Goal: Information Seeking & Learning: Learn about a topic

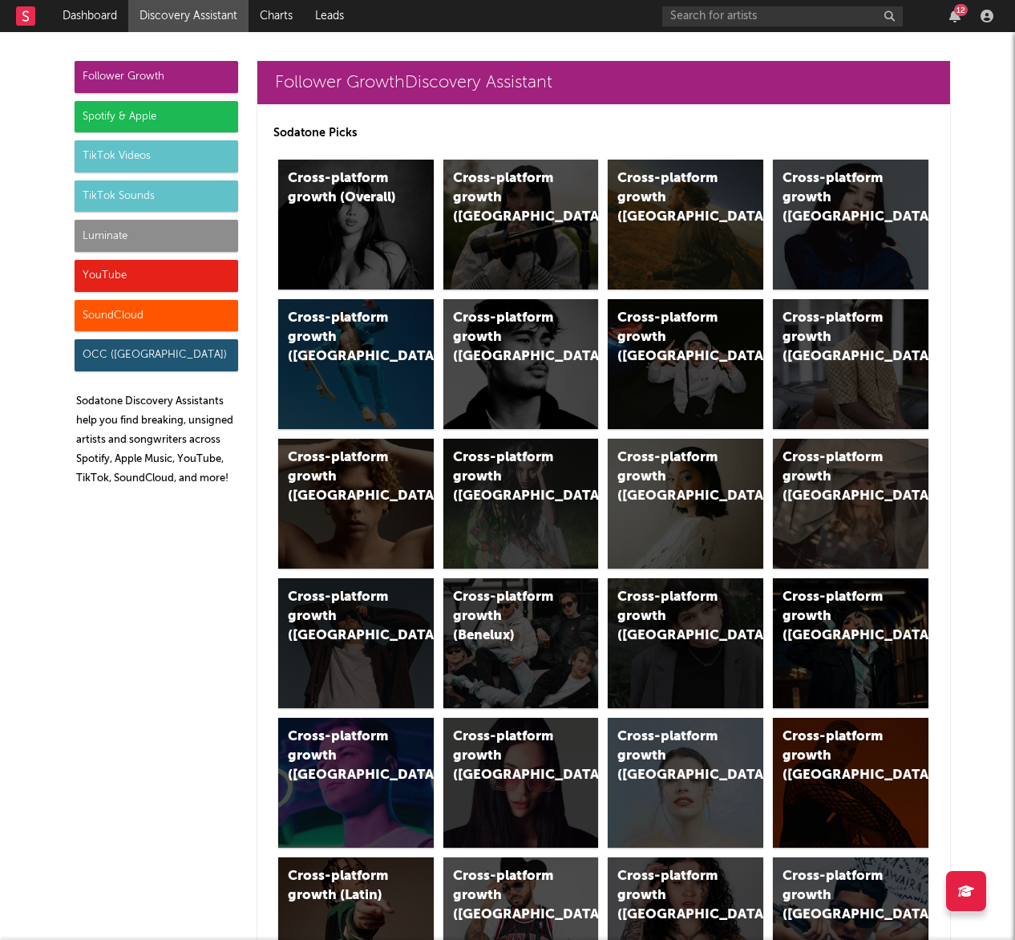
click at [178, 158] on div "TikTok Videos" at bounding box center [157, 156] width 164 height 32
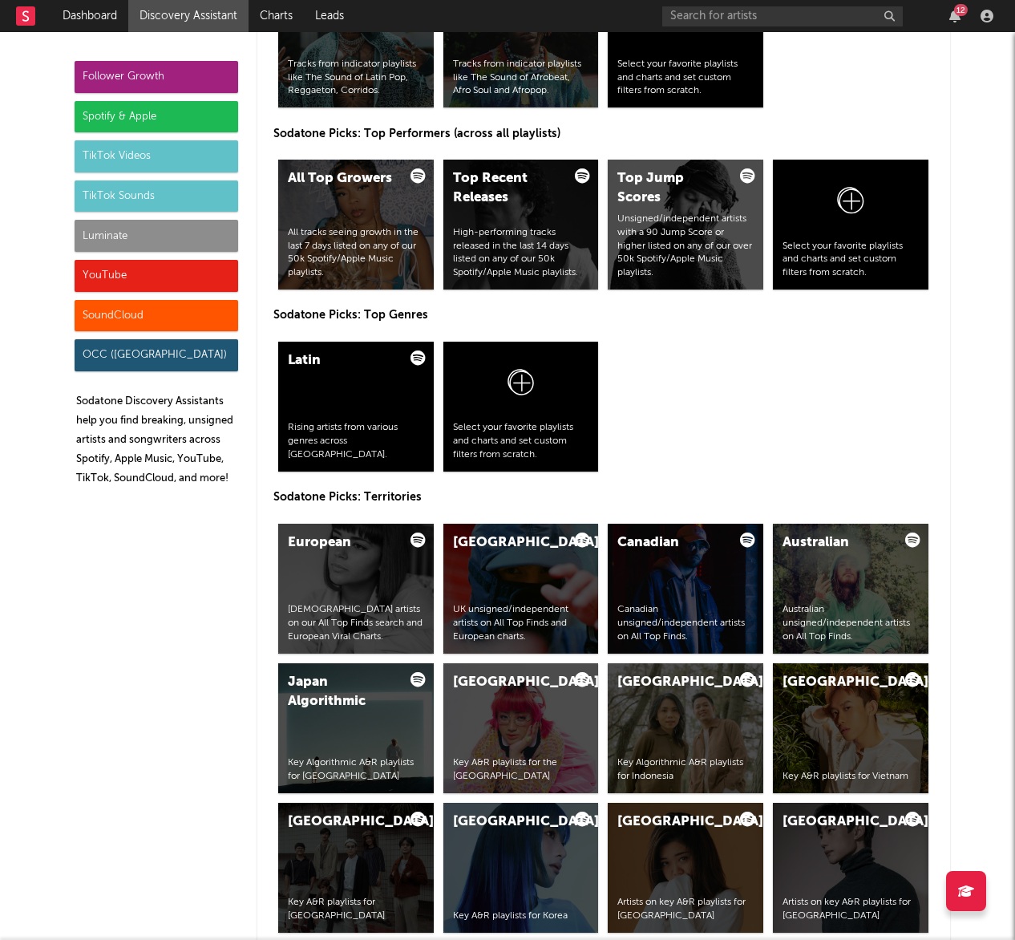
scroll to position [3656, 0]
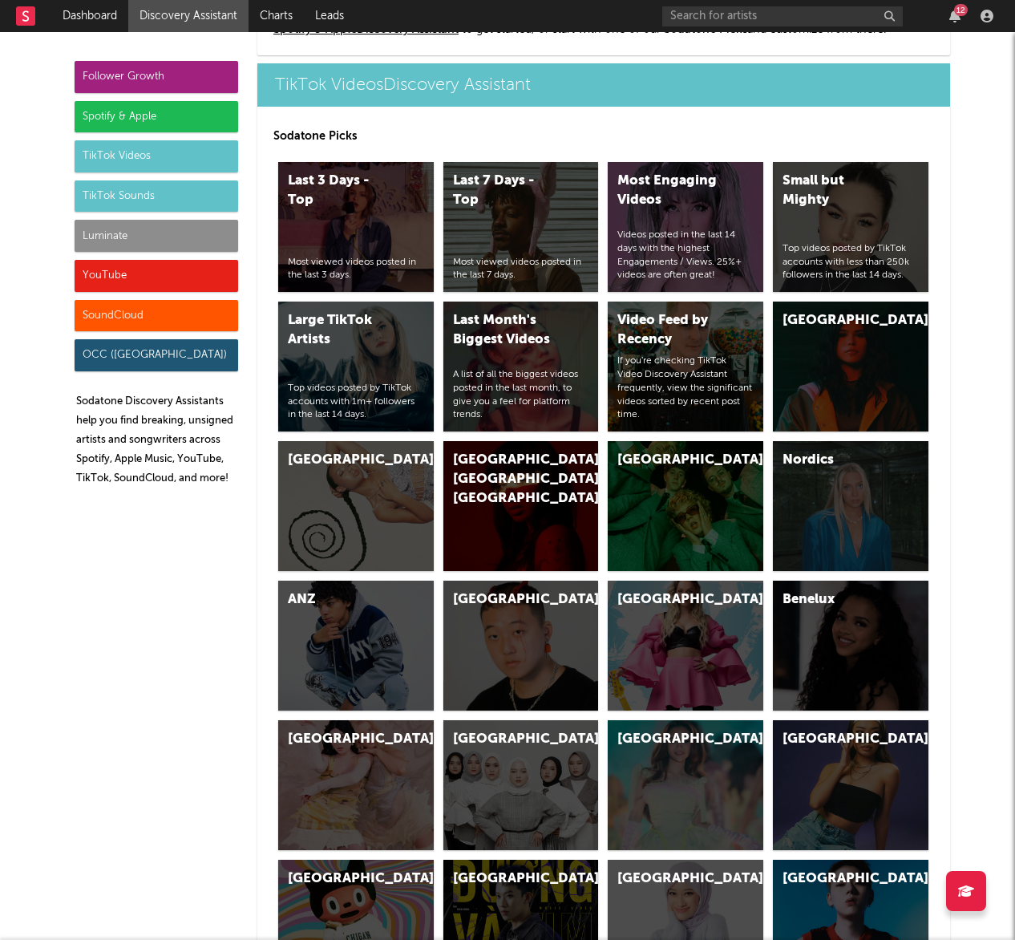
click at [167, 78] on div "Follower Growth" at bounding box center [157, 77] width 164 height 32
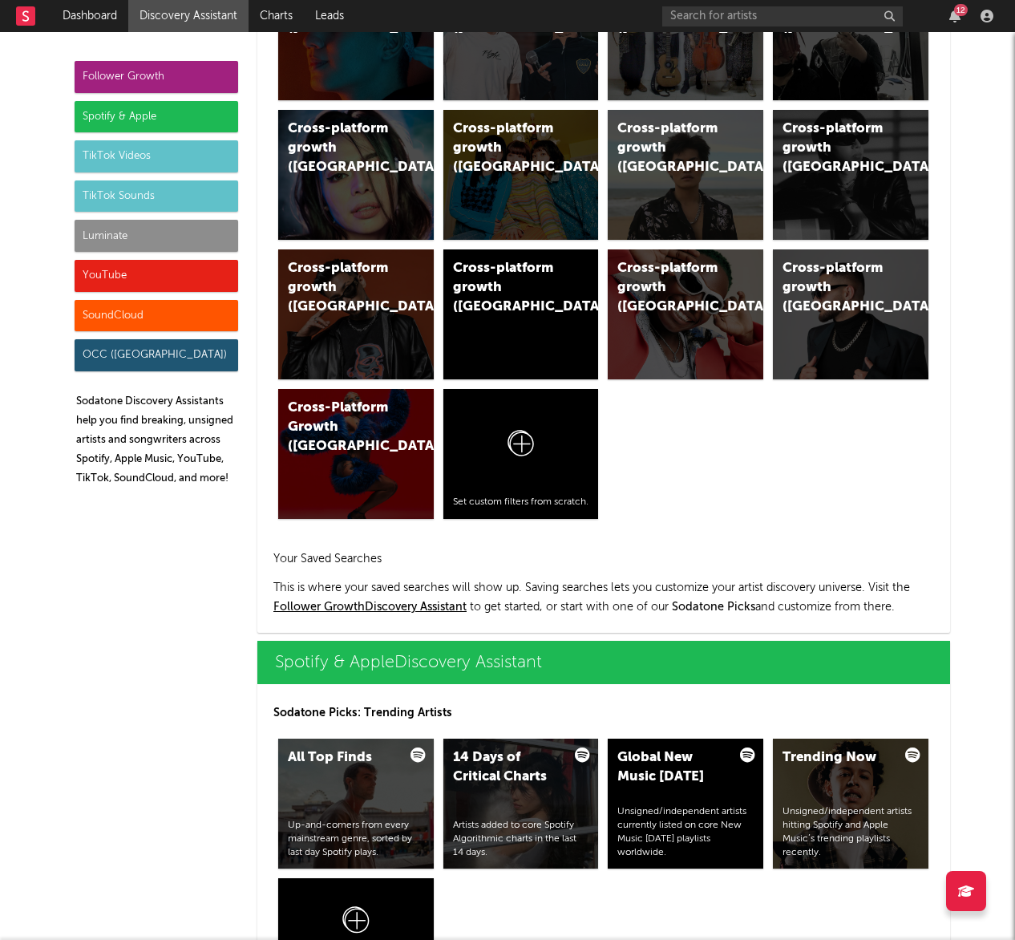
scroll to position [0, 0]
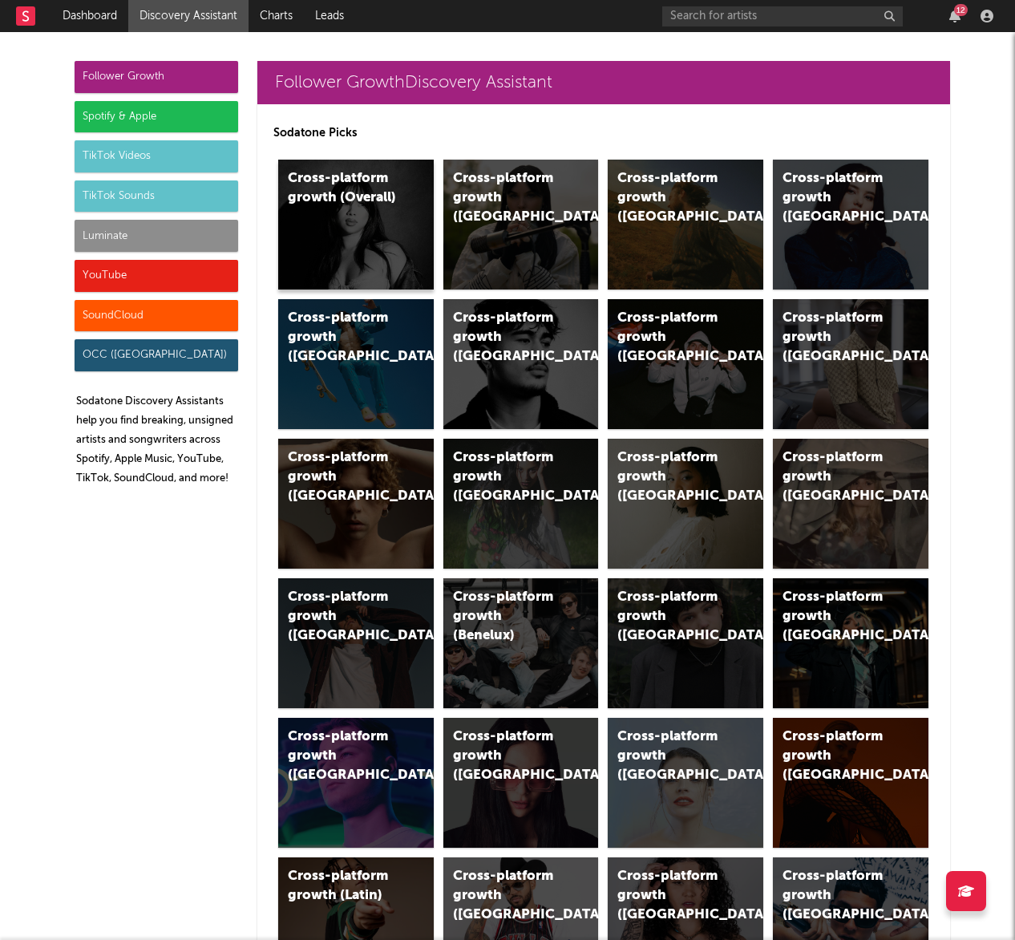
click at [371, 185] on div "Cross-platform growth (Overall)" at bounding box center [342, 188] width 109 height 38
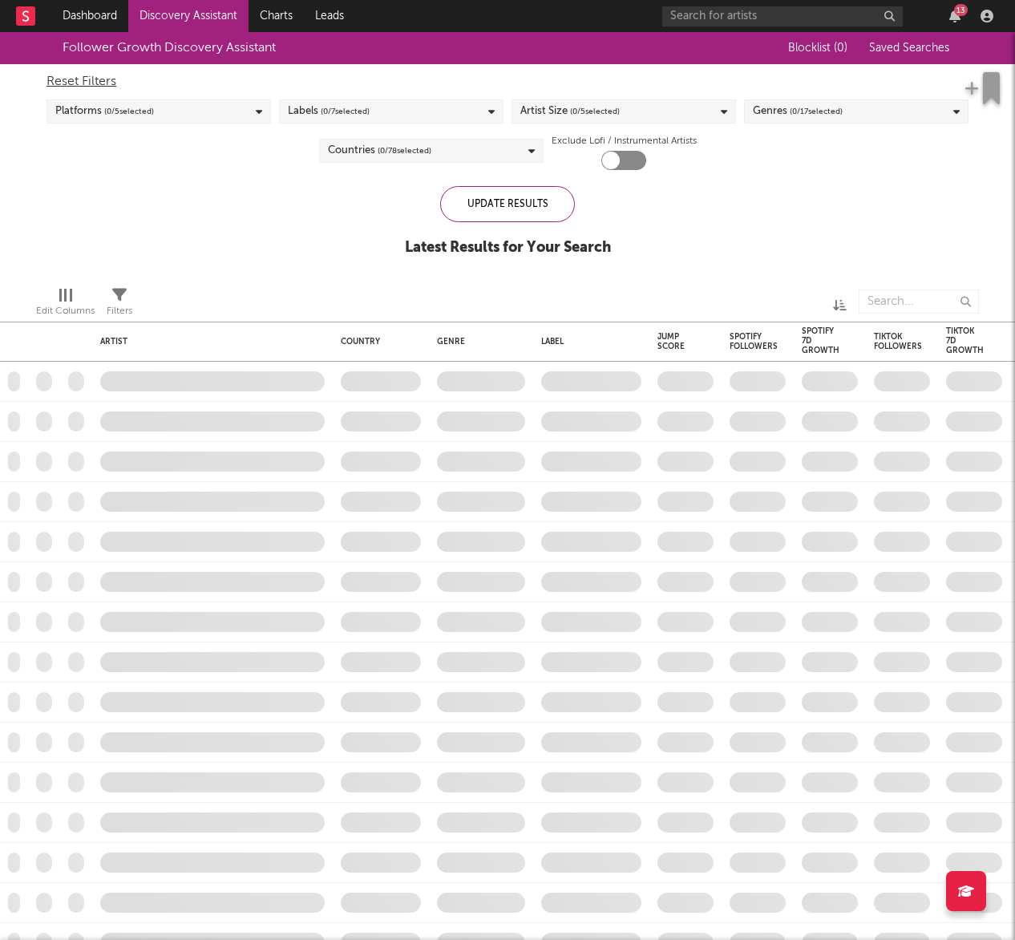
checkbox input "true"
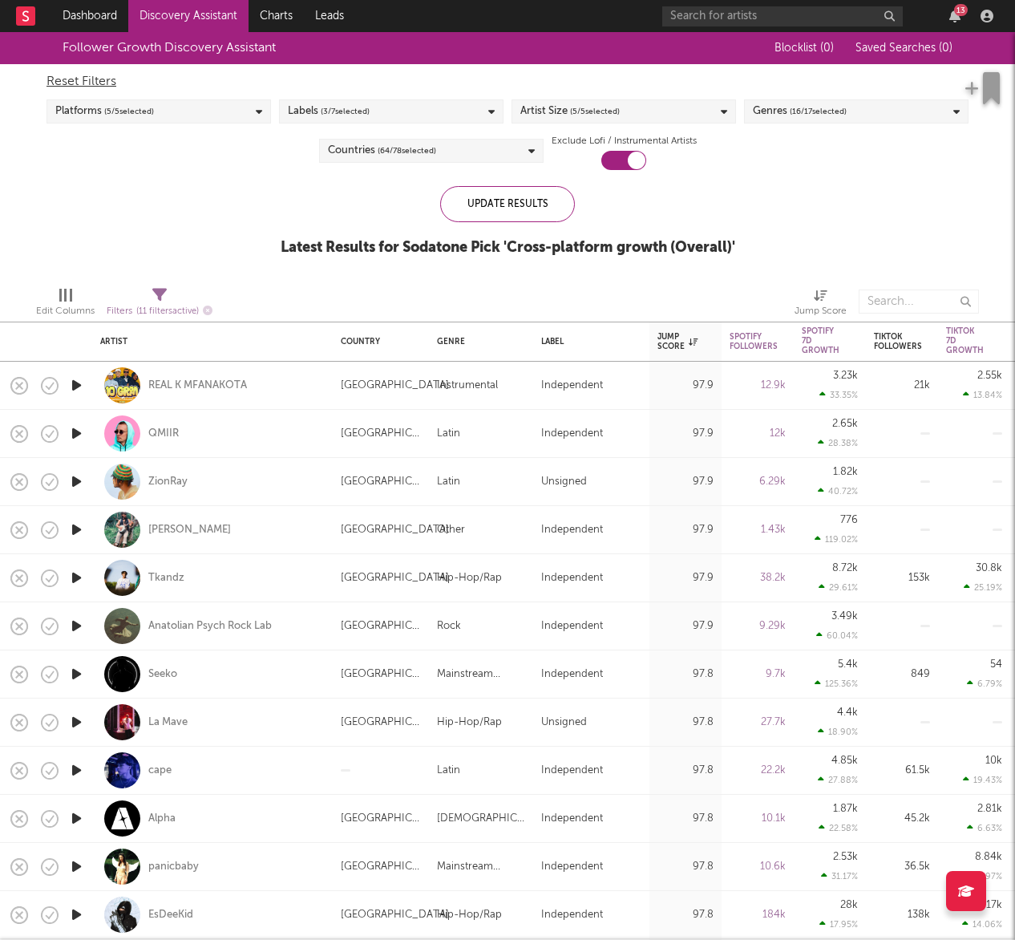
click at [419, 139] on div "Countries ( 64 / 78 selected)" at bounding box center [431, 151] width 224 height 24
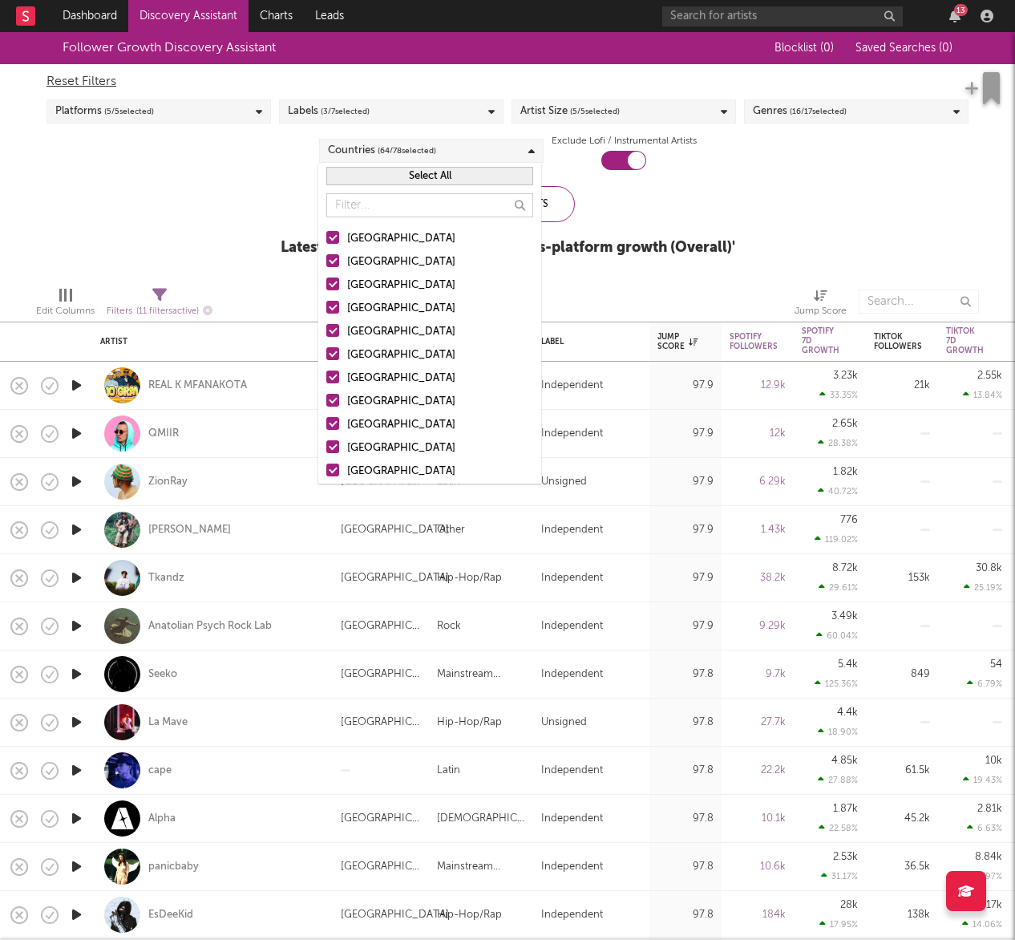
click at [419, 179] on button "Select All" at bounding box center [429, 176] width 207 height 18
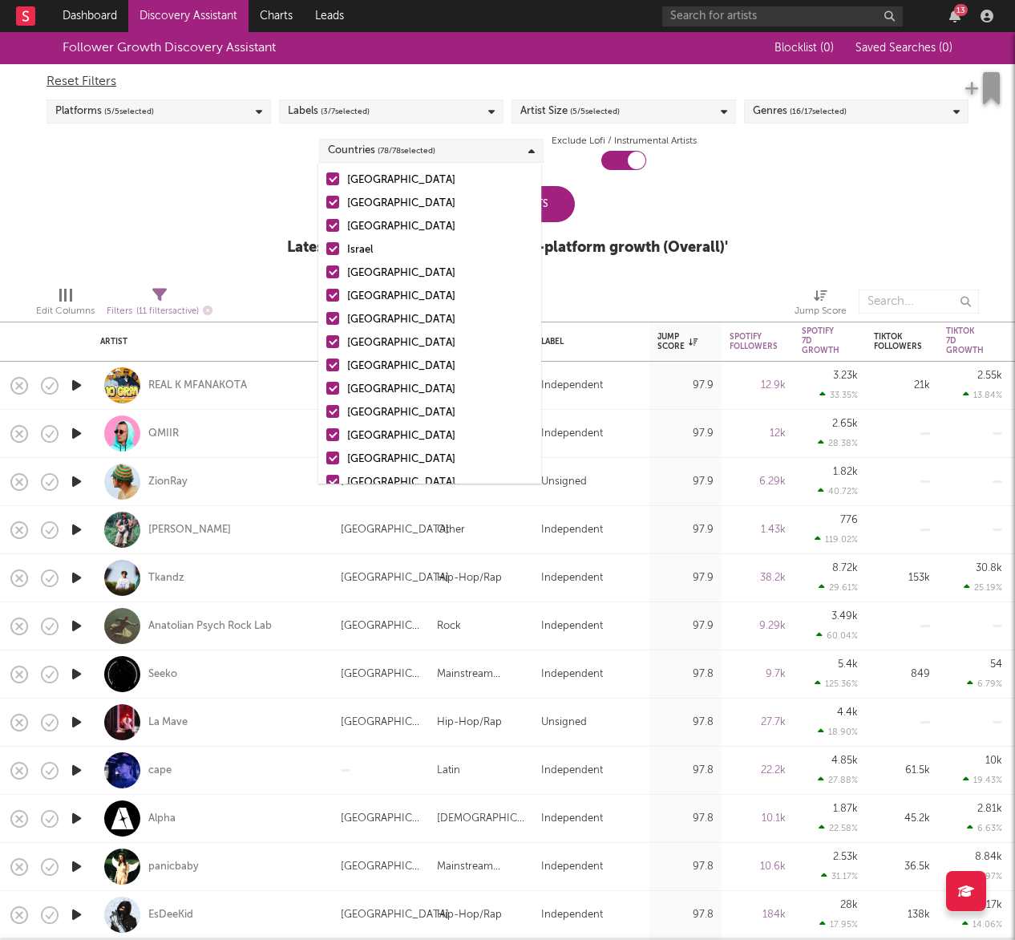
scroll to position [1066, 0]
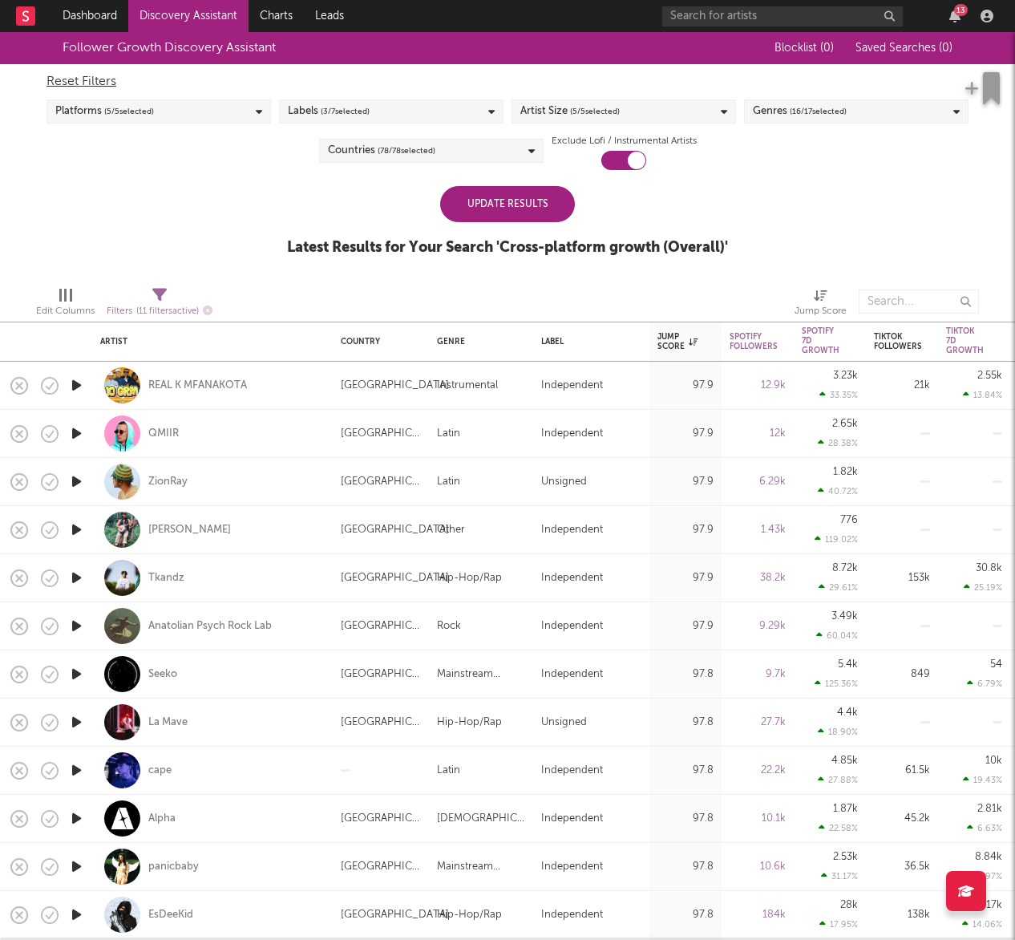
click at [794, 218] on div "Follower Growth Discovery Assistant Blocklist ( 0 ) Saved Searches ( 0 ) Reset …" at bounding box center [507, 152] width 1015 height 241
click at [899, 51] on span "Saved Searches ( 0 )" at bounding box center [903, 47] width 97 height 11
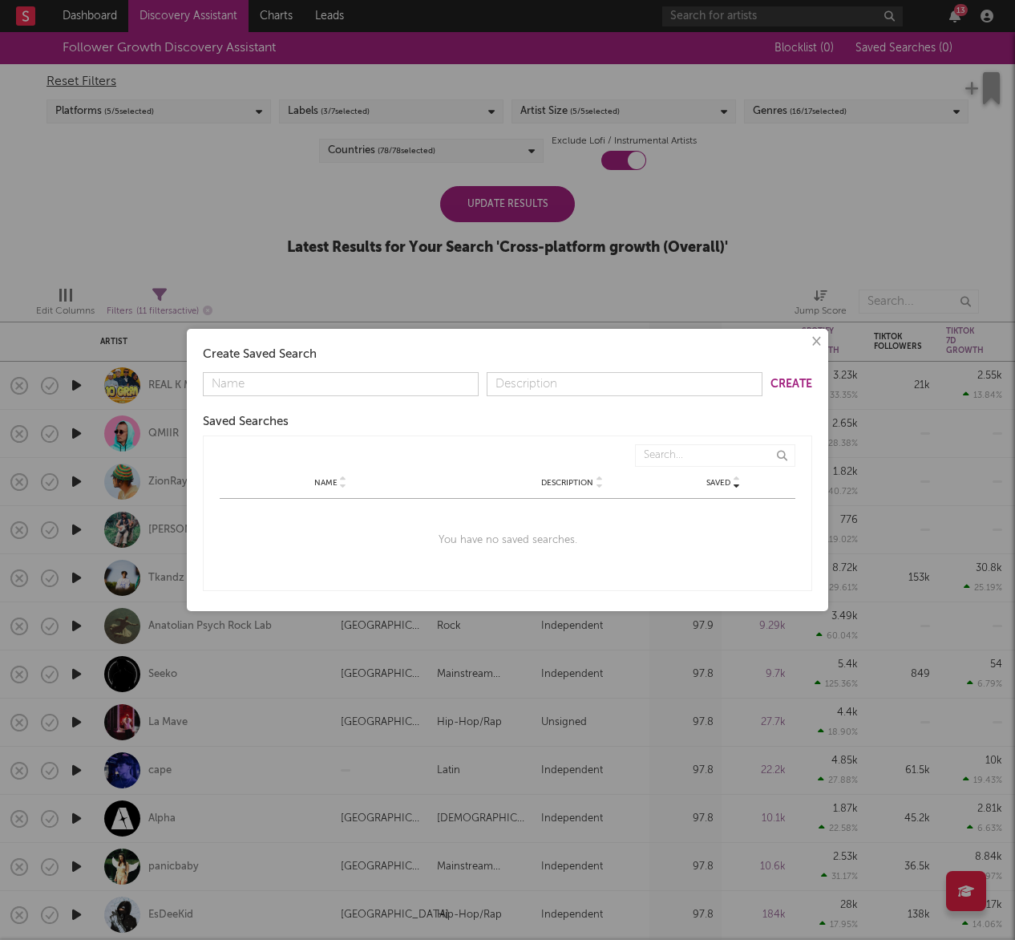
click at [778, 388] on button "Create" at bounding box center [791, 383] width 42 height 11
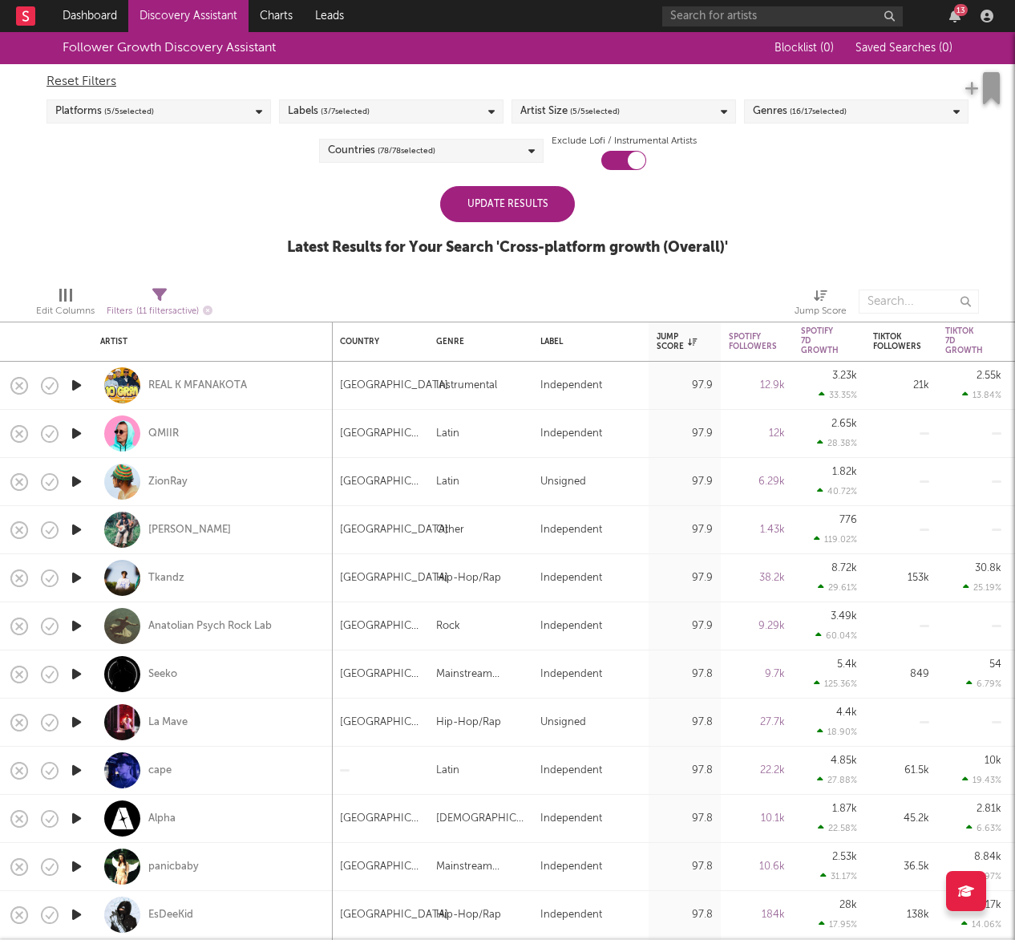
click at [928, 44] on span "Saved Searches ( 0 )" at bounding box center [903, 47] width 97 height 11
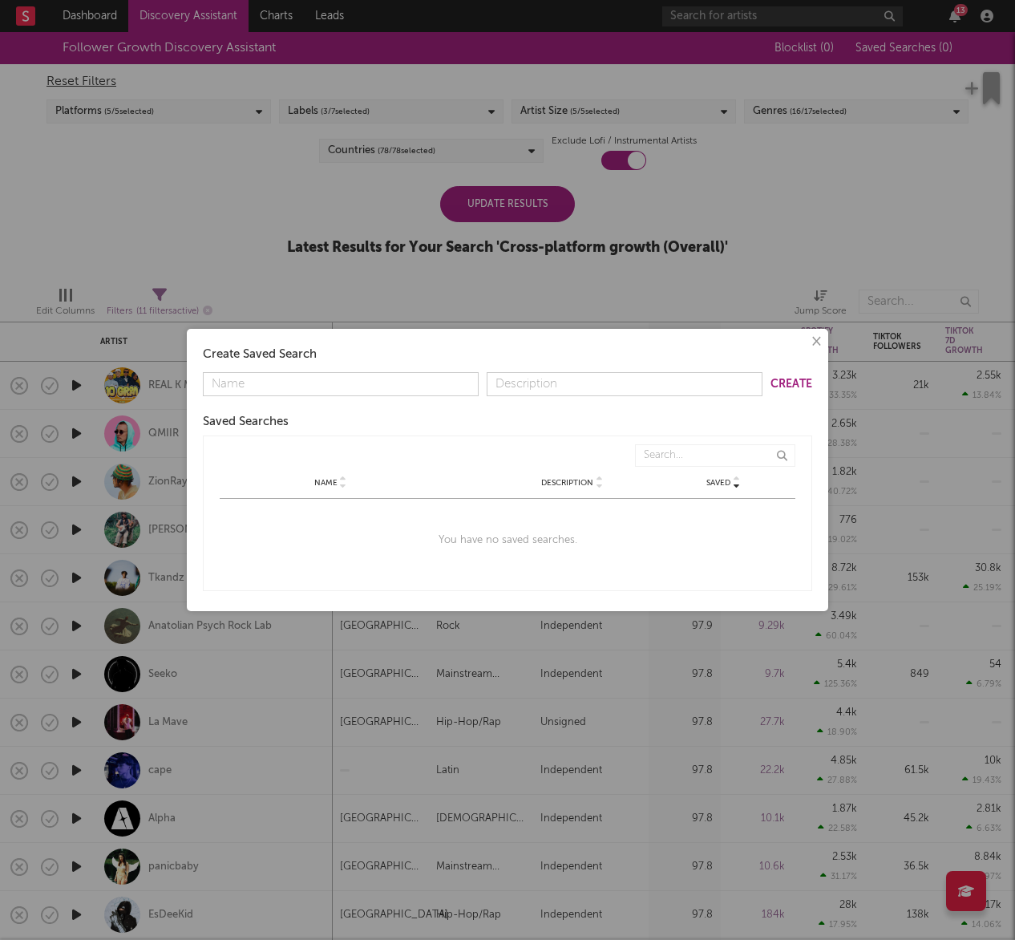
click at [885, 188] on div "× Create Saved Search Create Saved Searches Saved Name Description Saved Name D…" at bounding box center [507, 470] width 1015 height 940
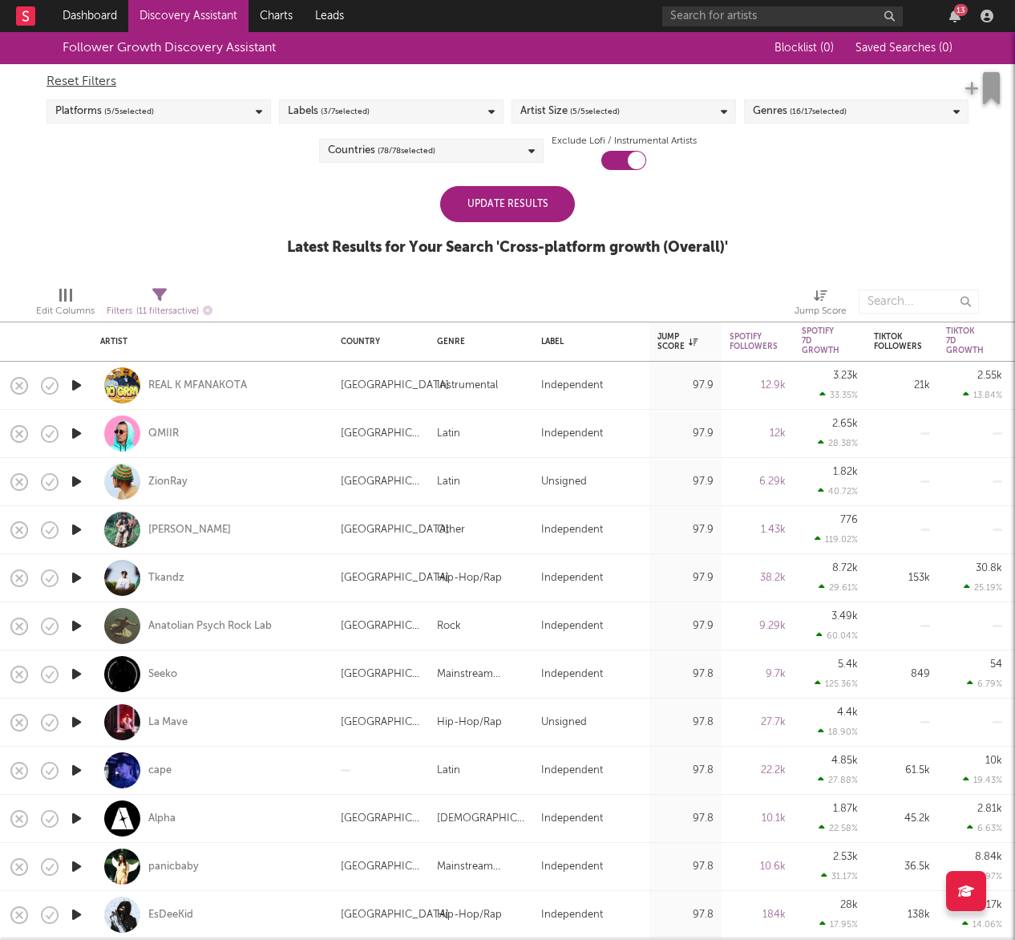
click at [154, 103] on span "( 5 / 5 selected)" at bounding box center [129, 111] width 50 height 19
click at [349, 110] on span "( 3 / 7 selected)" at bounding box center [345, 111] width 49 height 19
click at [424, 67] on div "Reset Filters Platforms ( 5 / 5 selected) Labels ( 3 / 7 selected) Artist Size …" at bounding box center [507, 117] width 938 height 106
click at [568, 111] on div "Artist Size ( 5 / 5 selected)" at bounding box center [569, 111] width 99 height 19
click at [578, 92] on div "Reset Filters Platforms ( 5 / 5 selected) Labels ( 3 / 7 selected) Artist Size …" at bounding box center [507, 117] width 938 height 106
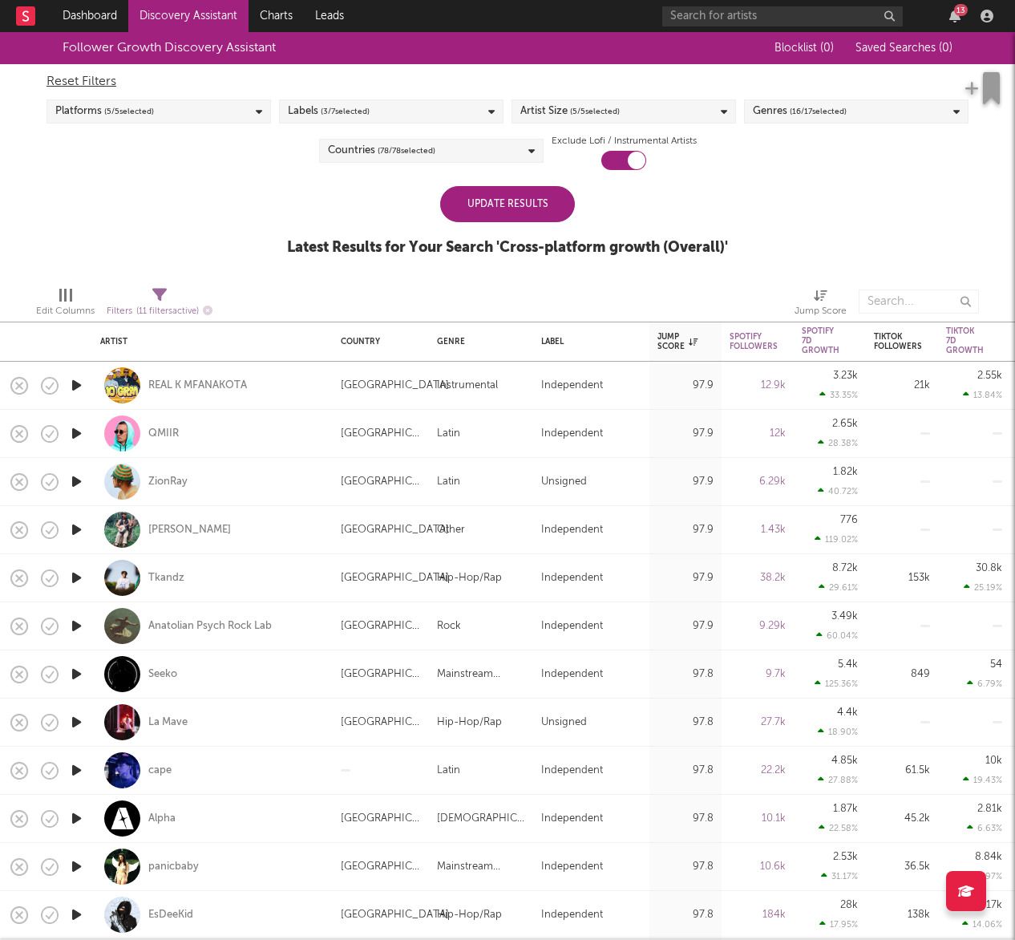
click at [790, 102] on span "( 16 / 17 selected)" at bounding box center [818, 111] width 57 height 19
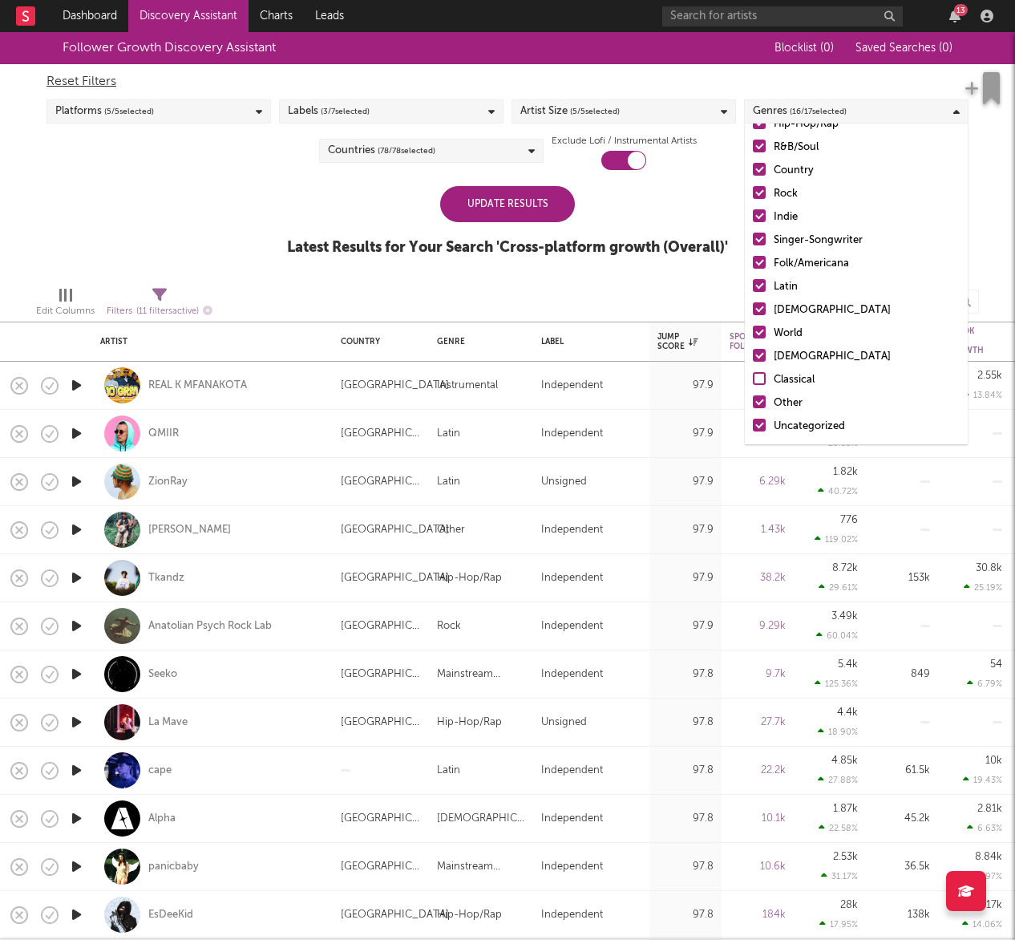
scroll to position [109, 0]
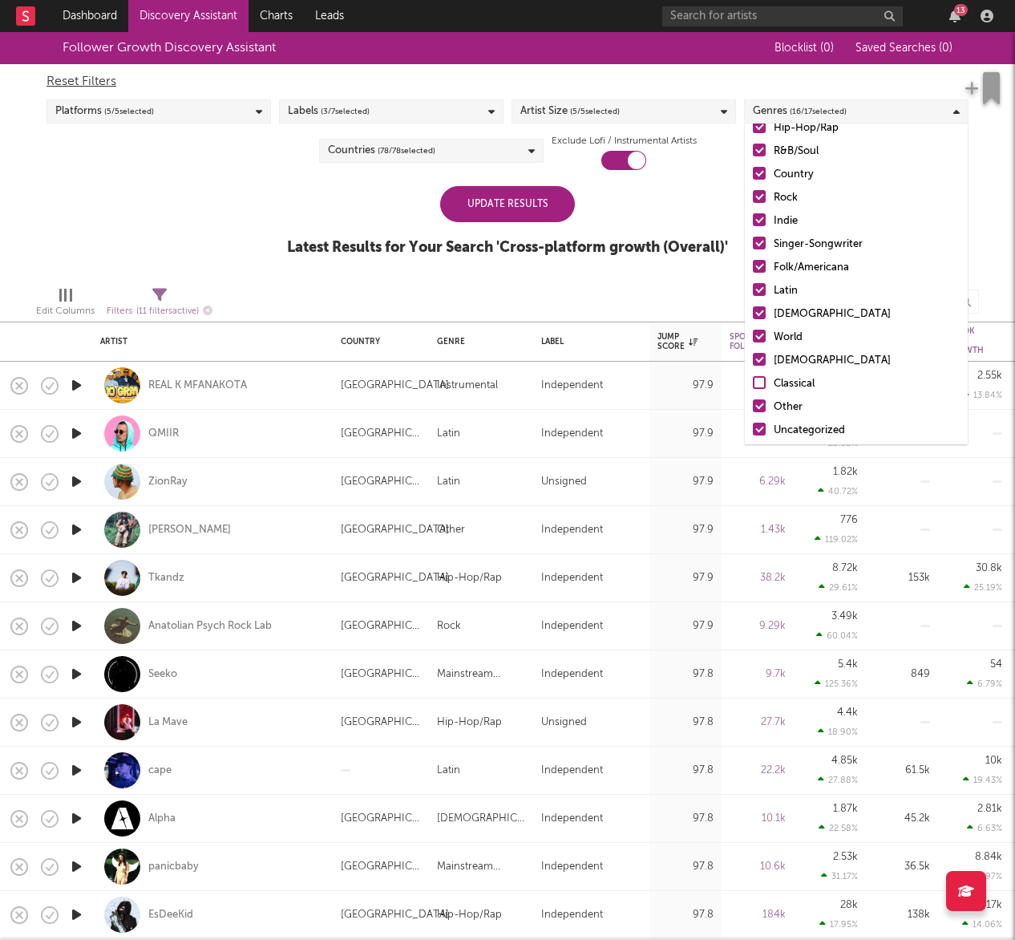
click at [707, 199] on div "Update Results Latest Results for Your Search ' Cross-platform growth (Overall)…" at bounding box center [507, 229] width 441 height 87
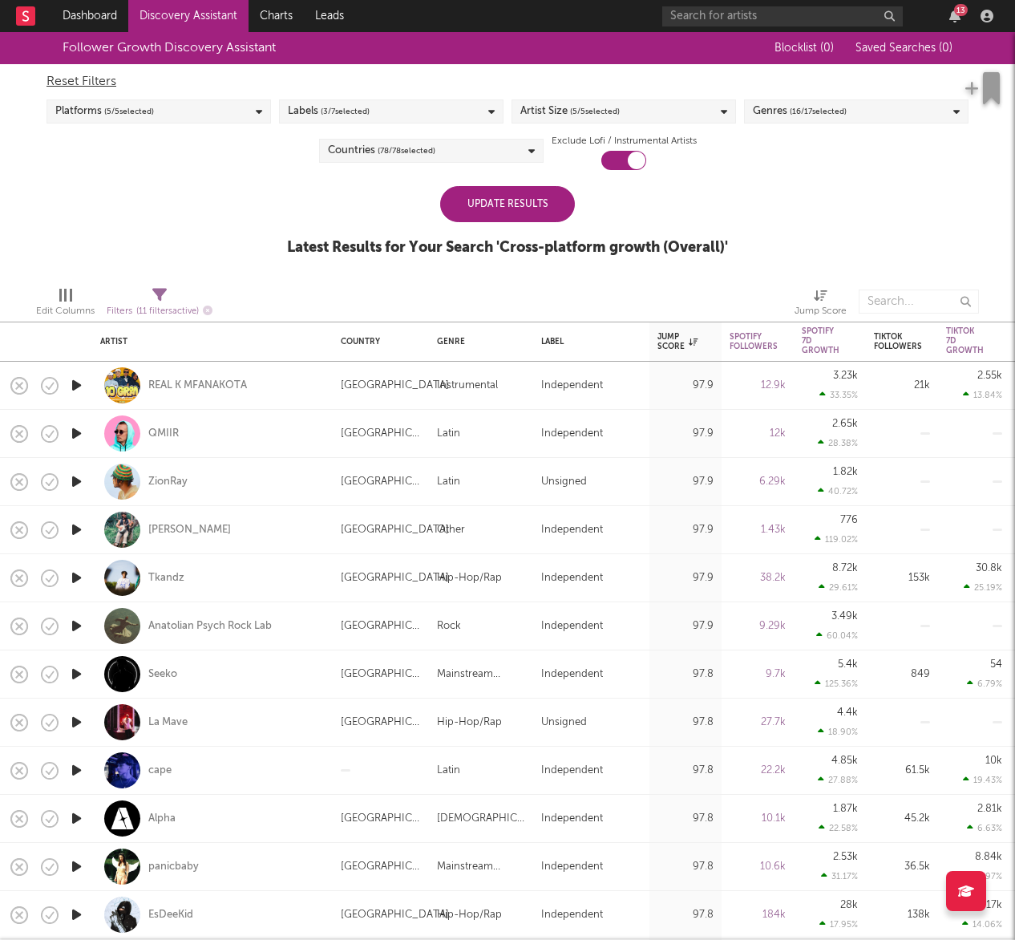
click at [451, 154] on div "Countries ( 78 / 78 selected)" at bounding box center [431, 151] width 224 height 24
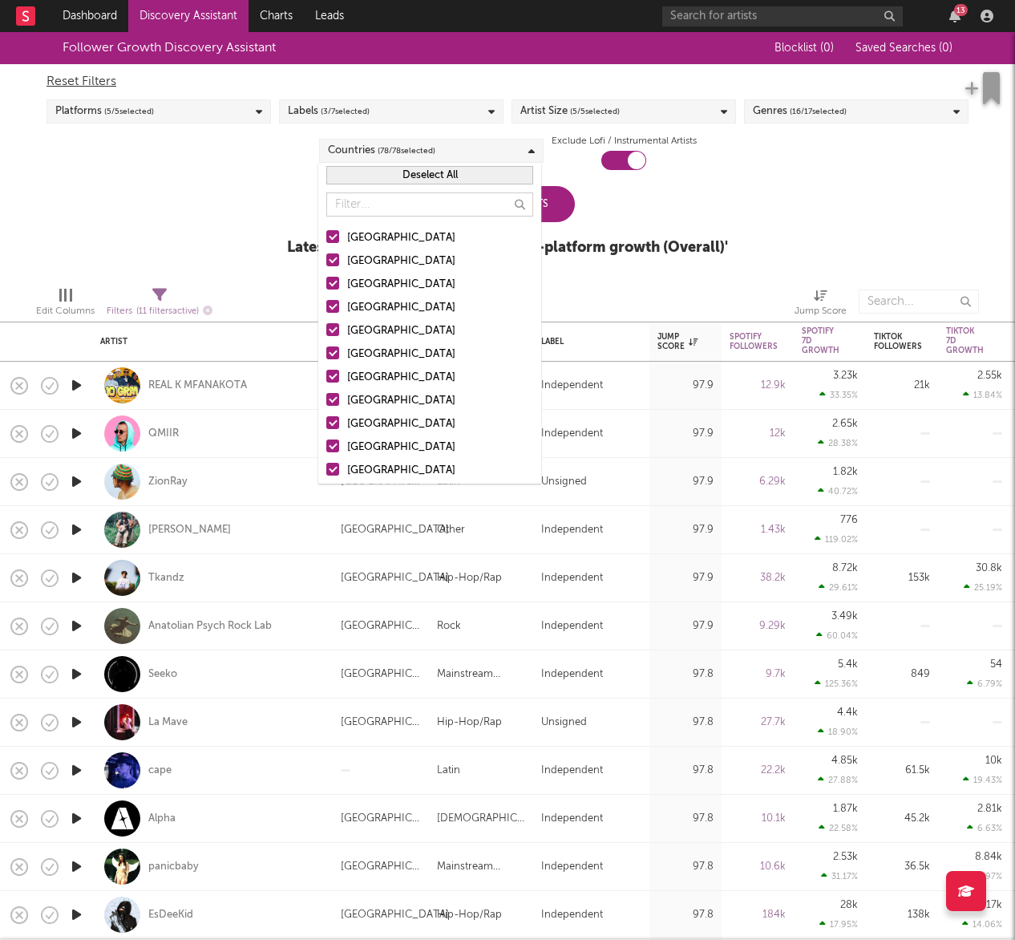
click at [446, 177] on button "Deselect All" at bounding box center [429, 175] width 207 height 18
click at [338, 232] on div at bounding box center [332, 234] width 13 height 13
click at [326, 232] on input "[GEOGRAPHIC_DATA]" at bounding box center [326, 236] width 0 height 19
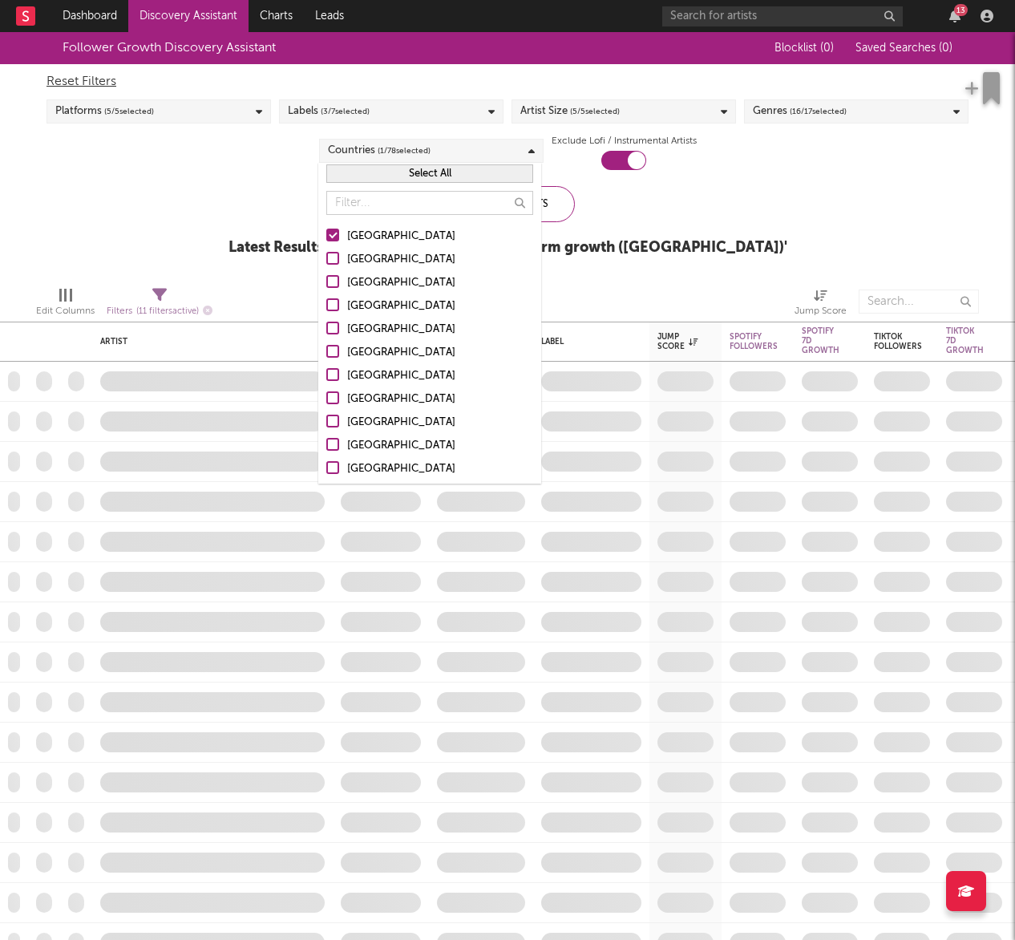
click at [330, 302] on div at bounding box center [332, 304] width 13 height 13
click at [326, 302] on input "[GEOGRAPHIC_DATA]" at bounding box center [326, 306] width 0 height 19
click at [334, 281] on div at bounding box center [332, 281] width 13 height 13
click at [326, 281] on input "Canada" at bounding box center [326, 282] width 0 height 19
click at [334, 256] on div at bounding box center [332, 258] width 13 height 13
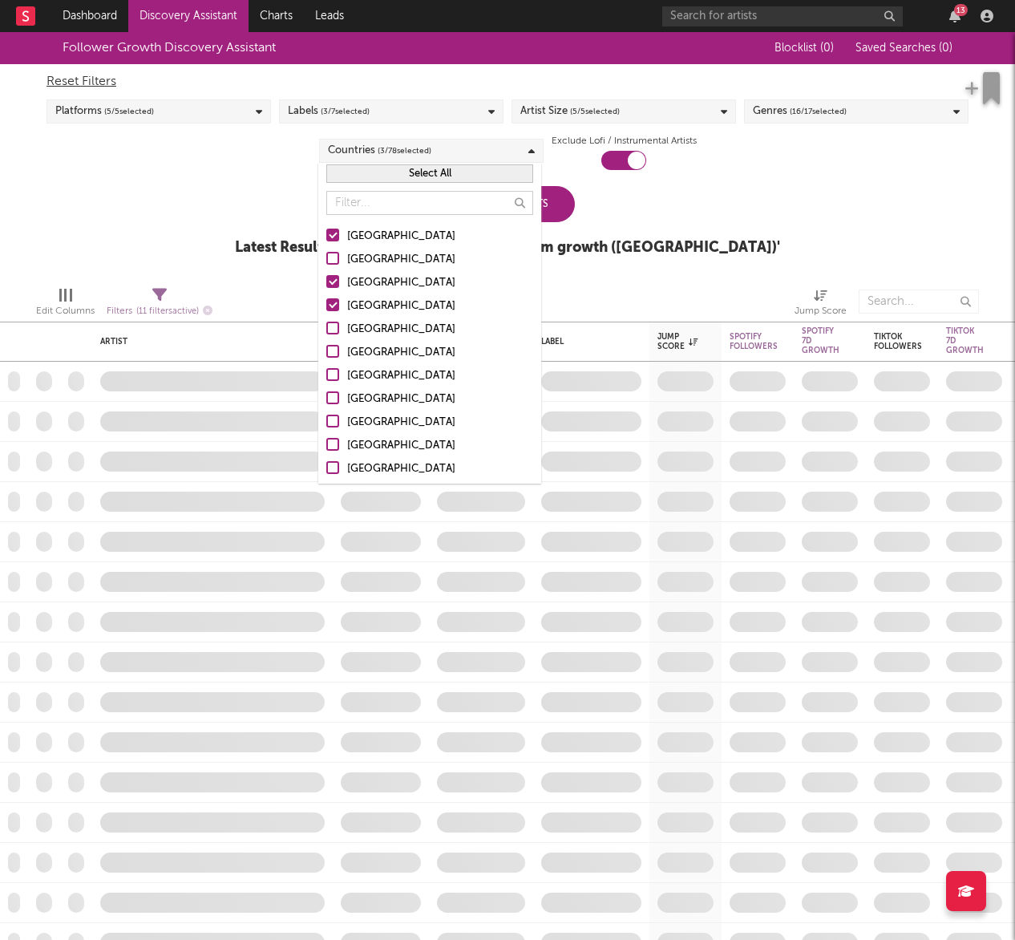
click at [326, 256] on input "Australia" at bounding box center [326, 259] width 0 height 19
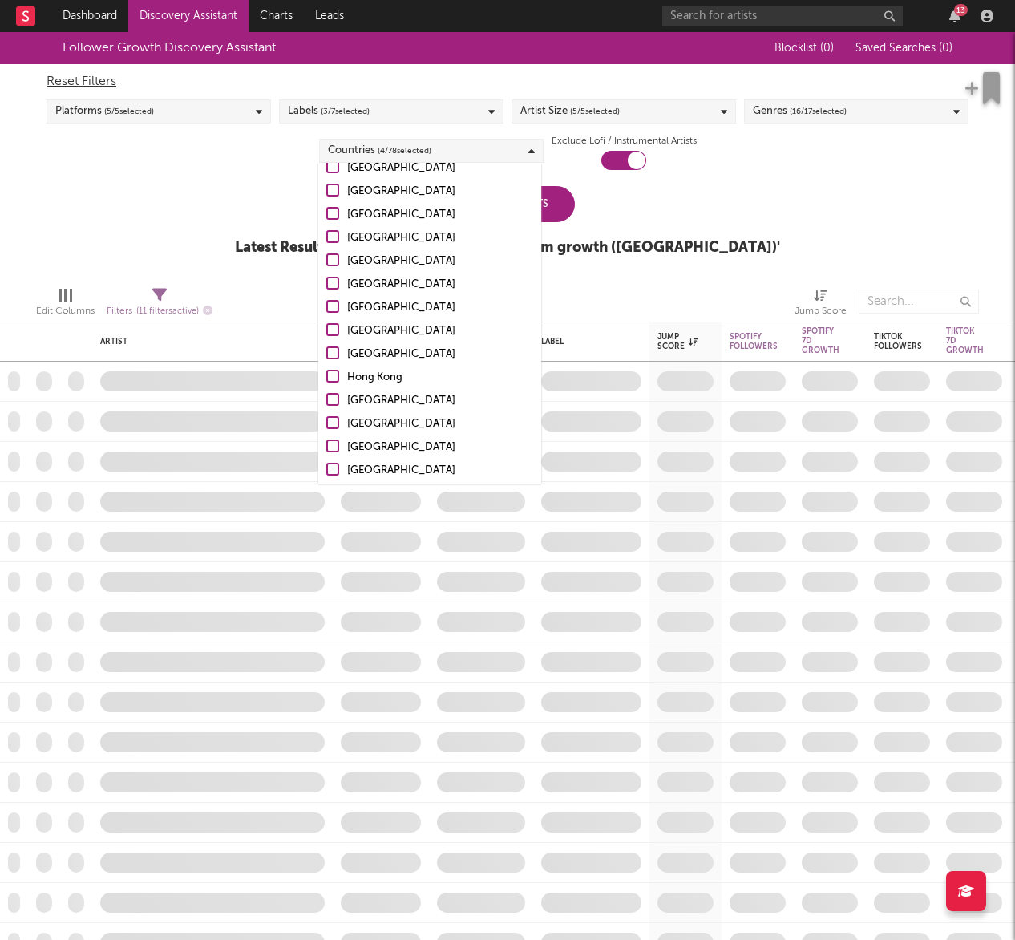
scroll to position [325, 0]
click at [333, 284] on div at bounding box center [332, 284] width 13 height 13
click at [326, 284] on input "Sweden" at bounding box center [326, 286] width 0 height 19
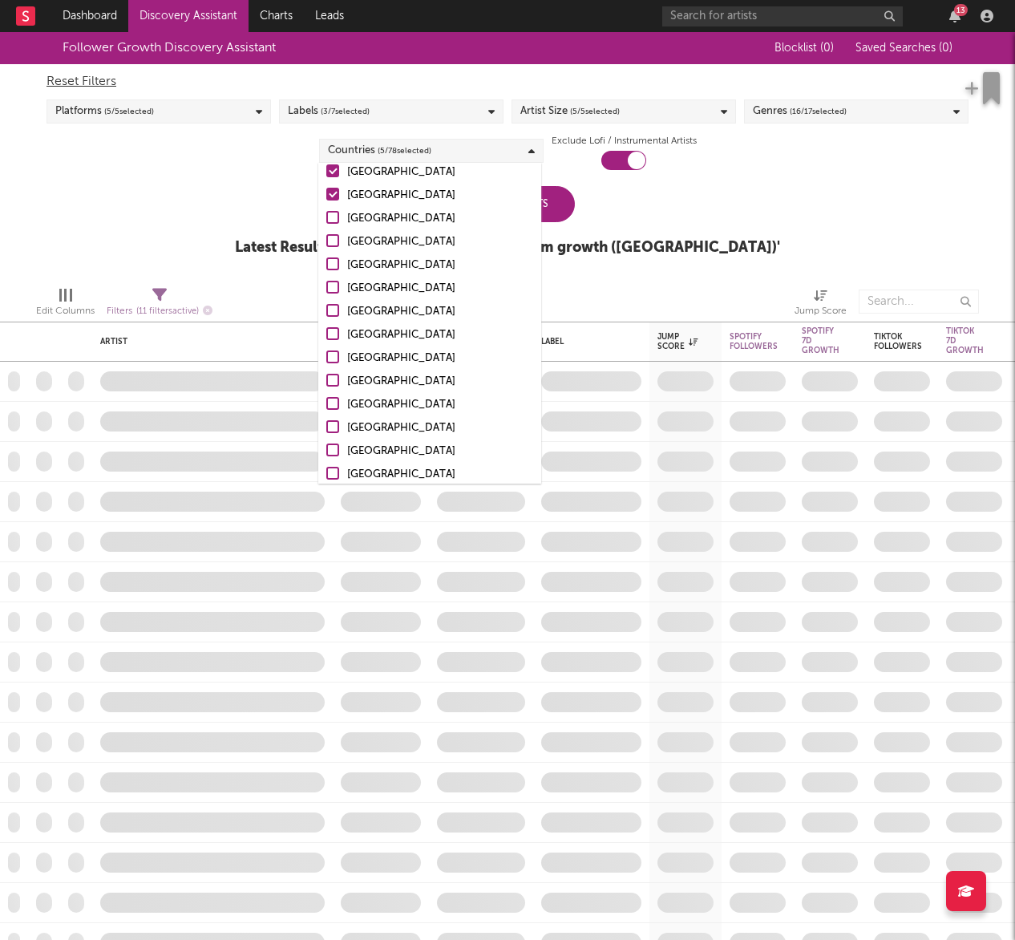
click at [333, 263] on div at bounding box center [332, 263] width 13 height 13
click at [326, 263] on input "France" at bounding box center [326, 265] width 0 height 19
click at [334, 236] on div at bounding box center [332, 240] width 13 height 13
click at [326, 236] on input "Belgium" at bounding box center [326, 241] width 0 height 19
click at [336, 212] on div at bounding box center [332, 217] width 13 height 13
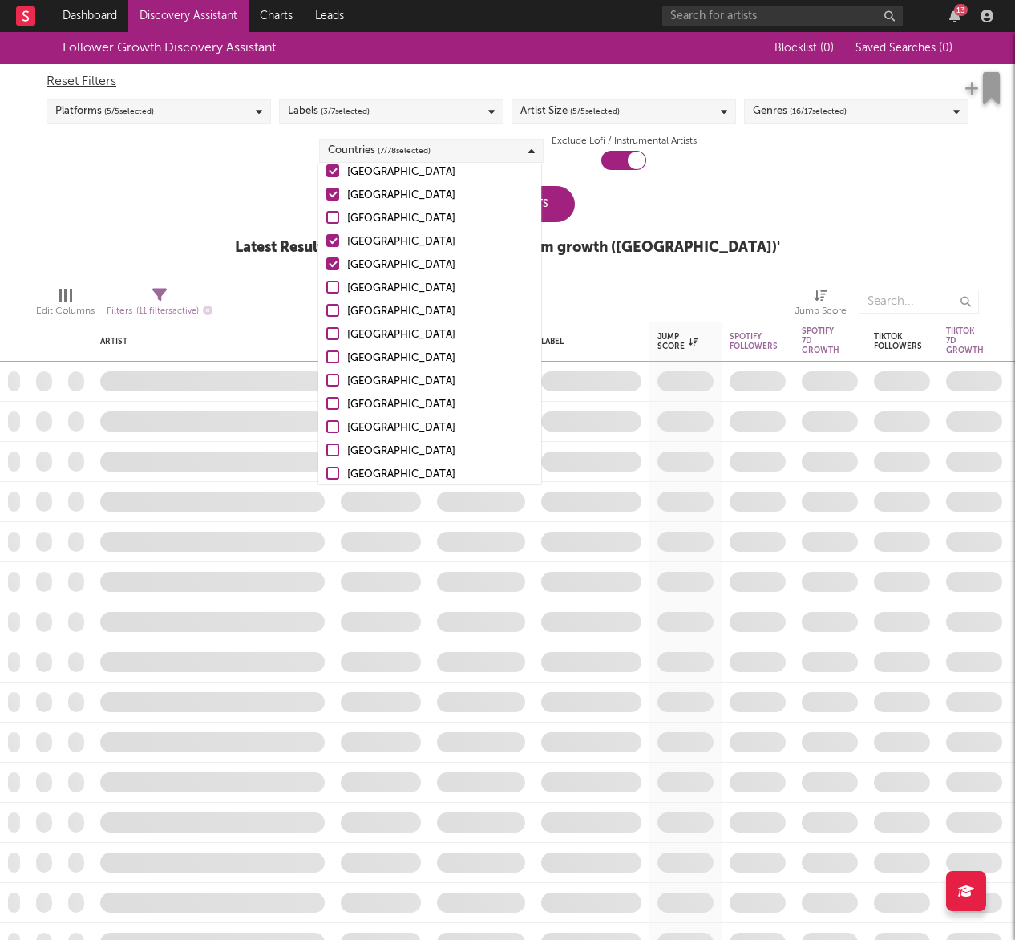
click at [326, 212] on input "Germany" at bounding box center [326, 218] width 0 height 19
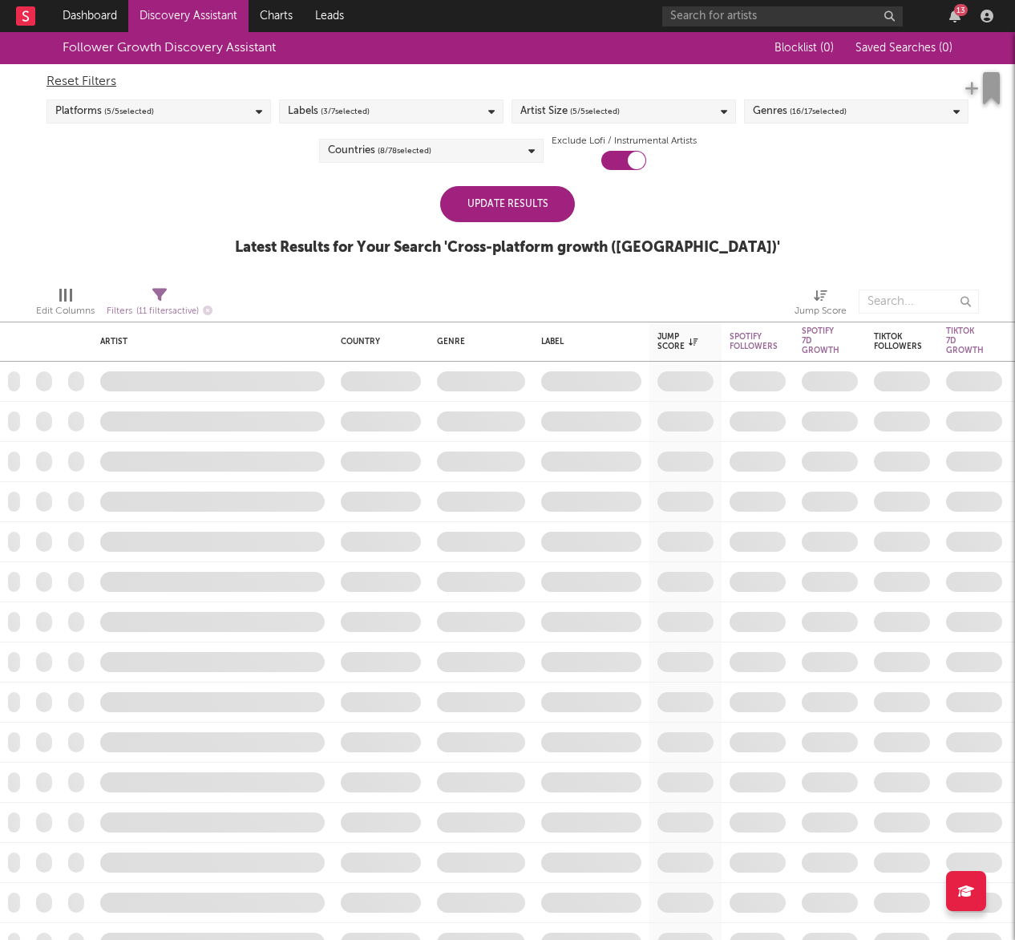
click at [685, 220] on div "Update Results Latest Results for Your Search ' Cross-platform growth (US) '" at bounding box center [507, 229] width 545 height 87
click at [510, 208] on div "Update Results" at bounding box center [507, 204] width 135 height 36
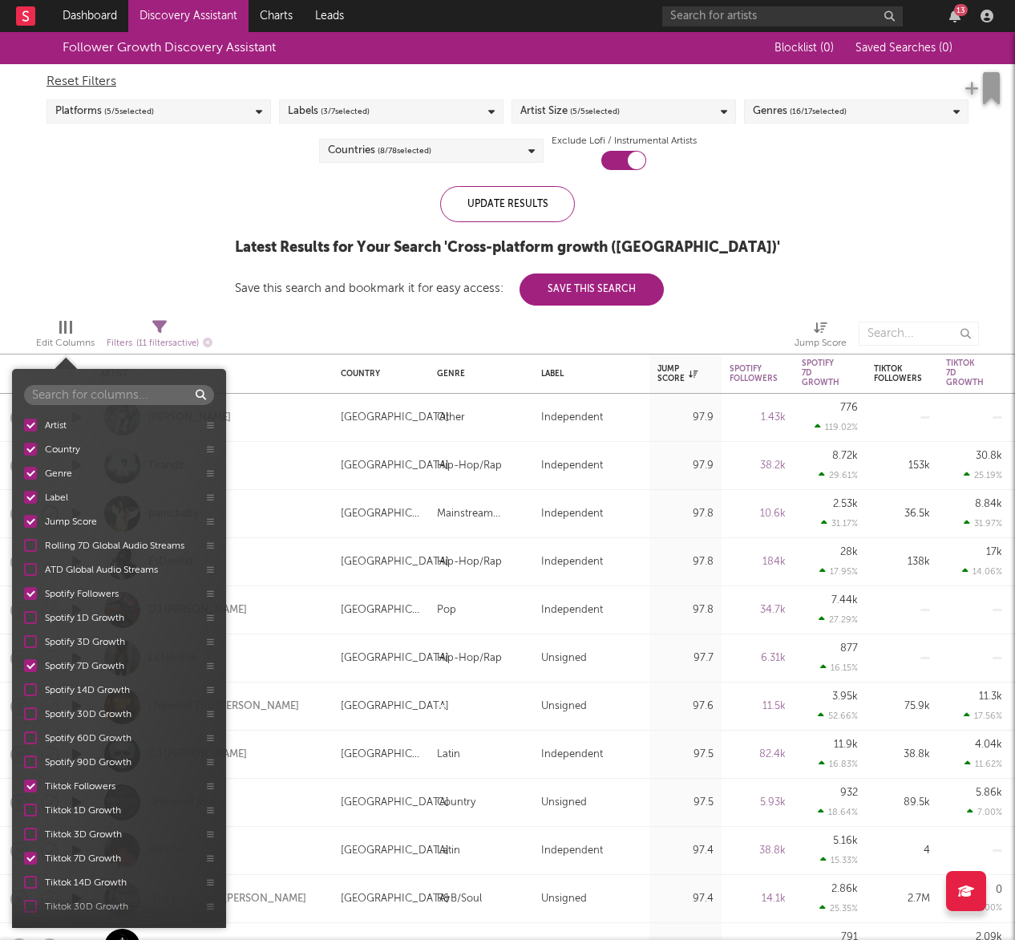
click at [83, 338] on div "Edit Columns" at bounding box center [65, 342] width 59 height 19
click at [34, 762] on div at bounding box center [30, 761] width 13 height 13
click at [24, 762] on input "Spotify 90D Growth" at bounding box center [24, 762] width 0 height 16
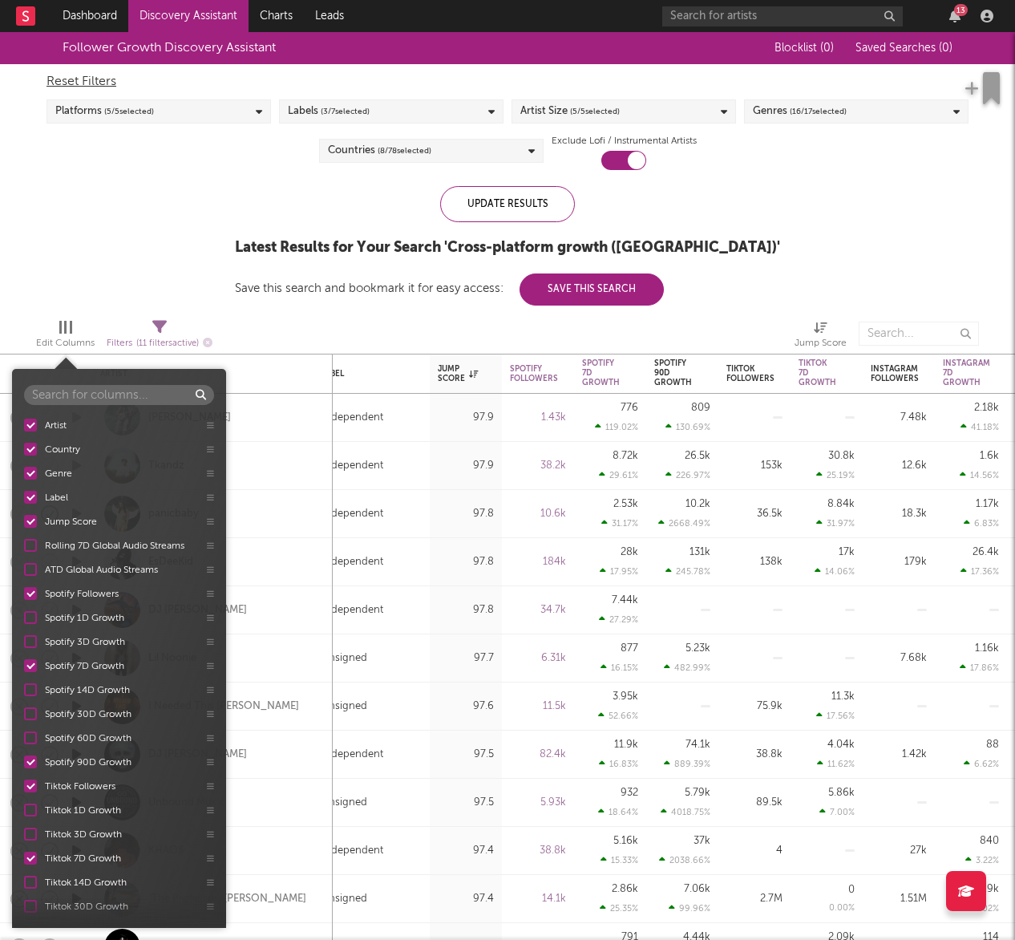
click at [34, 764] on div at bounding box center [30, 761] width 13 height 13
click at [24, 764] on input "Spotify 90D Growth" at bounding box center [24, 762] width 0 height 16
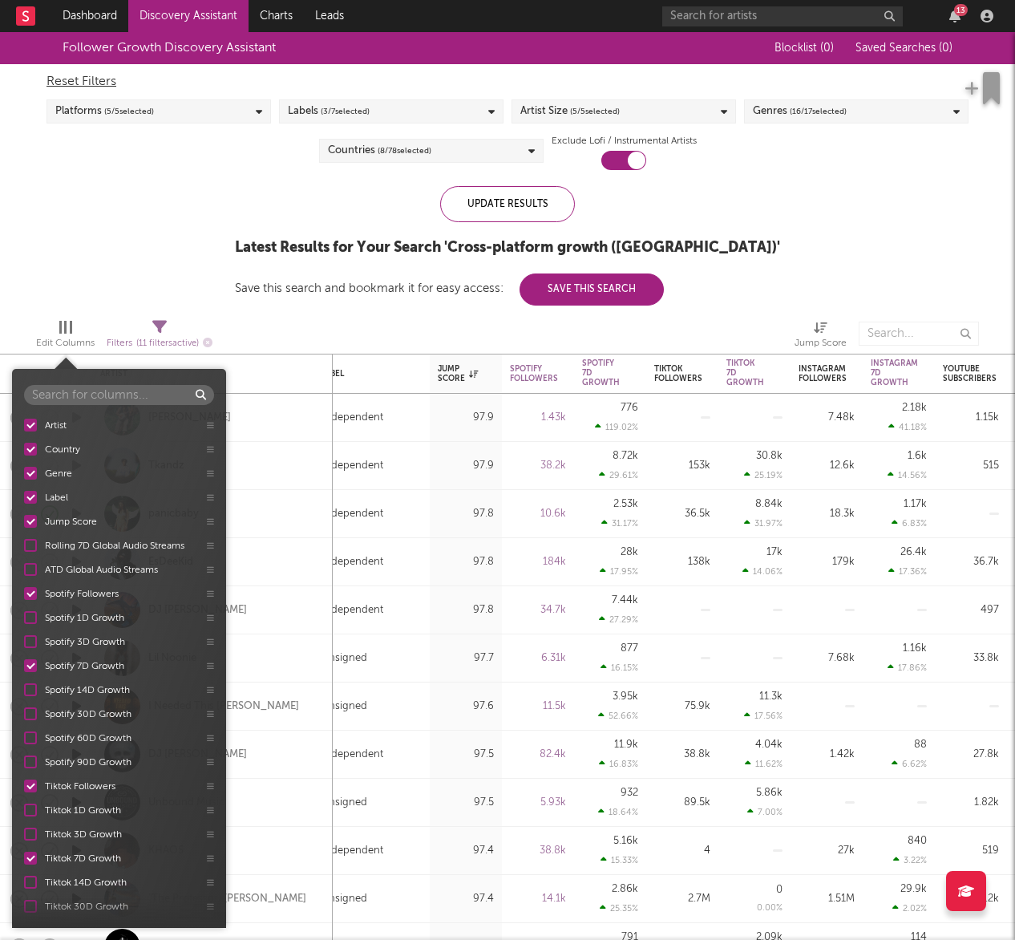
click at [34, 764] on div at bounding box center [30, 761] width 13 height 13
click at [24, 764] on input "Spotify 90D Growth" at bounding box center [24, 762] width 0 height 16
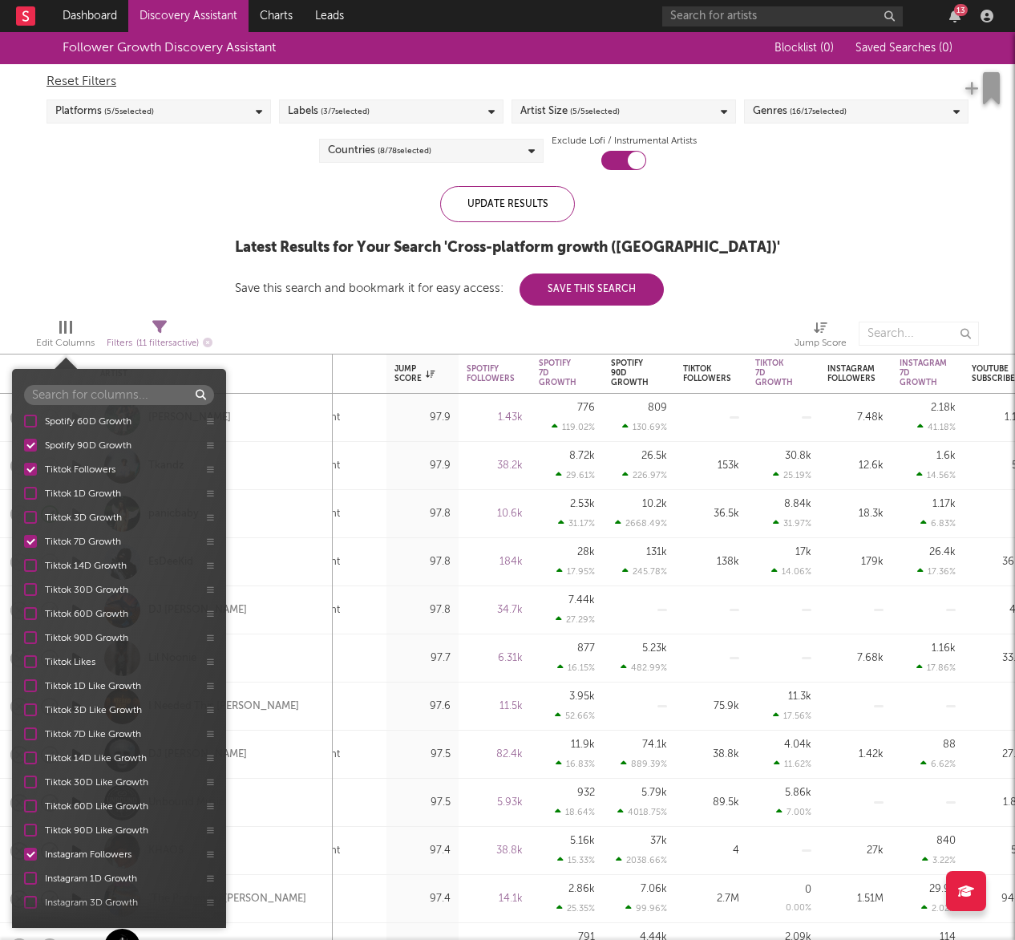
scroll to position [323, 0]
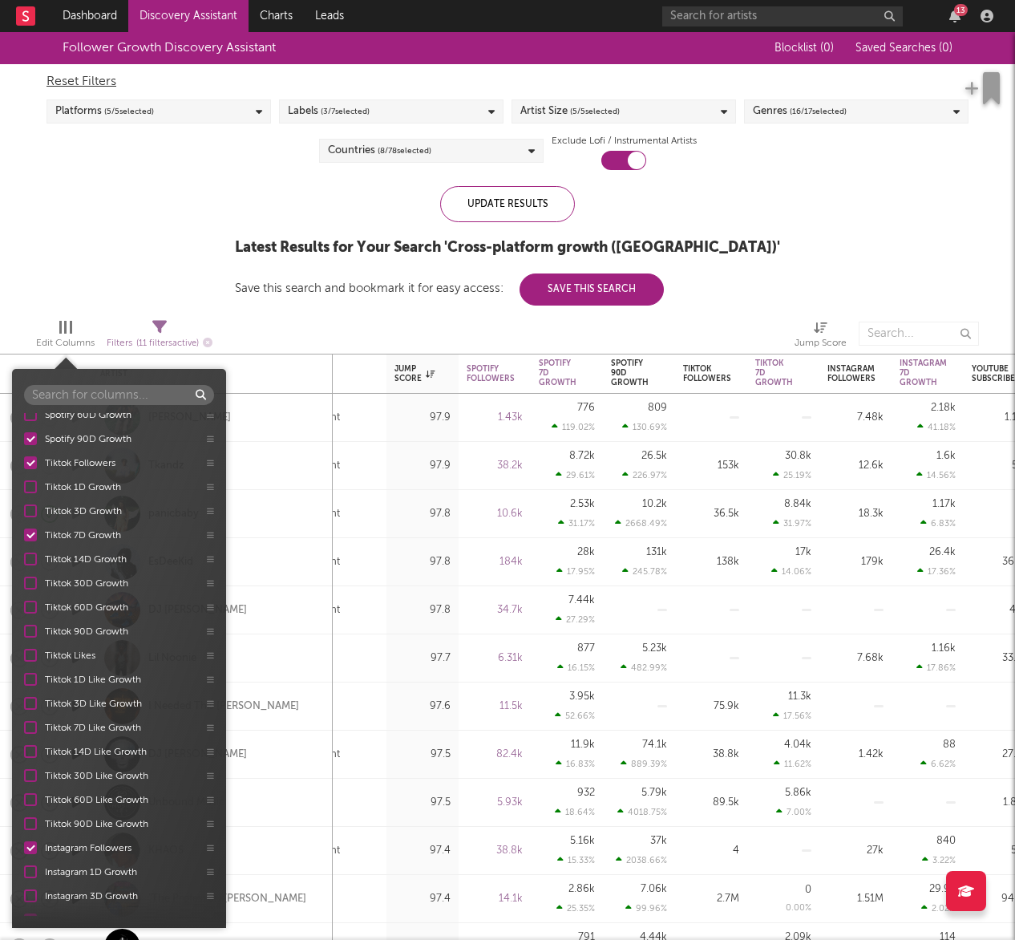
click at [29, 820] on div at bounding box center [30, 823] width 13 height 13
click at [24, 820] on input "Tiktok 90D Like Growth" at bounding box center [24, 823] width 0 height 16
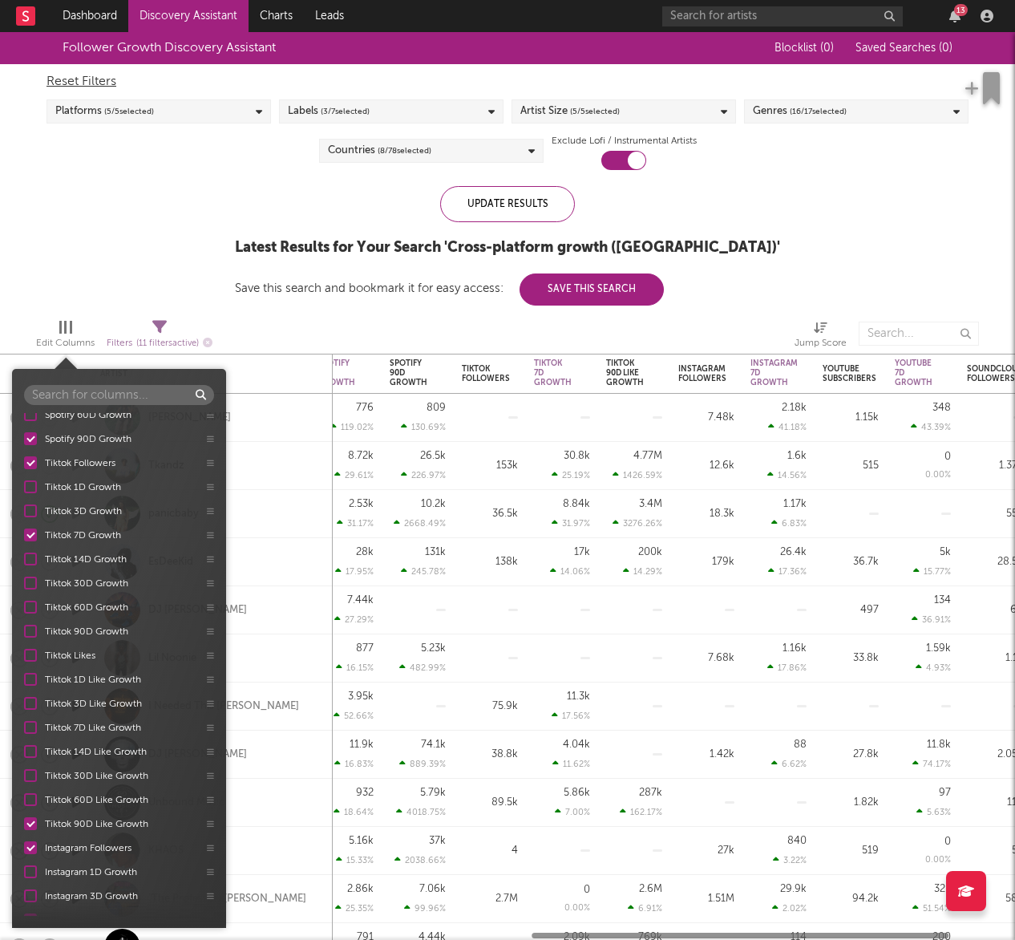
click at [28, 819] on div at bounding box center [30, 823] width 13 height 13
click at [24, 819] on input "Tiktok 90D Like Growth" at bounding box center [24, 823] width 0 height 16
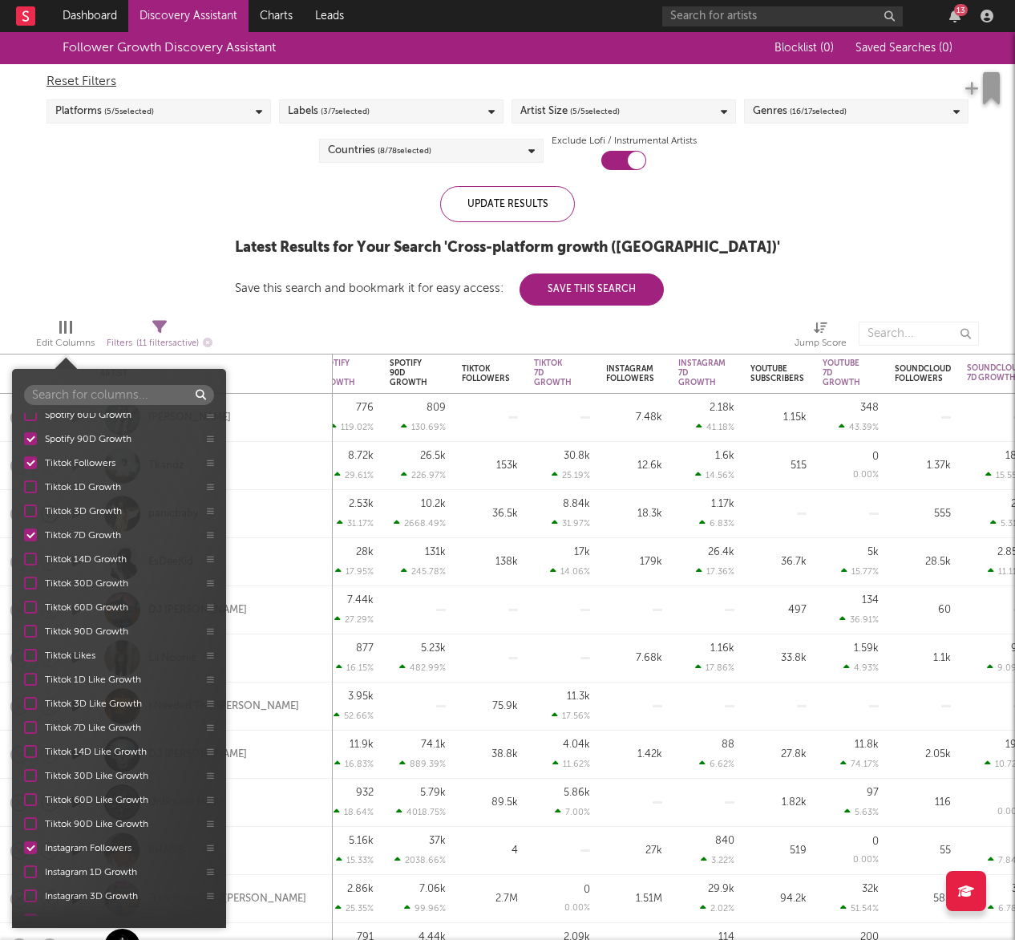
click at [34, 632] on div at bounding box center [30, 631] width 13 height 13
click at [24, 632] on input "Tiktok 90D Growth" at bounding box center [24, 631] width 0 height 16
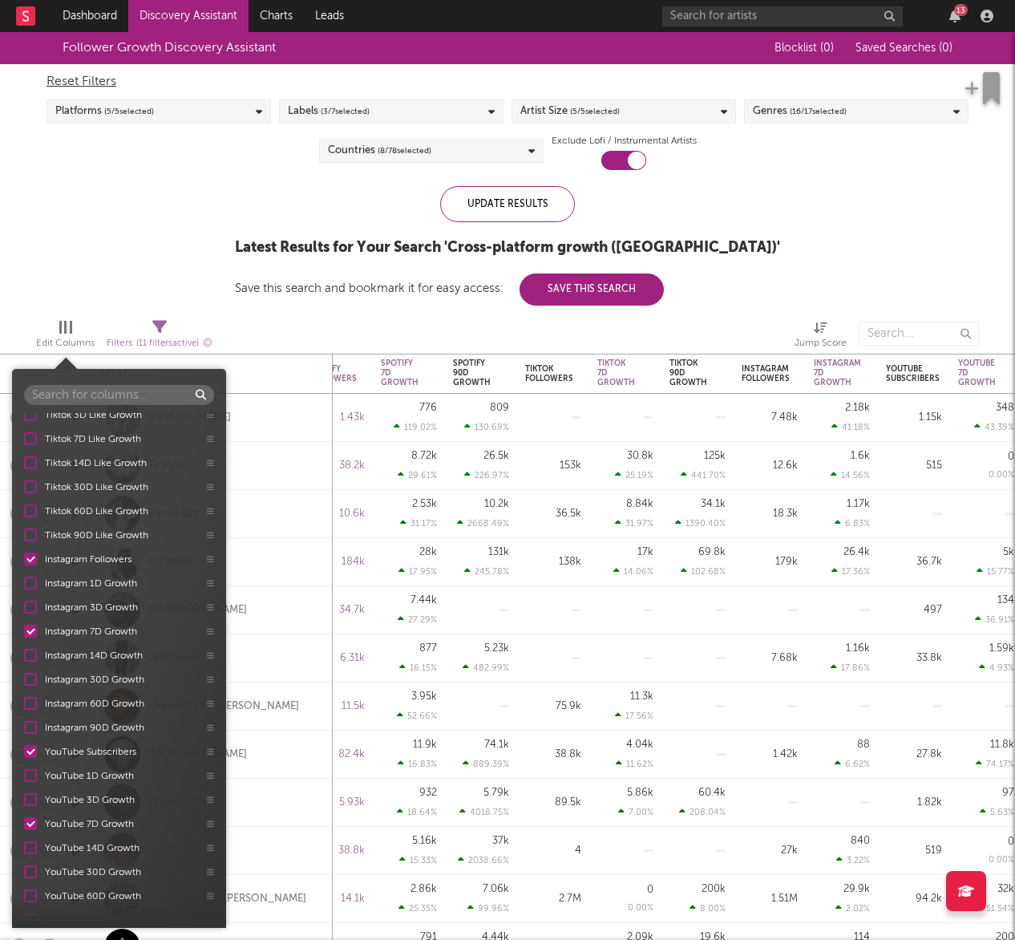
scroll to position [613, 0]
click at [34, 630] on div at bounding box center [30, 629] width 13 height 13
click at [24, 630] on input "Instagram 7D Growth" at bounding box center [24, 629] width 0 height 16
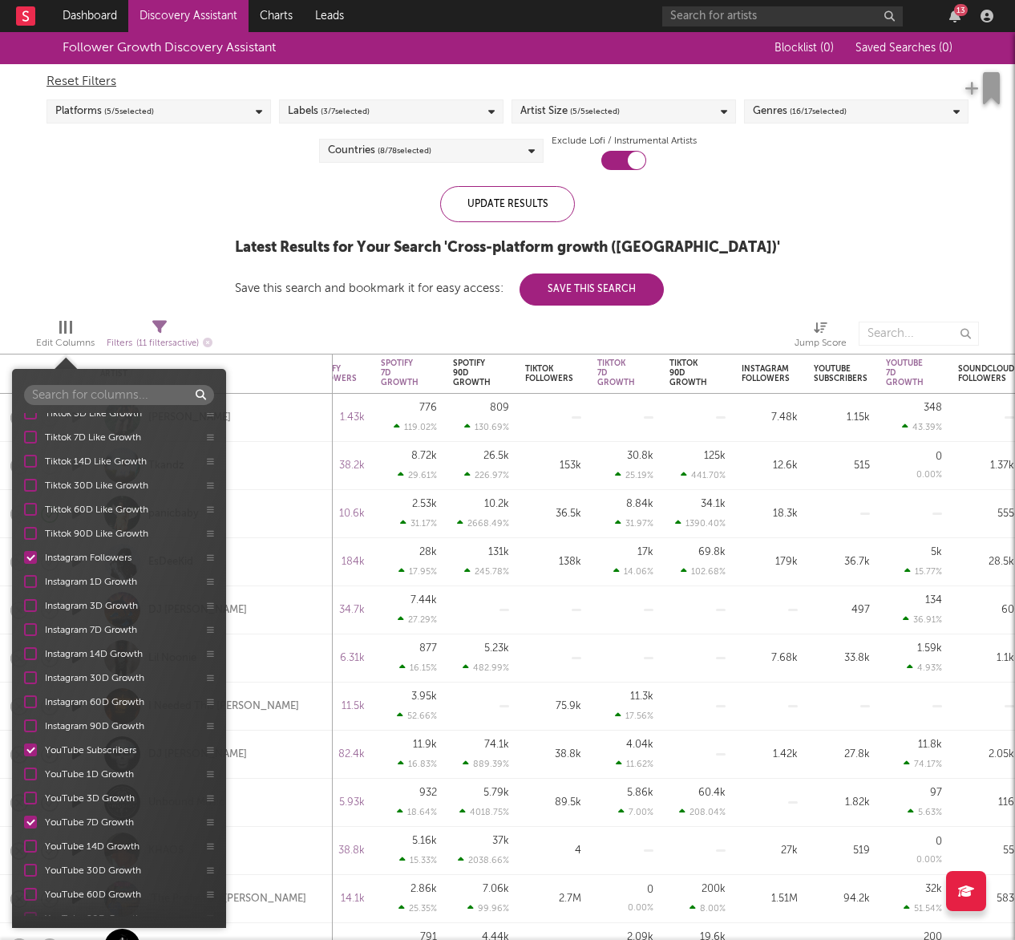
click at [33, 725] on div at bounding box center [30, 725] width 13 height 13
click at [24, 725] on input "Instagram 90D Growth" at bounding box center [24, 725] width 0 height 16
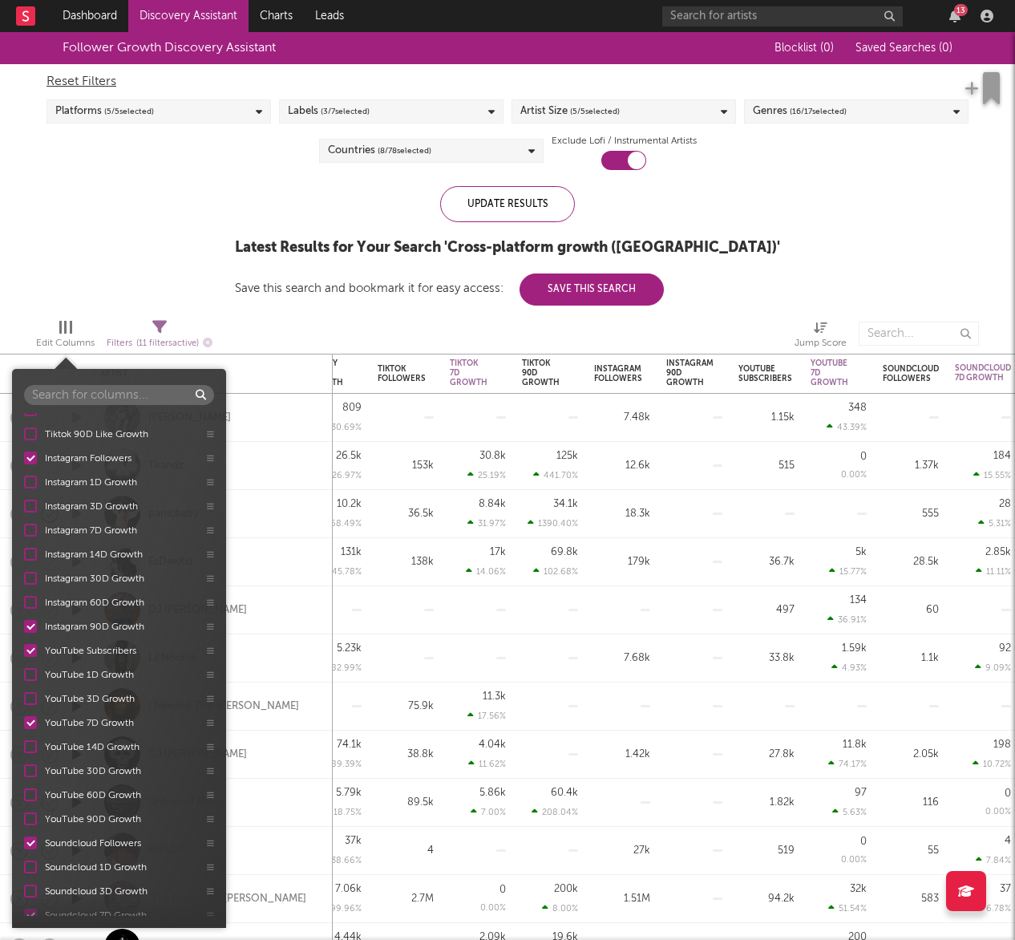
scroll to position [731, 0]
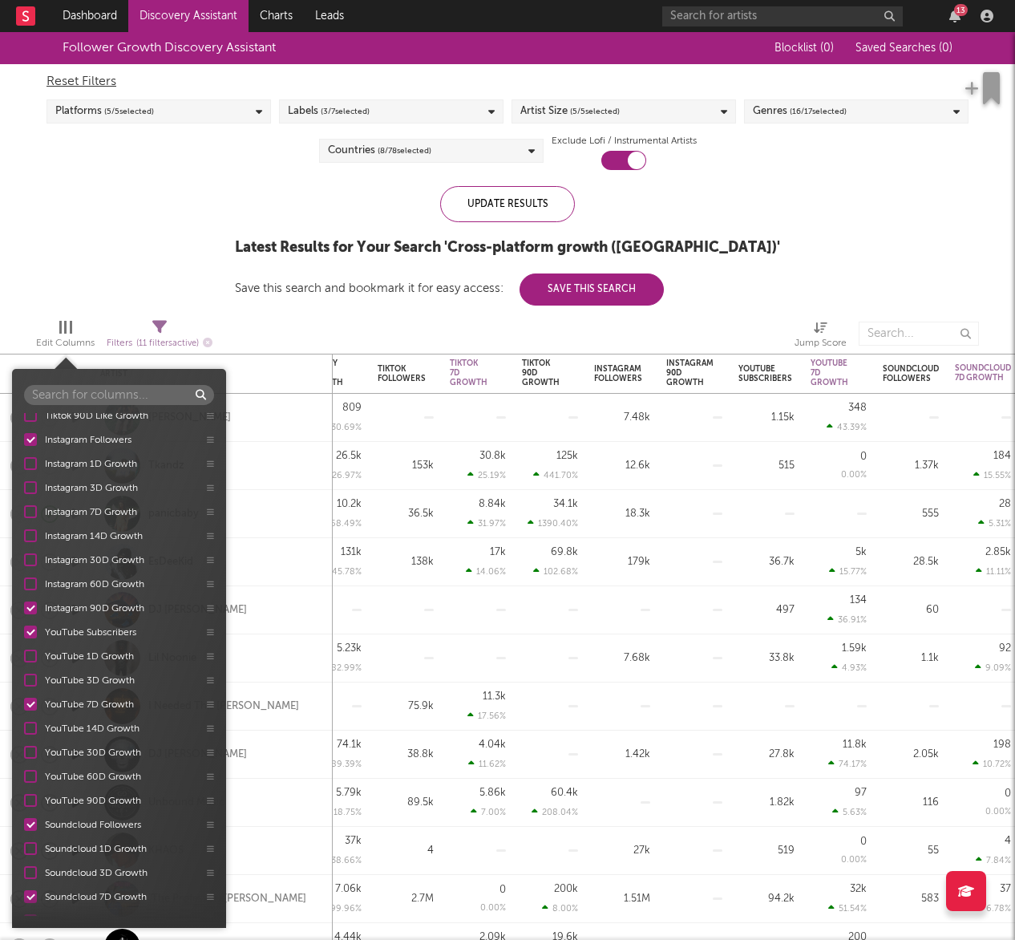
click at [30, 798] on div at bounding box center [30, 800] width 13 height 13
click at [24, 798] on input "YouTube 90D Growth" at bounding box center [24, 800] width 0 height 16
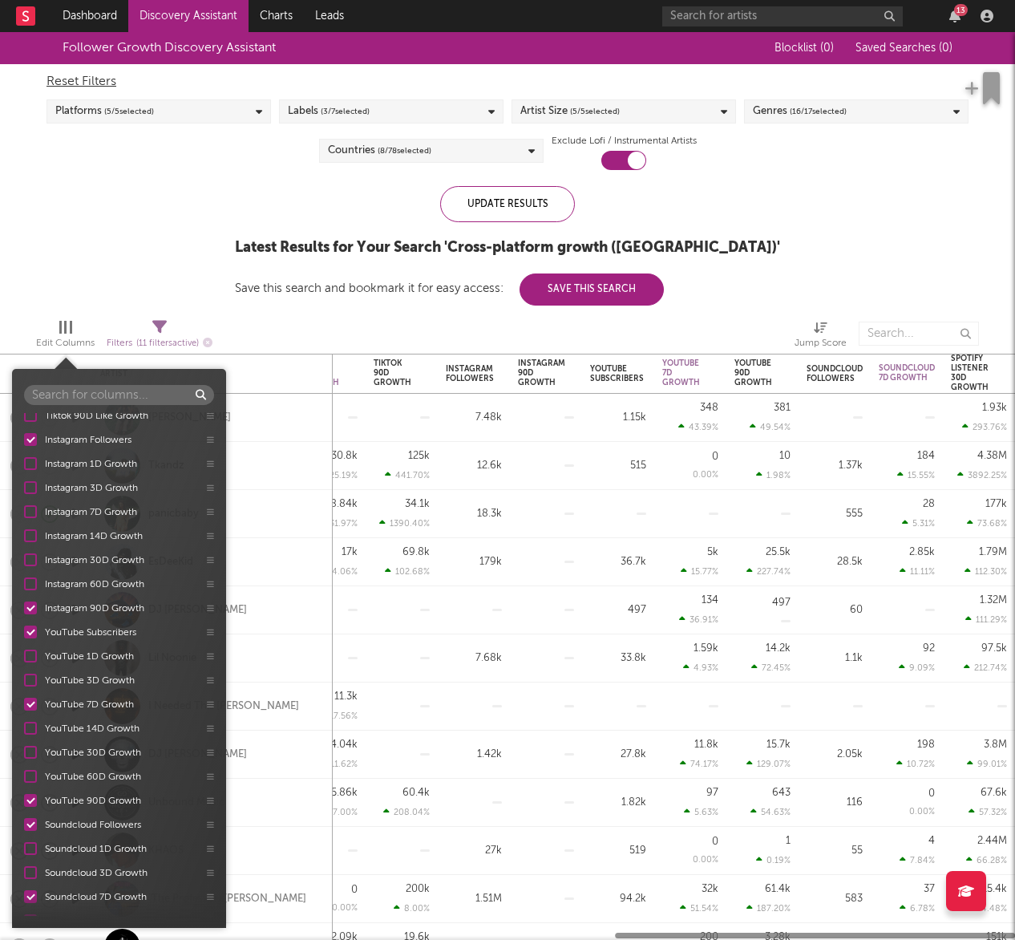
click at [30, 798] on div at bounding box center [30, 800] width 13 height 13
click at [24, 798] on input "YouTube 90D Growth" at bounding box center [24, 800] width 0 height 16
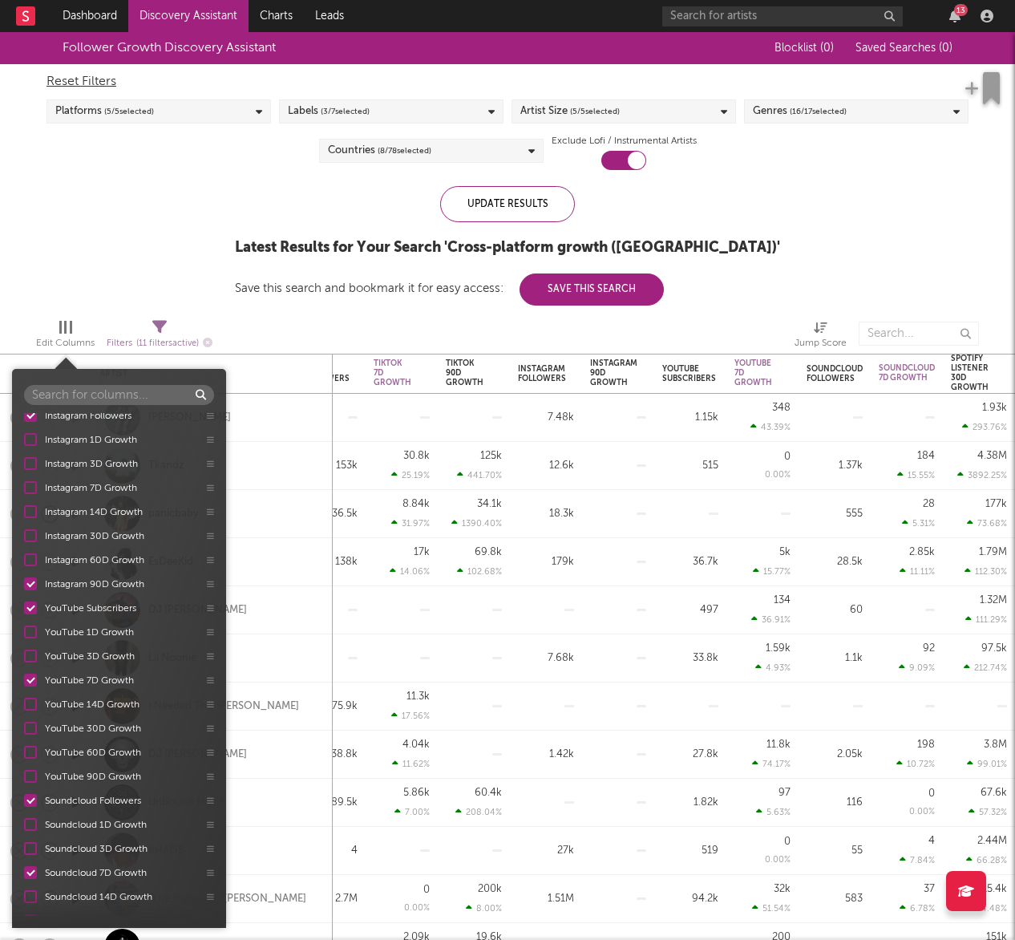
click at [32, 773] on div "YouTube 90D Growth" at bounding box center [119, 776] width 214 height 24
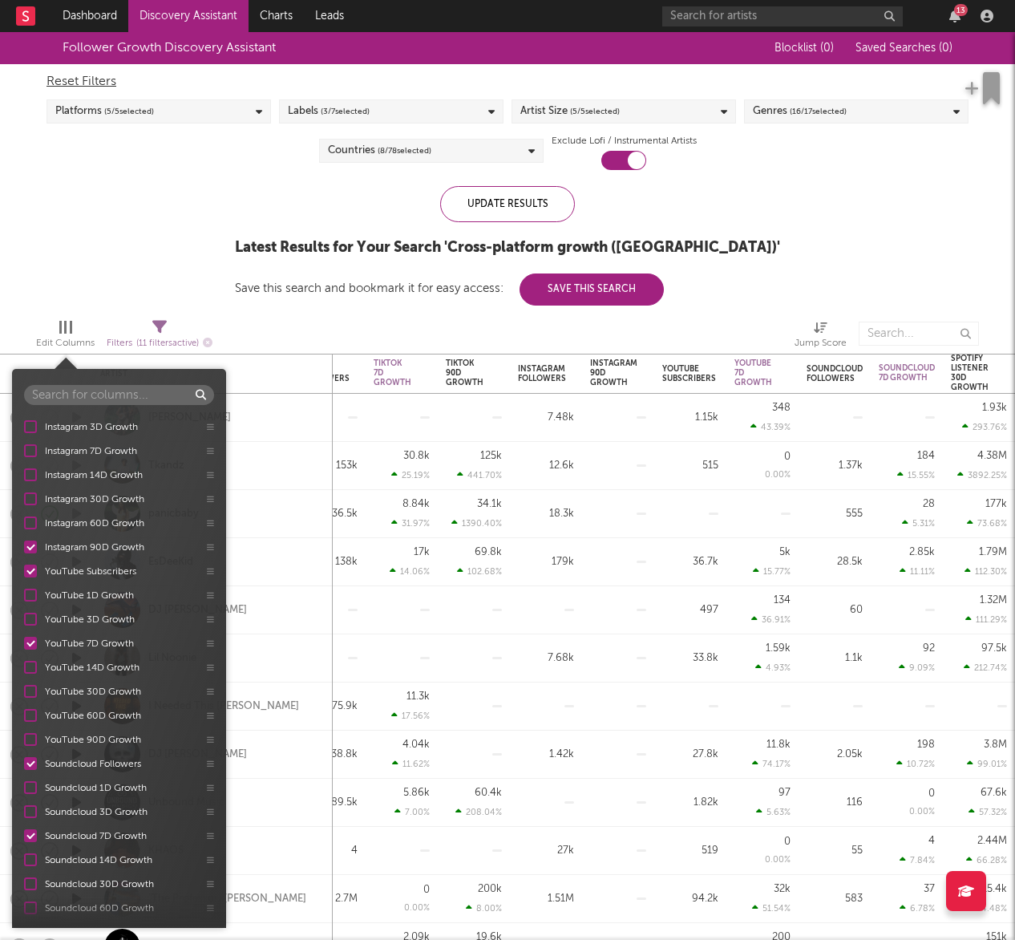
click at [36, 738] on div at bounding box center [30, 739] width 13 height 13
click at [24, 738] on input "YouTube 90D Growth" at bounding box center [24, 739] width 0 height 16
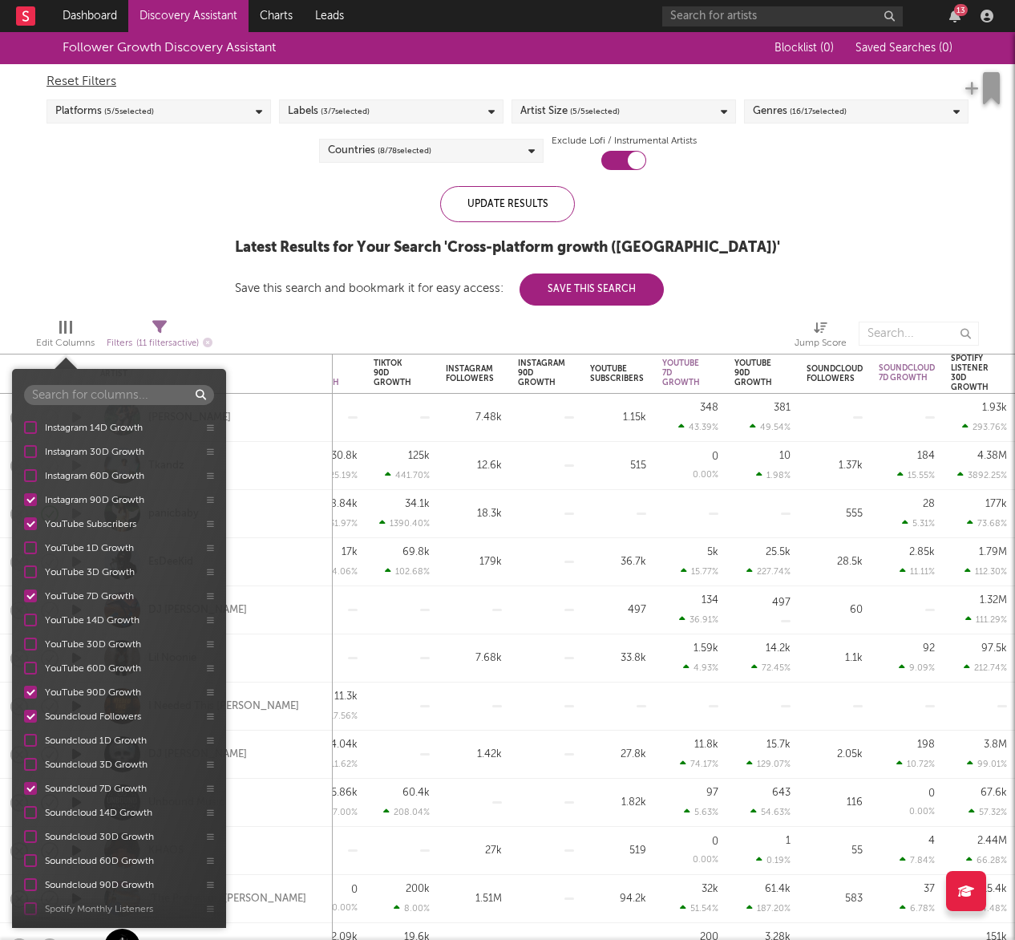
scroll to position [846, 0]
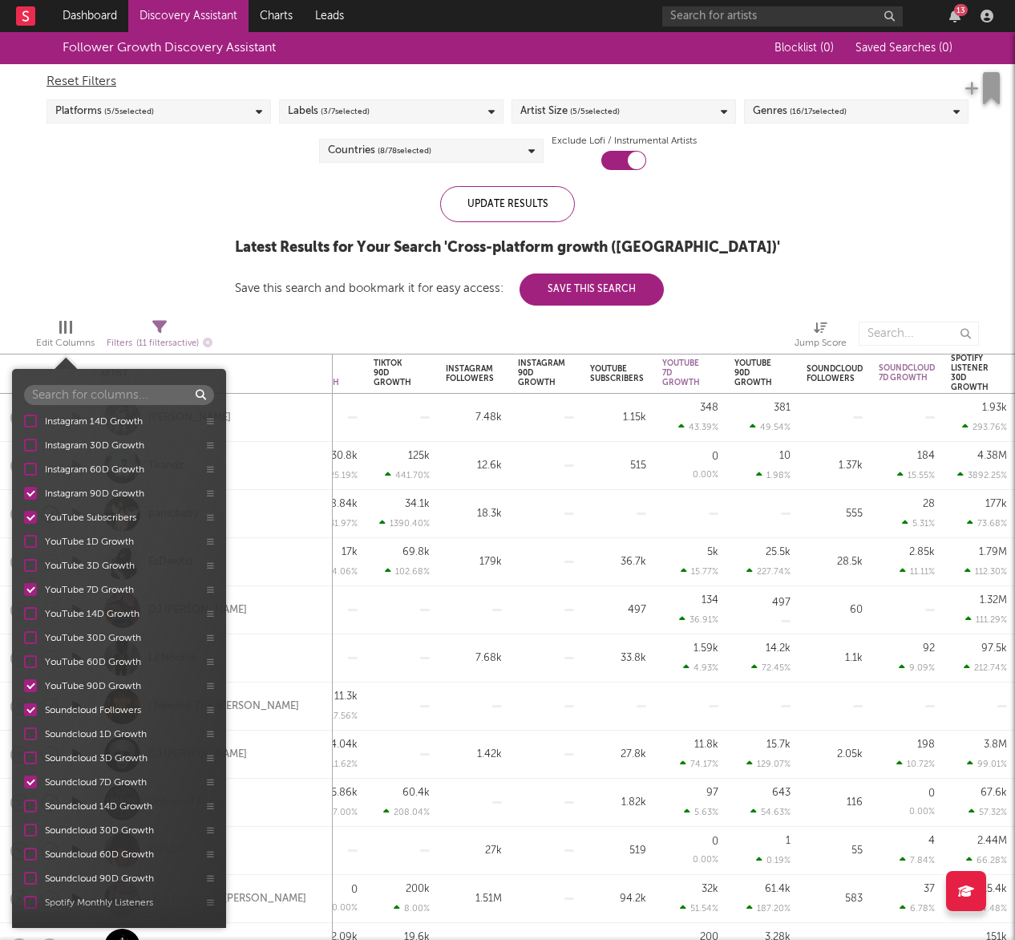
click at [28, 782] on div at bounding box center [30, 781] width 13 height 13
click at [24, 782] on input "Soundcloud 7D Growth" at bounding box center [24, 782] width 0 height 16
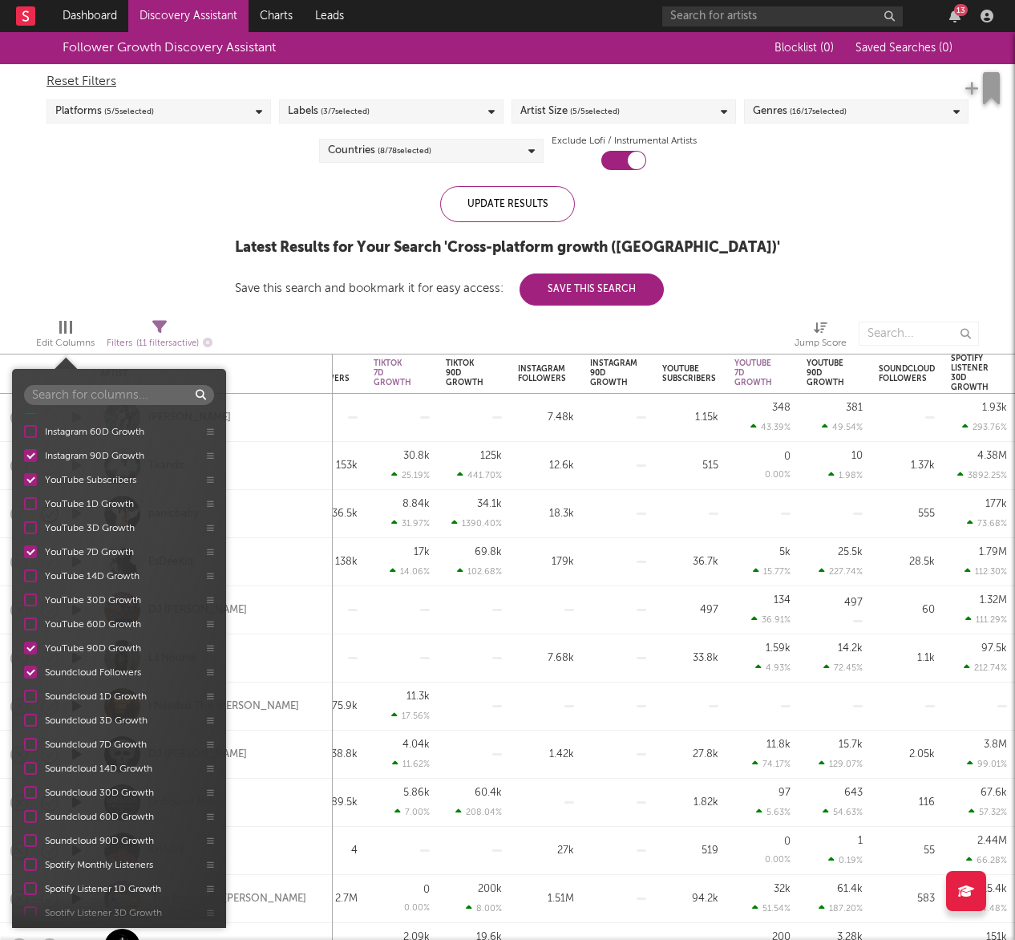
scroll to position [887, 0]
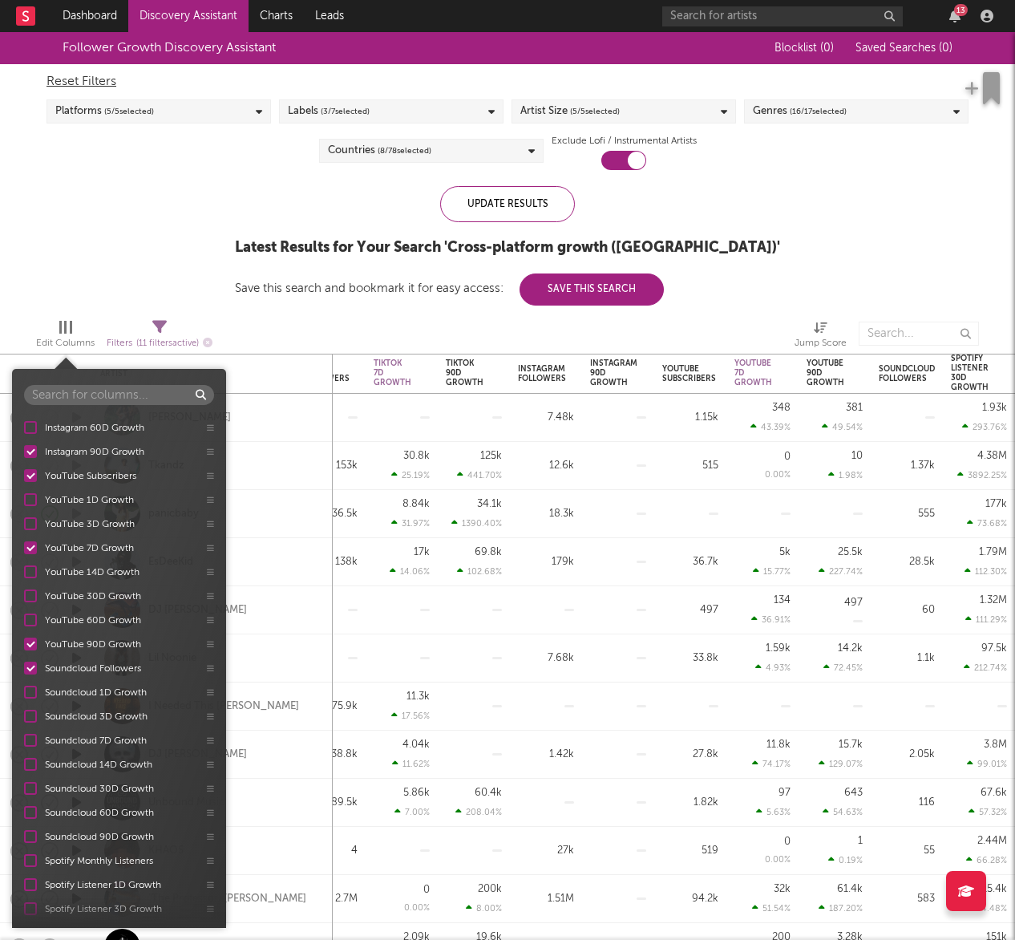
click at [31, 834] on div "Artist Country Genre Label Jump Score Rolling 7D Global Audio Streams ATD Globa…" at bounding box center [119, 664] width 214 height 503
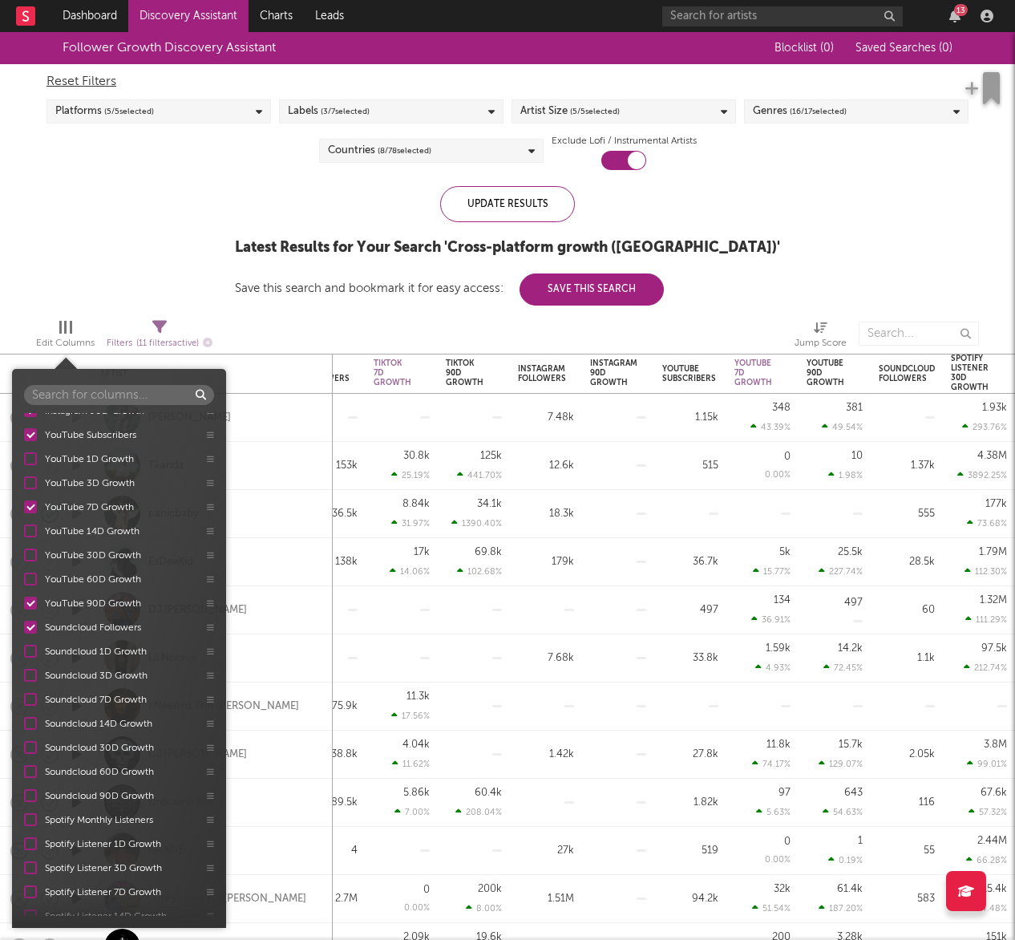
scroll to position [939, 0]
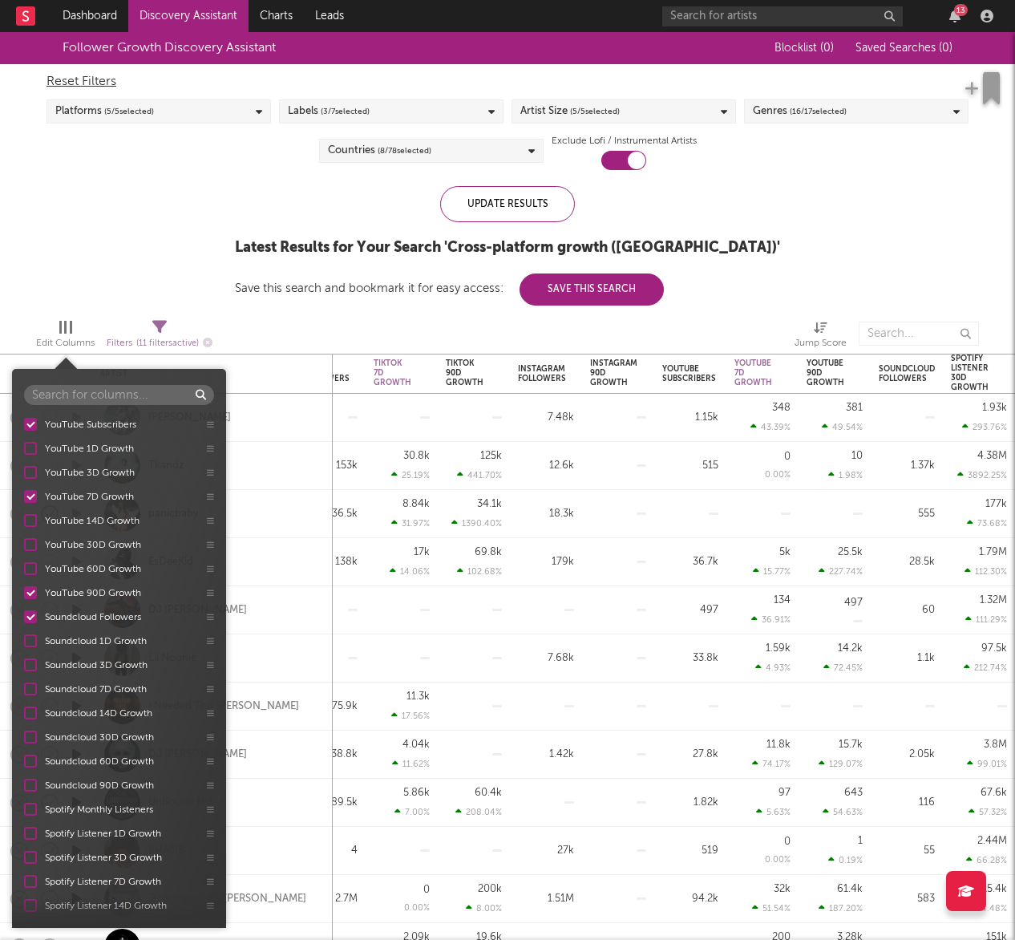
click at [34, 783] on div at bounding box center [30, 784] width 13 height 13
click at [24, 783] on input "Soundcloud 90D Growth" at bounding box center [24, 785] width 0 height 16
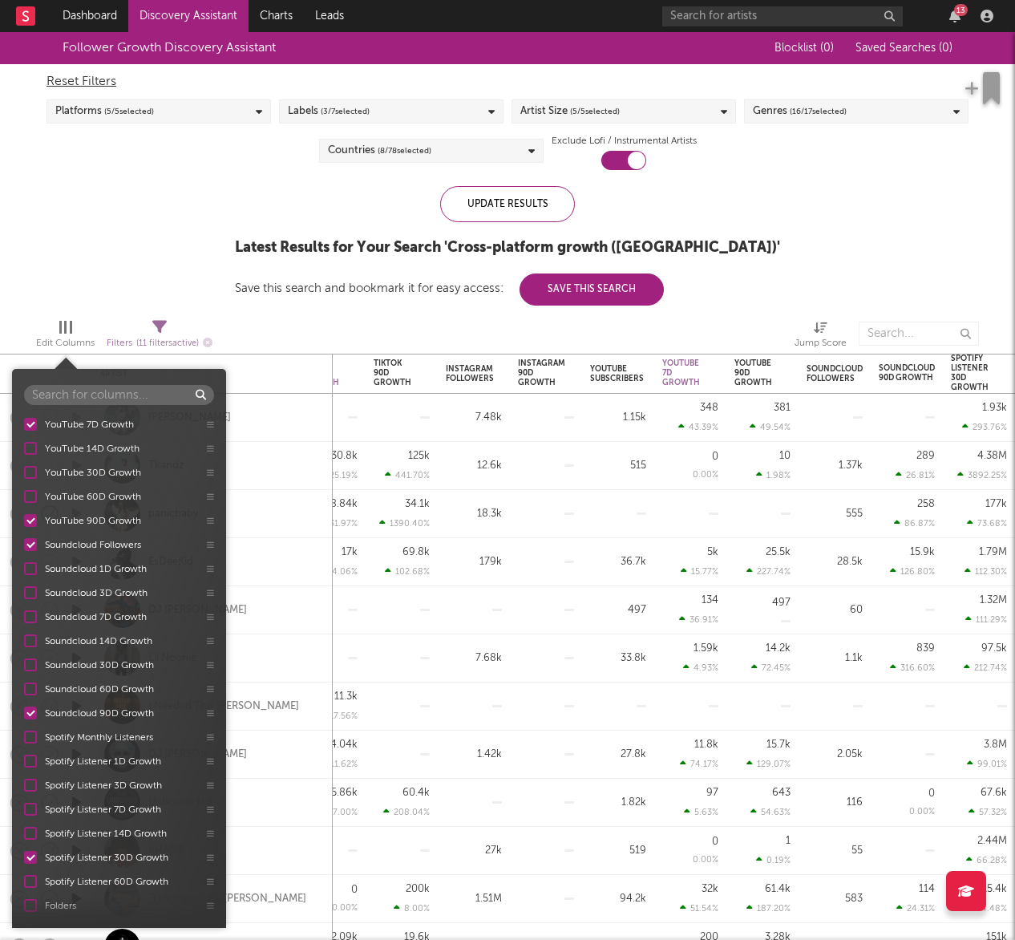
scroll to position [1021, 0]
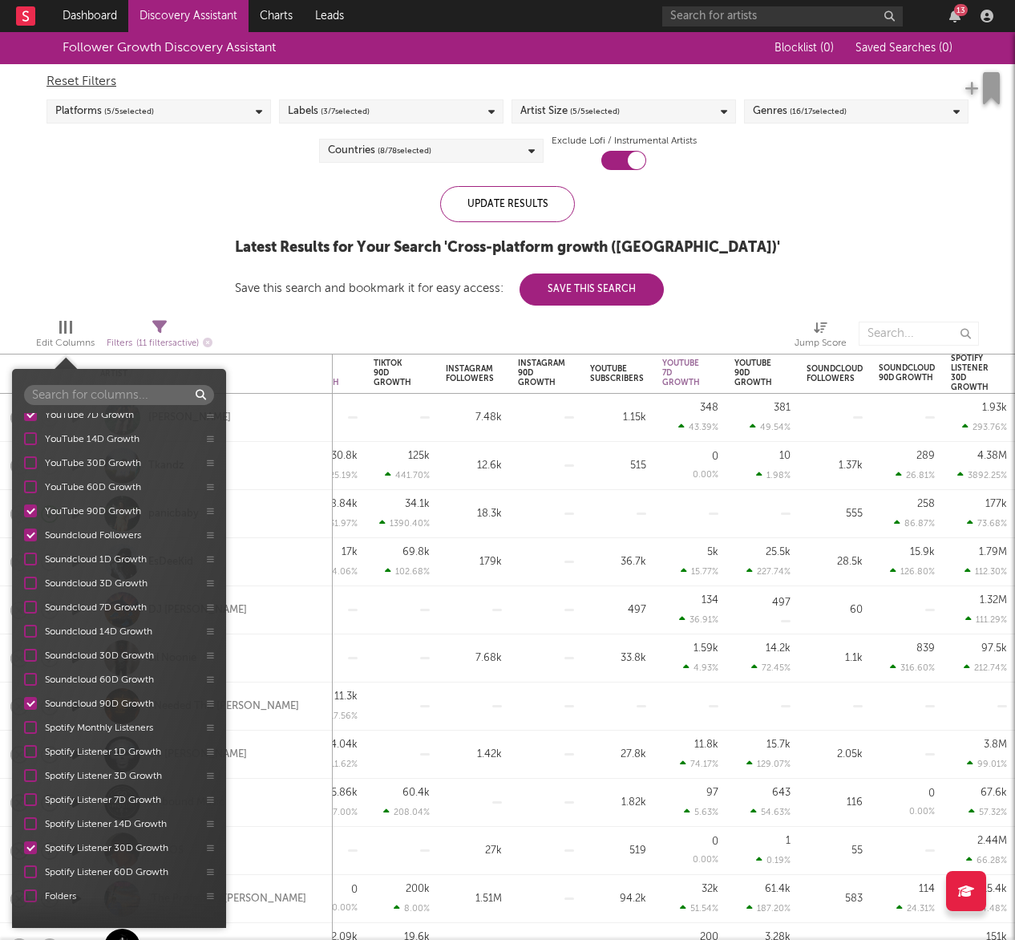
click at [194, 284] on div "Follower Growth Discovery Assistant Blocklist ( 0 ) Saved Searches ( 0 ) Reset …" at bounding box center [507, 168] width 1015 height 273
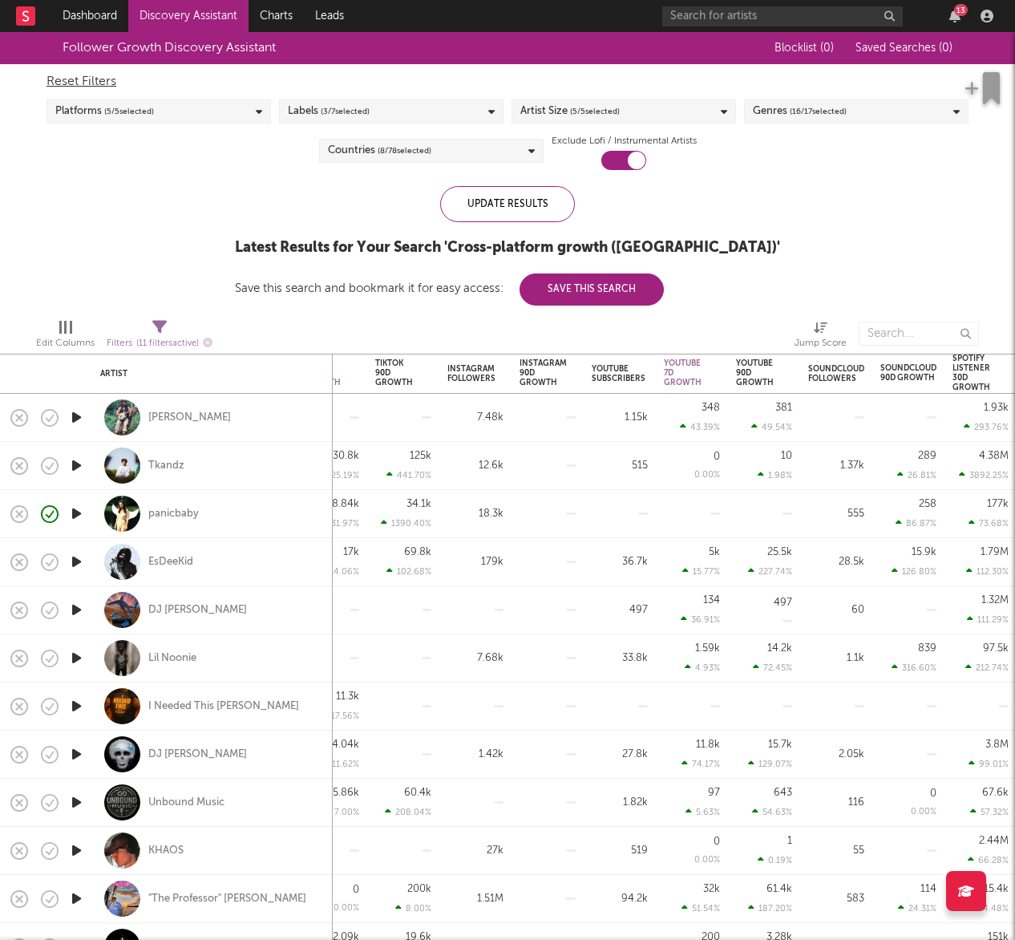
click at [72, 332] on span "Edit Columns" at bounding box center [65, 337] width 59 height 32
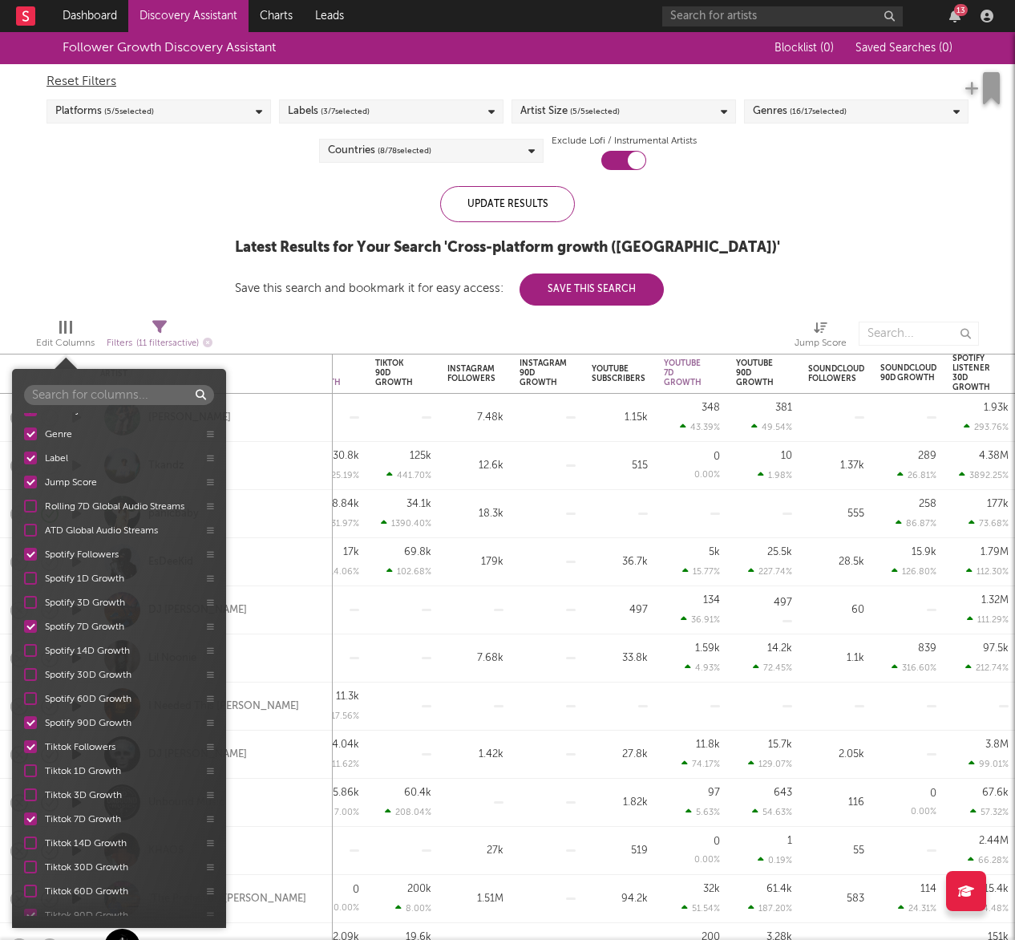
scroll to position [50, 0]
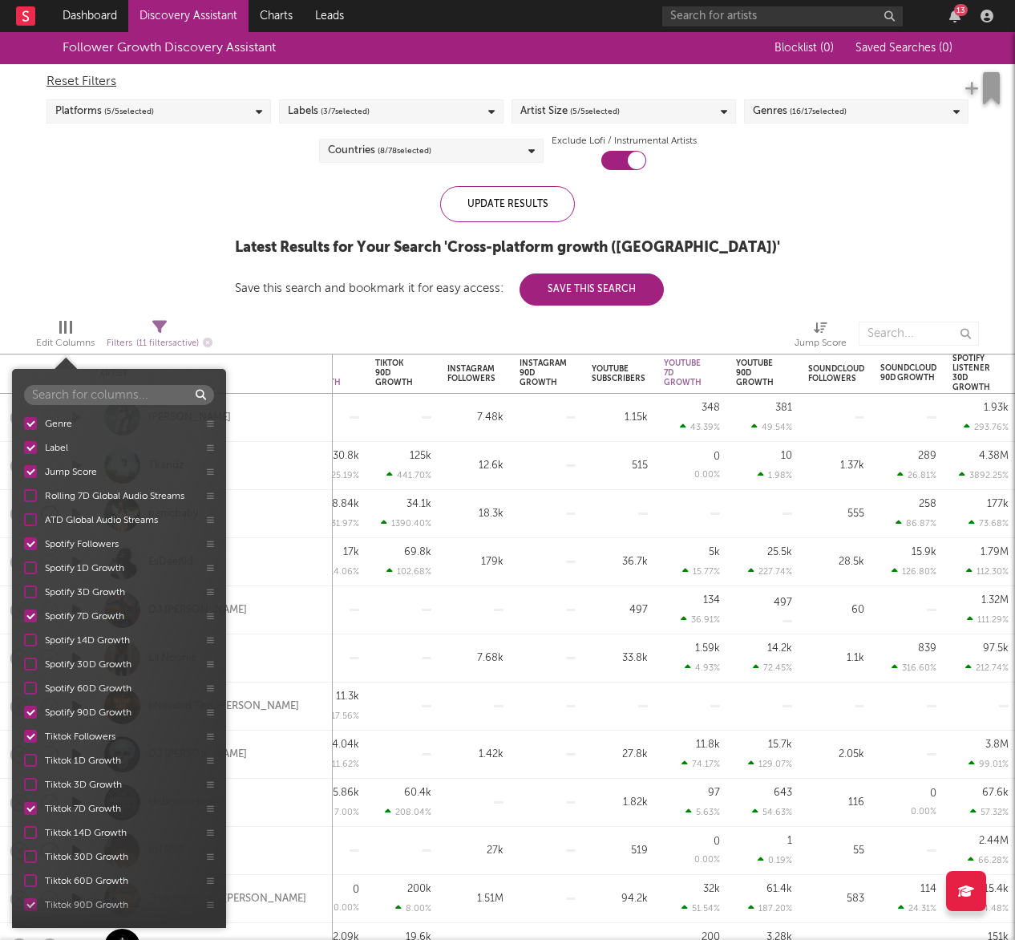
click at [30, 615] on div at bounding box center [30, 615] width 13 height 13
click at [24, 615] on input "Spotify 7D Growth" at bounding box center [24, 616] width 0 height 16
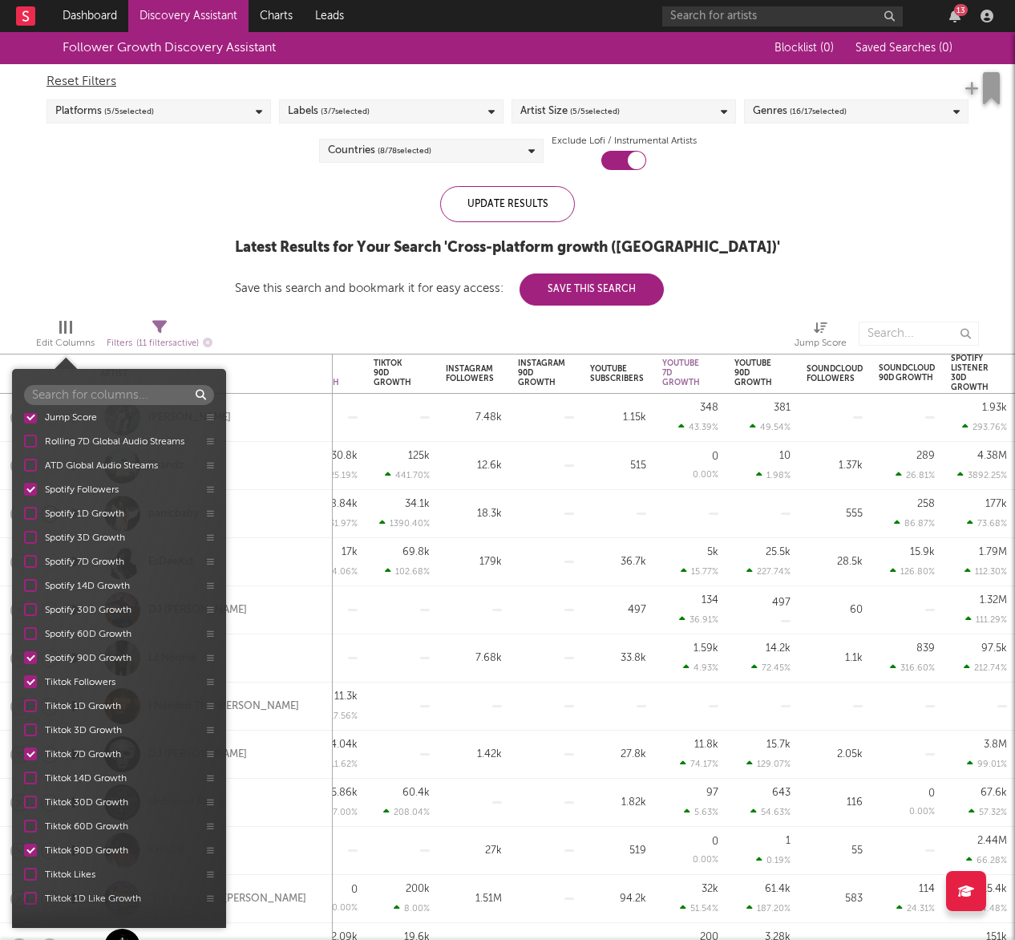
click at [32, 749] on div at bounding box center [30, 753] width 13 height 13
click at [24, 749] on input "Tiktok 7D Growth" at bounding box center [24, 754] width 0 height 16
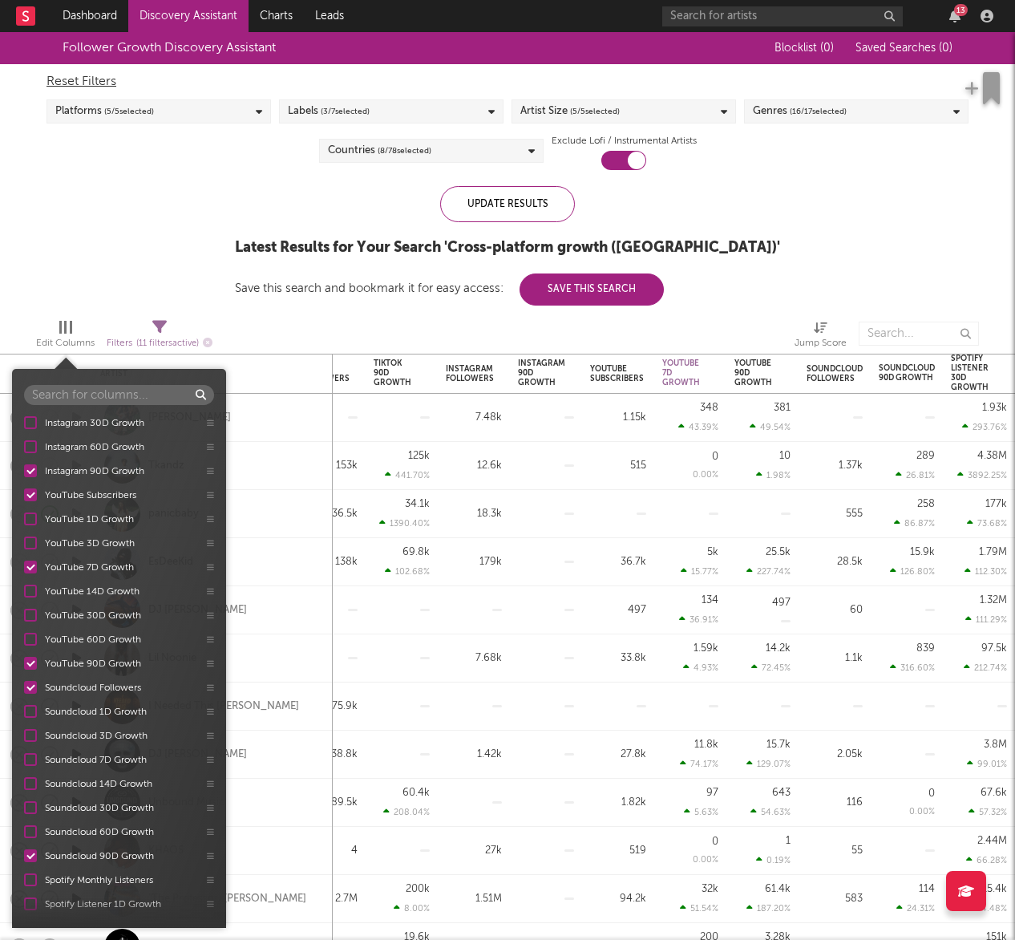
scroll to position [1021, 0]
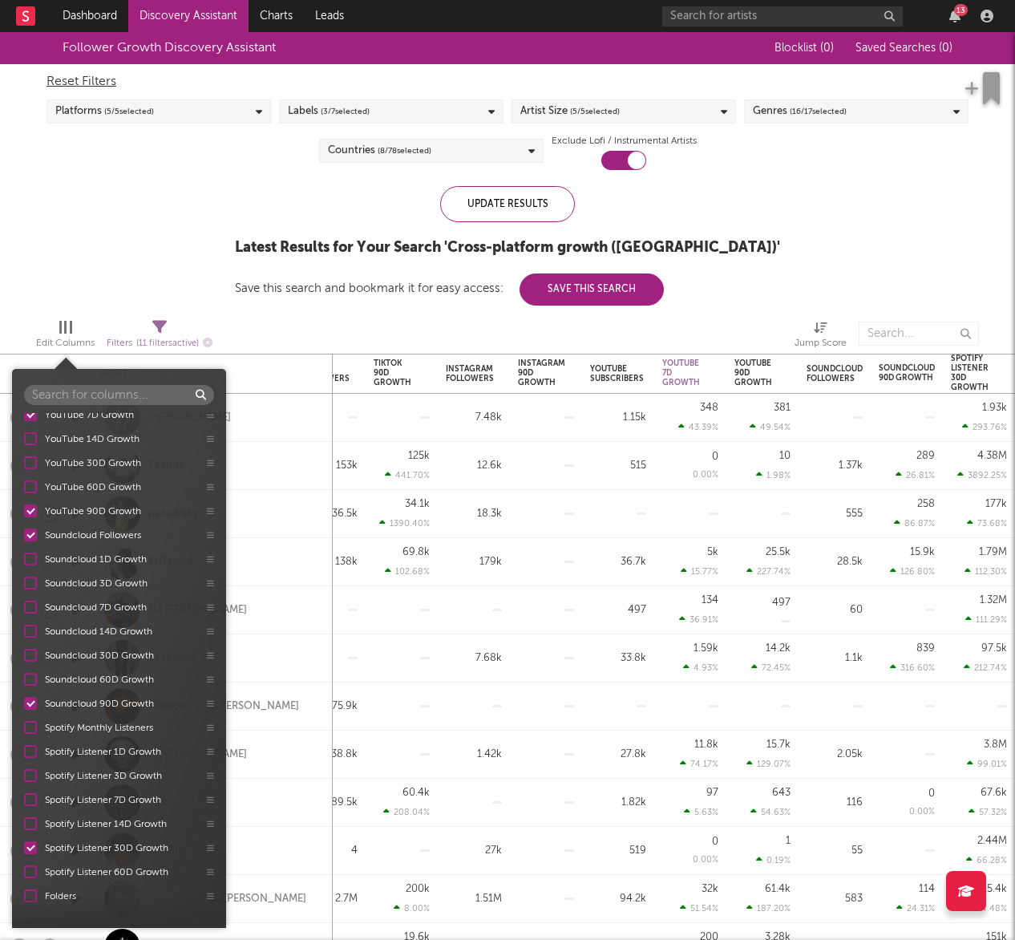
click at [253, 305] on div "Follower Growth Discovery Assistant Blocklist ( 0 ) Saved Searches ( 0 ) Reset …" at bounding box center [507, 168] width 1015 height 273
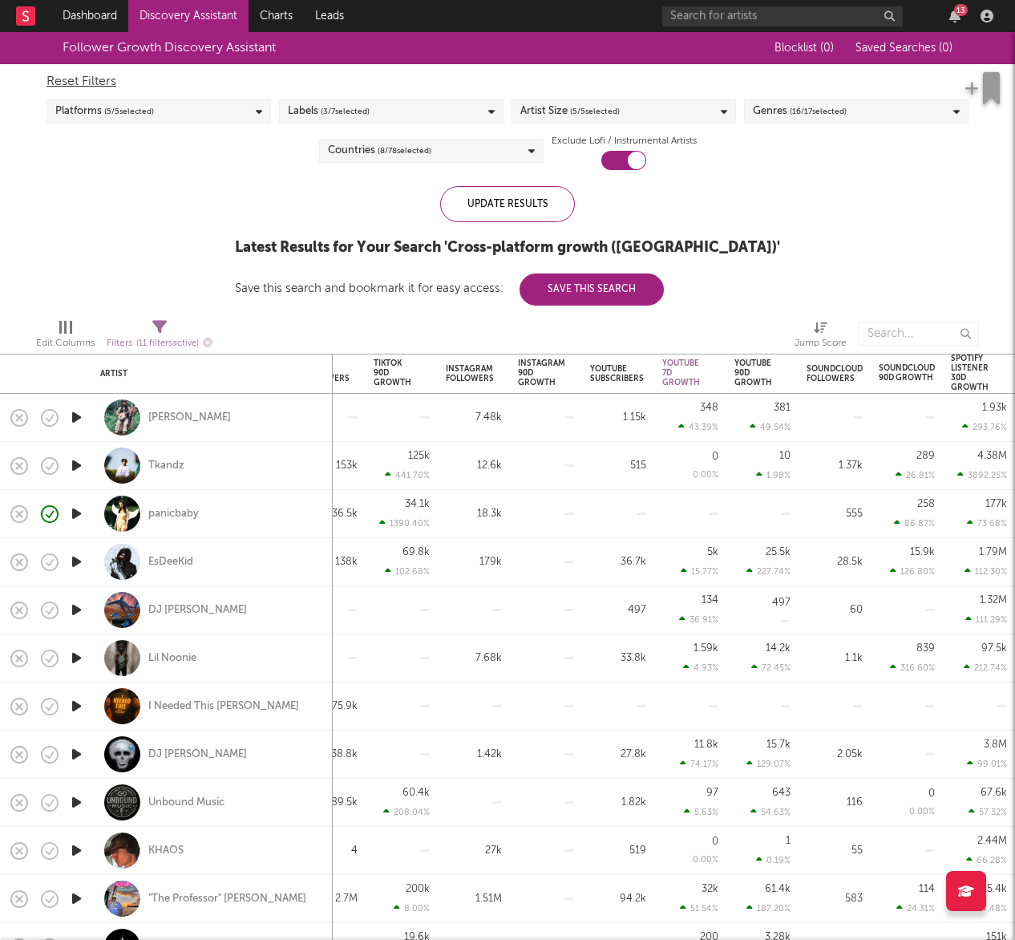
click at [604, 293] on button "Save This Search" at bounding box center [591, 289] width 144 height 32
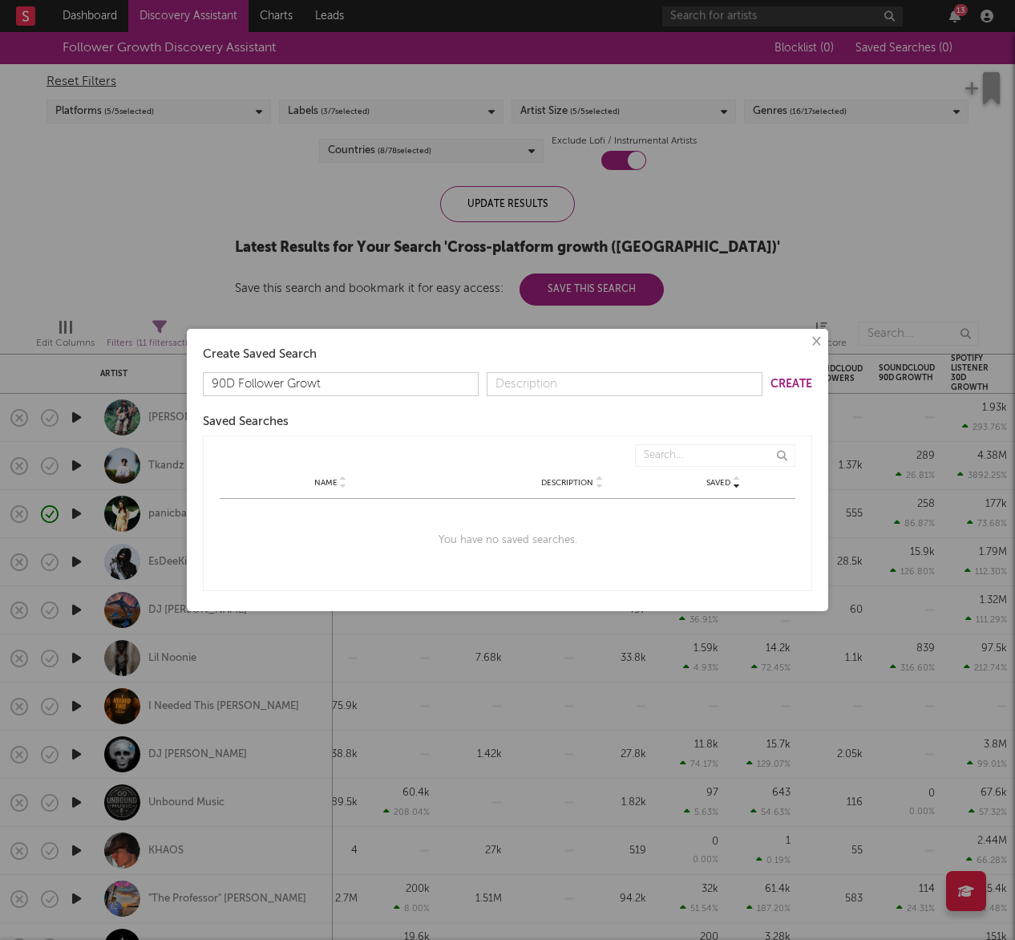
type input "90D Follower Growth"
click at [792, 382] on button "Create" at bounding box center [791, 383] width 42 height 11
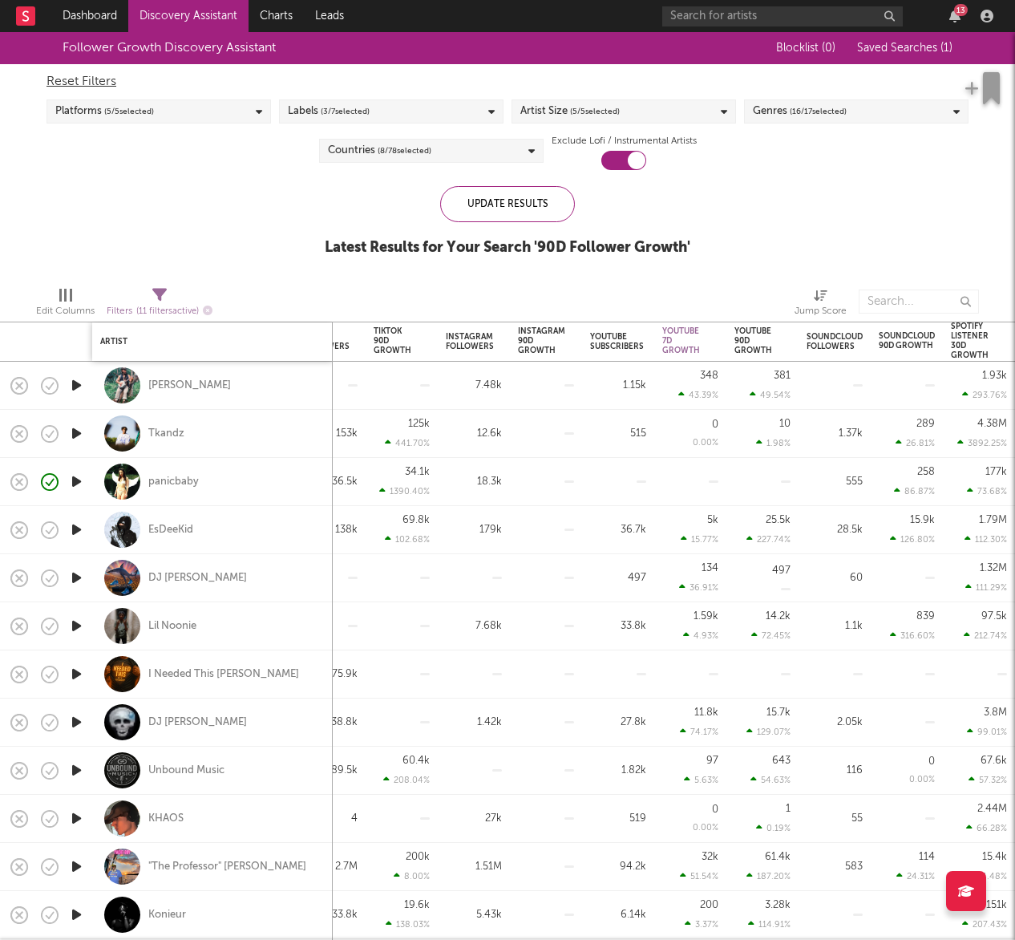
click at [232, 333] on div "Artist" at bounding box center [212, 342] width 224 height 34
click at [394, 274] on div "Edit Columns Filters ( 11 filters active) Jump Score" at bounding box center [507, 297] width 1015 height 48
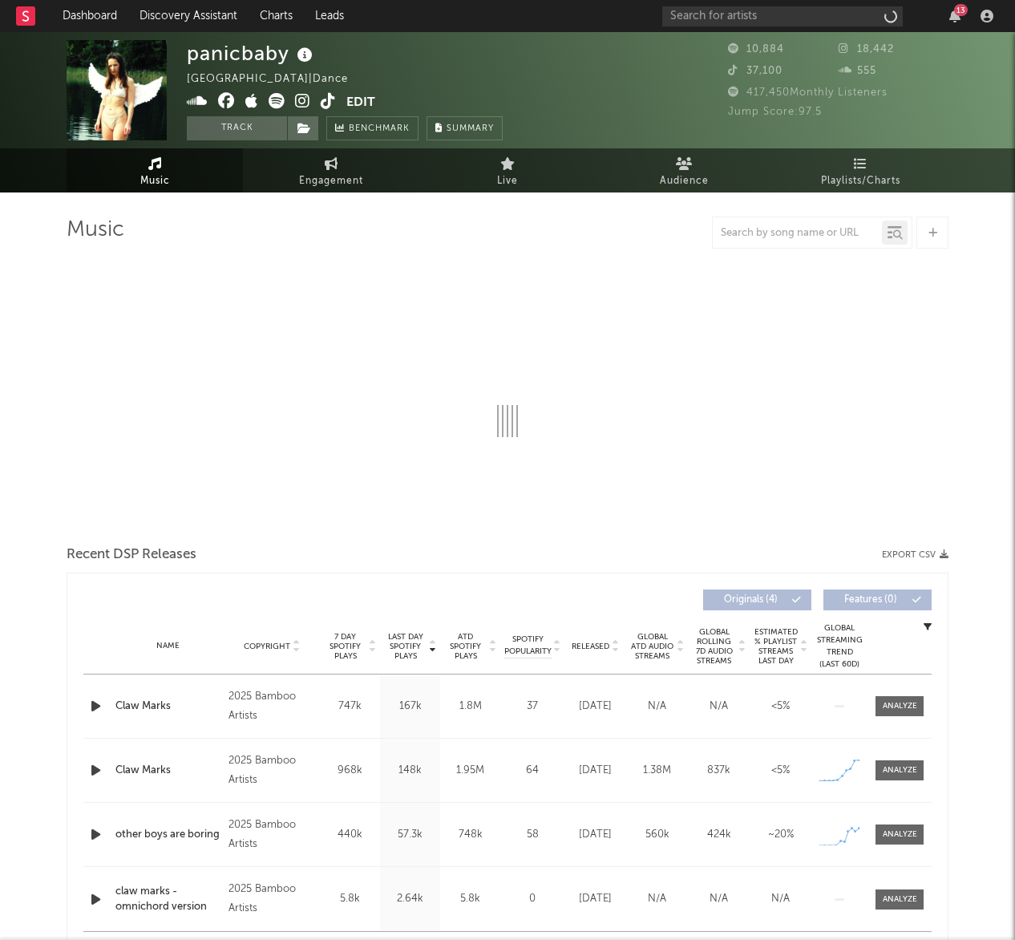
select select "1w"
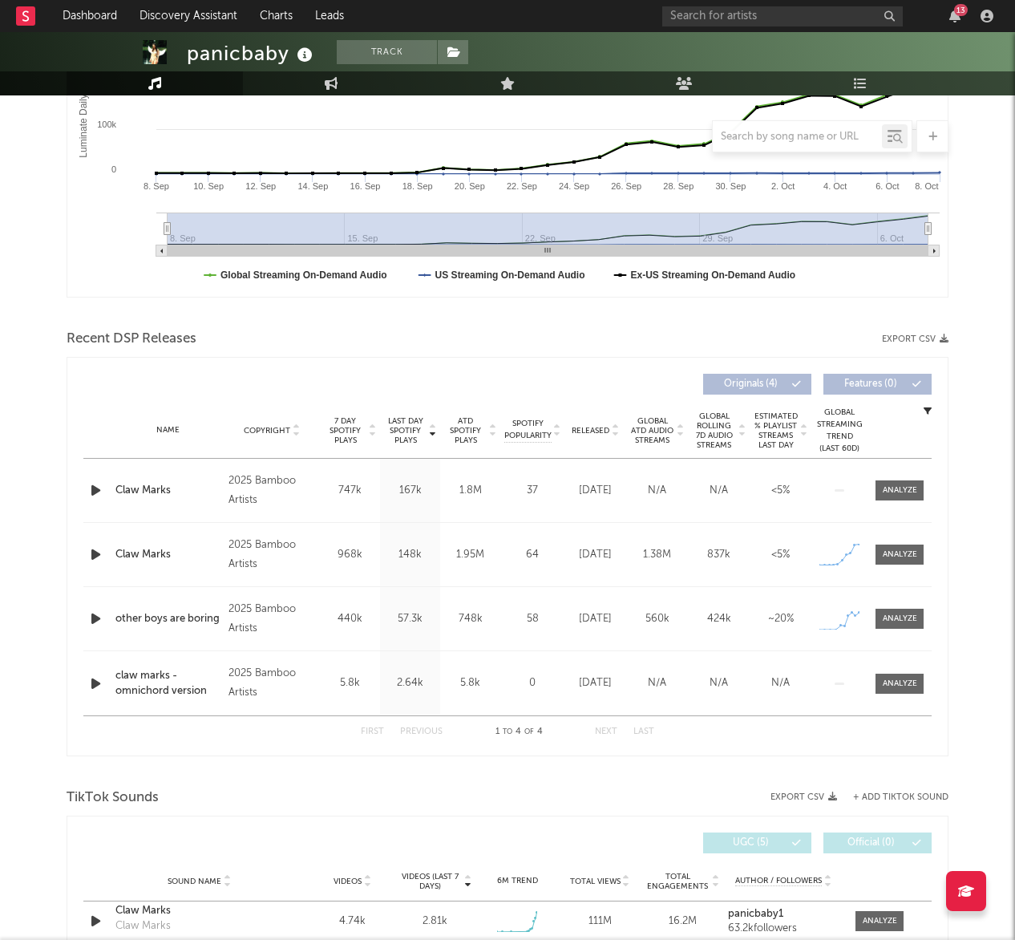
scroll to position [363, 0]
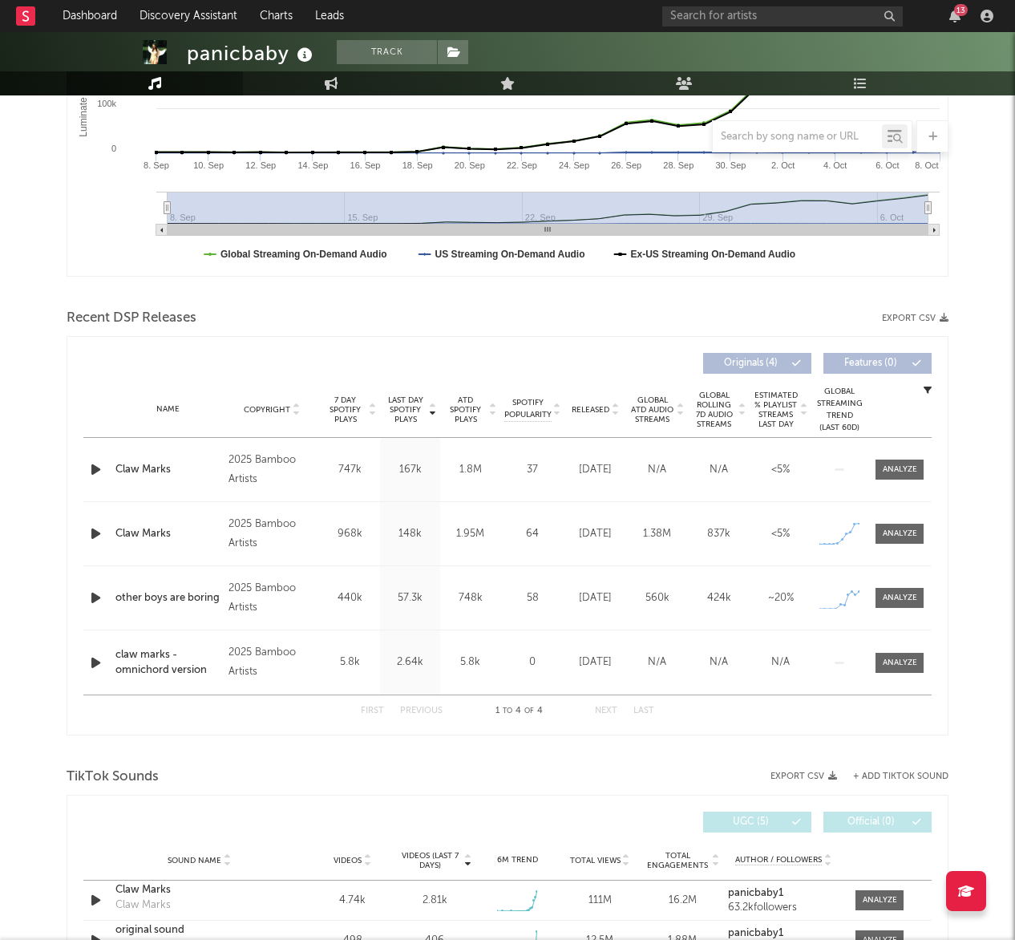
click at [103, 463] on icon "button" at bounding box center [95, 469] width 17 height 20
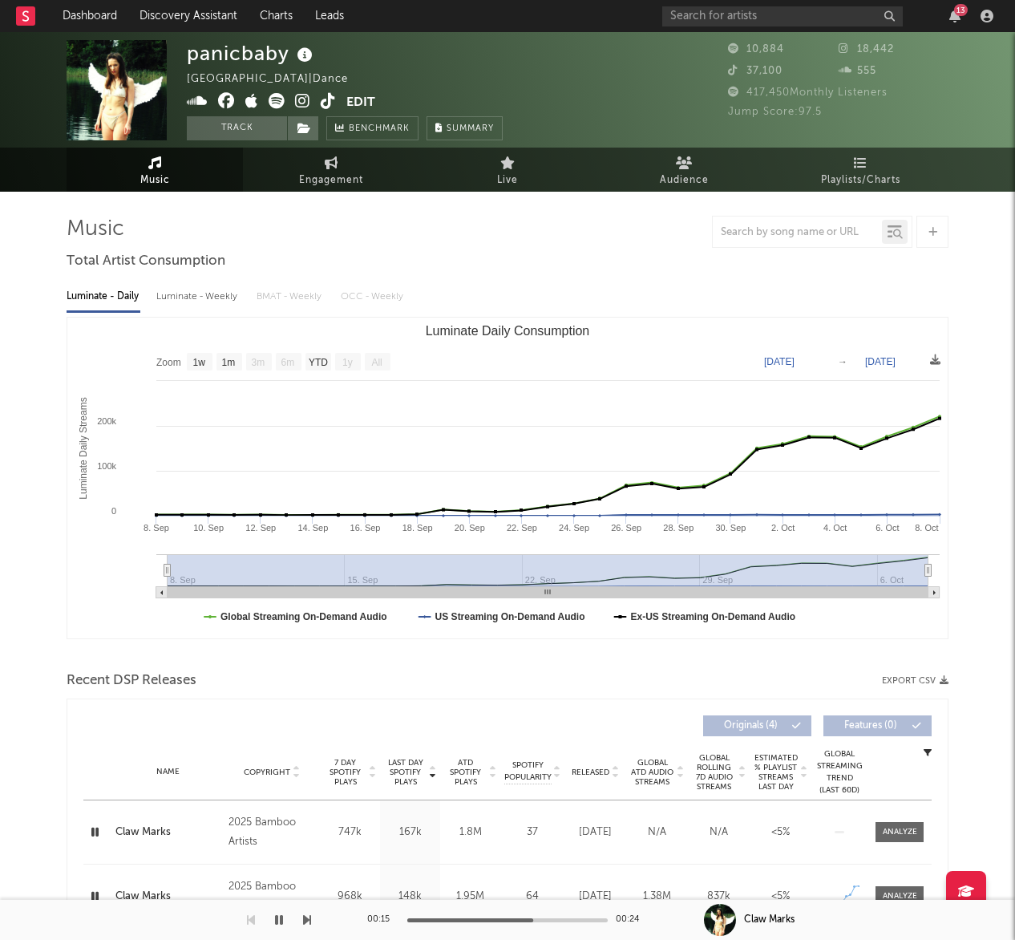
scroll to position [0, 0]
click at [323, 181] on span "Engagement" at bounding box center [331, 181] width 64 height 19
select select "1w"
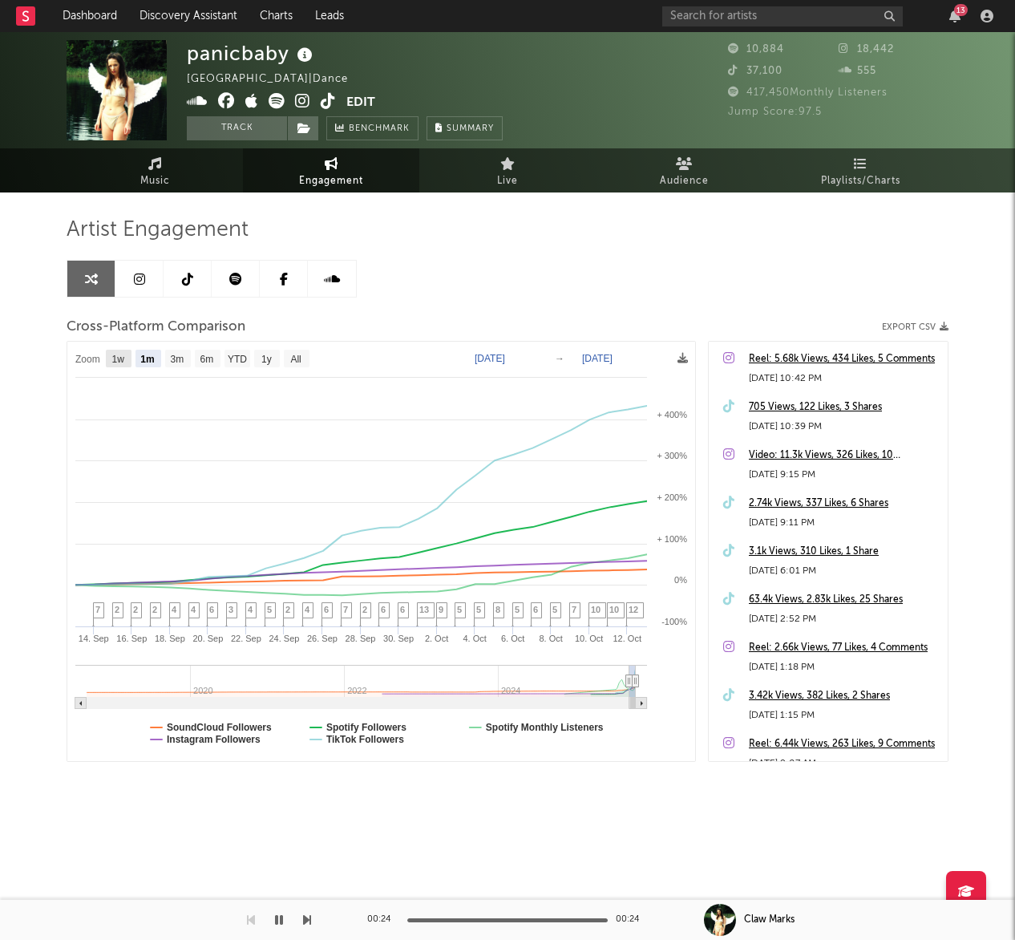
click at [121, 361] on text "1w" at bounding box center [118, 359] width 13 height 11
select select "1w"
type input "2025-10-07"
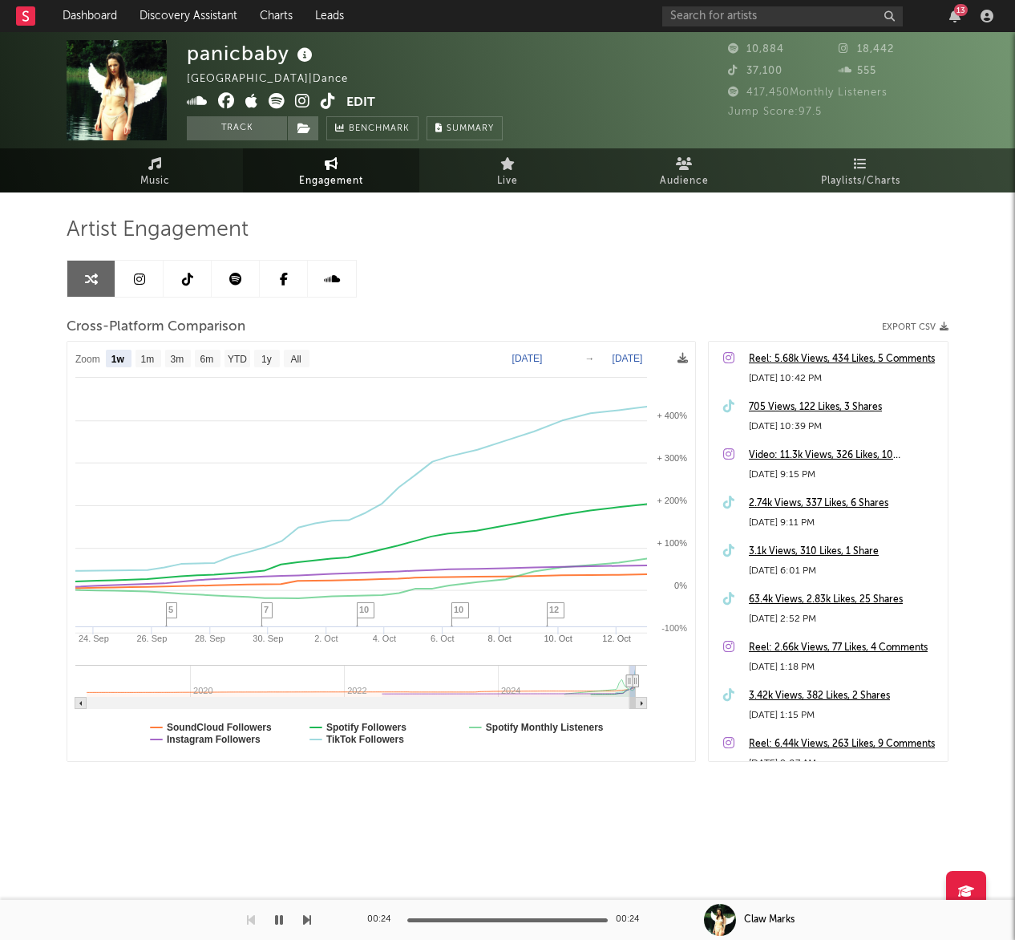
select select "1w"
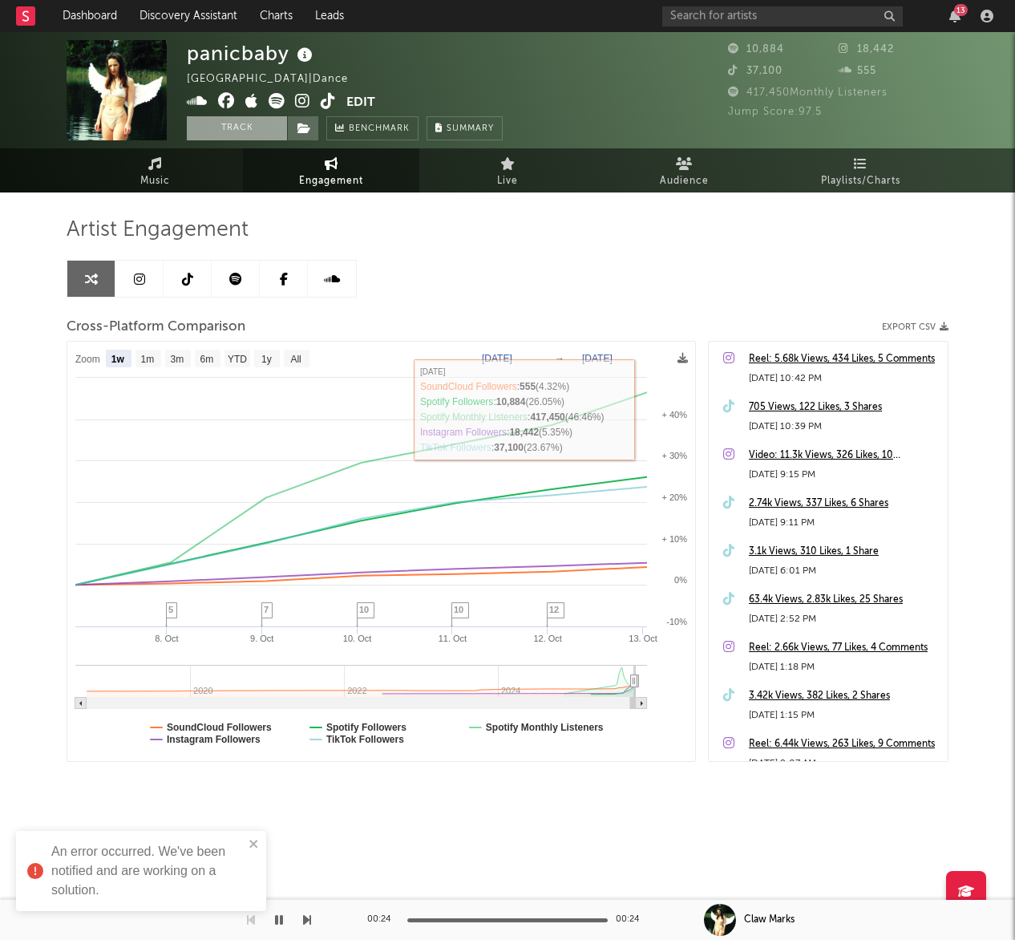
click at [236, 127] on button "Track" at bounding box center [237, 128] width 100 height 24
select select "1w"
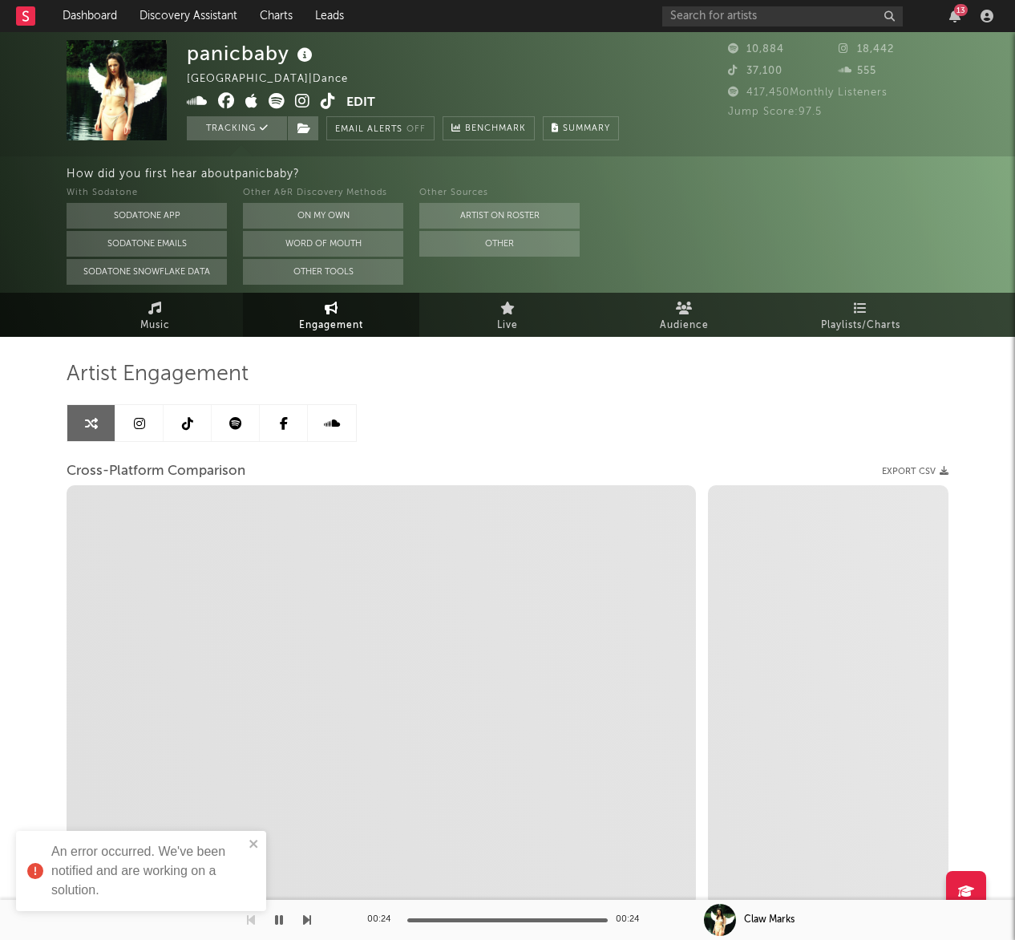
select select "1m"
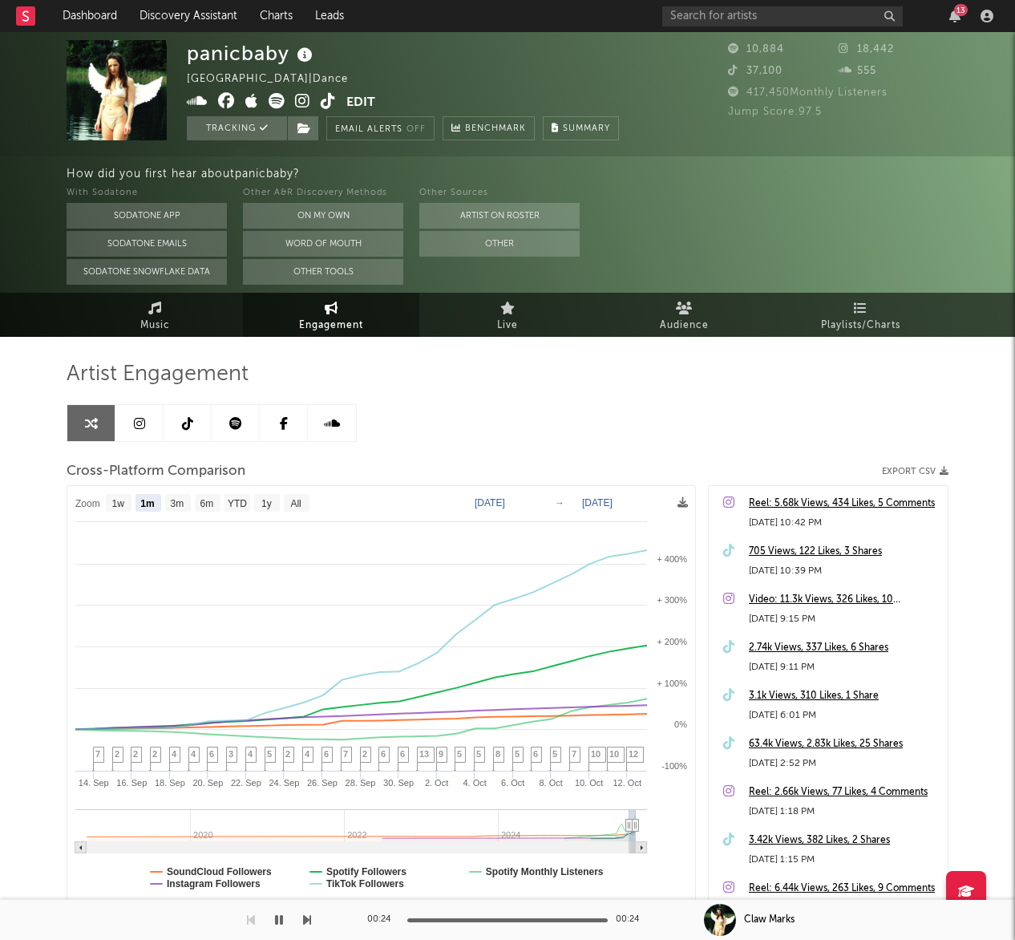
click at [179, 431] on link at bounding box center [188, 423] width 48 height 36
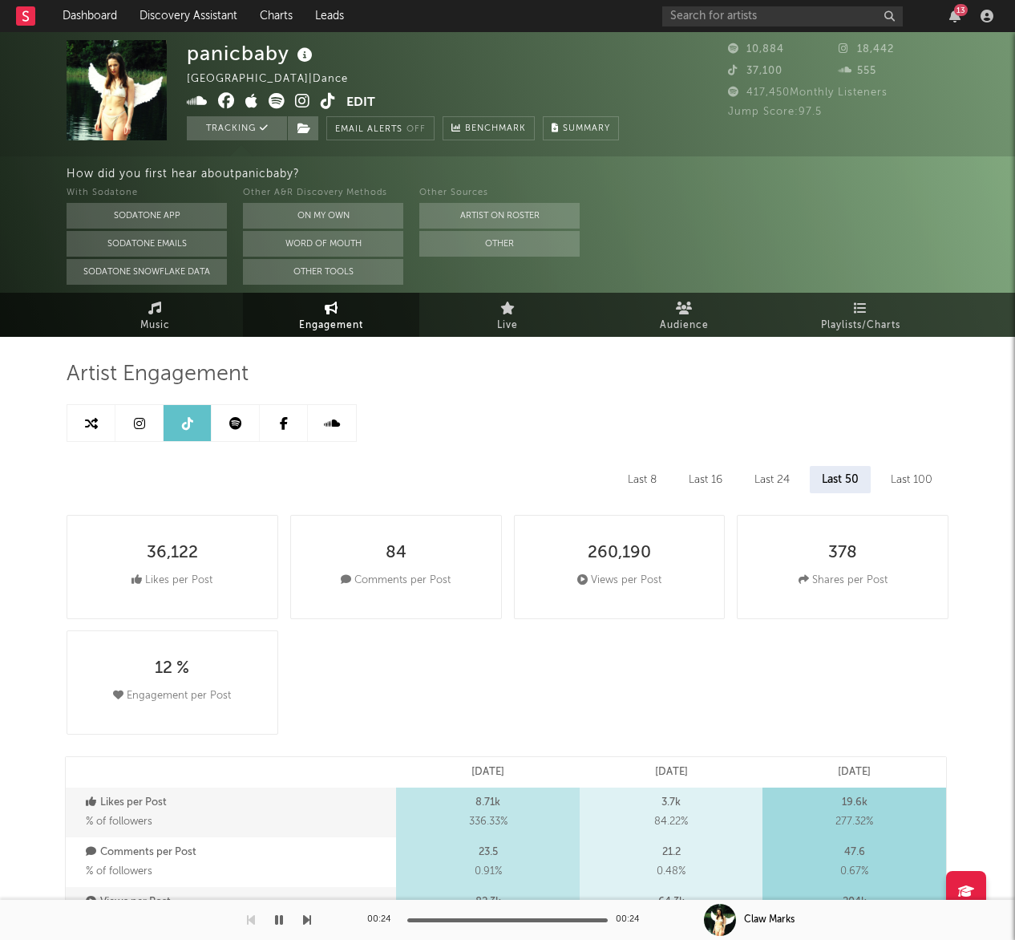
select select "1w"
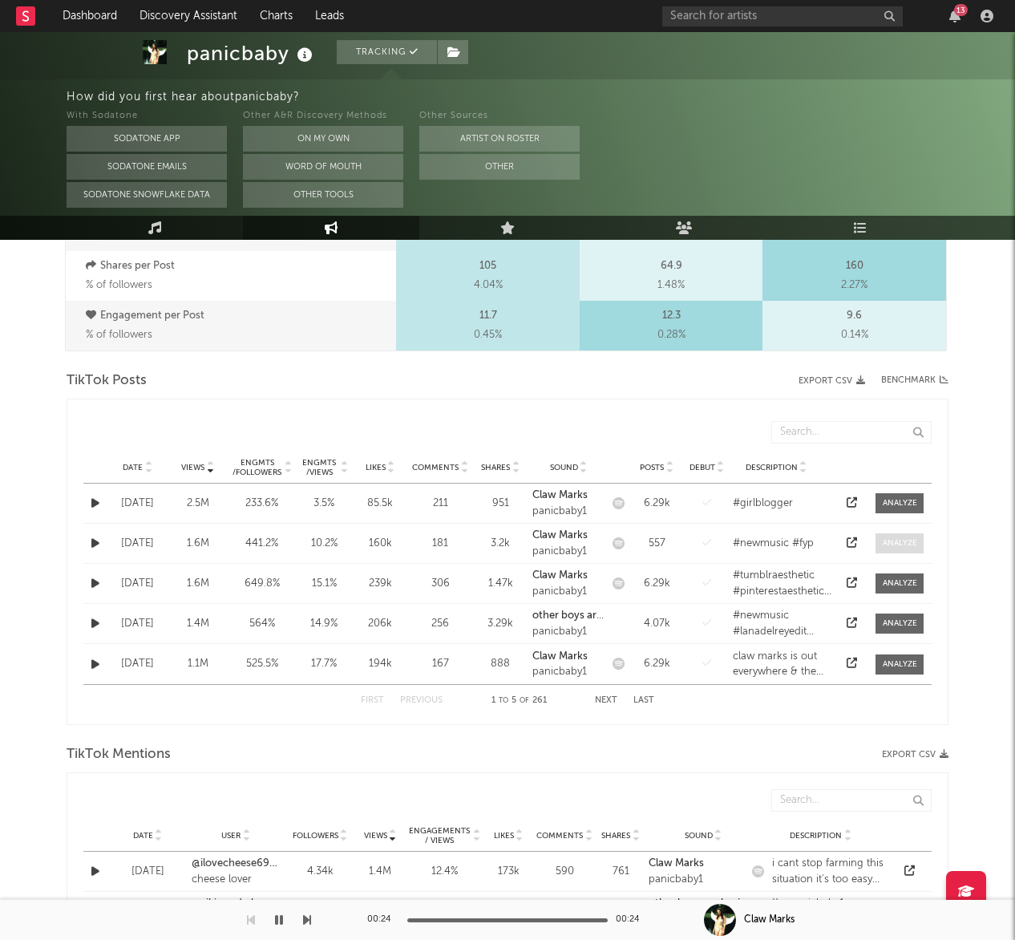
scroll to position [727, 0]
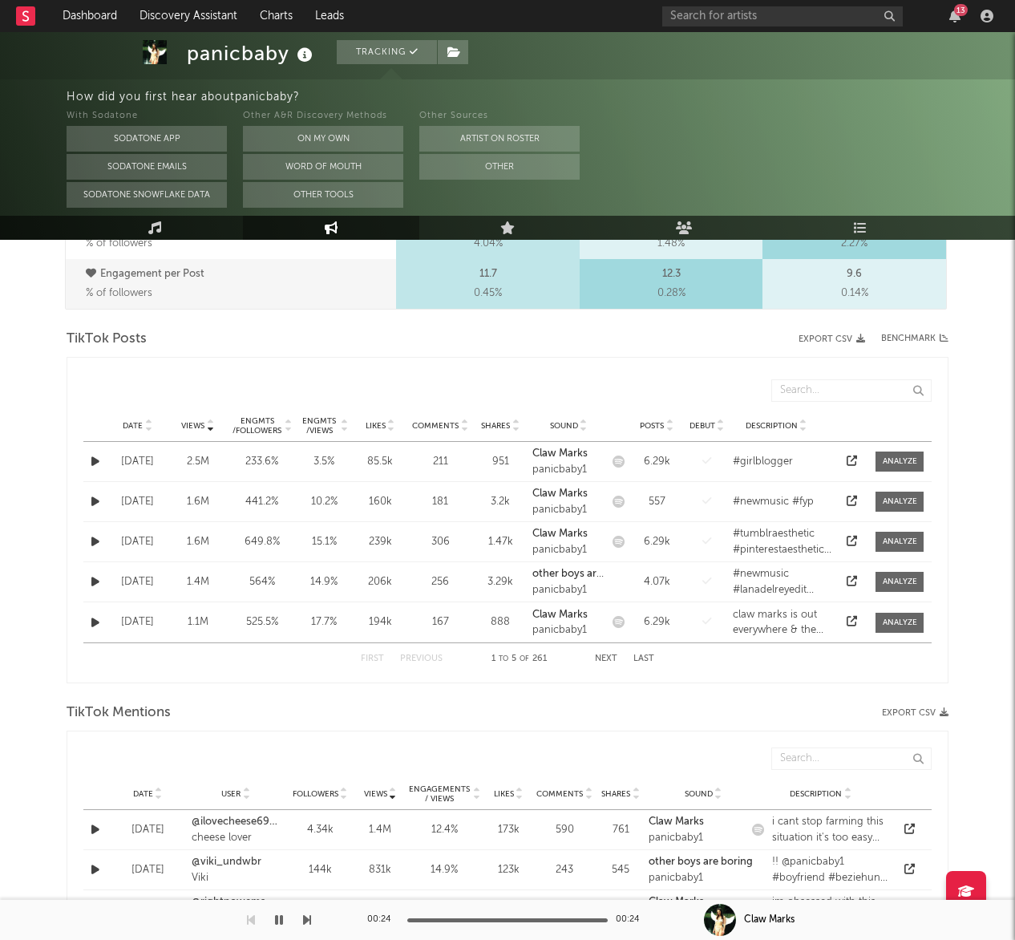
click at [849, 544] on icon at bounding box center [852, 541] width 10 height 10
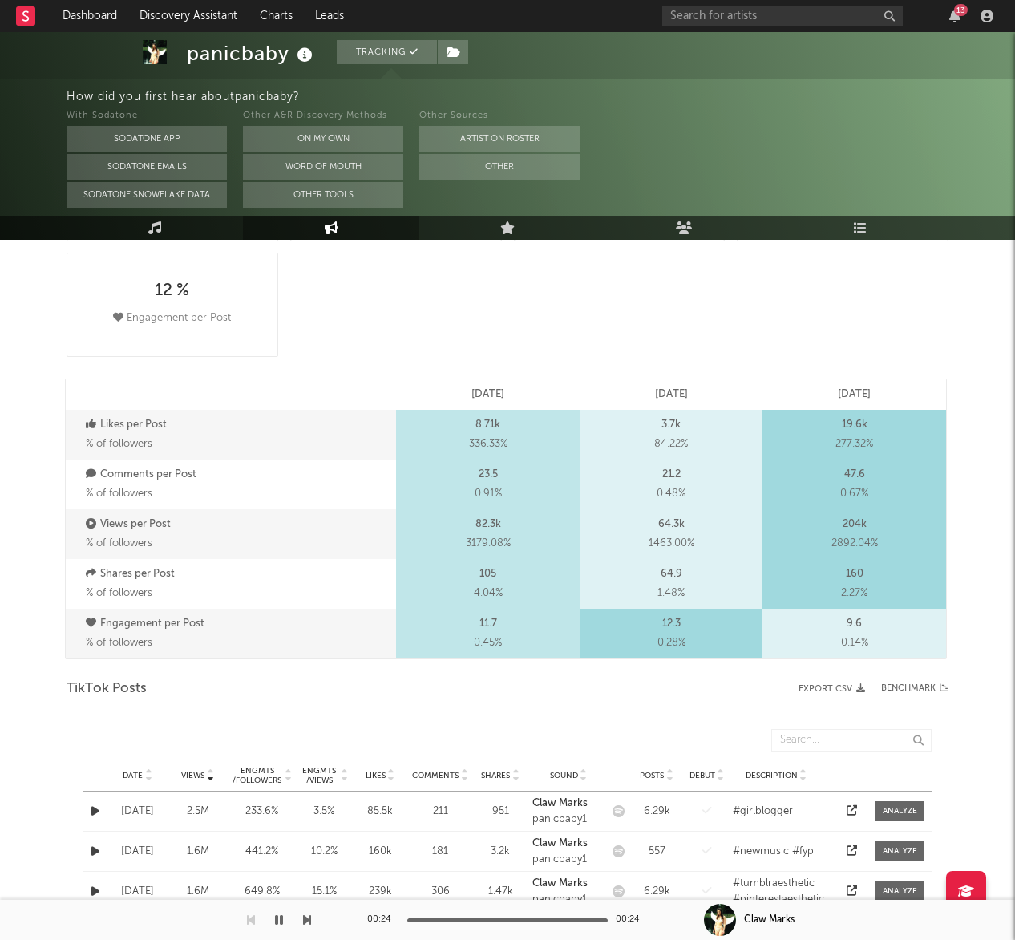
scroll to position [0, 0]
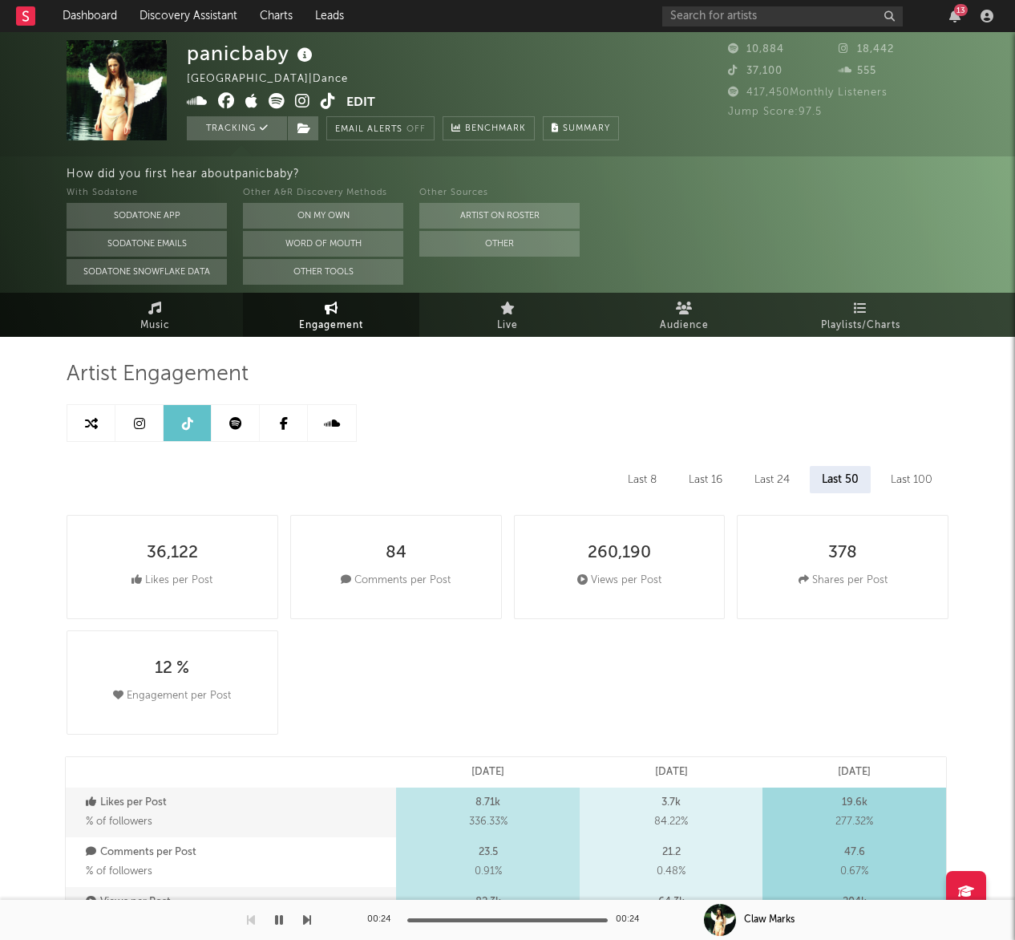
click at [94, 423] on icon at bounding box center [91, 423] width 13 height 13
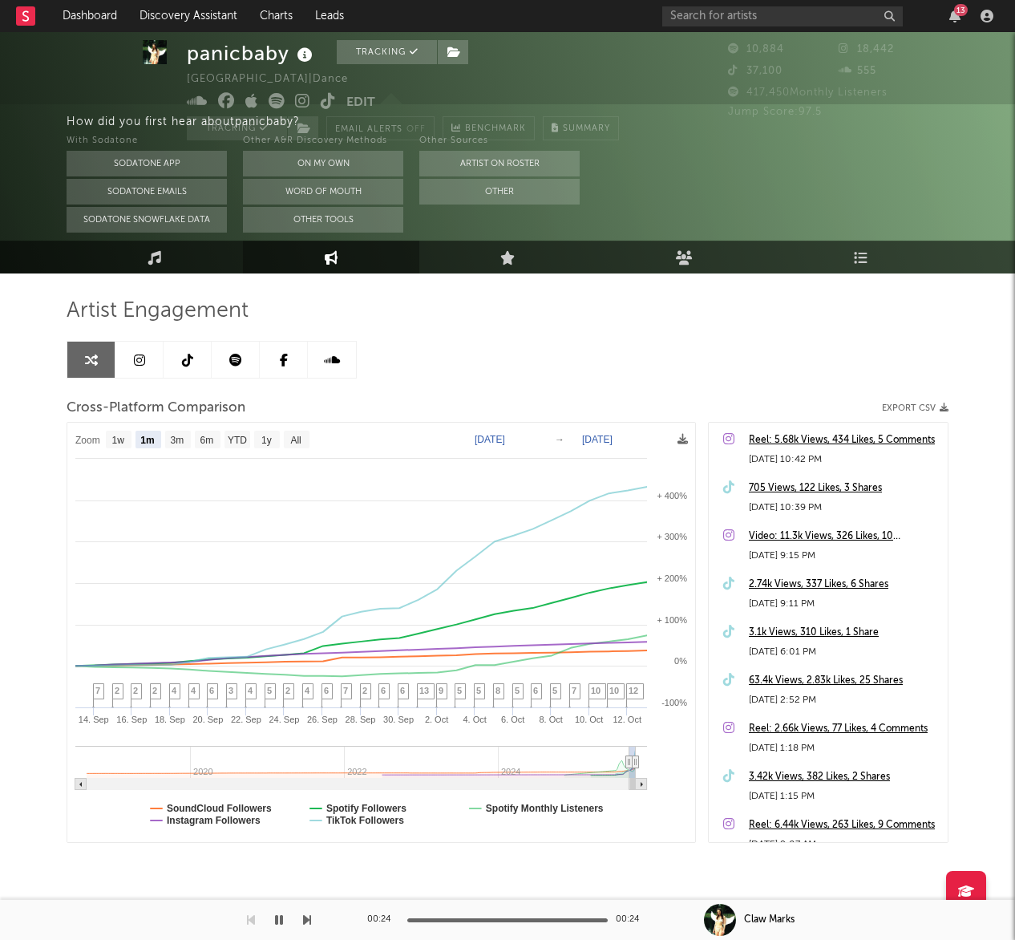
scroll to position [65, 0]
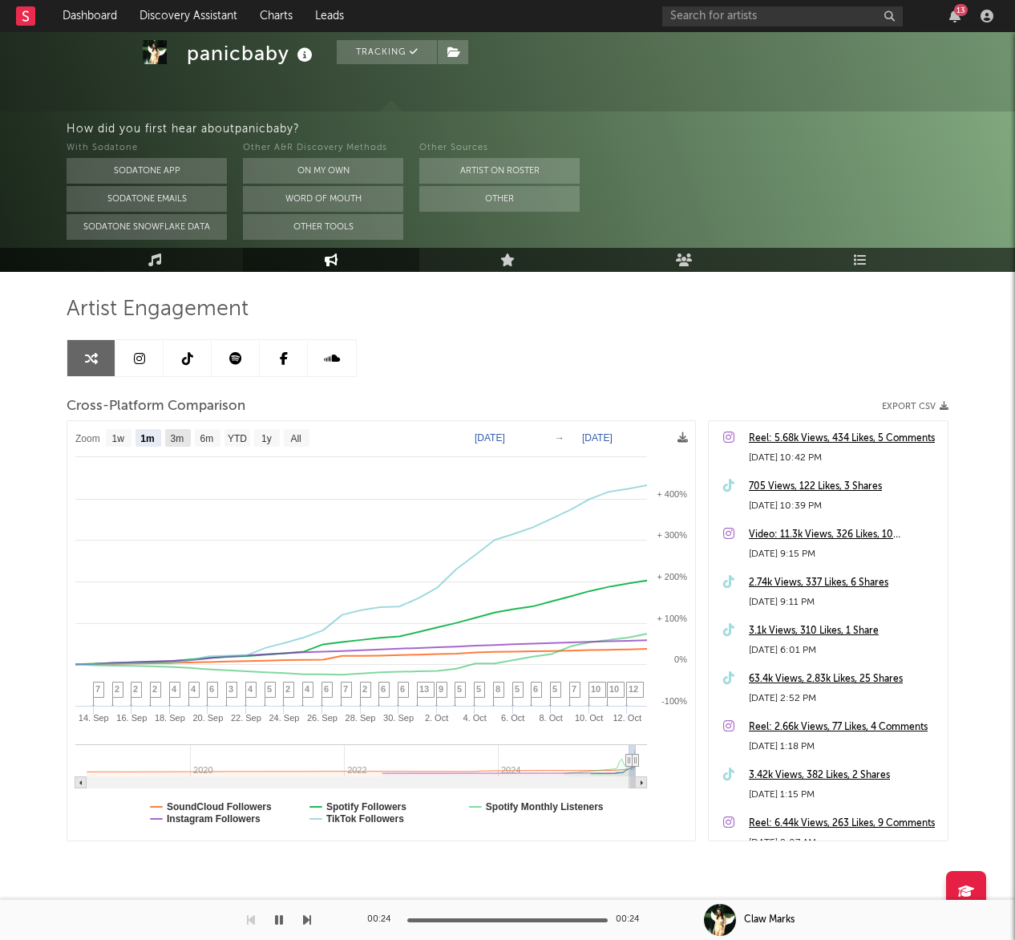
click at [171, 433] on text "3m" at bounding box center [178, 438] width 14 height 11
select select "3m"
type input "2025-07-13"
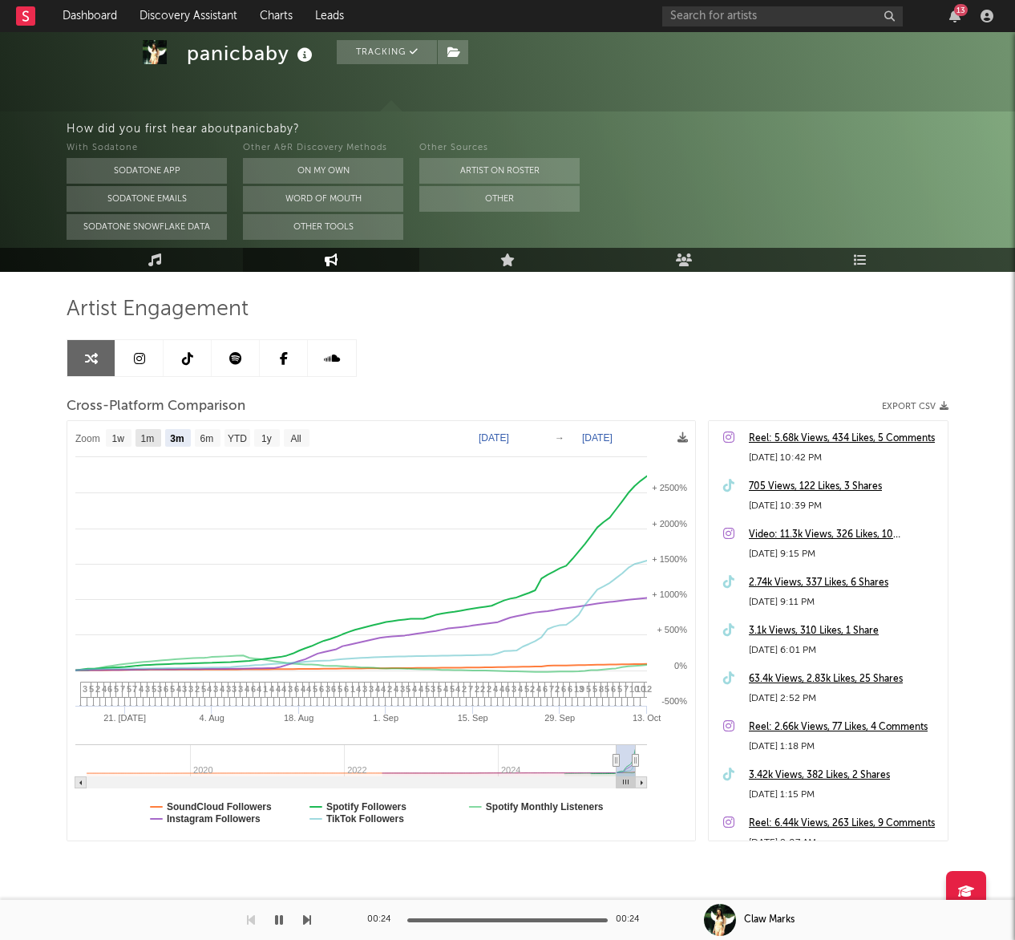
click at [141, 435] on text "1m" at bounding box center [148, 438] width 14 height 11
select select "1m"
type input "[DATE]"
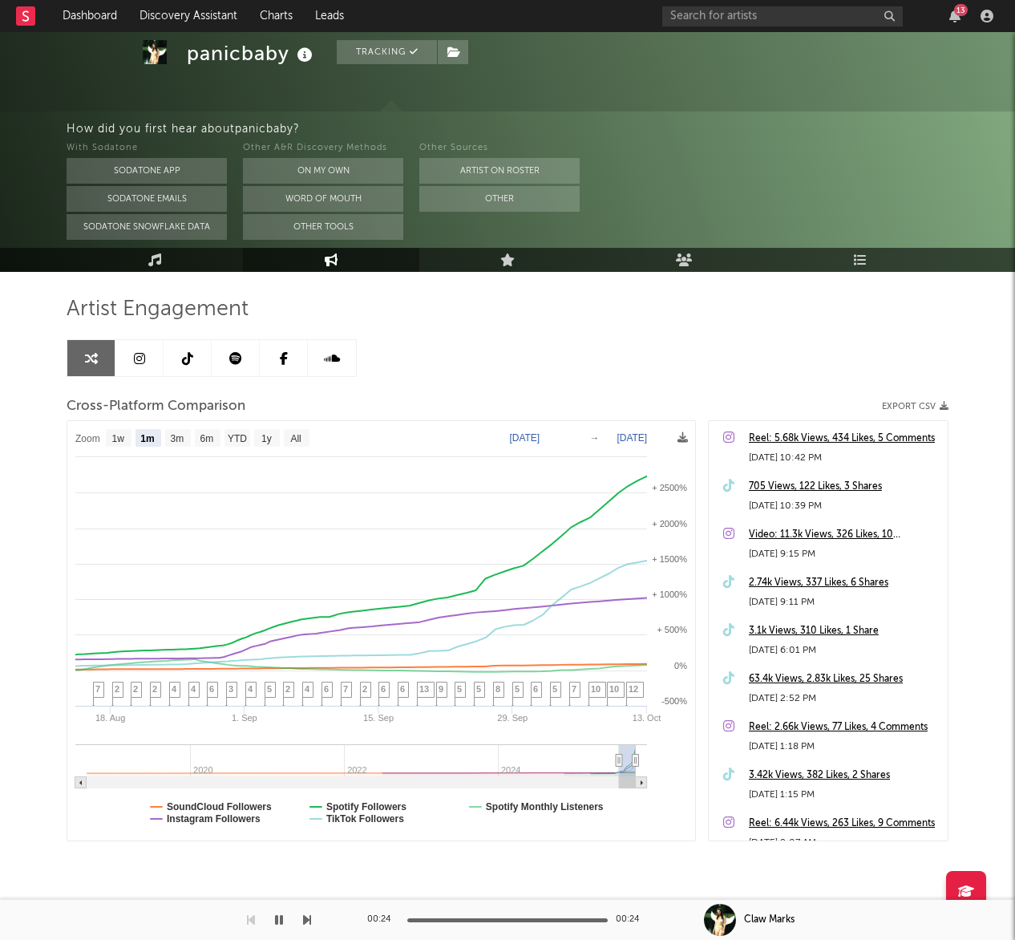
select select "1m"
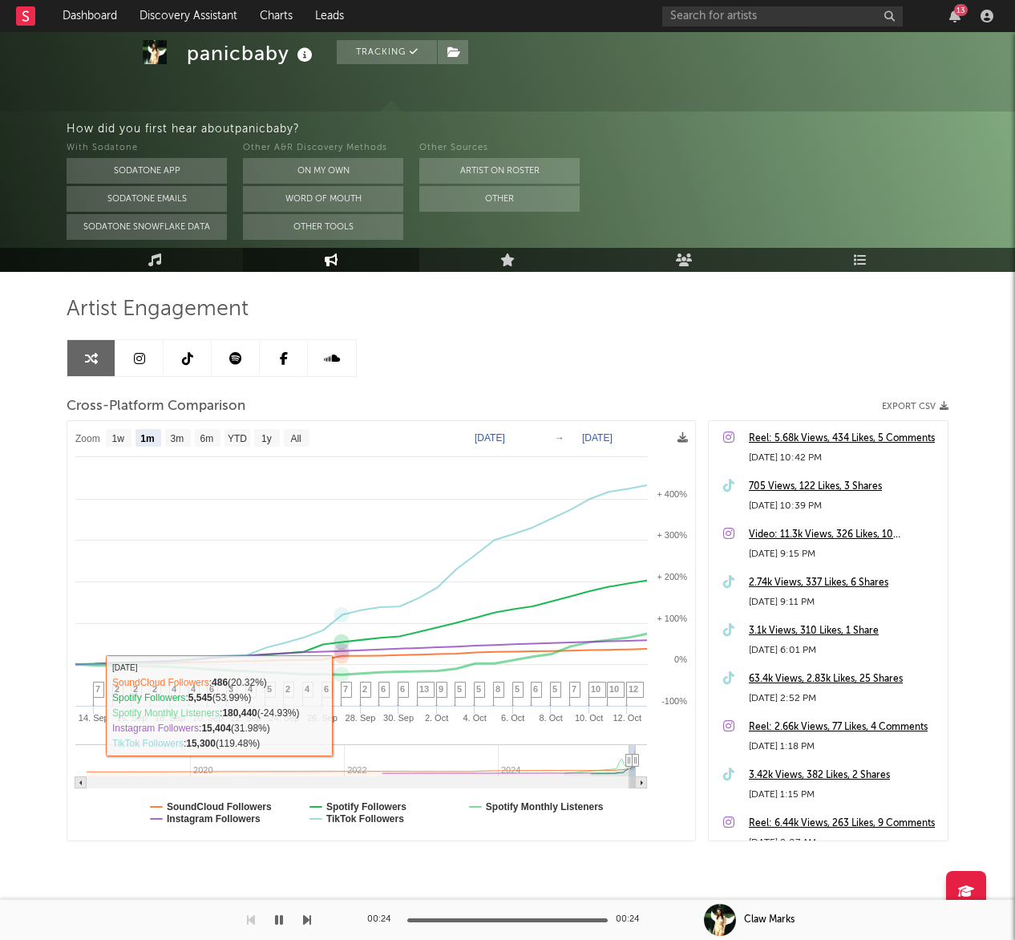
scroll to position [79, 0]
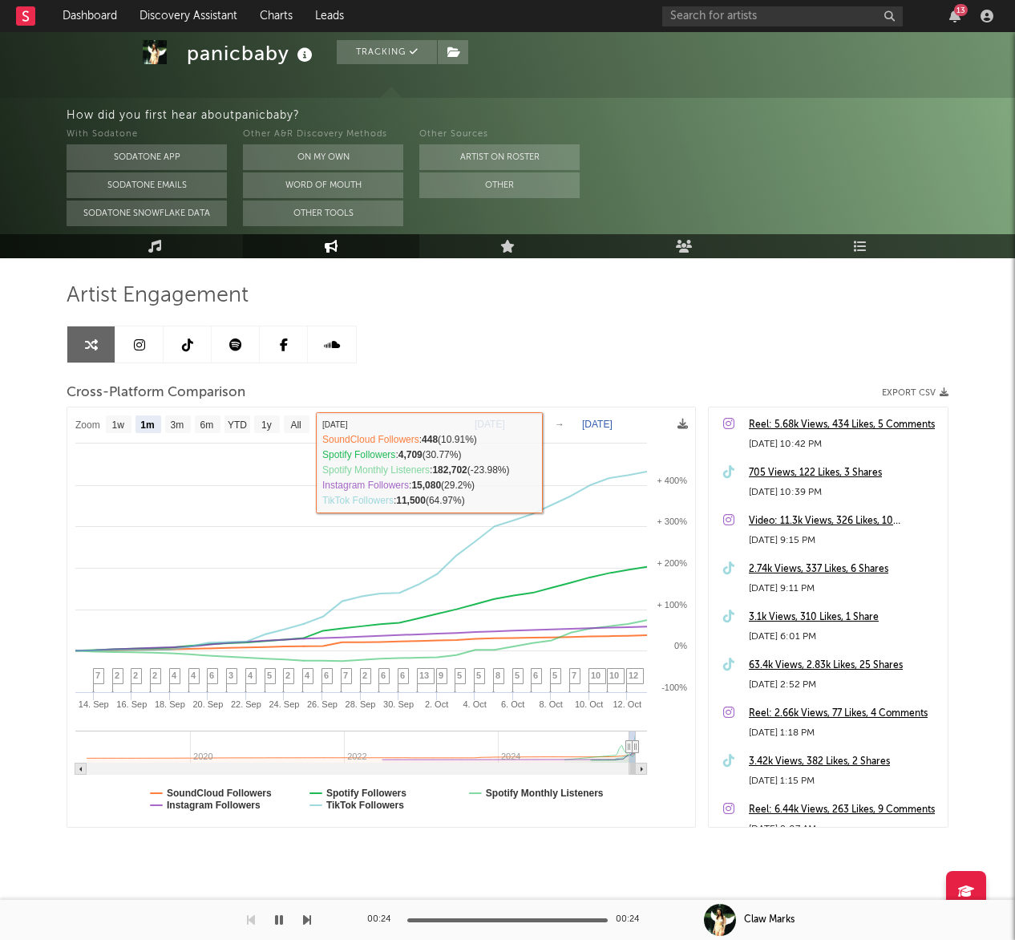
drag, startPoint x: 187, startPoint y: 350, endPoint x: 196, endPoint y: 346, distance: 9.4
click at [188, 350] on icon at bounding box center [187, 344] width 11 height 13
select select "1w"
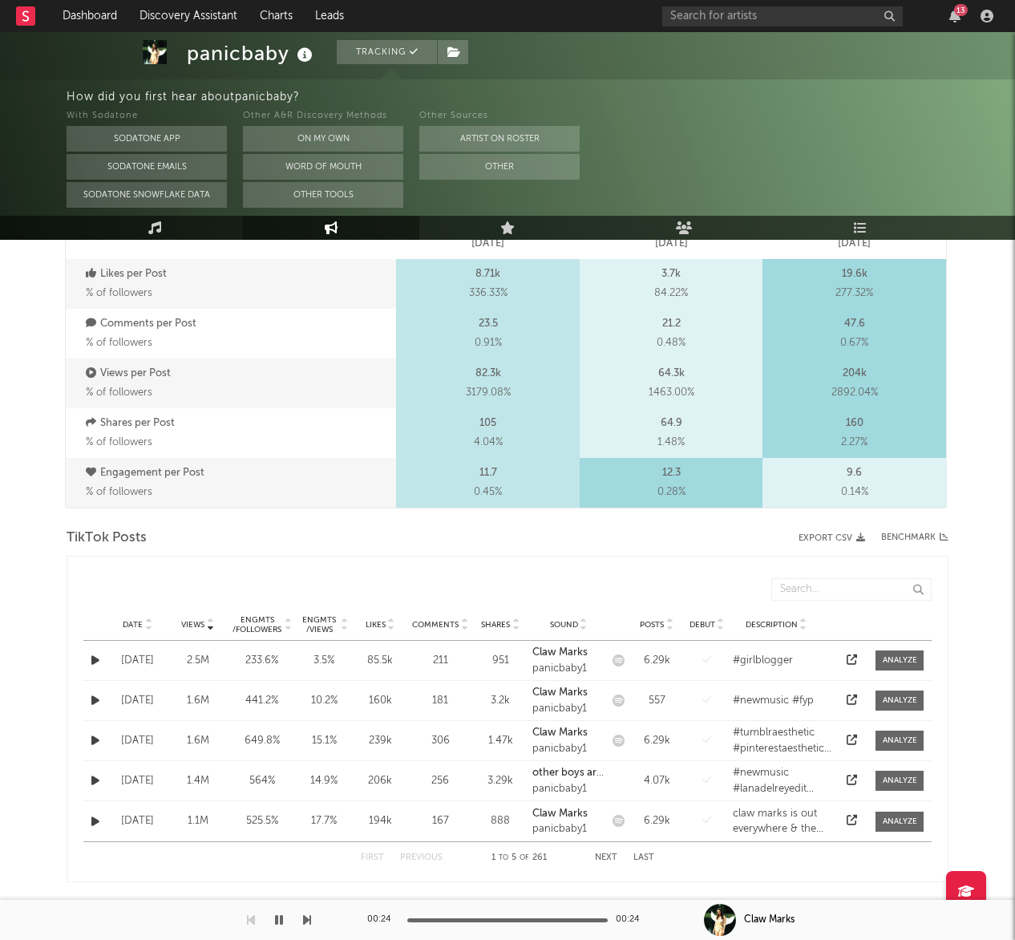
scroll to position [668, 0]
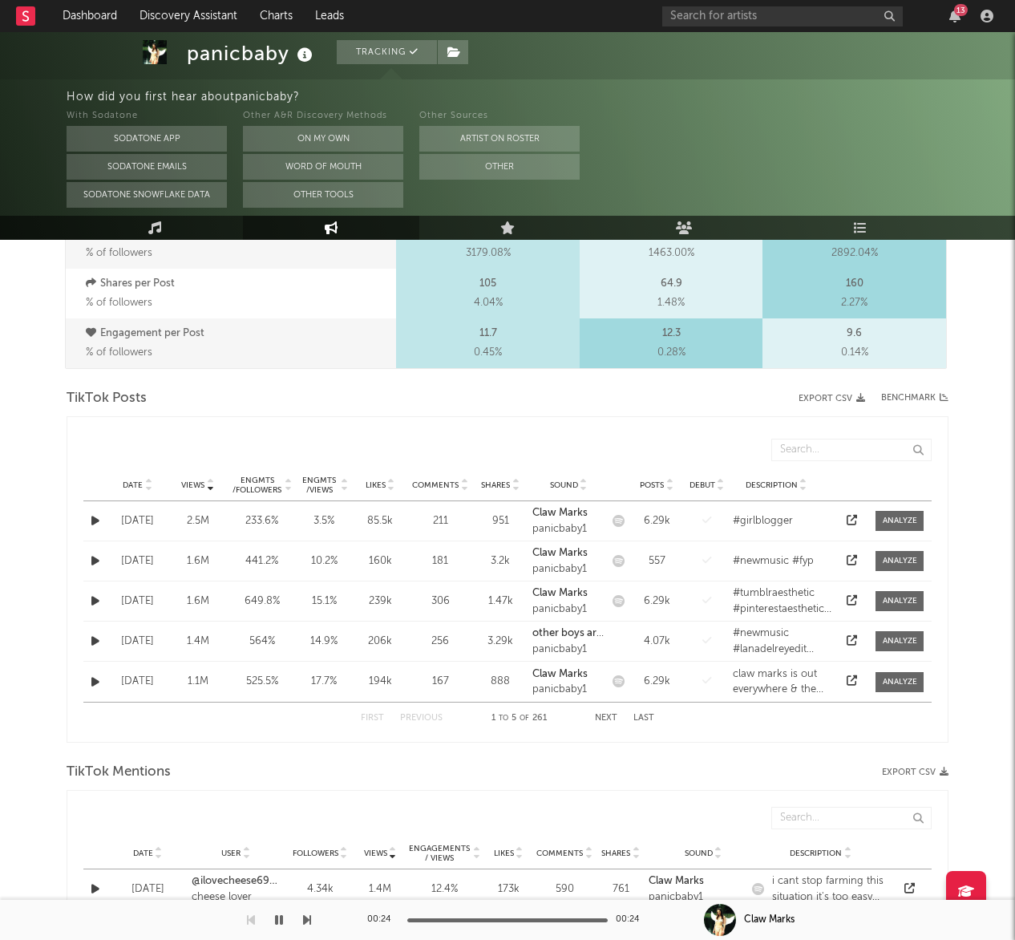
click at [342, 487] on icon at bounding box center [344, 488] width 8 height 6
click at [843, 513] on div at bounding box center [851, 521] width 24 height 16
click at [850, 520] on icon at bounding box center [852, 520] width 10 height 10
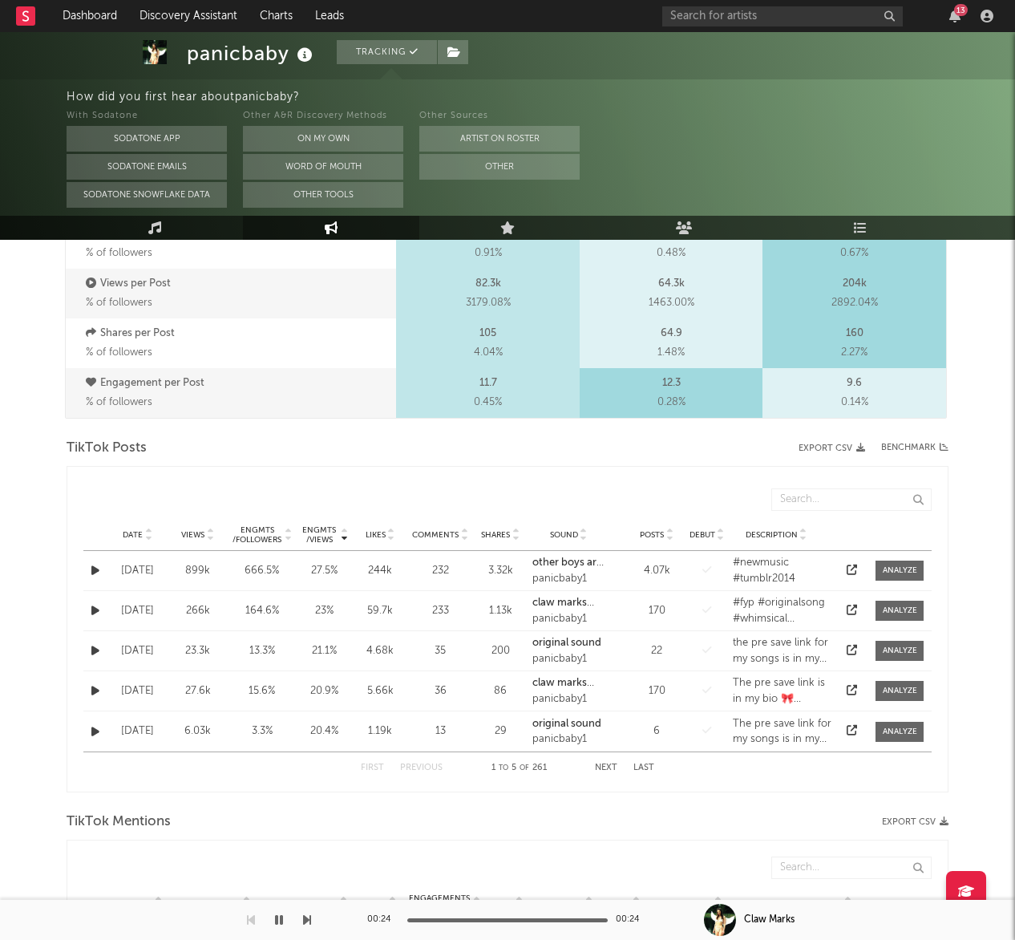
scroll to position [630, 0]
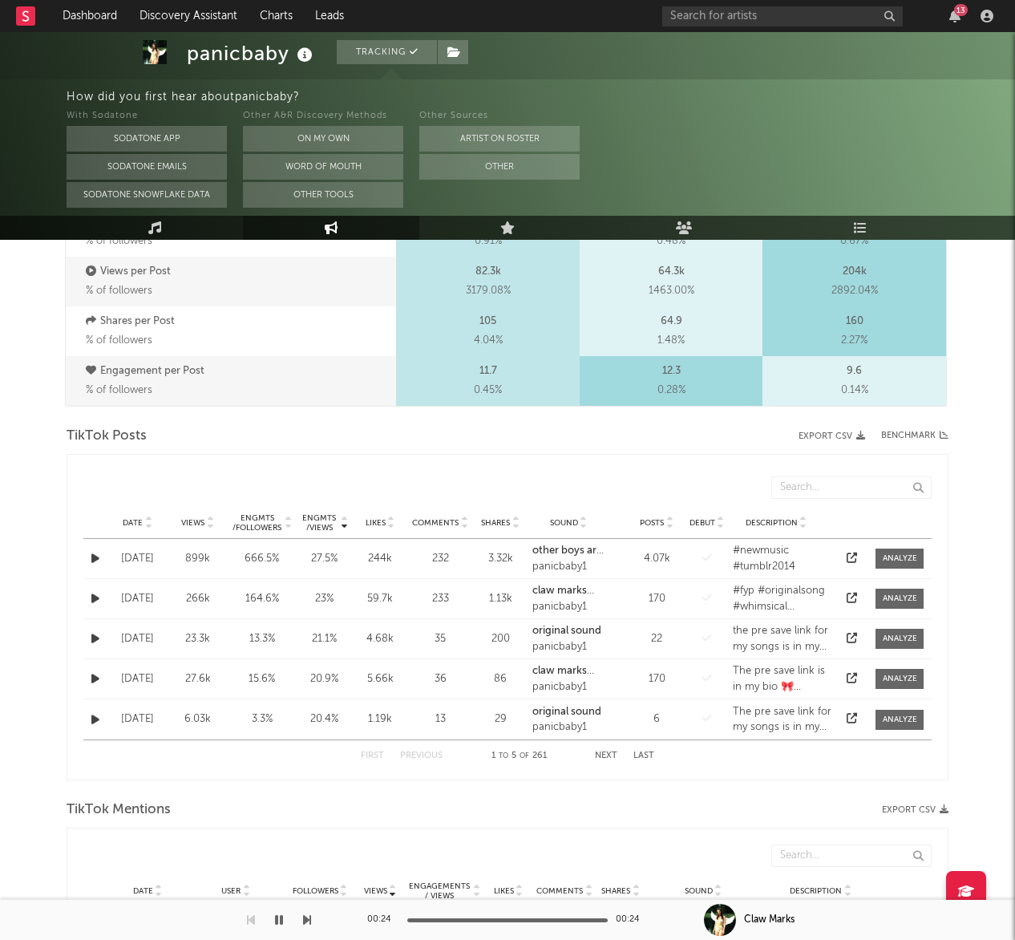
click at [669, 519] on icon at bounding box center [669, 519] width 8 height 6
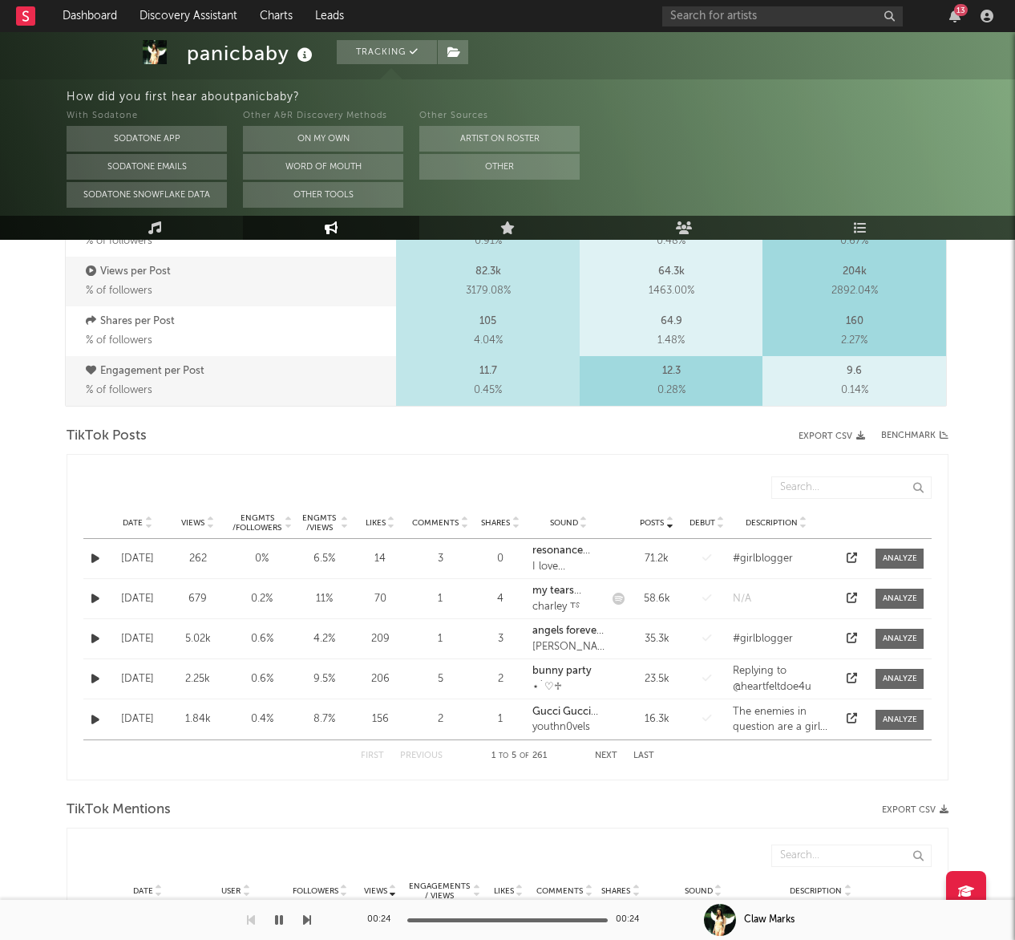
click at [669, 519] on icon at bounding box center [669, 519] width 8 height 6
click at [665, 524] on div at bounding box center [669, 522] width 10 height 12
click at [206, 523] on icon at bounding box center [210, 526] width 8 height 6
click at [652, 556] on div "6.29k" at bounding box center [657, 559] width 48 height 16
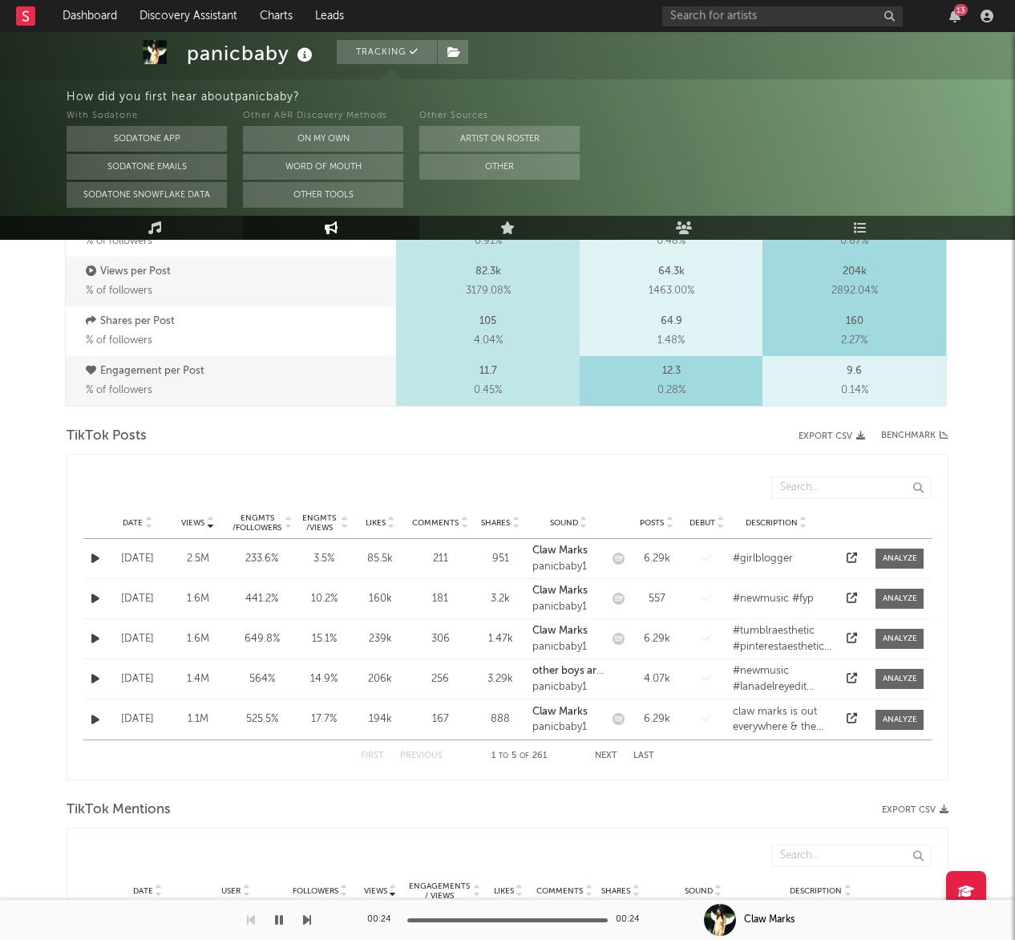
click at [847, 557] on icon at bounding box center [852, 557] width 10 height 10
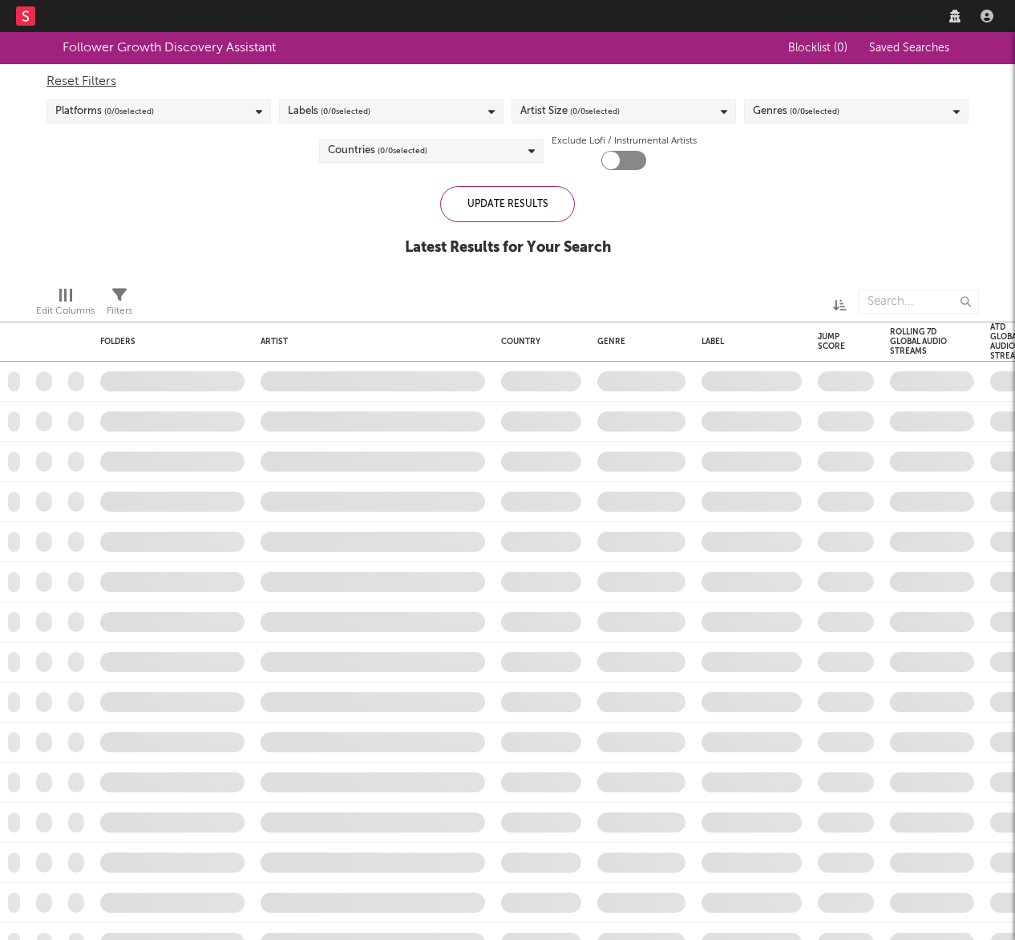
checkbox input "true"
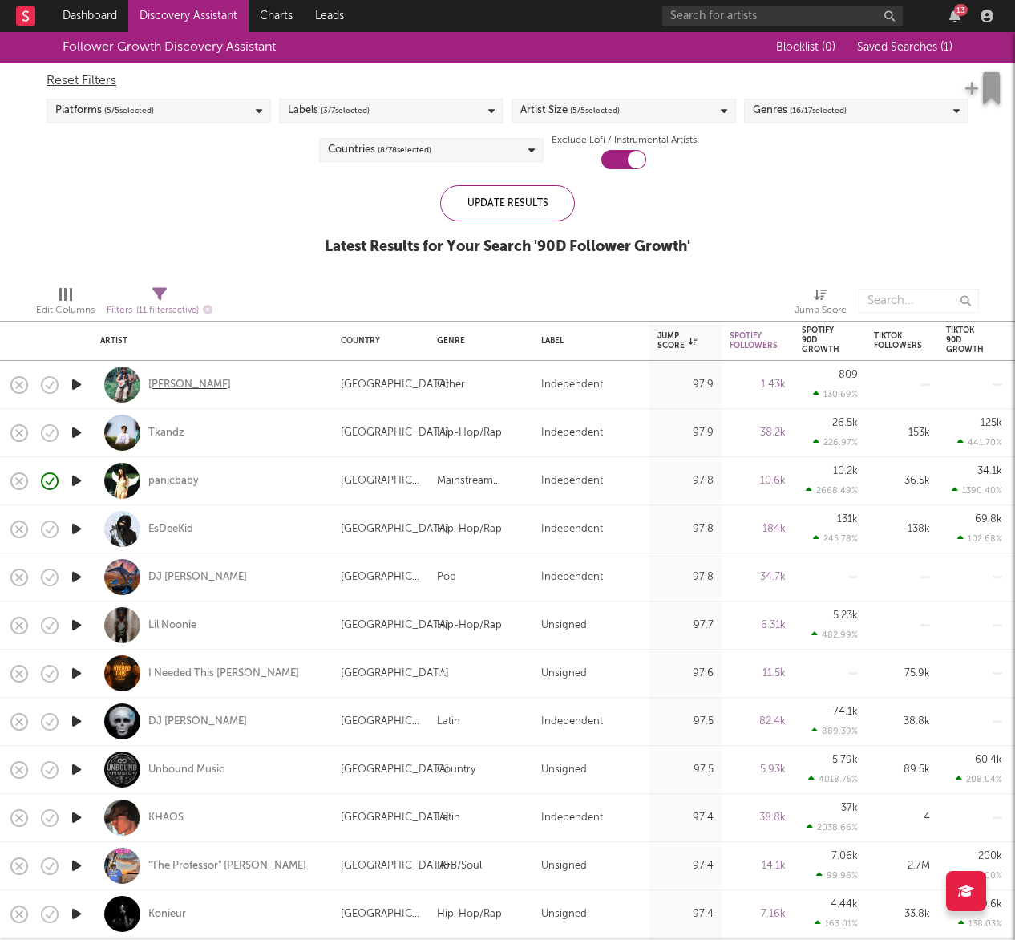
click at [231, 382] on div "[PERSON_NAME]" at bounding box center [189, 385] width 83 height 14
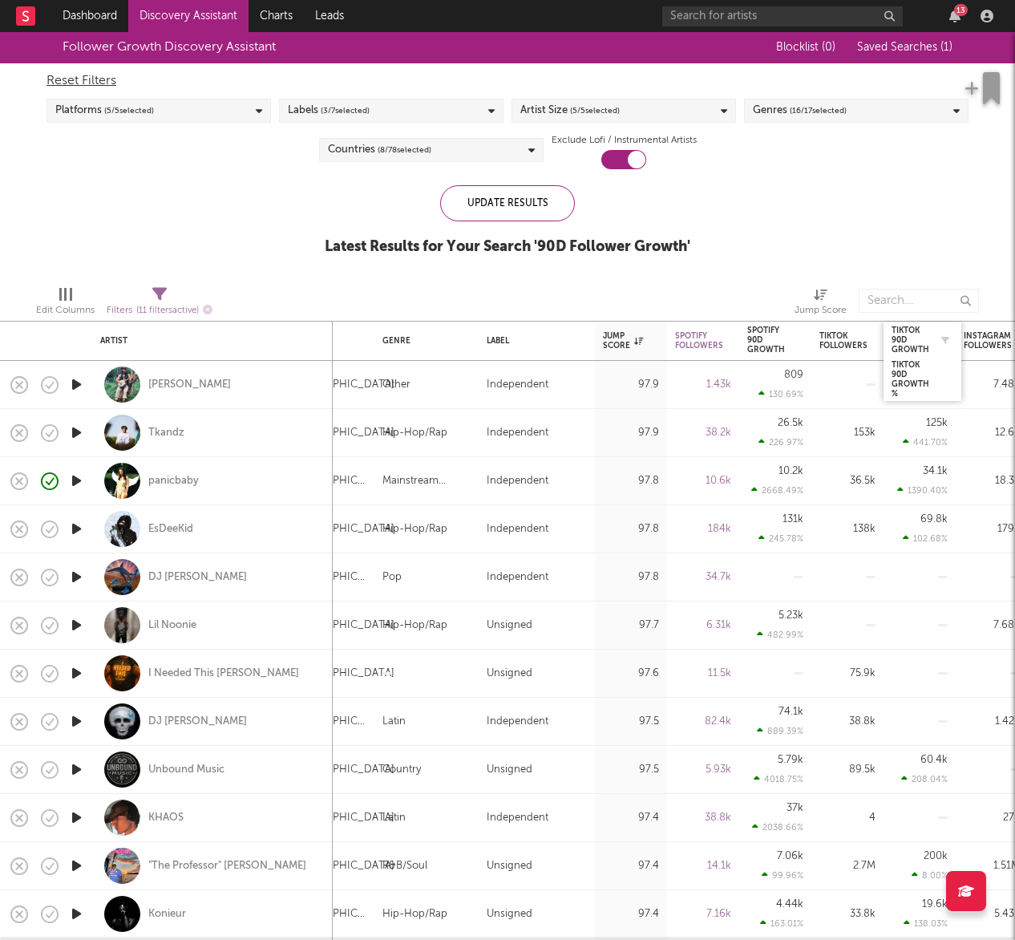
click at [929, 343] on div at bounding box center [941, 340] width 24 height 16
click at [909, 344] on div "Tiktok 90D Growth" at bounding box center [910, 339] width 38 height 29
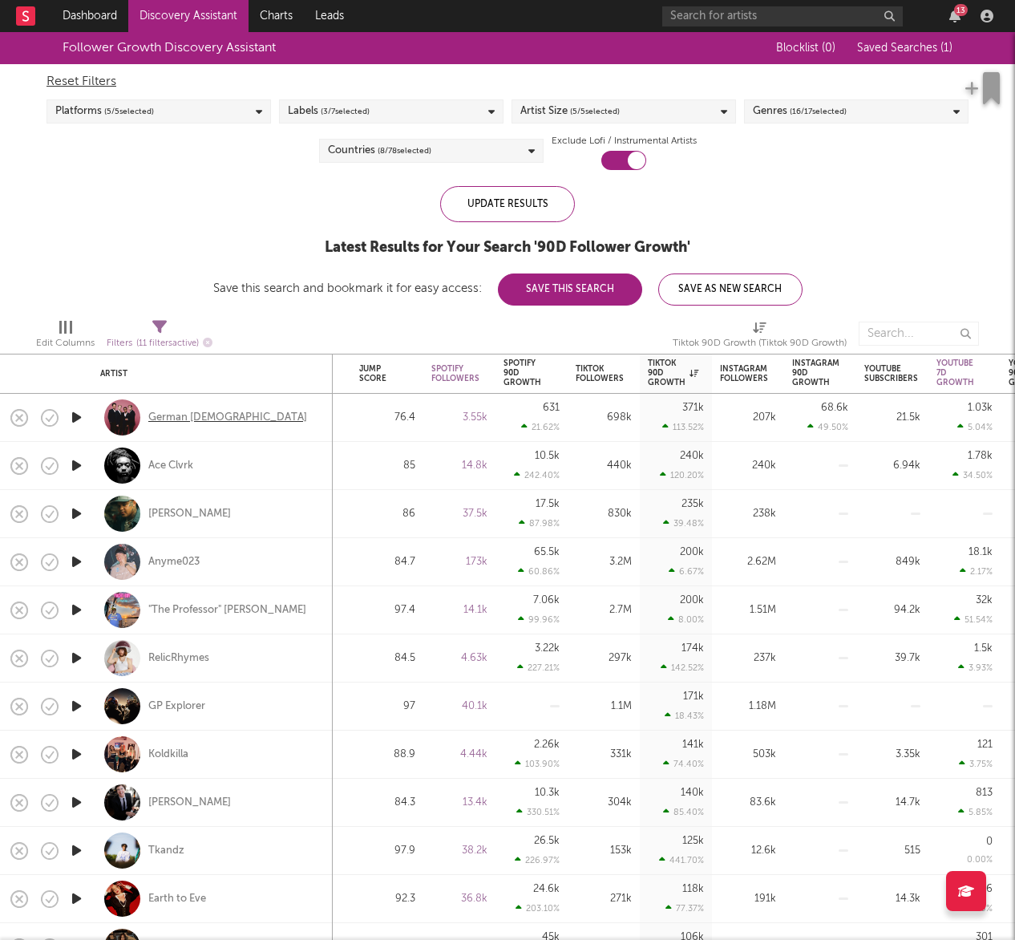
click at [188, 413] on div "German Gents" at bounding box center [227, 417] width 159 height 14
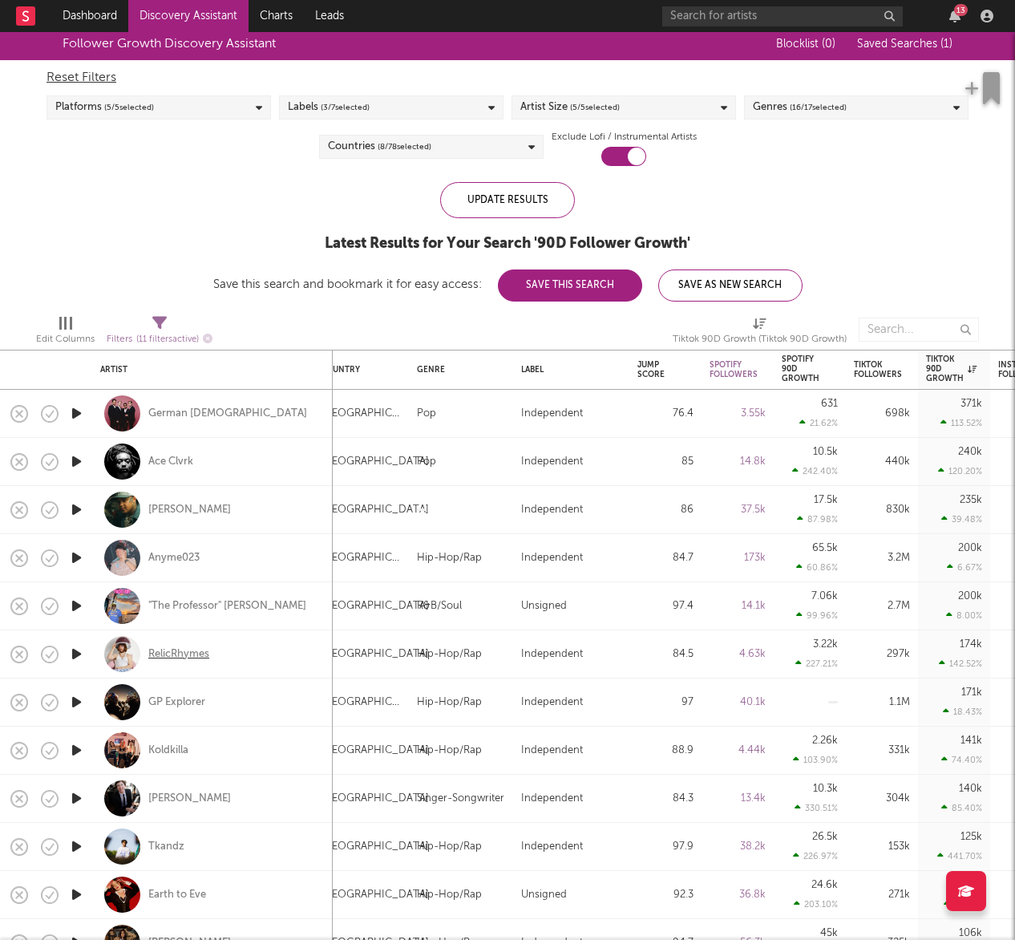
click at [196, 651] on div "RelicRhymes" at bounding box center [178, 654] width 61 height 14
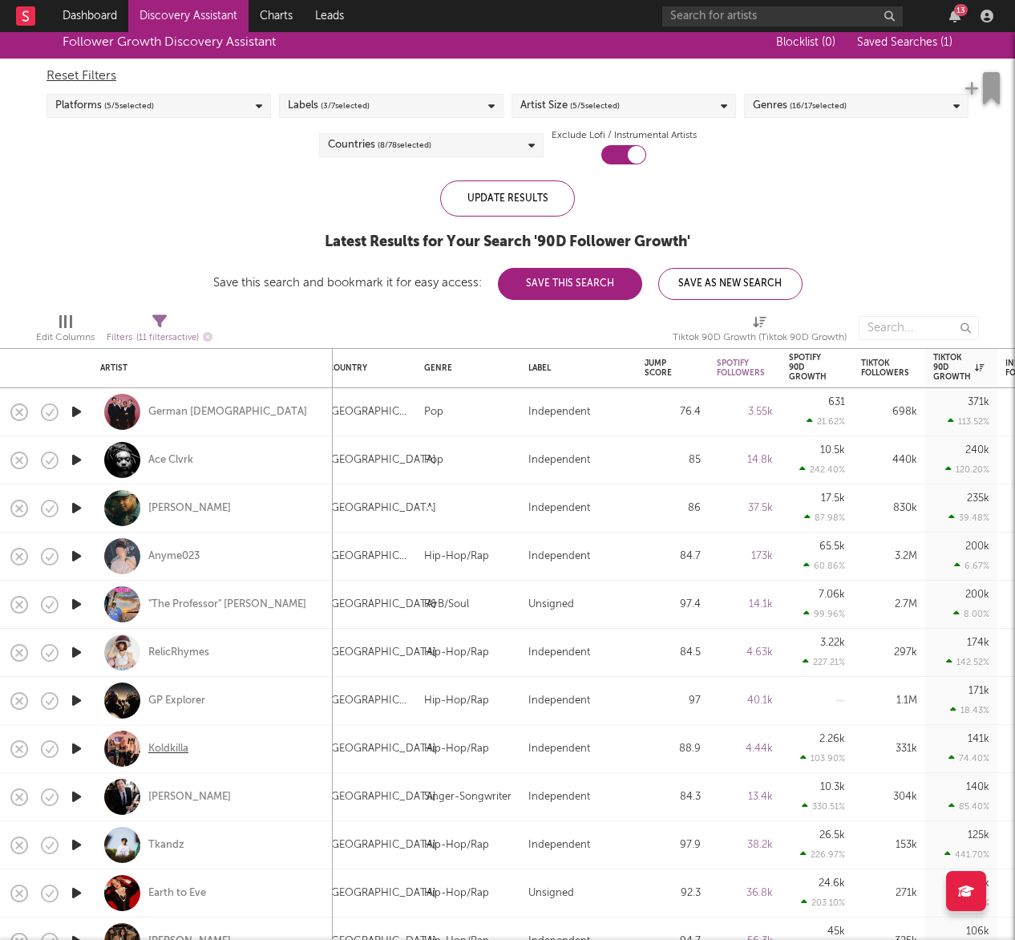
click at [160, 753] on div "Koldkilla" at bounding box center [168, 749] width 40 height 14
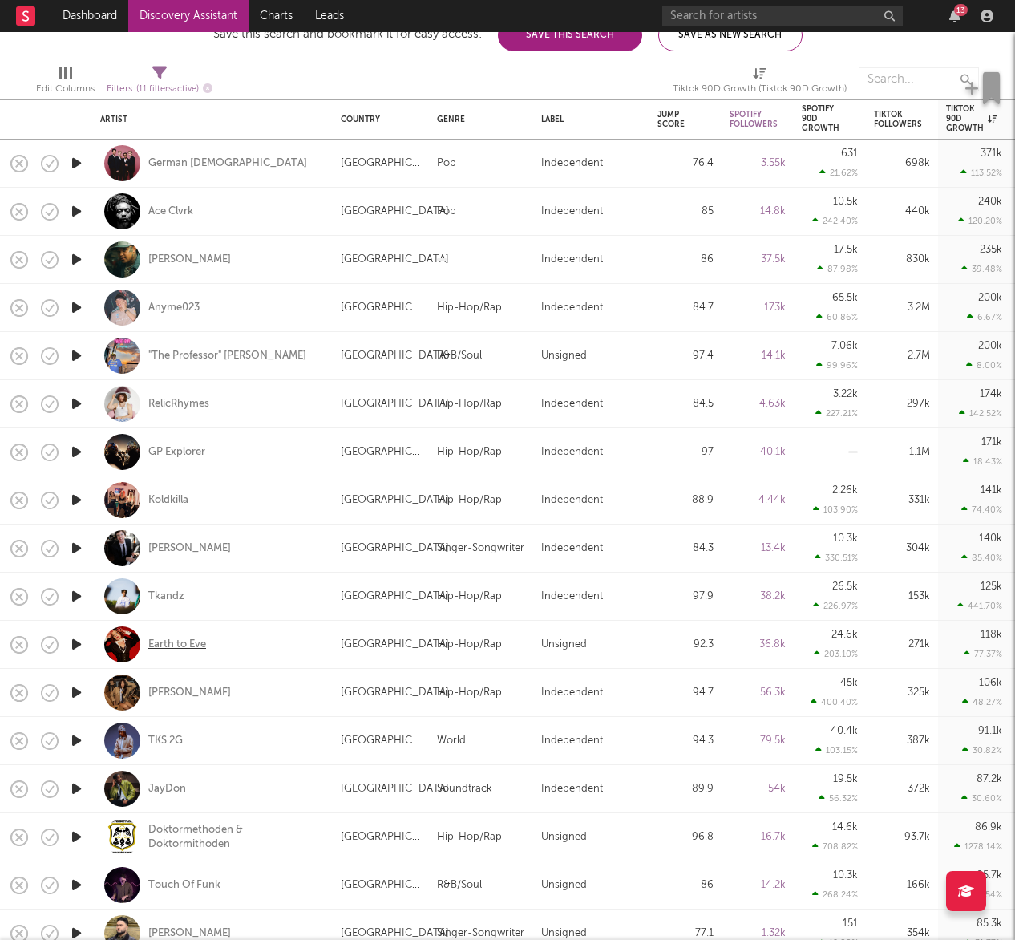
click at [175, 643] on div "Earth to Eve" at bounding box center [177, 644] width 58 height 14
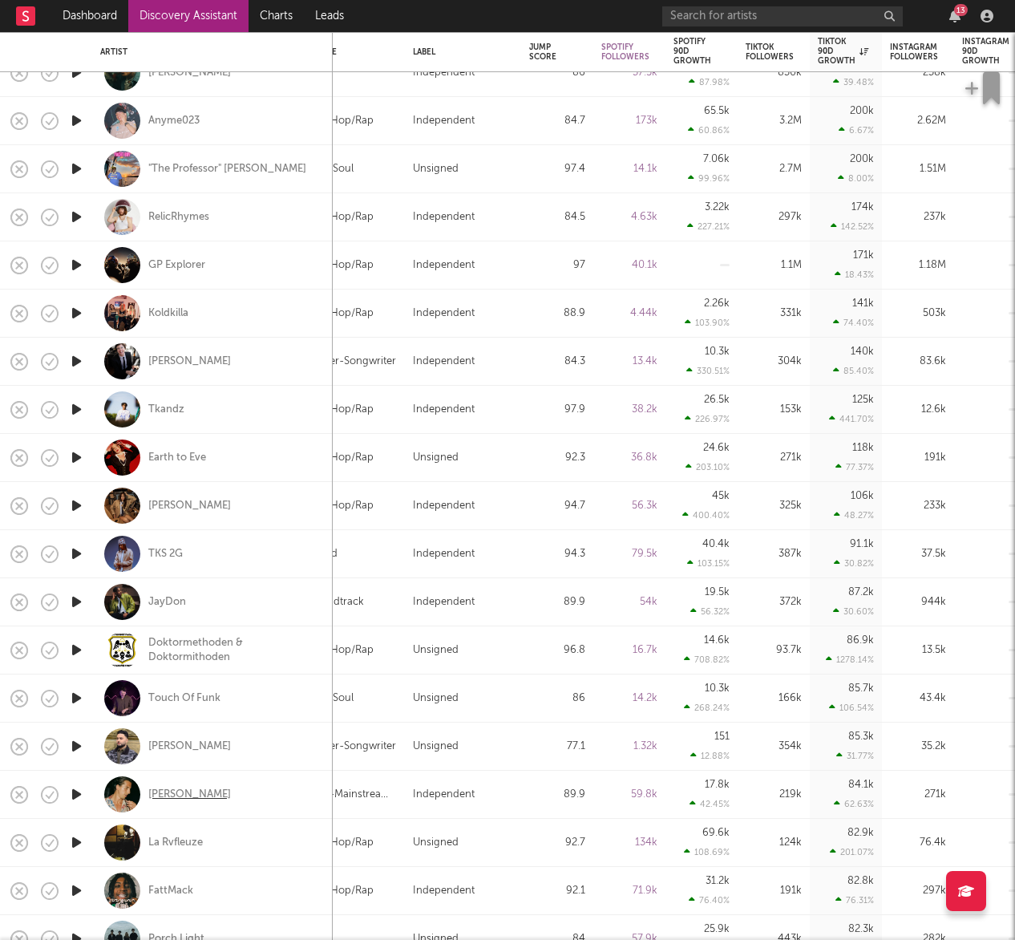
click at [181, 790] on div "Josh Baker" at bounding box center [189, 794] width 83 height 14
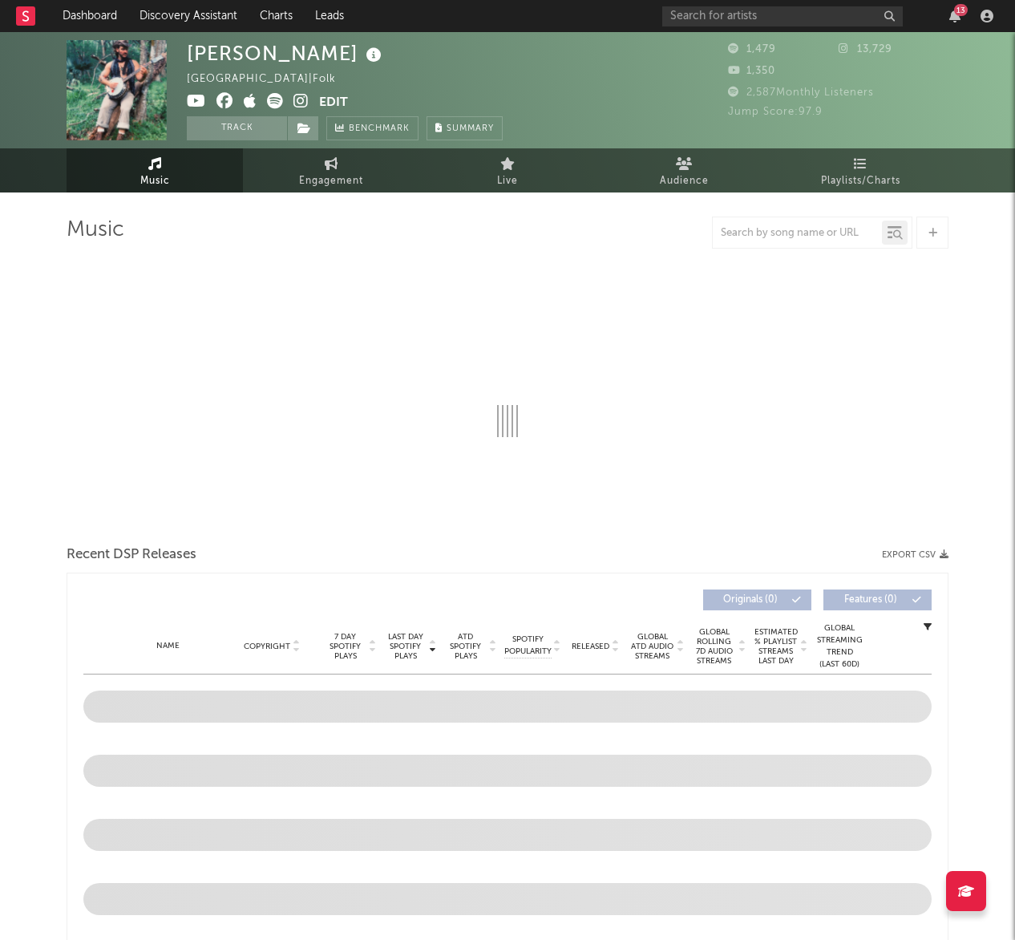
select select "1w"
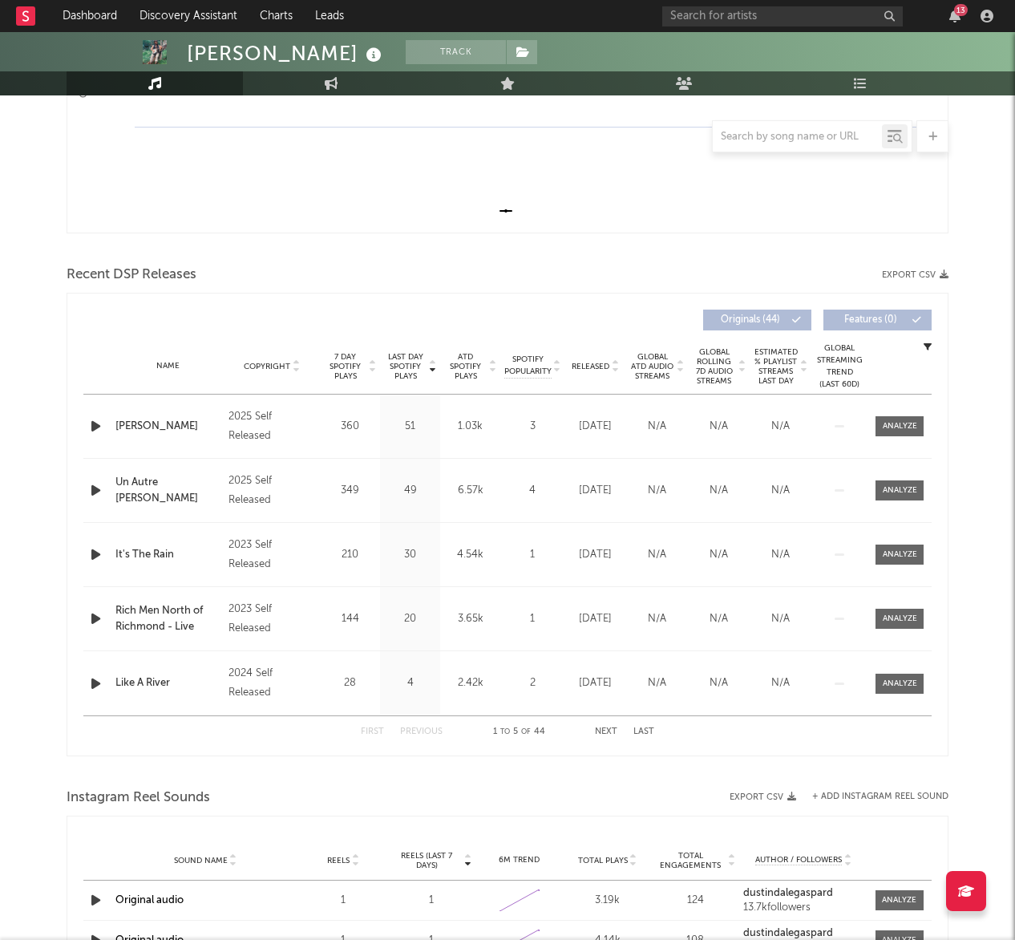
scroll to position [408, 0]
click at [89, 430] on icon "button" at bounding box center [95, 424] width 17 height 20
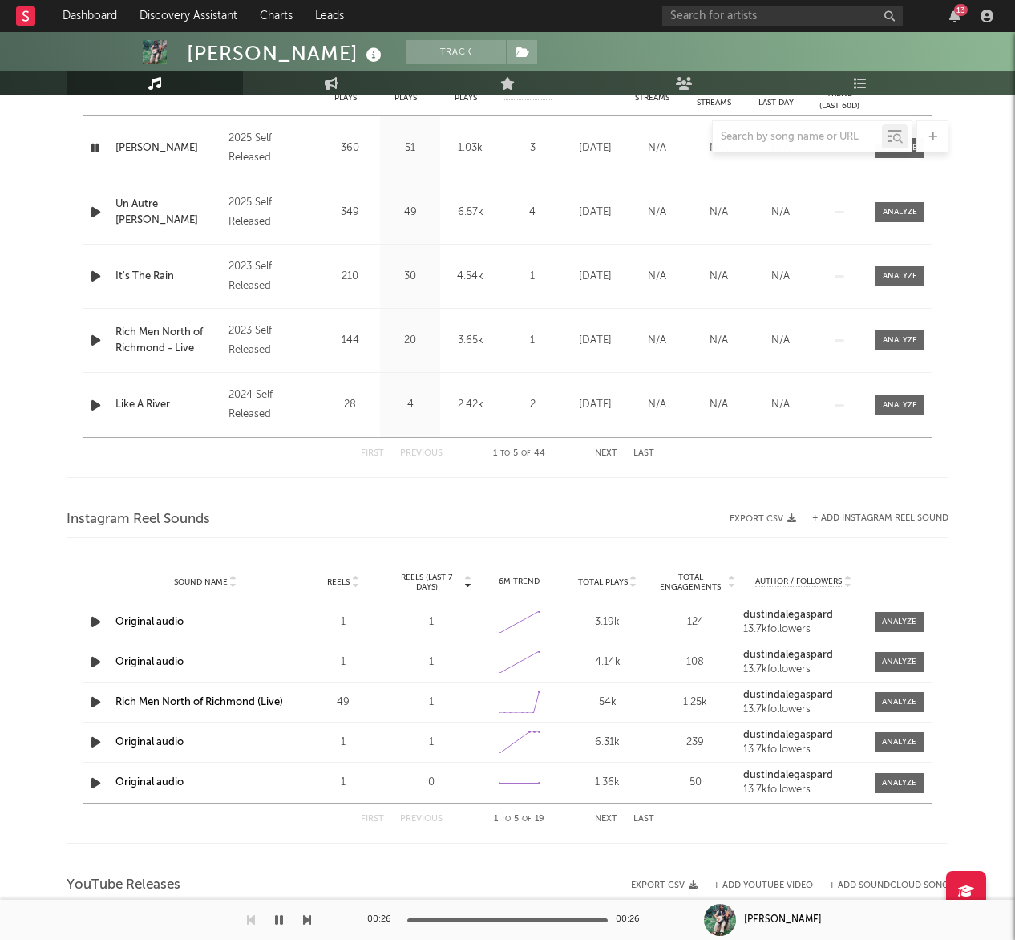
scroll to position [699, 0]
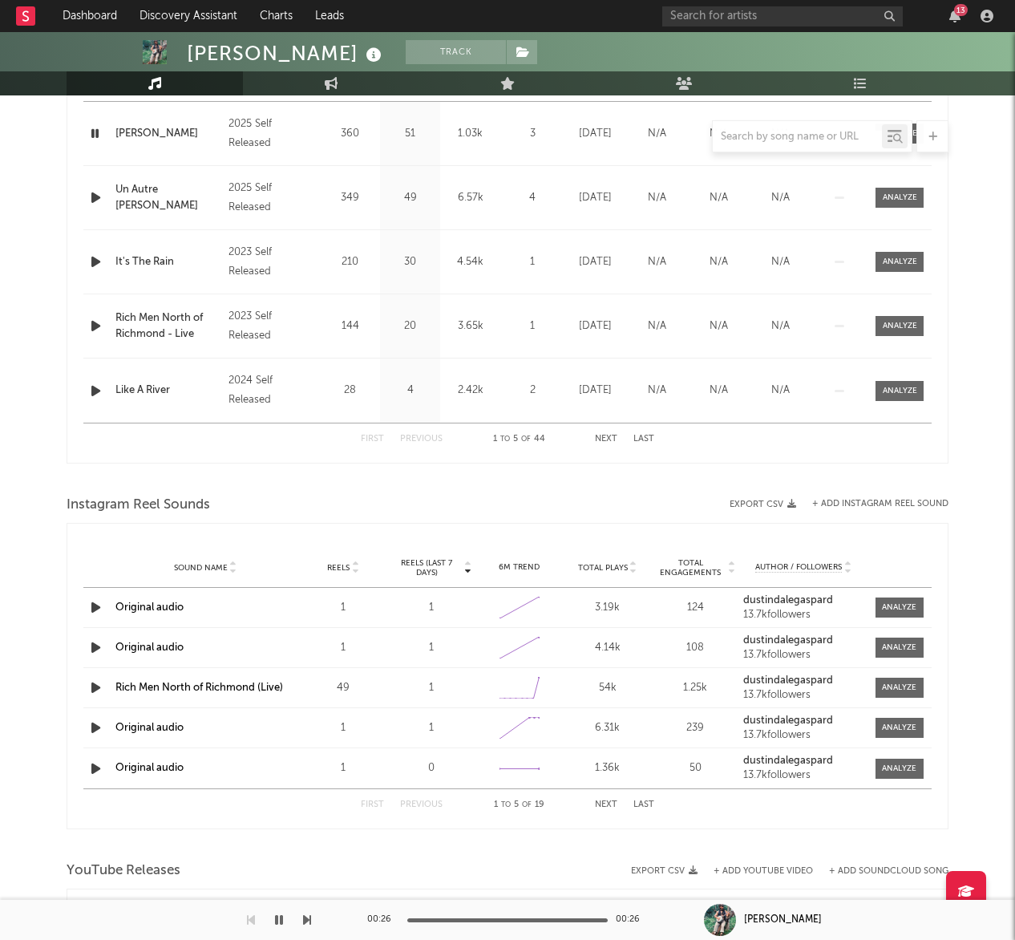
click at [724, 566] on span "Total Engagements" at bounding box center [691, 567] width 71 height 19
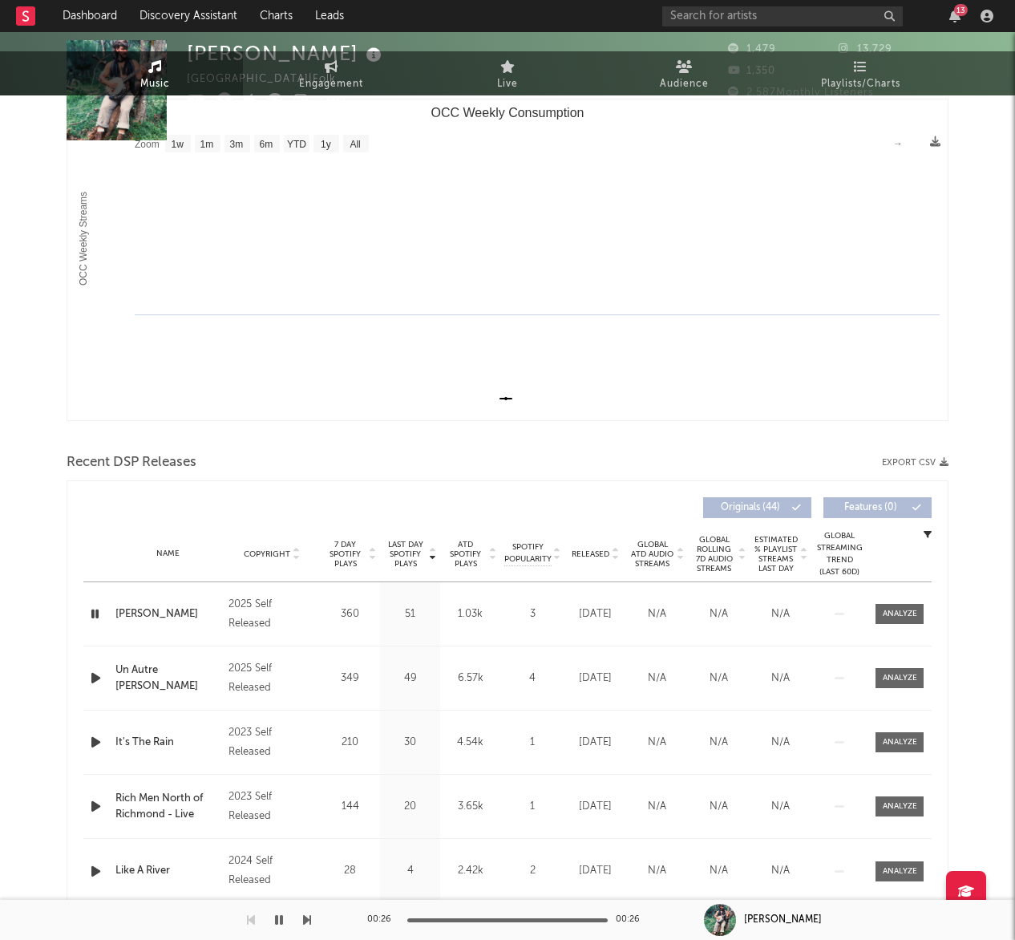
scroll to position [0, 0]
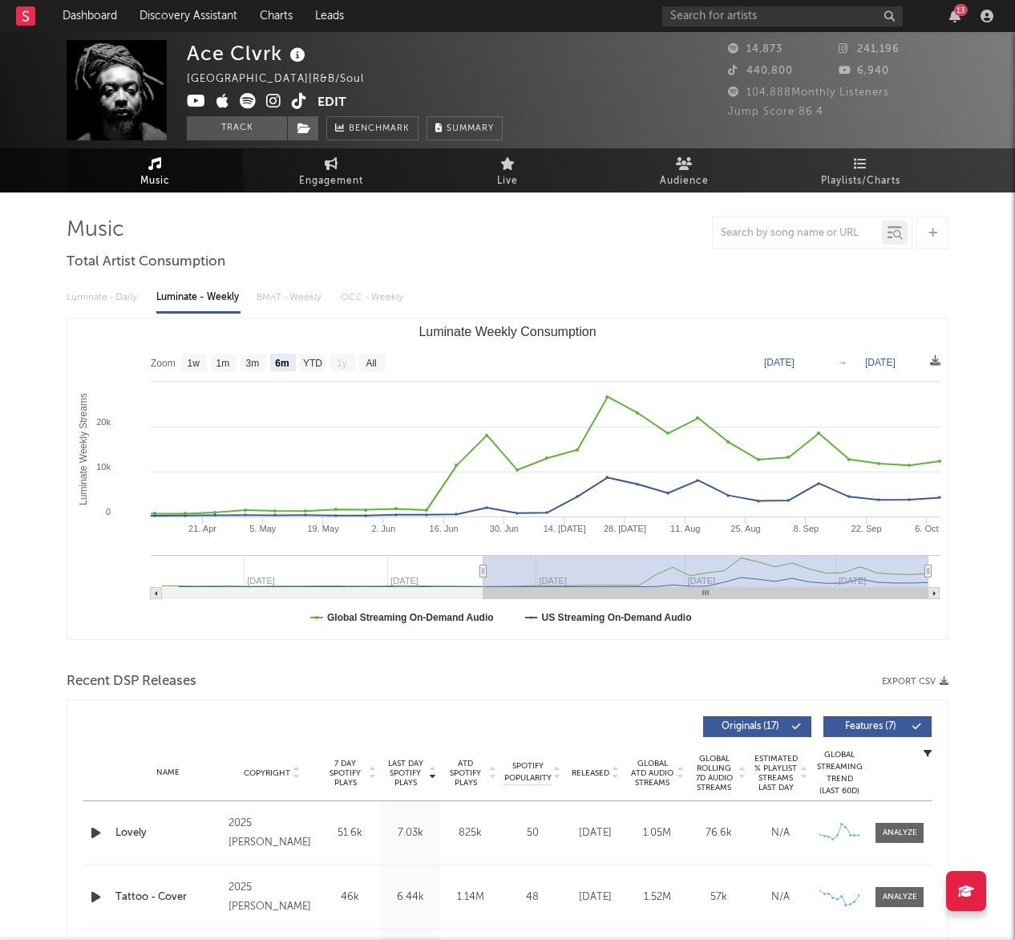
select select "6m"
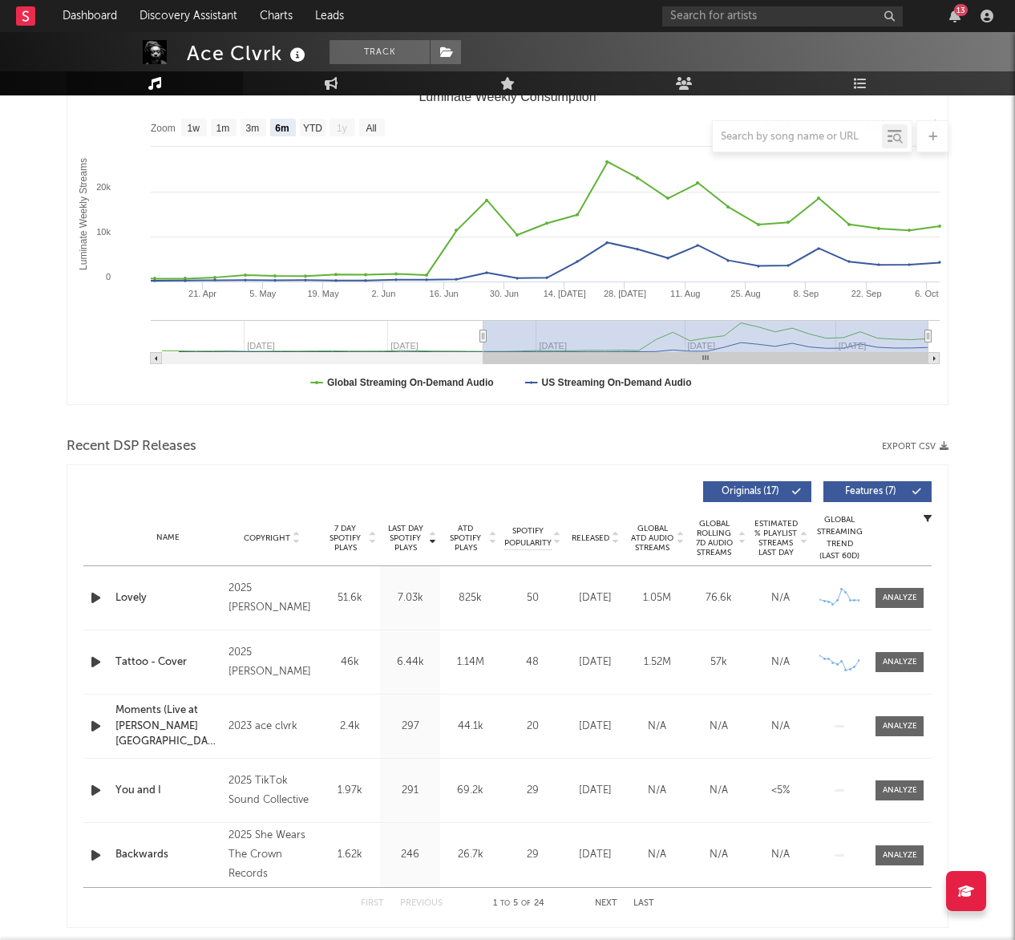
scroll to position [236, 0]
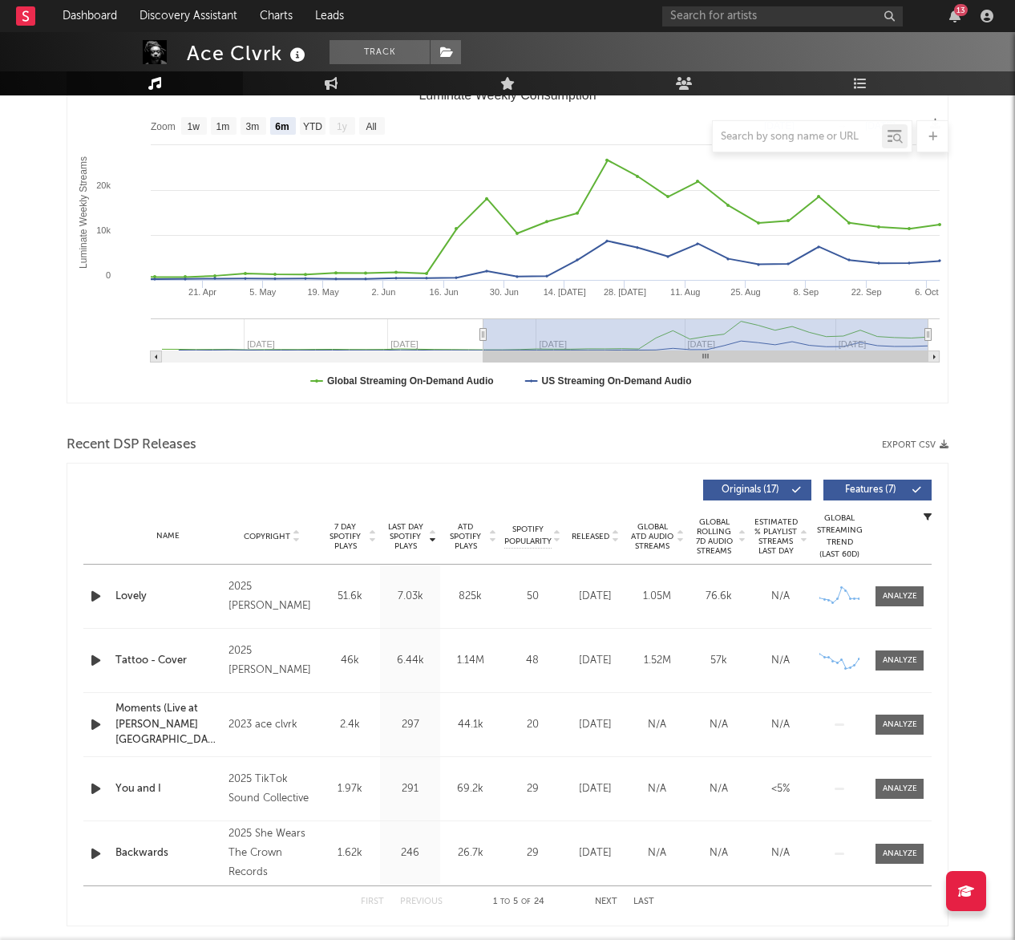
click at [99, 595] on icon "button" at bounding box center [95, 596] width 17 height 20
click at [611, 536] on icon at bounding box center [615, 539] width 8 height 6
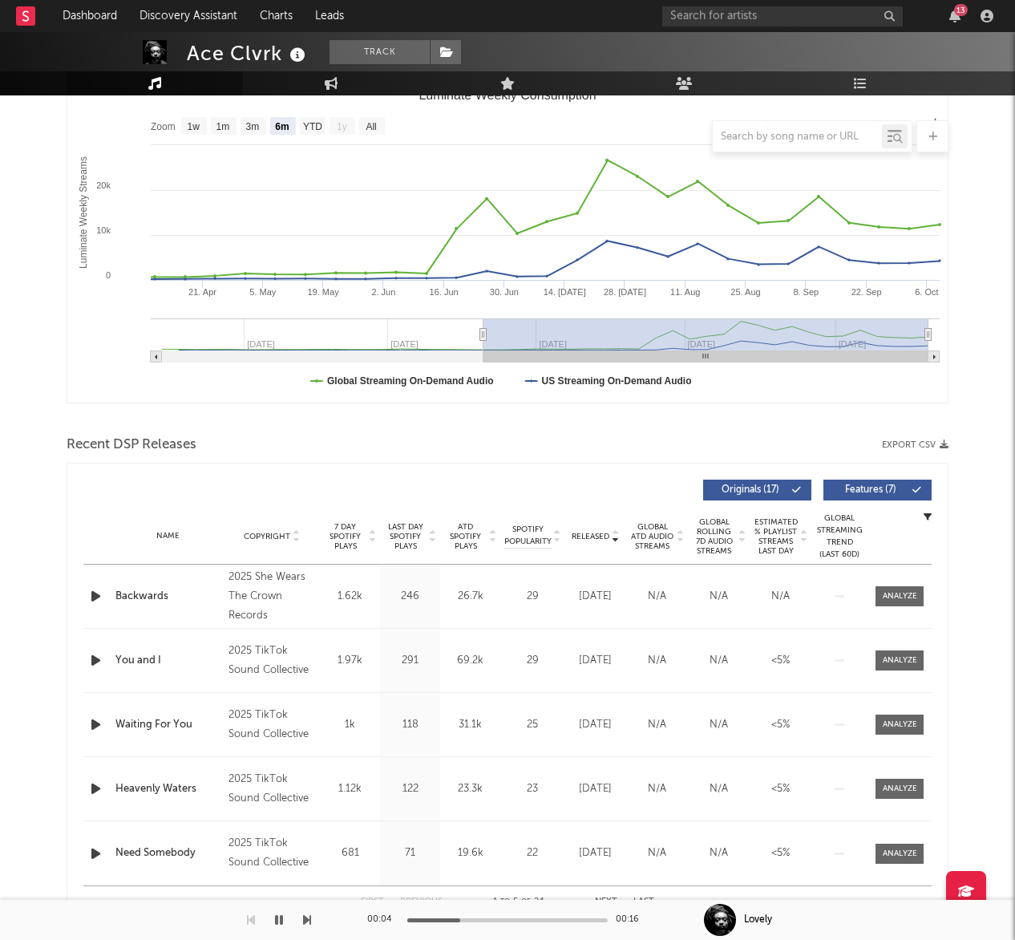
click at [611, 536] on icon at bounding box center [615, 539] width 8 height 6
click at [429, 538] on icon at bounding box center [432, 539] width 8 height 6
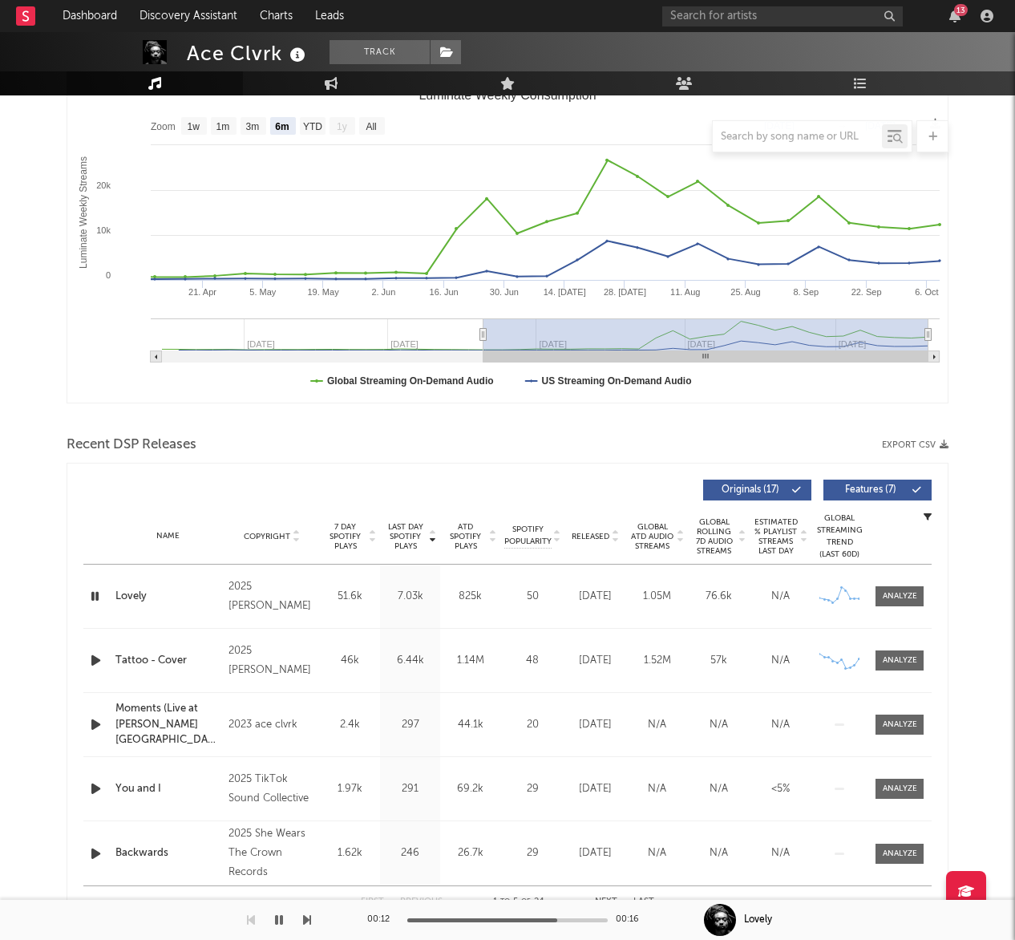
click at [429, 538] on icon at bounding box center [432, 539] width 8 height 6
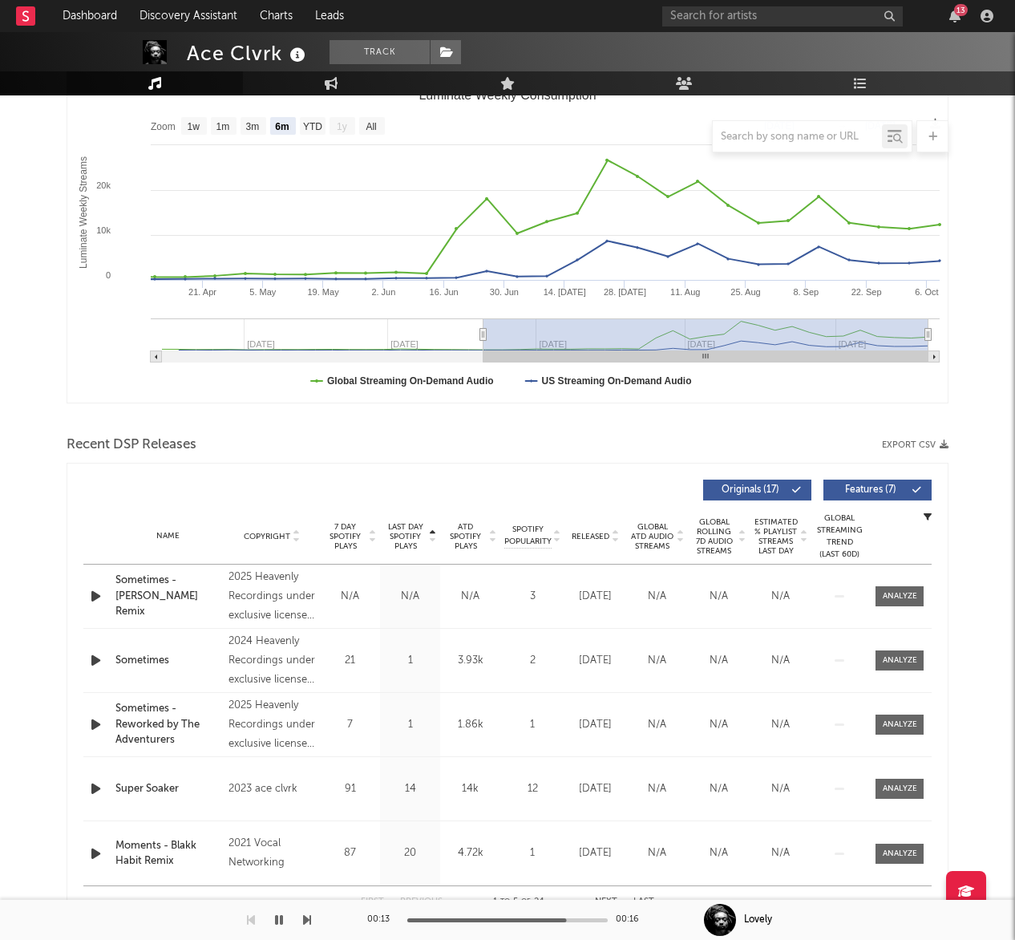
click at [429, 538] on icon at bounding box center [432, 539] width 8 height 6
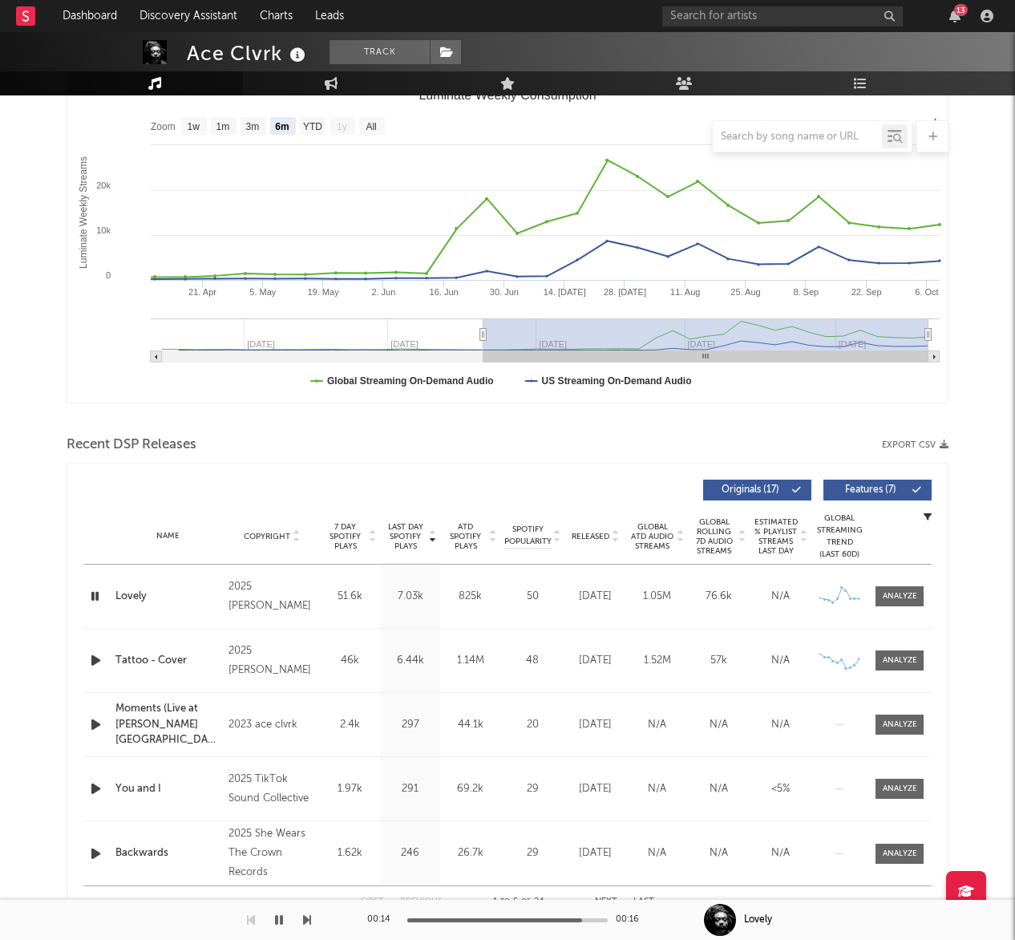
click at [608, 538] on span "Released" at bounding box center [591, 537] width 38 height 10
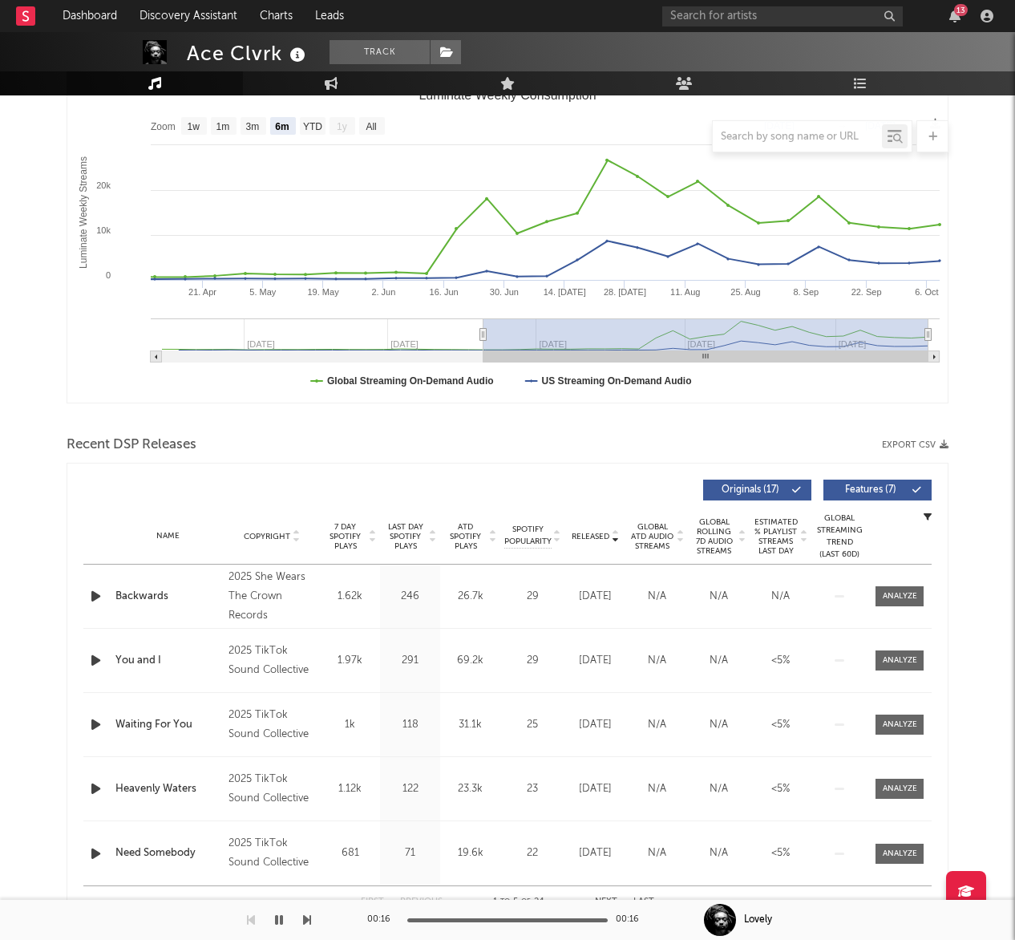
scroll to position [0, 0]
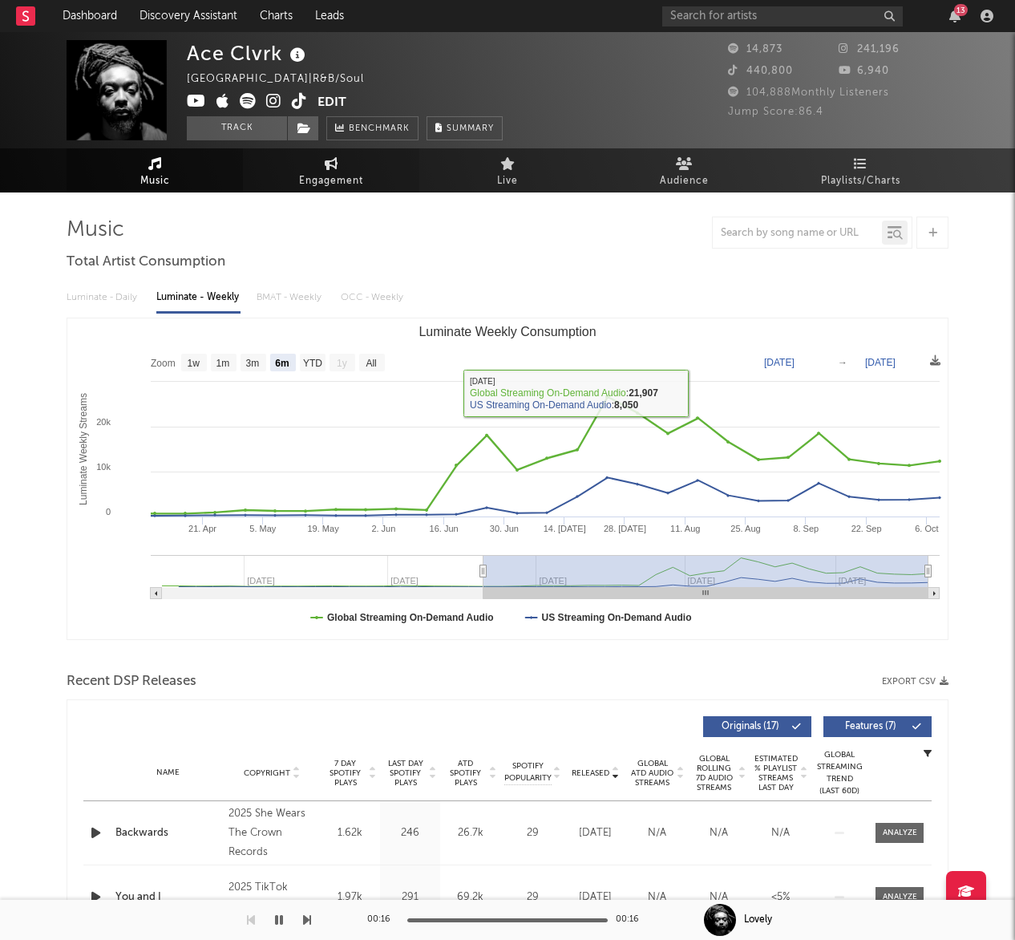
click at [324, 176] on span "Engagement" at bounding box center [331, 181] width 64 height 19
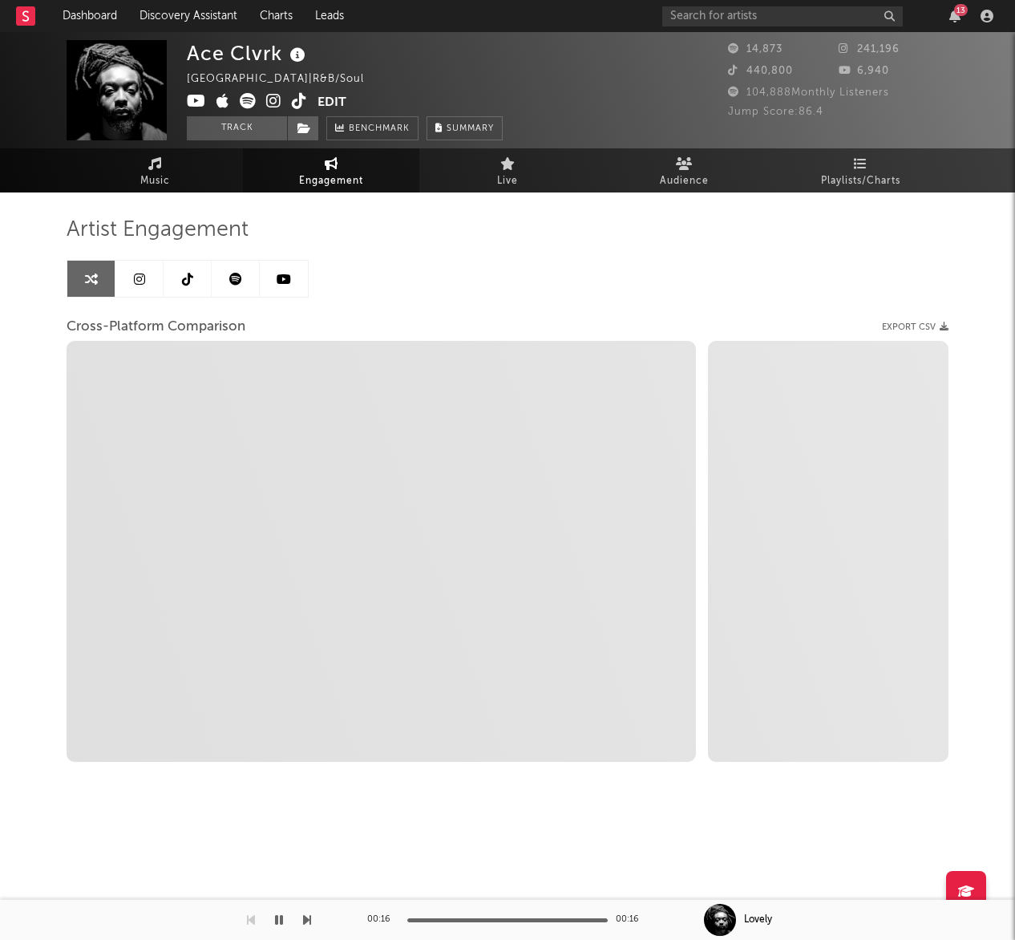
select select "1w"
select select "1m"
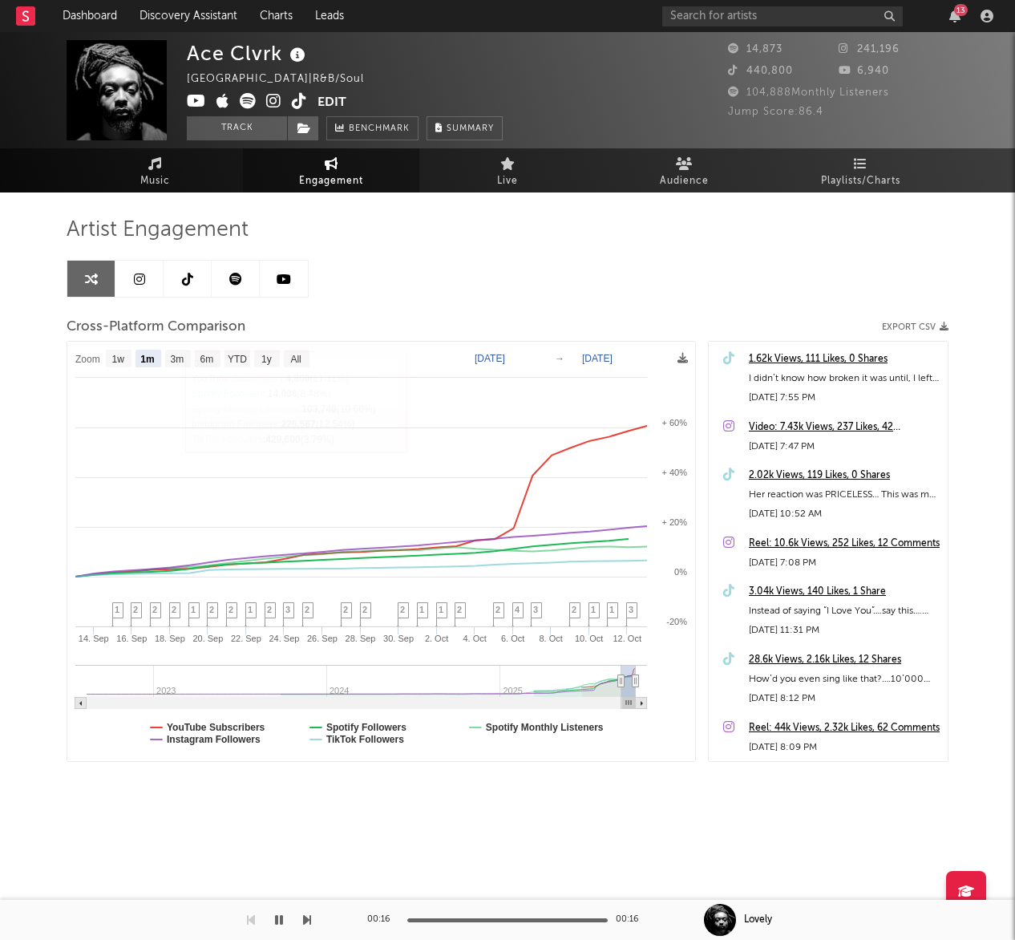
click at [289, 281] on icon at bounding box center [284, 279] width 14 height 13
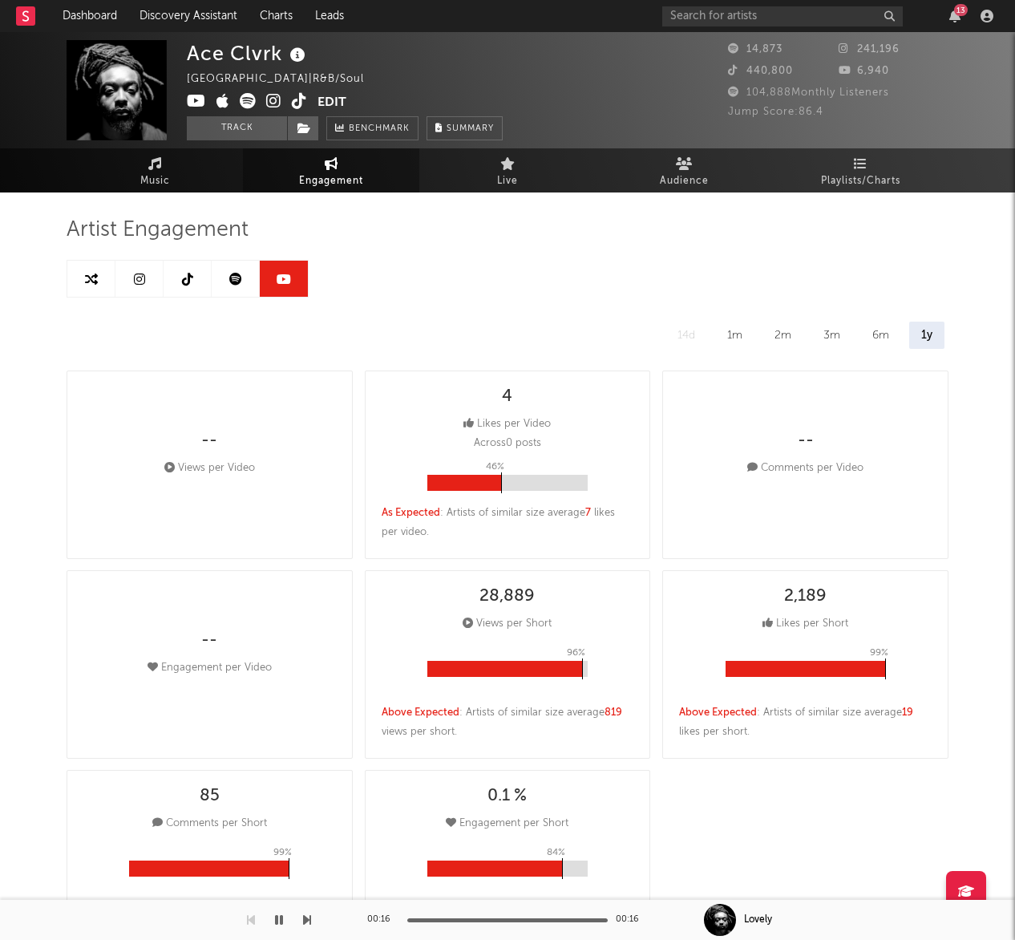
select select "1w"
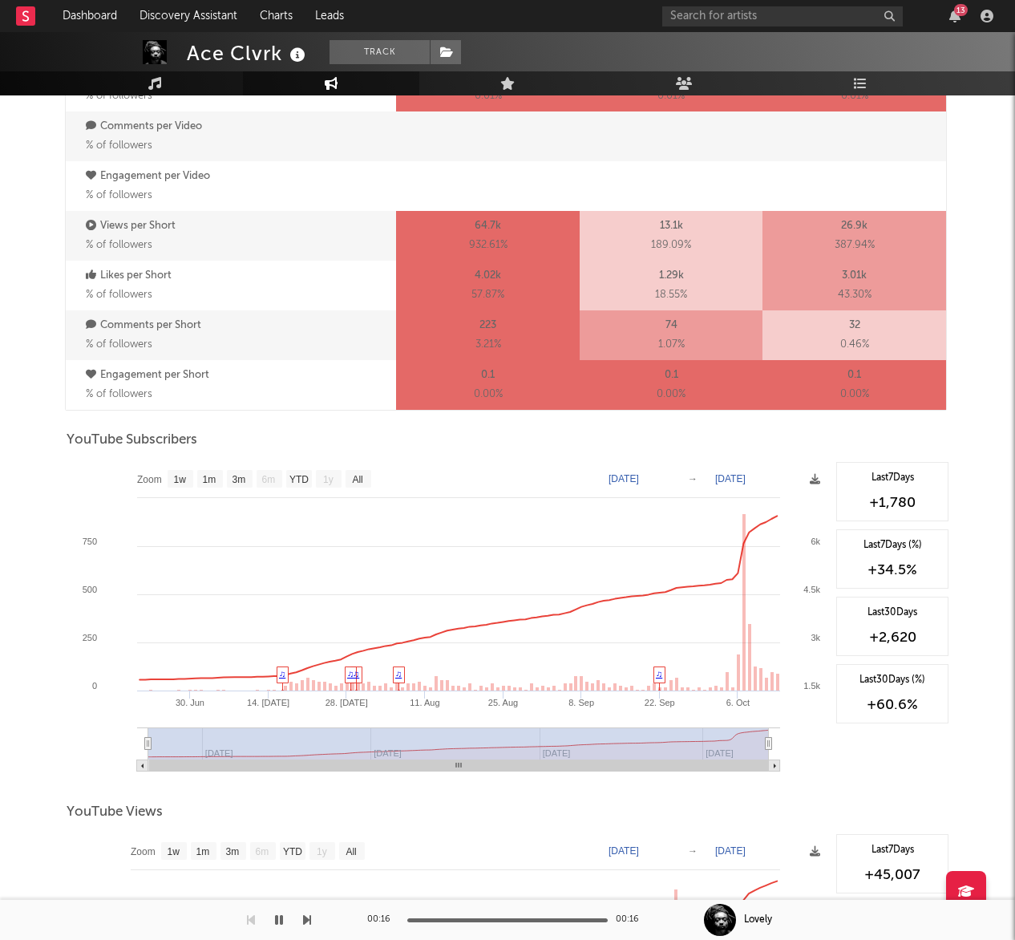
scroll to position [1106, 0]
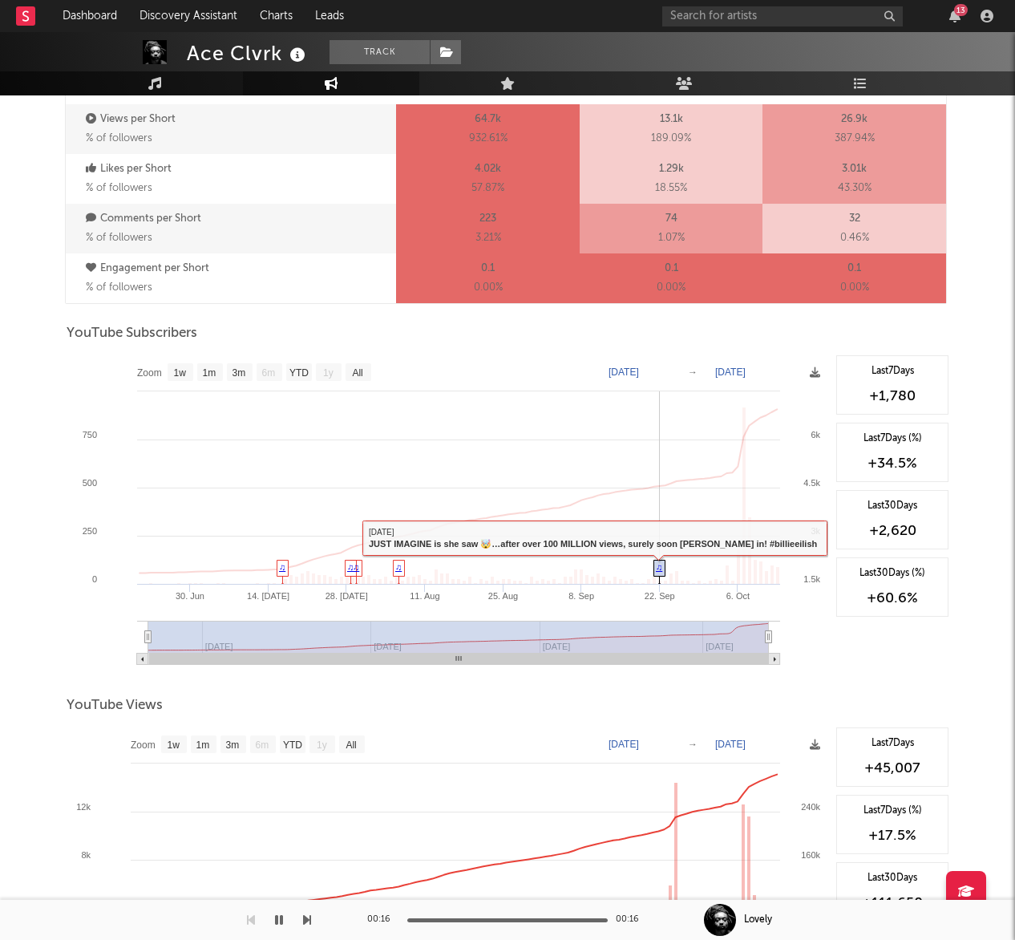
click at [656, 564] on link "♫" at bounding box center [659, 567] width 6 height 10
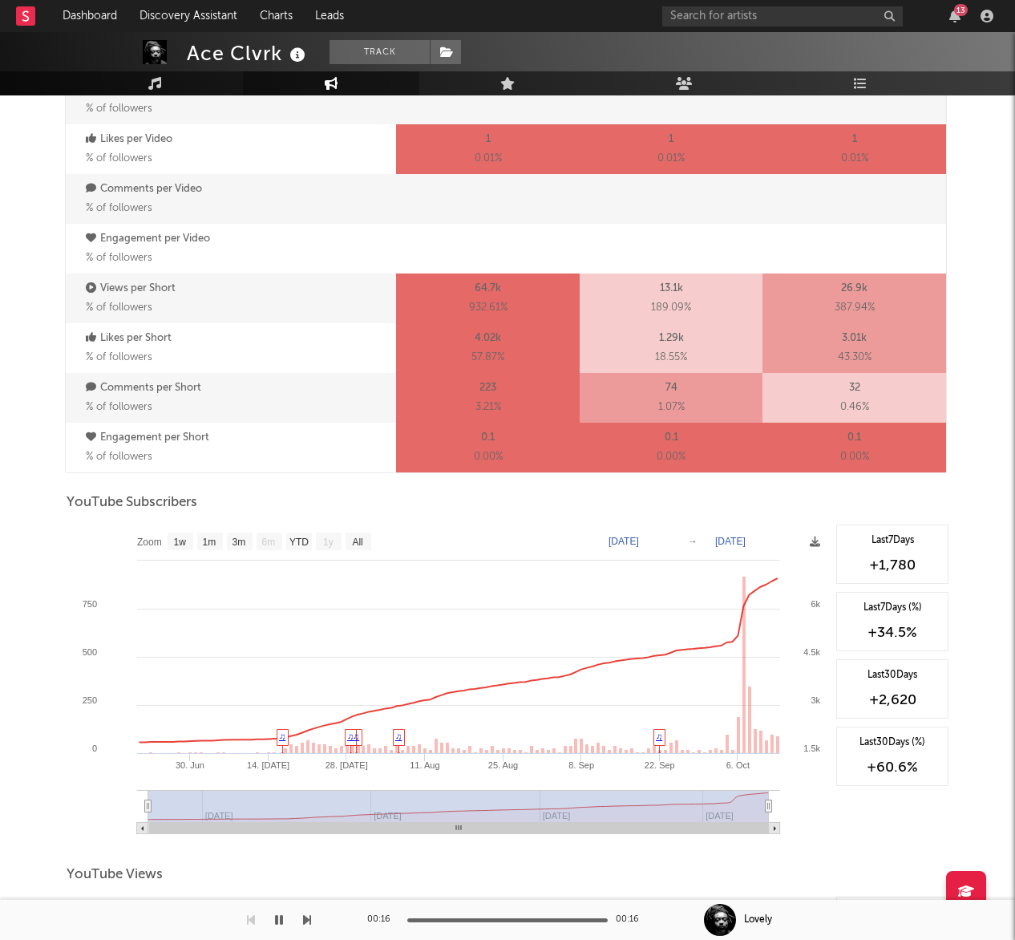
scroll to position [828, 0]
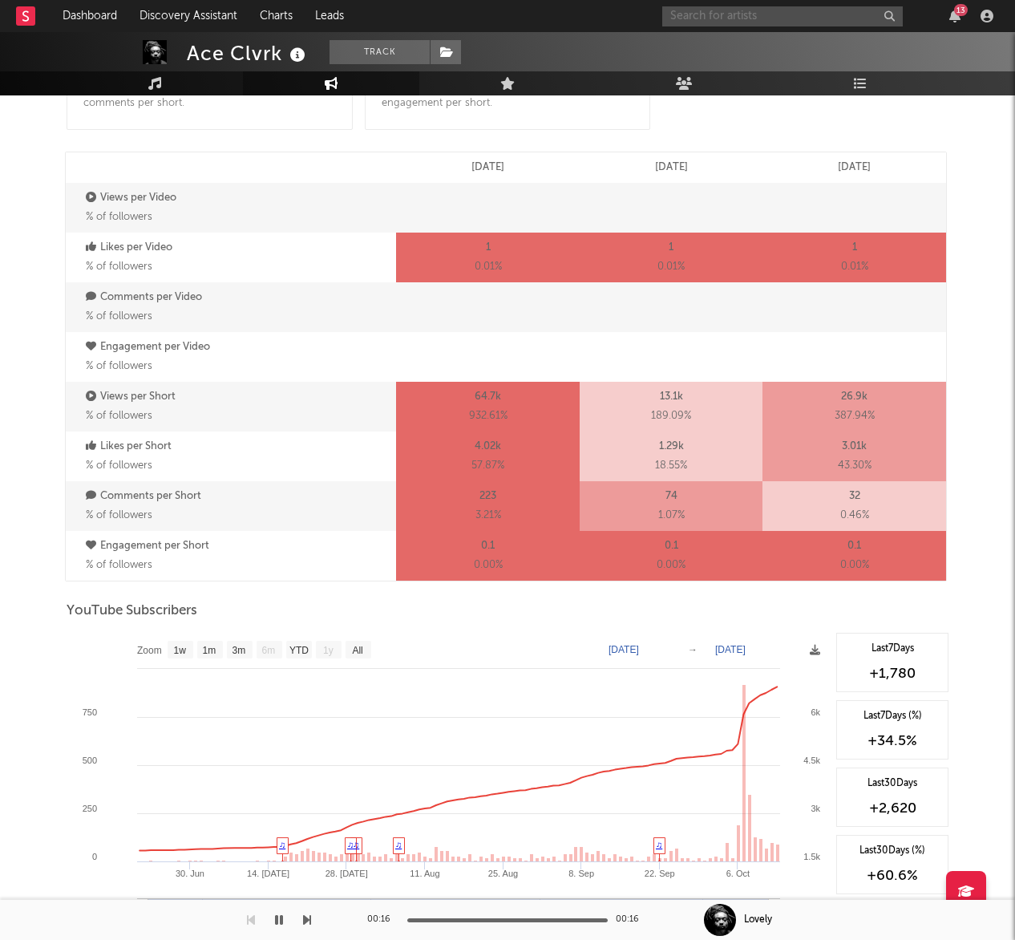
click at [766, 17] on input "text" at bounding box center [782, 16] width 241 height 20
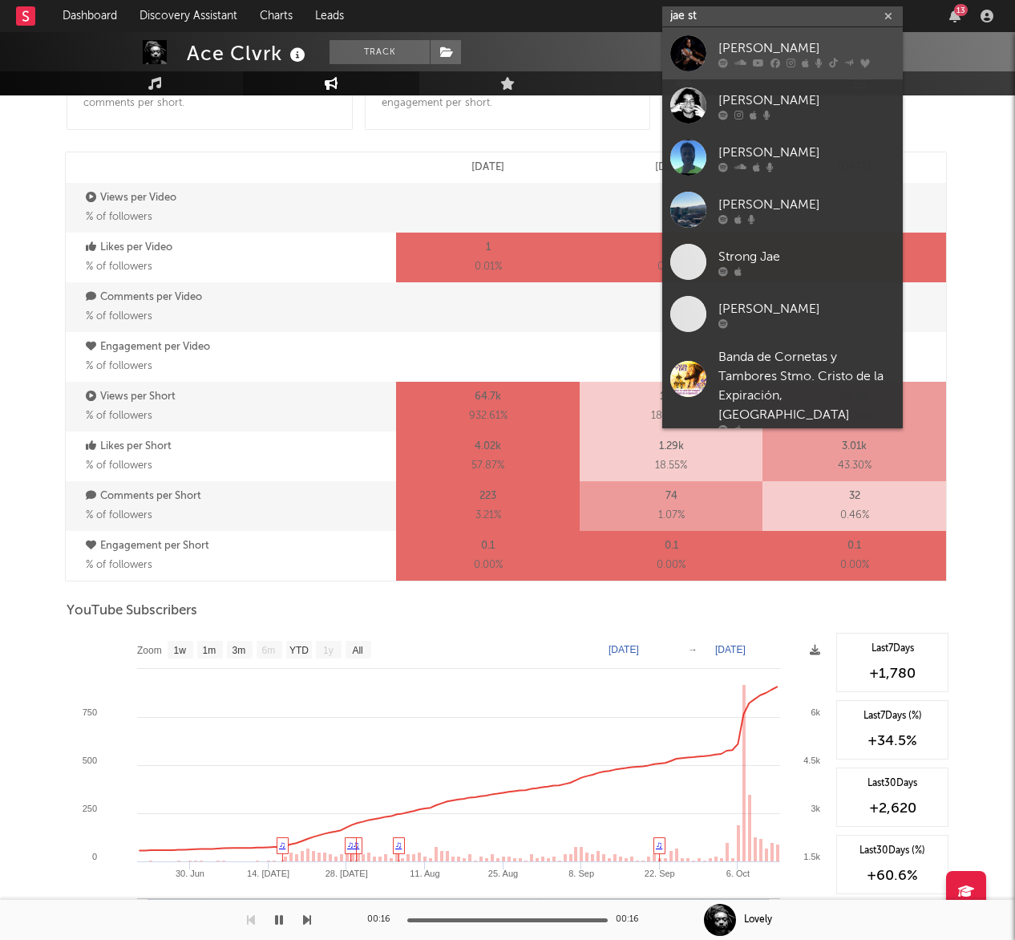
type input "jae st"
click at [764, 43] on div "Jae Stephens" at bounding box center [806, 47] width 176 height 19
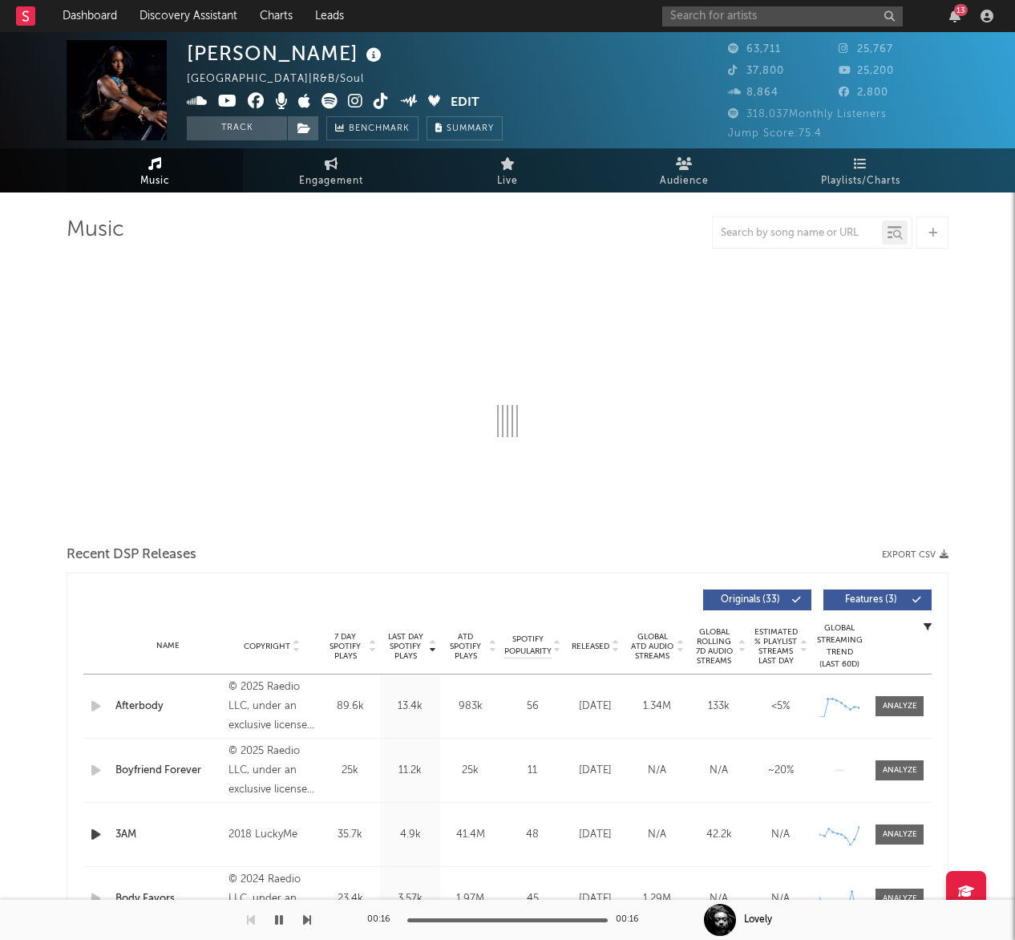
select select "6m"
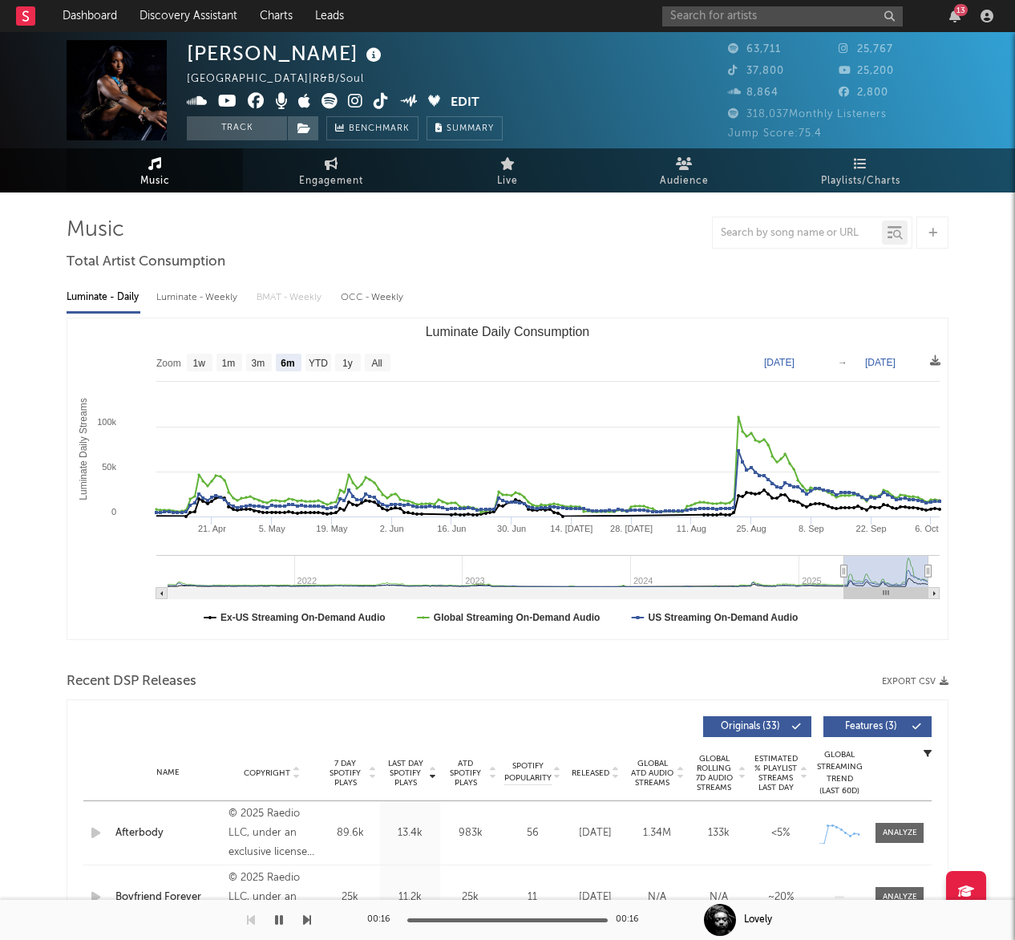
select select "6m"
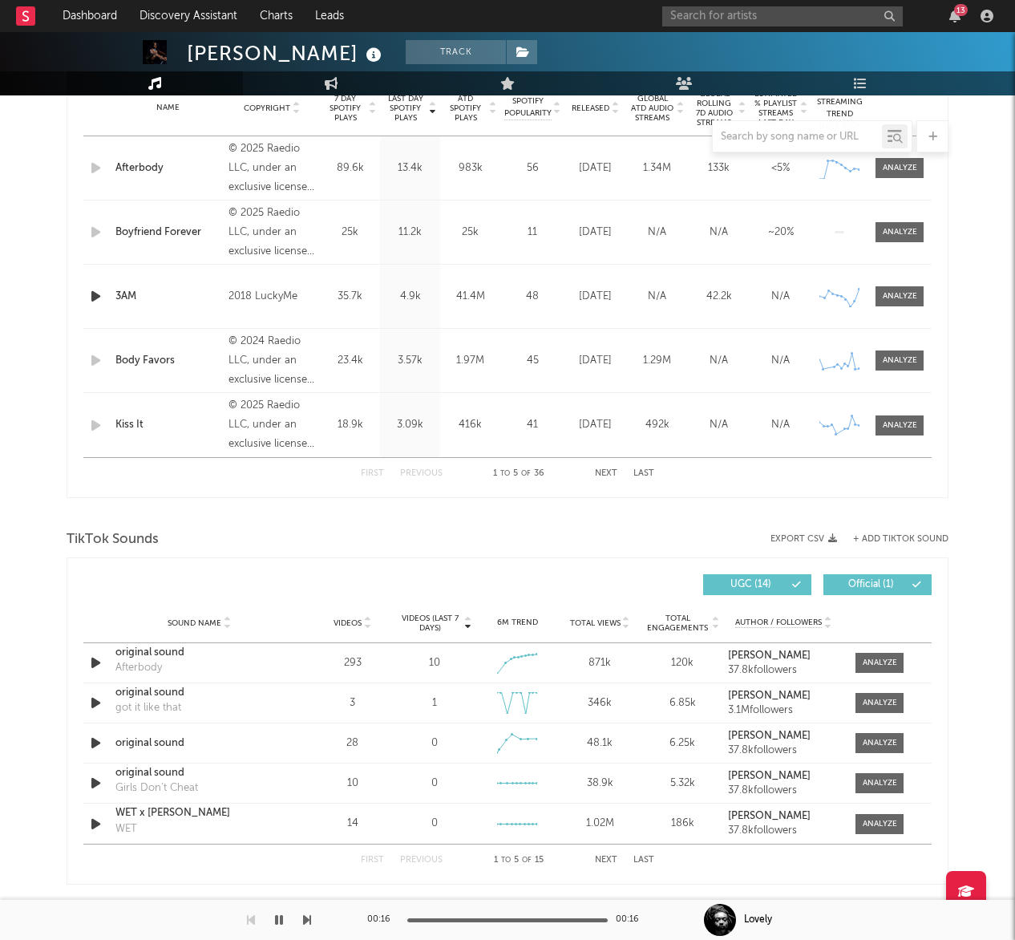
scroll to position [651, 0]
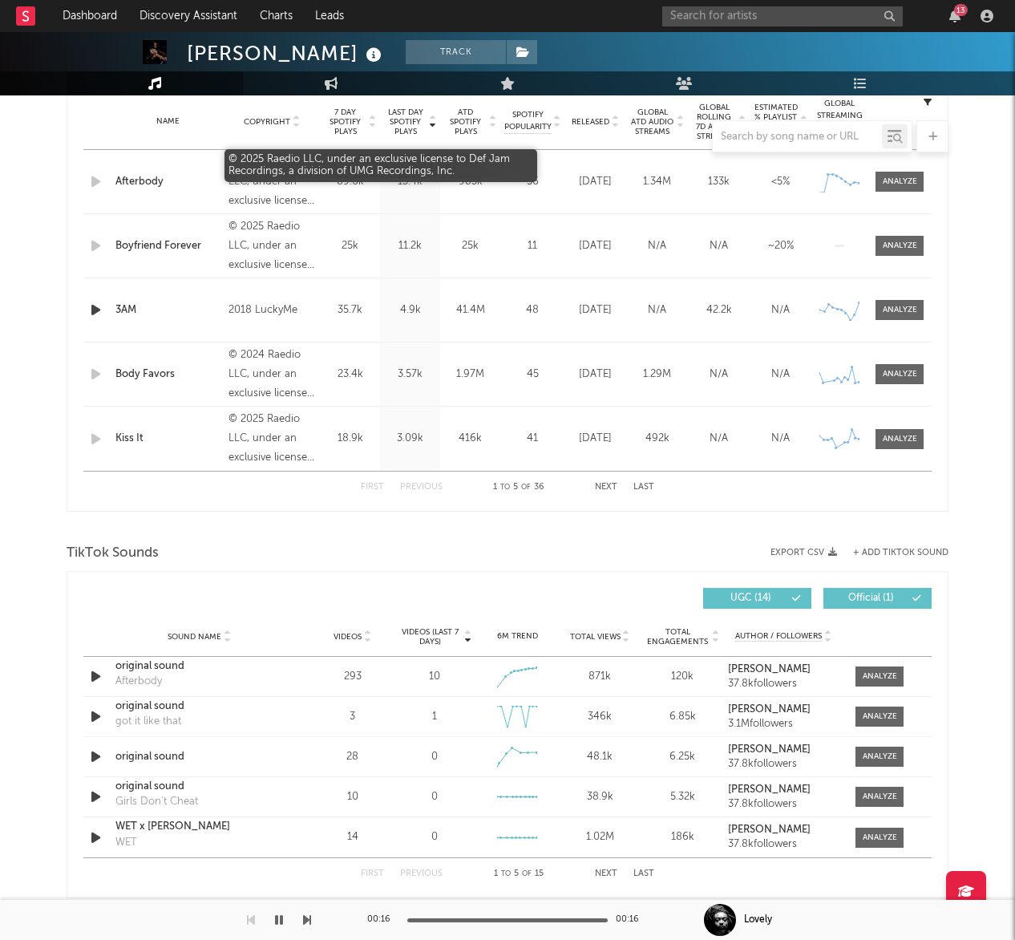
click at [298, 183] on div "© 2025 Raedio LLC, under an exclusive license to Def Jam Recordings, a division…" at bounding box center [271, 182] width 87 height 58
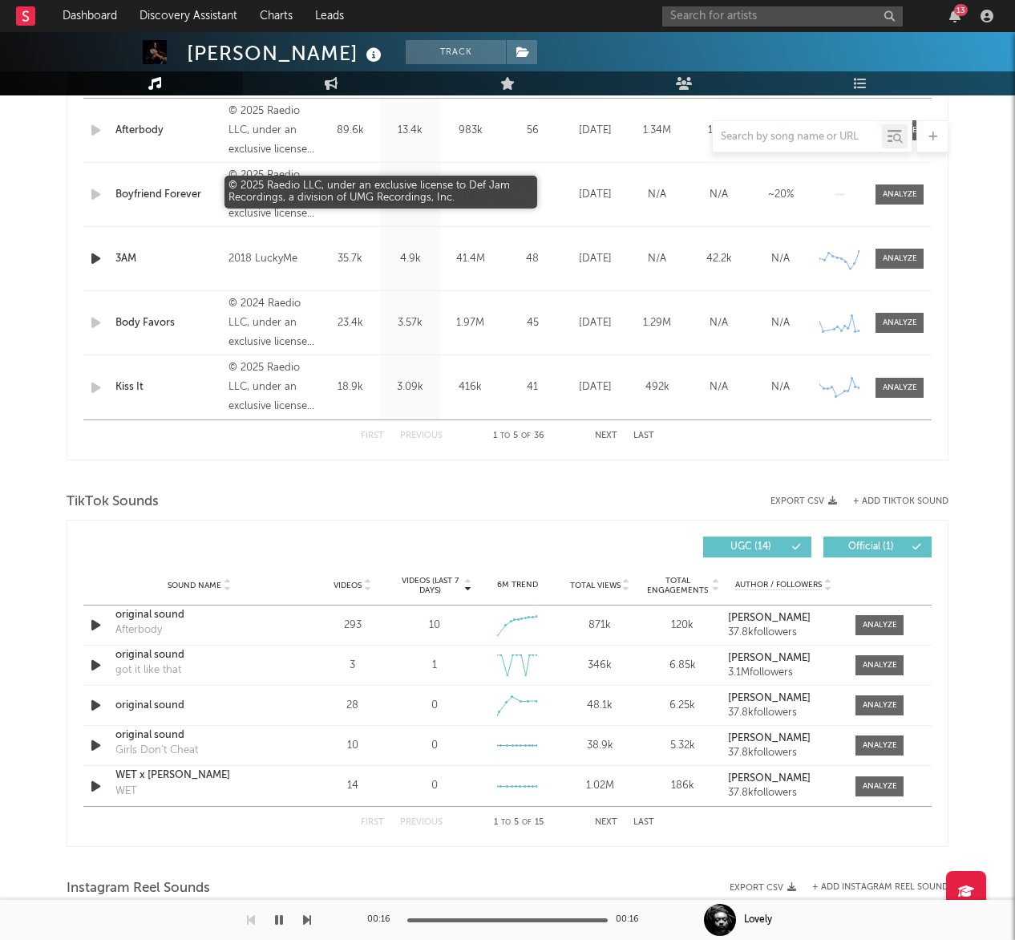
scroll to position [718, 0]
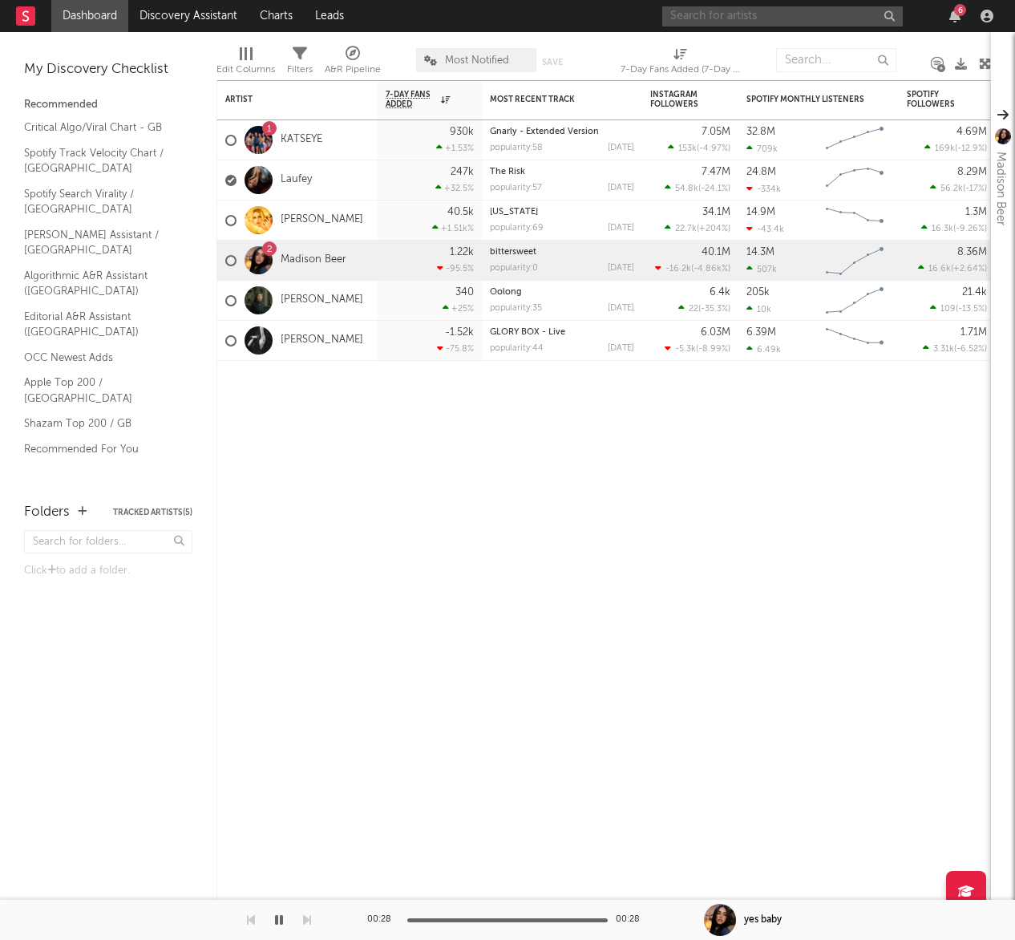
click at [876, 16] on input "text" at bounding box center [782, 16] width 241 height 20
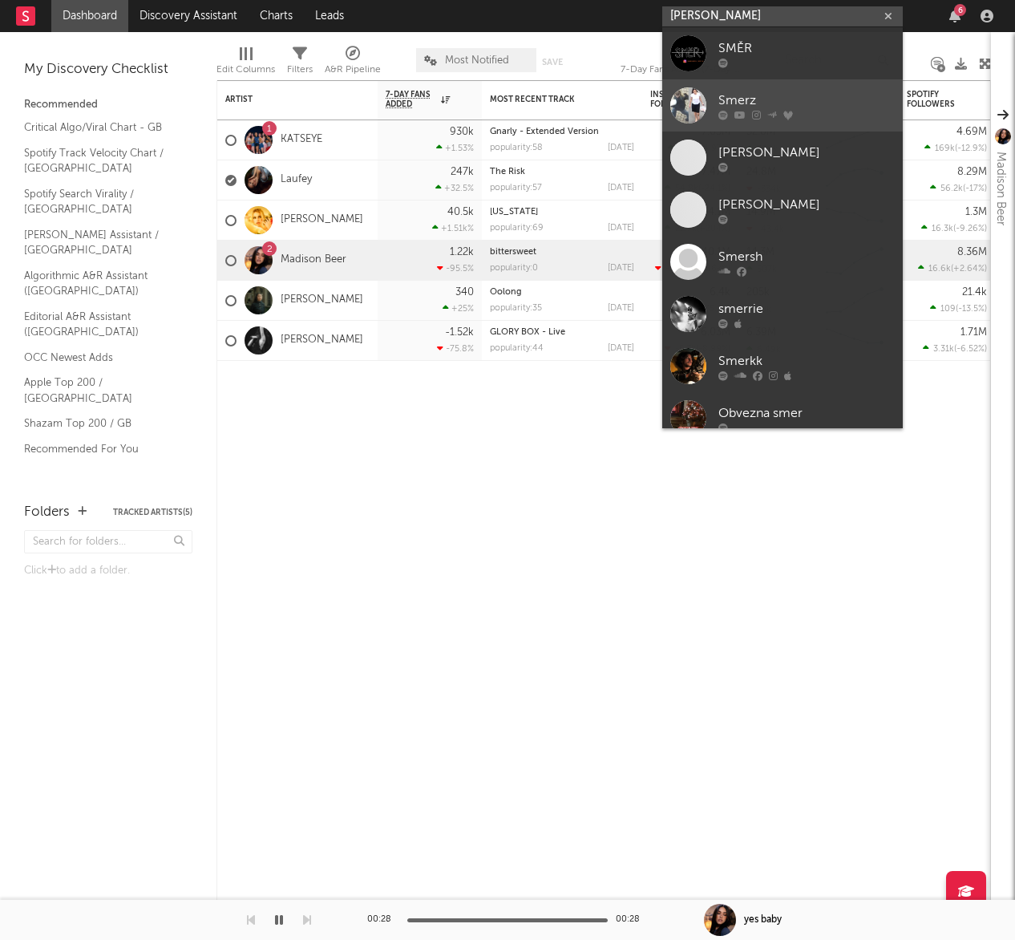
type input "[PERSON_NAME]"
click at [813, 96] on div "Smerz" at bounding box center [806, 100] width 176 height 19
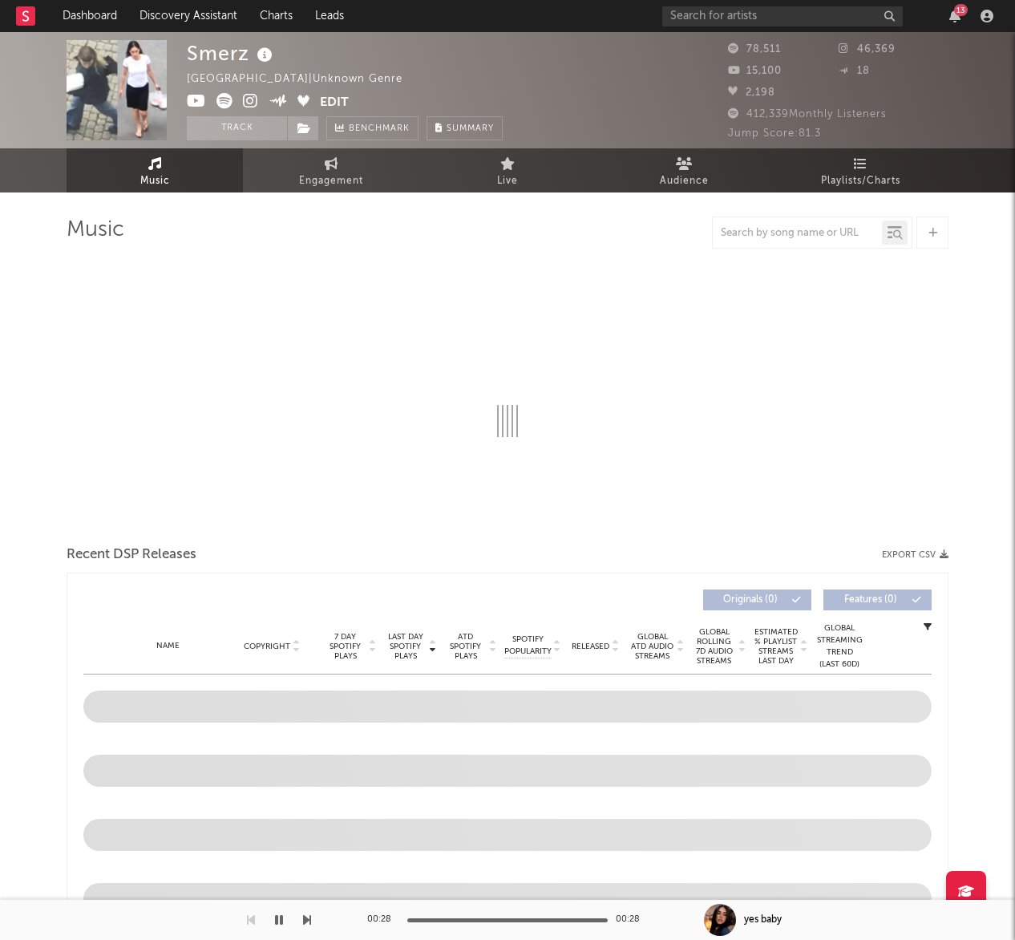
select select "6m"
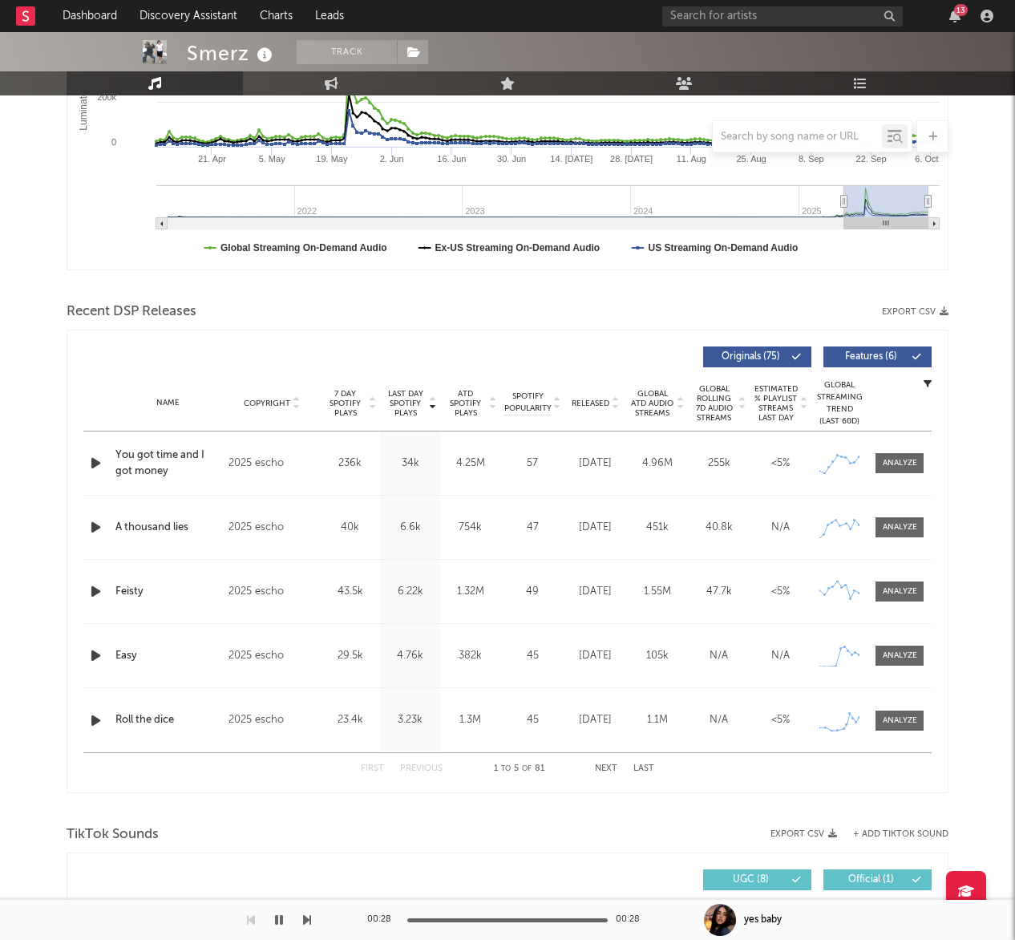
scroll to position [373, 0]
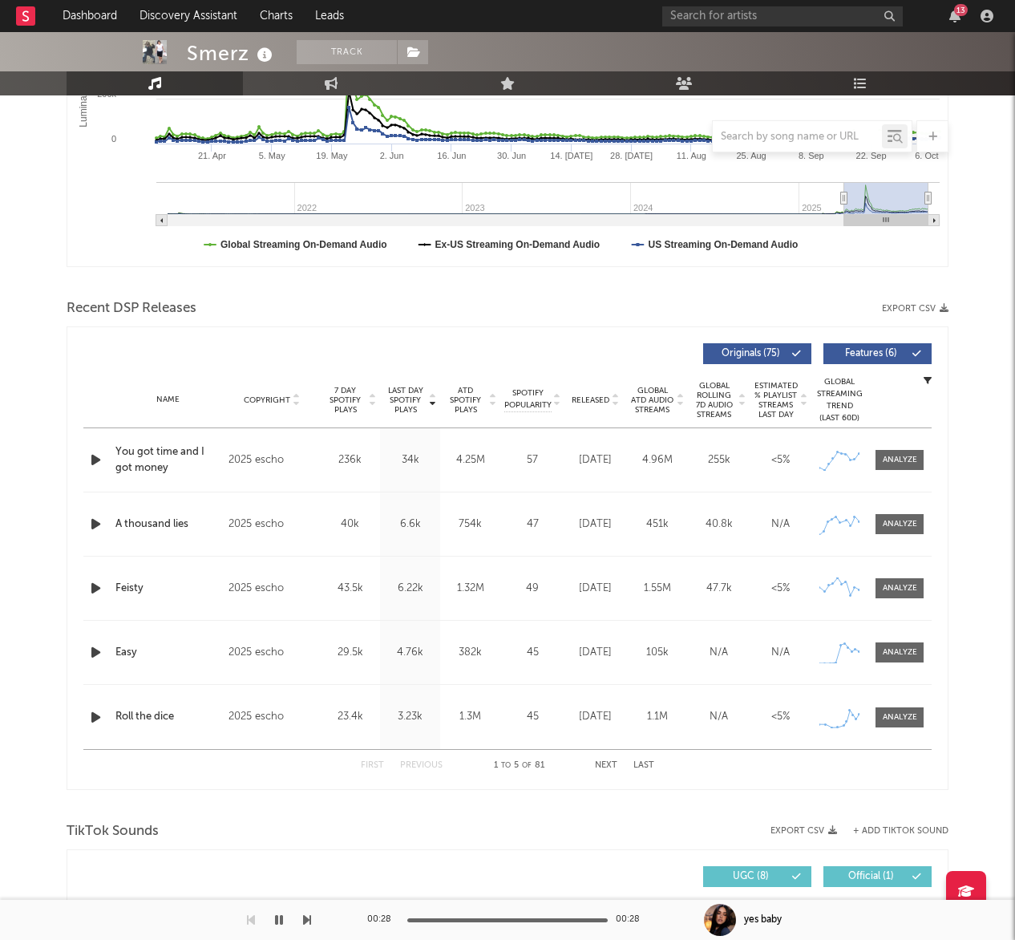
click at [91, 467] on icon "button" at bounding box center [95, 460] width 17 height 20
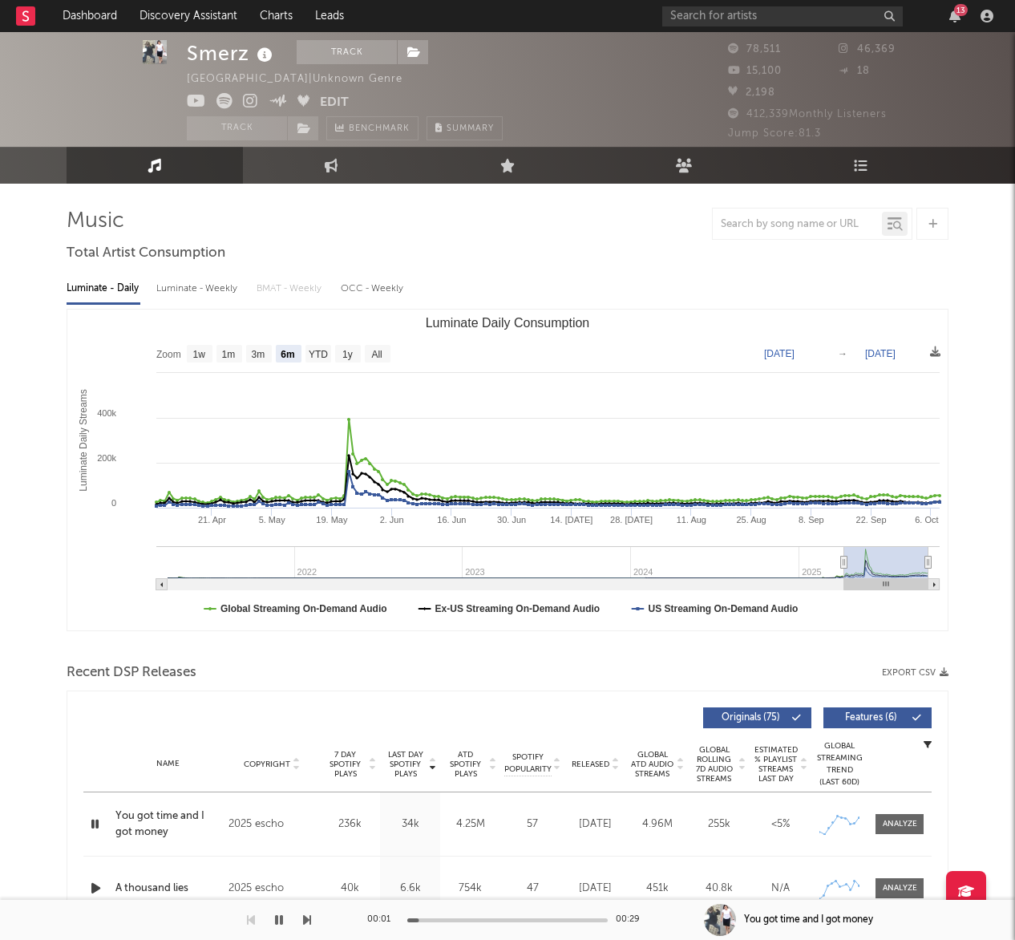
scroll to position [7, 0]
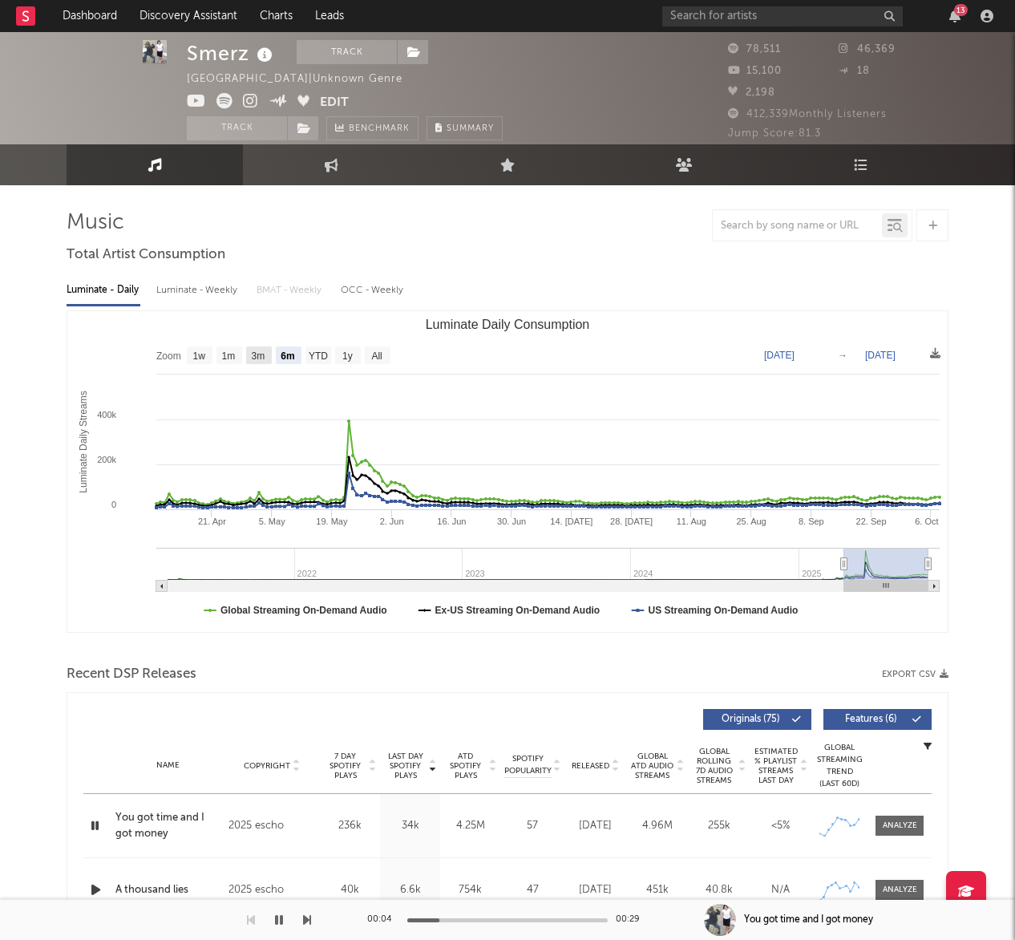
click at [249, 354] on rect "Luminate Daily Consumption" at bounding box center [259, 355] width 26 height 18
select select "3m"
type input "[DATE]"
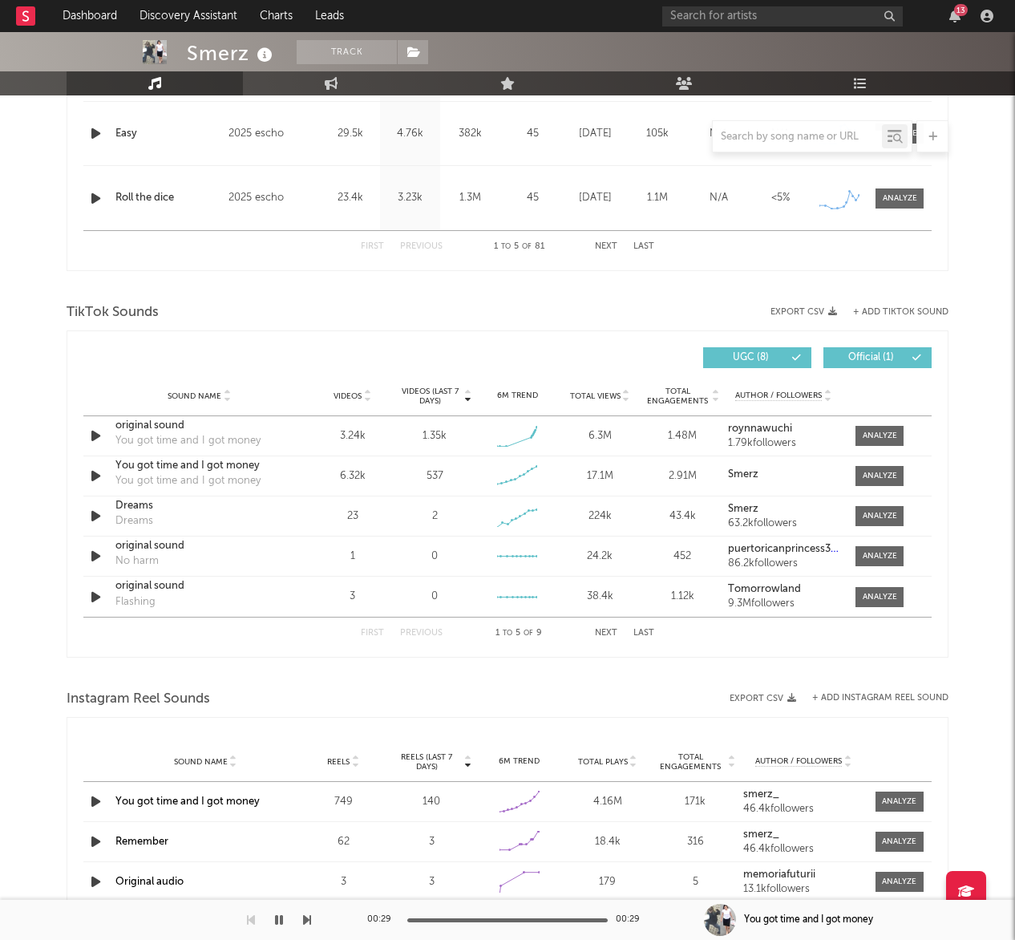
scroll to position [955, 0]
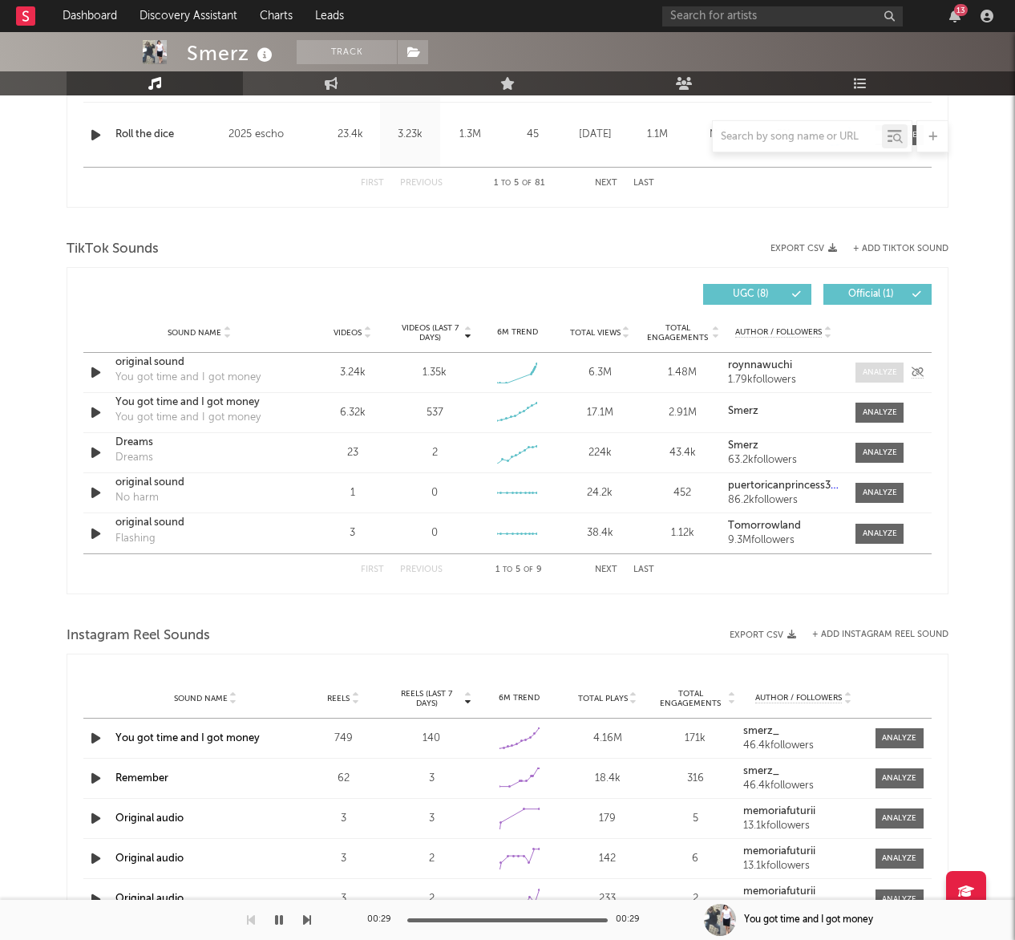
click at [870, 370] on div at bounding box center [880, 372] width 34 height 12
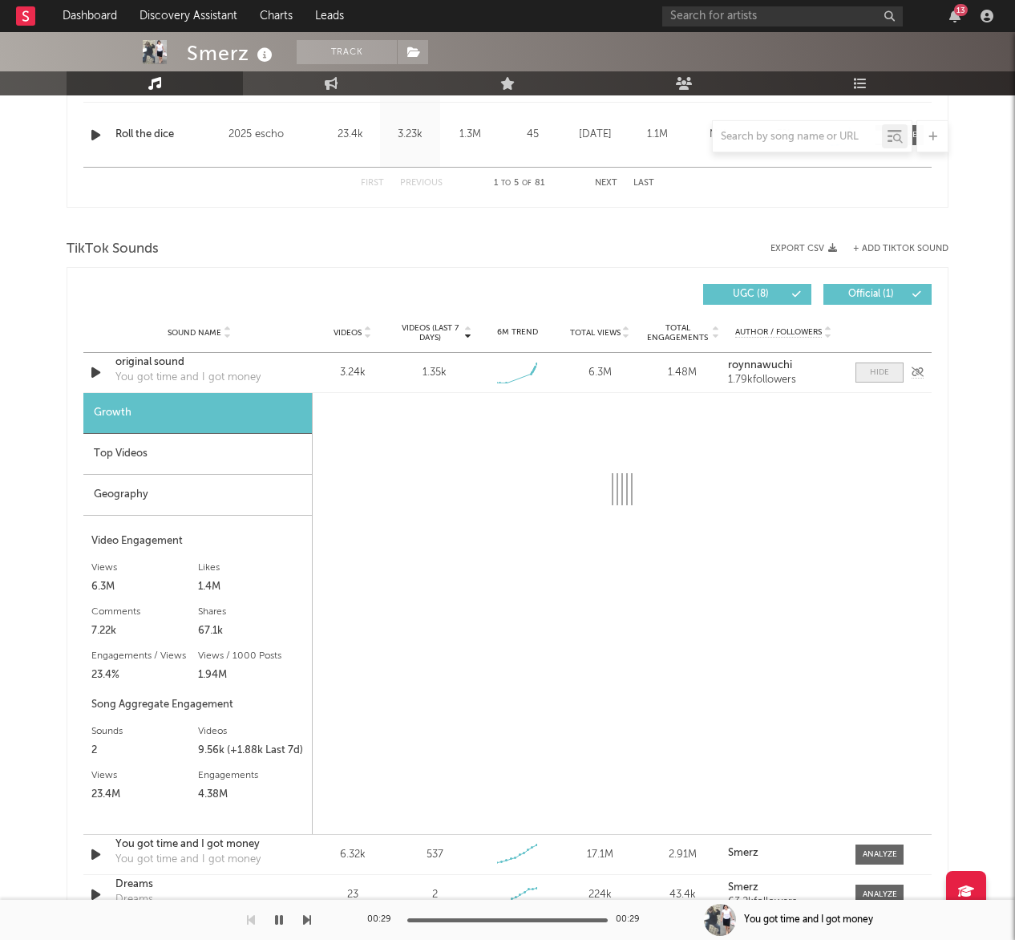
select select "1w"
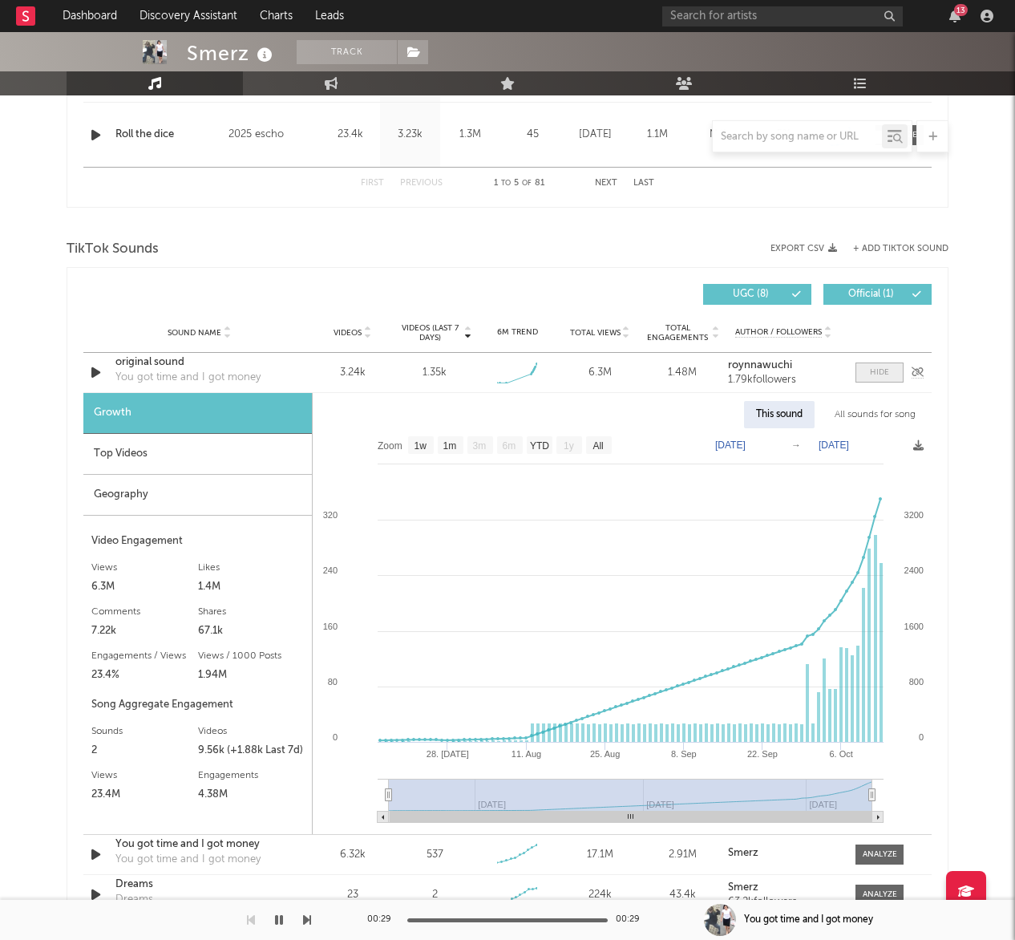
click at [868, 371] on span at bounding box center [879, 372] width 48 height 20
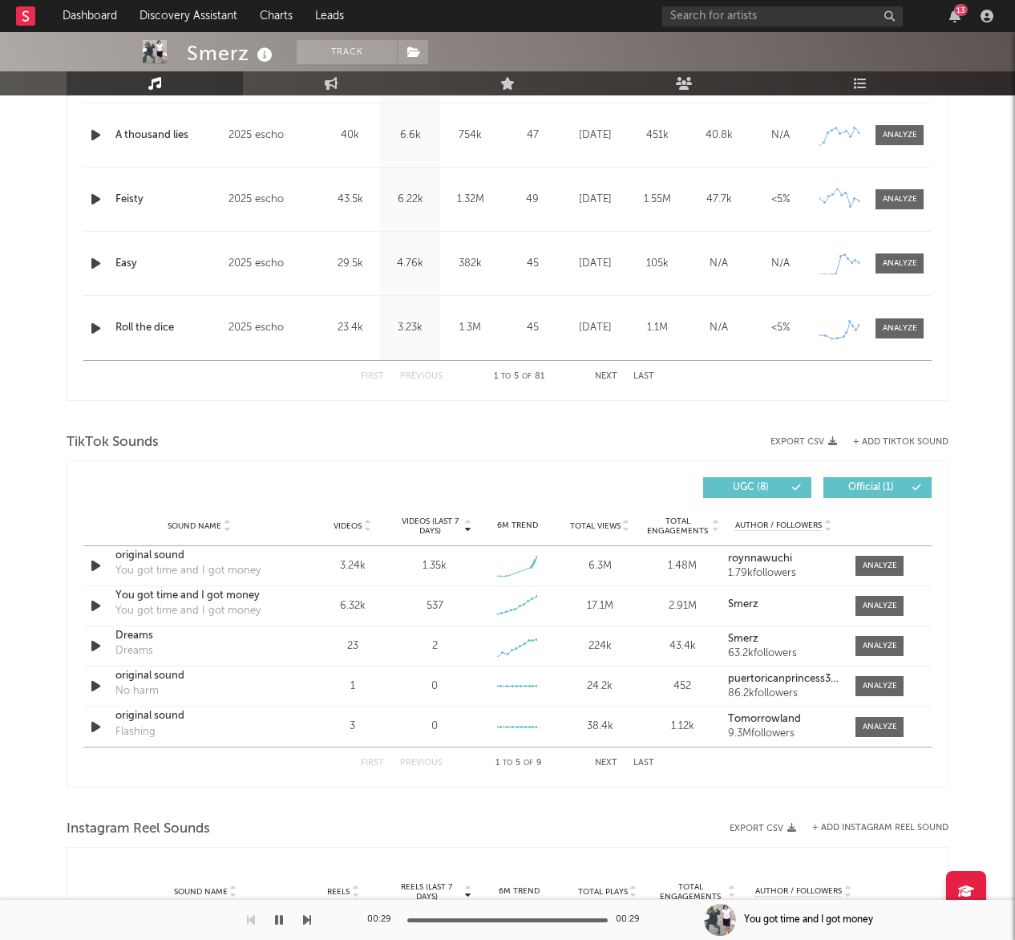
scroll to position [0, 0]
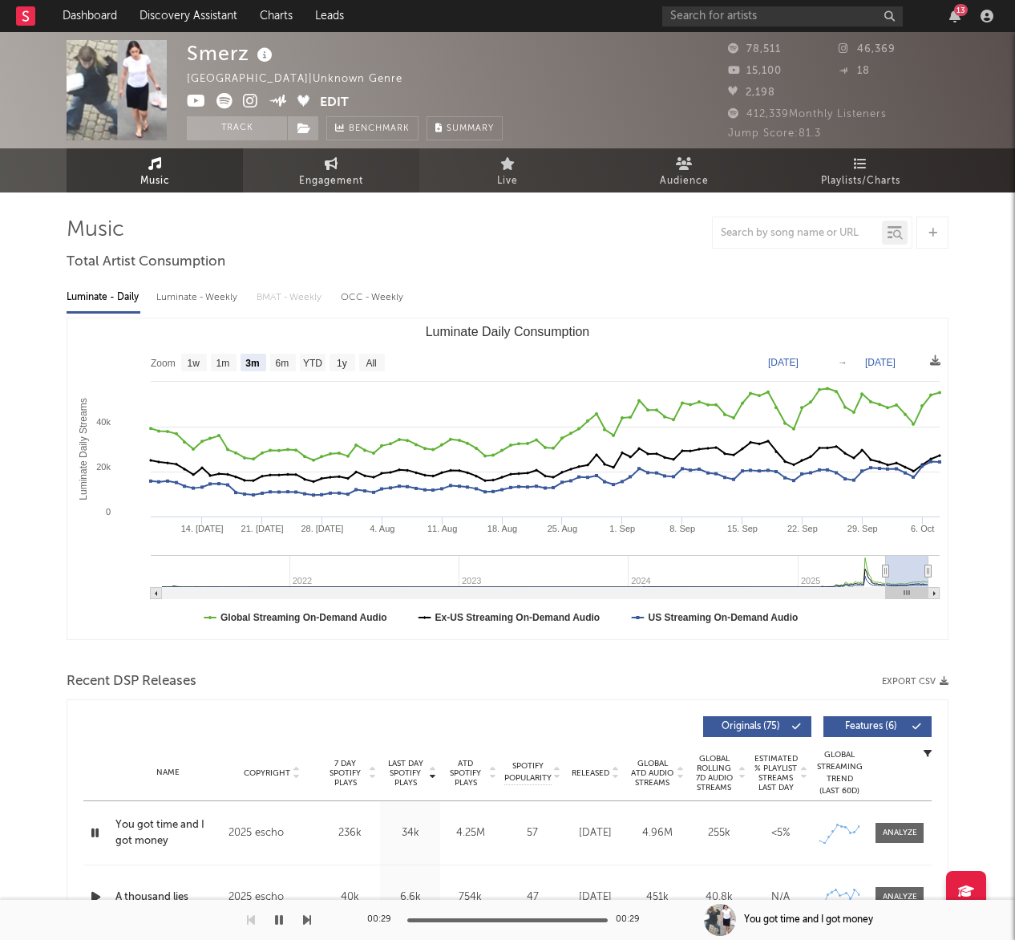
click at [311, 173] on span "Engagement" at bounding box center [331, 181] width 64 height 19
select select "1w"
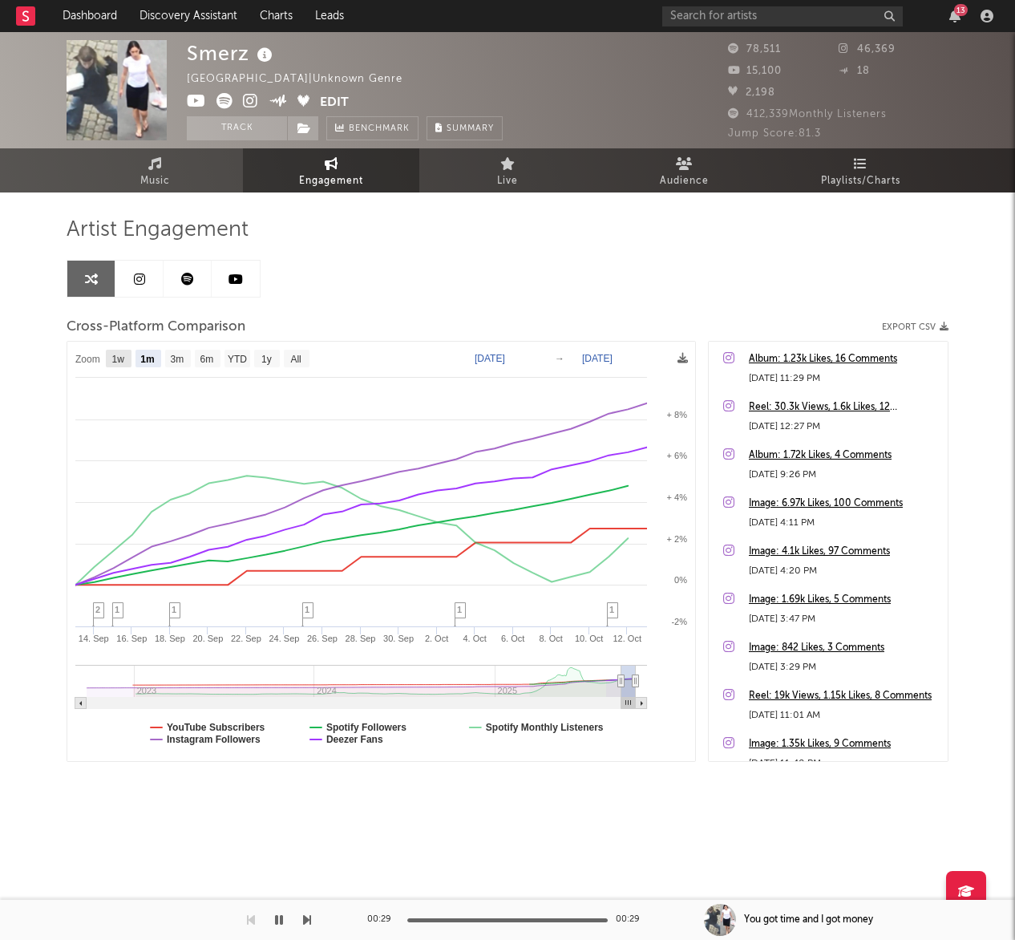
click at [113, 358] on text "1w" at bounding box center [118, 359] width 13 height 11
select select "1w"
type input "2025-10-07"
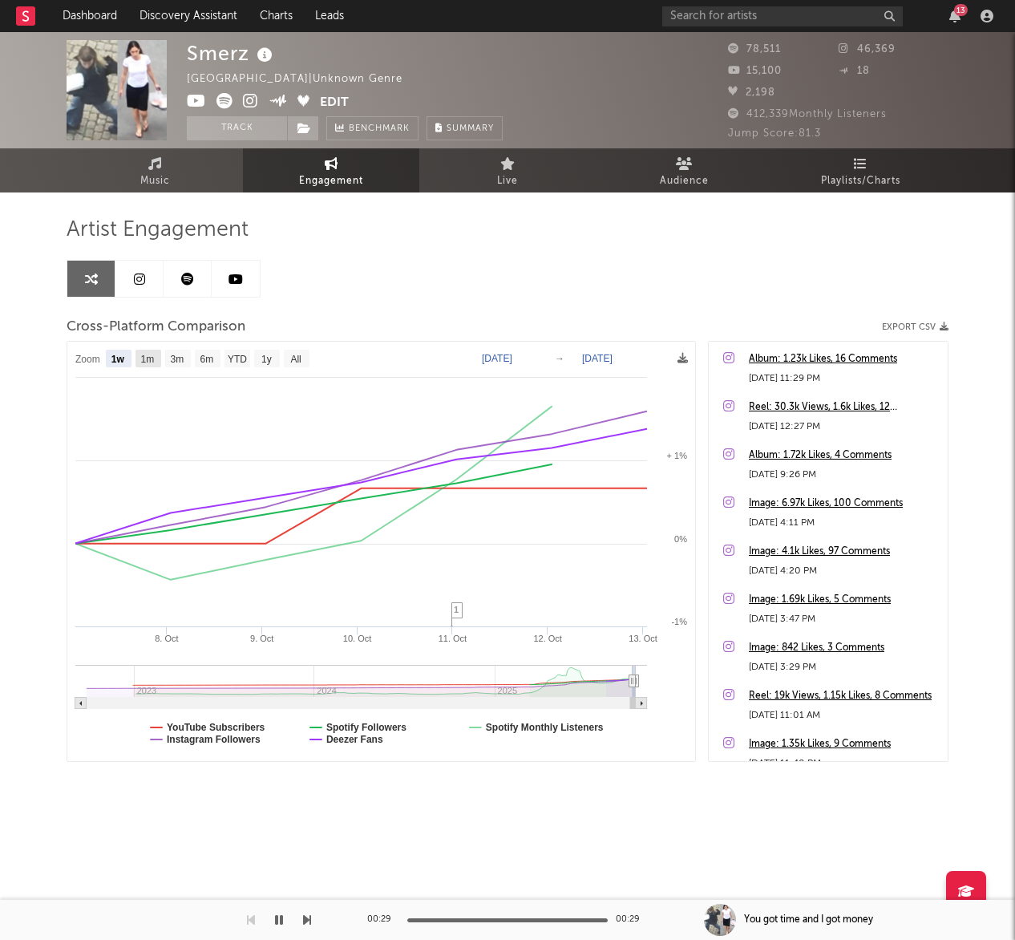
click at [146, 358] on text "1m" at bounding box center [148, 359] width 14 height 11
select select "1m"
type input "[DATE]"
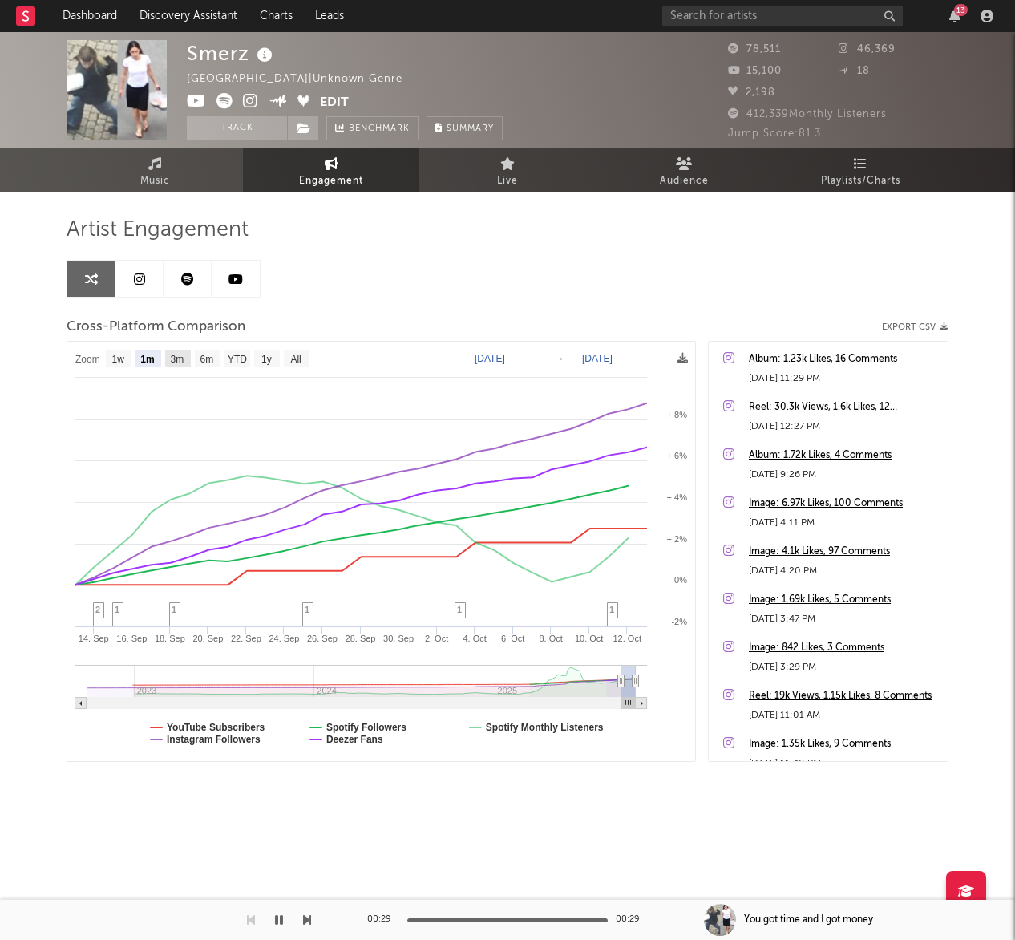
click at [179, 359] on text "3m" at bounding box center [178, 359] width 14 height 11
select select "3m"
type input "[DATE]"
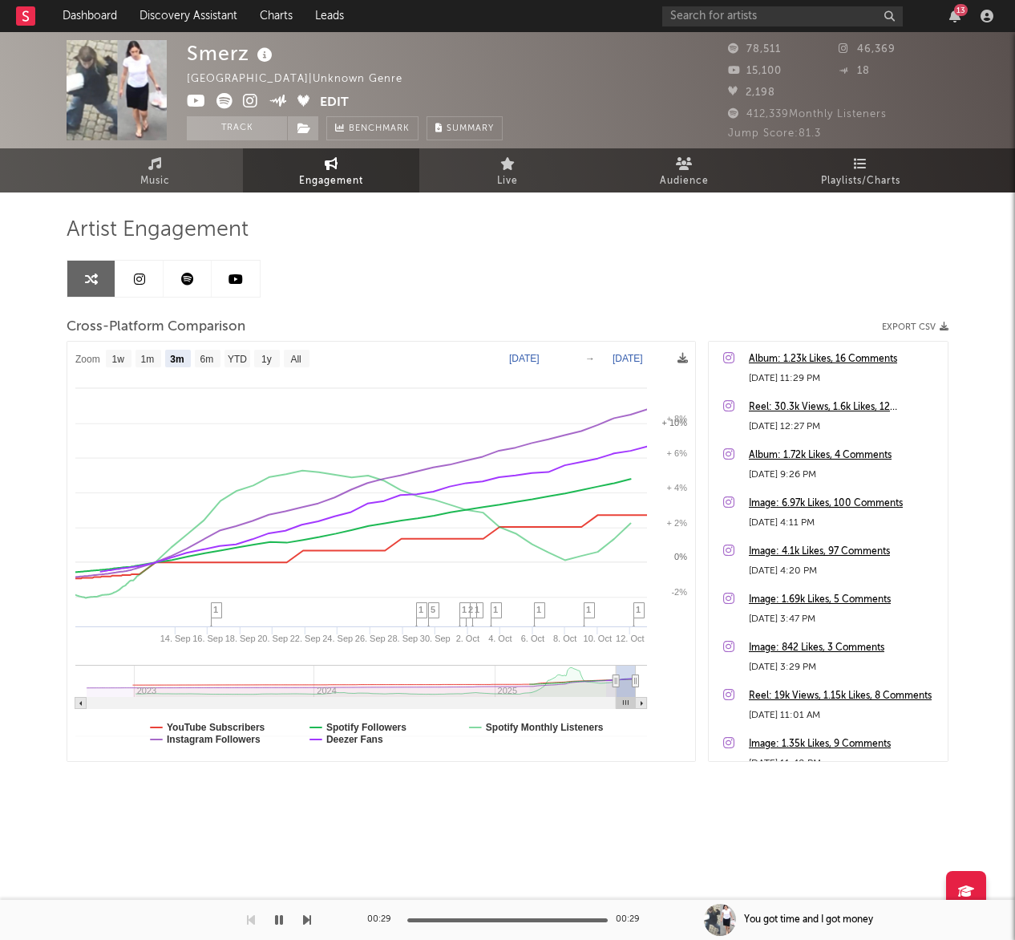
select select "3m"
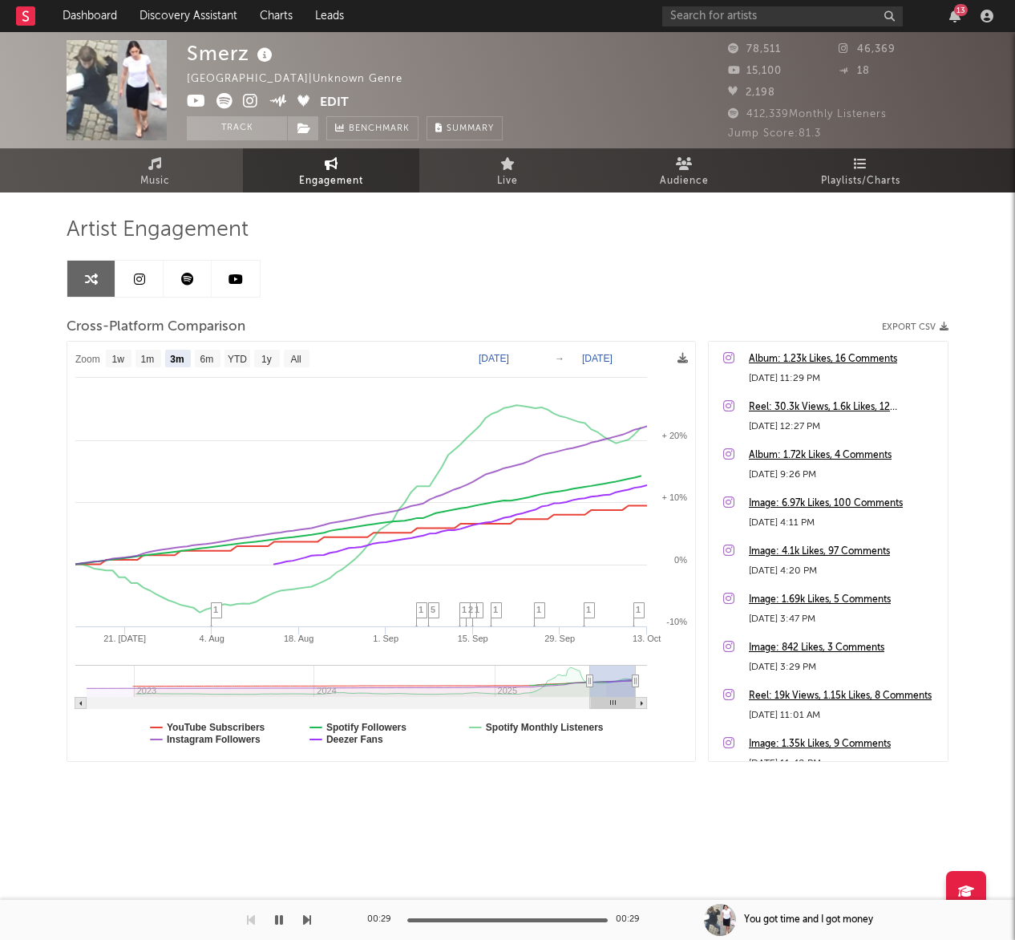
click at [148, 281] on link at bounding box center [139, 279] width 48 height 36
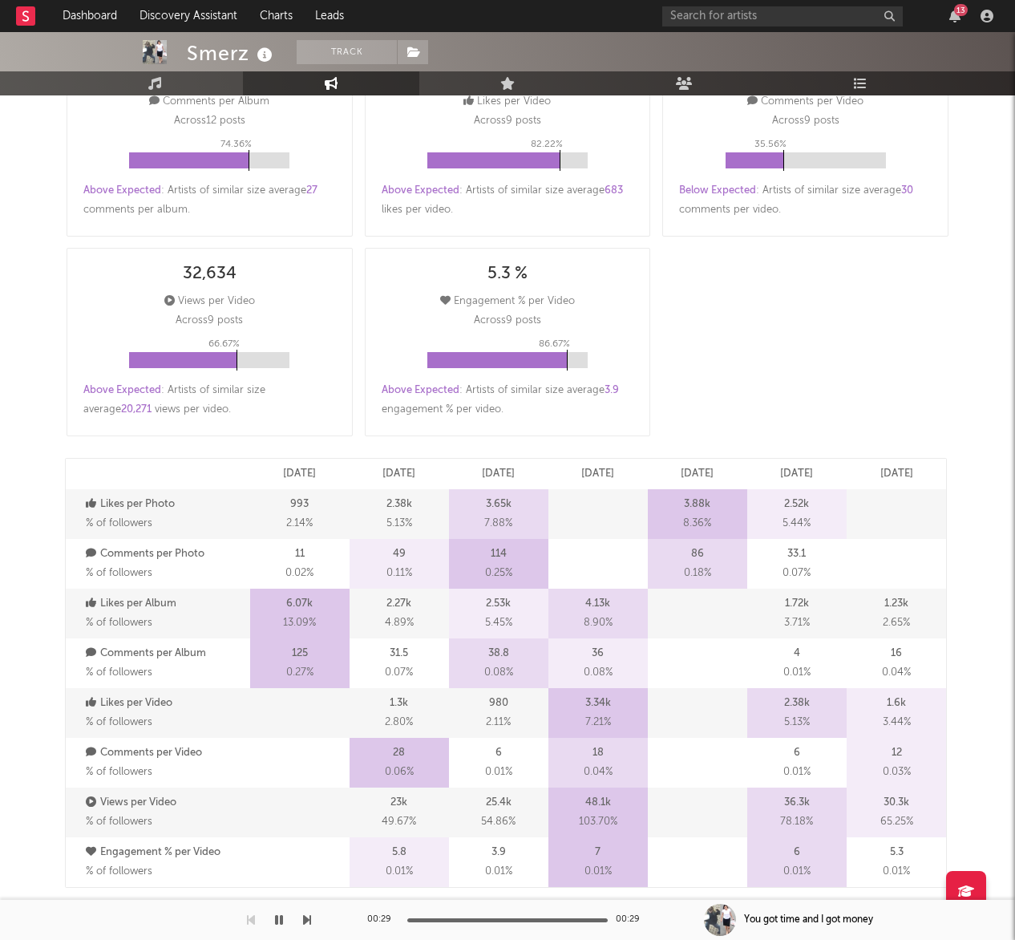
select select "6m"
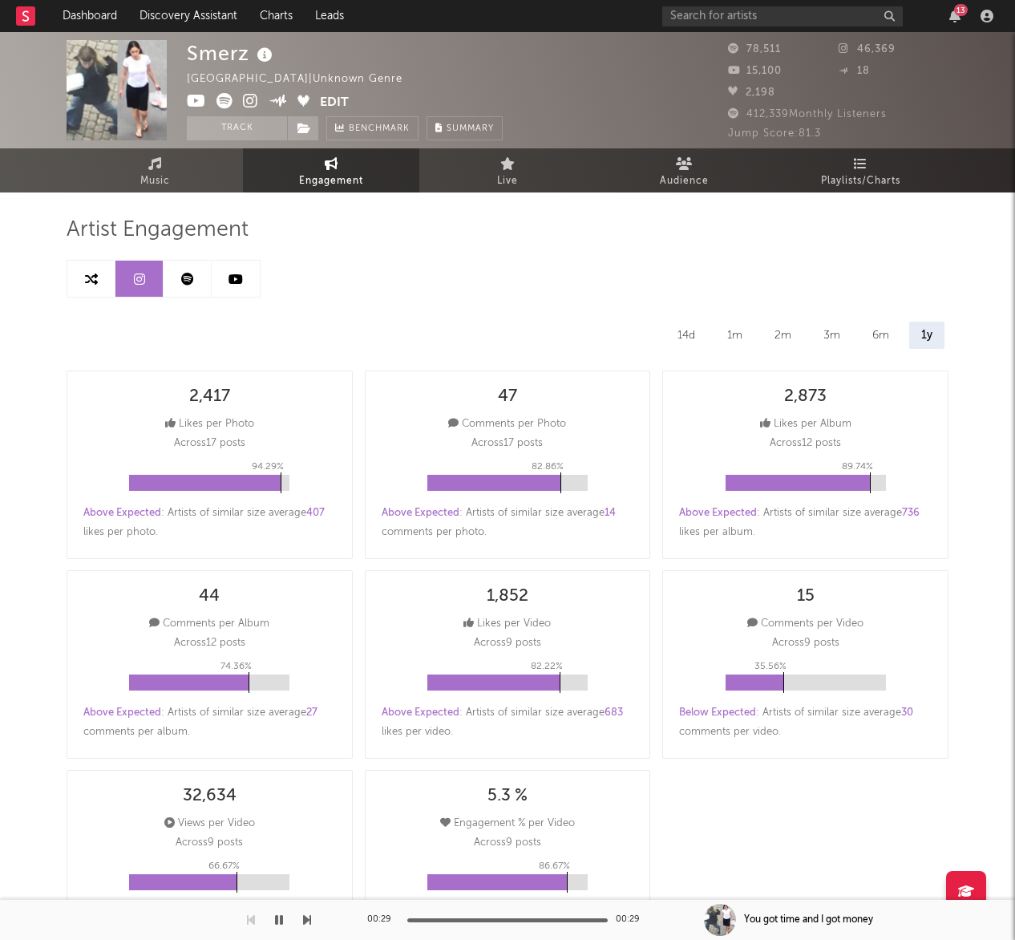
click at [166, 281] on link at bounding box center [188, 279] width 48 height 36
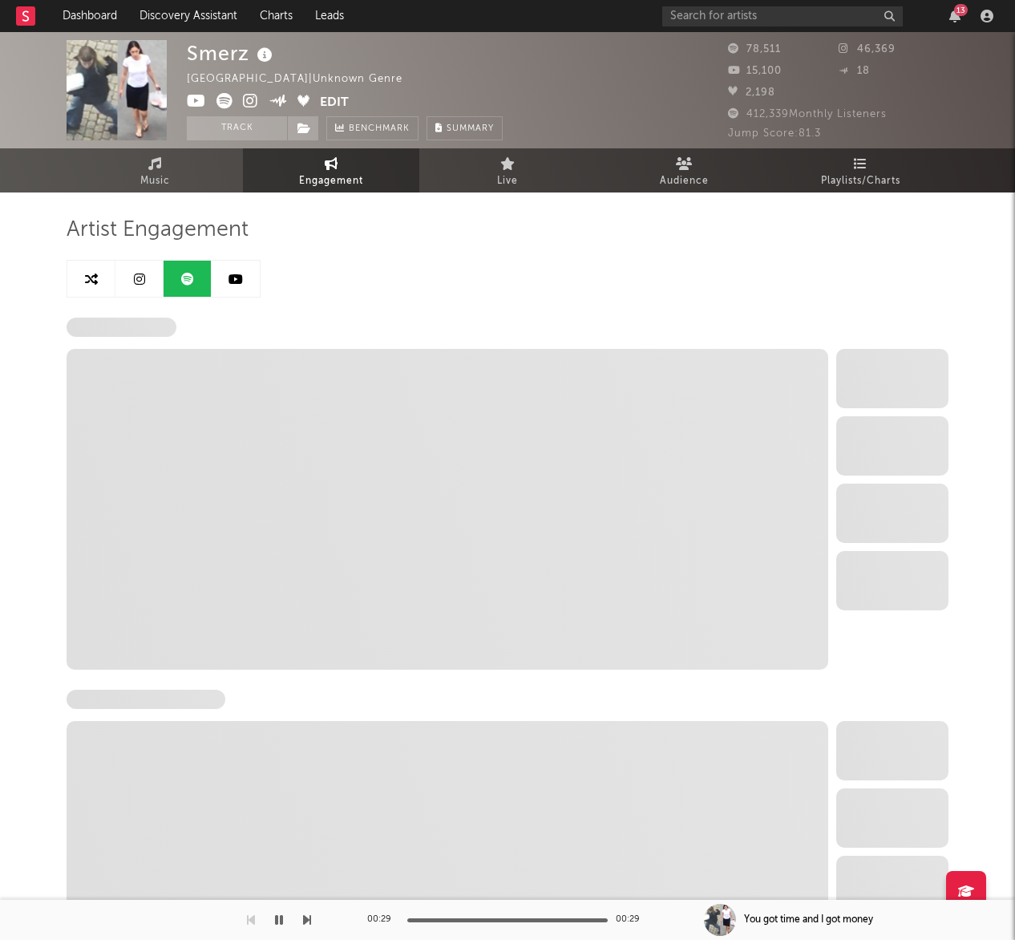
select select "6m"
select select "1w"
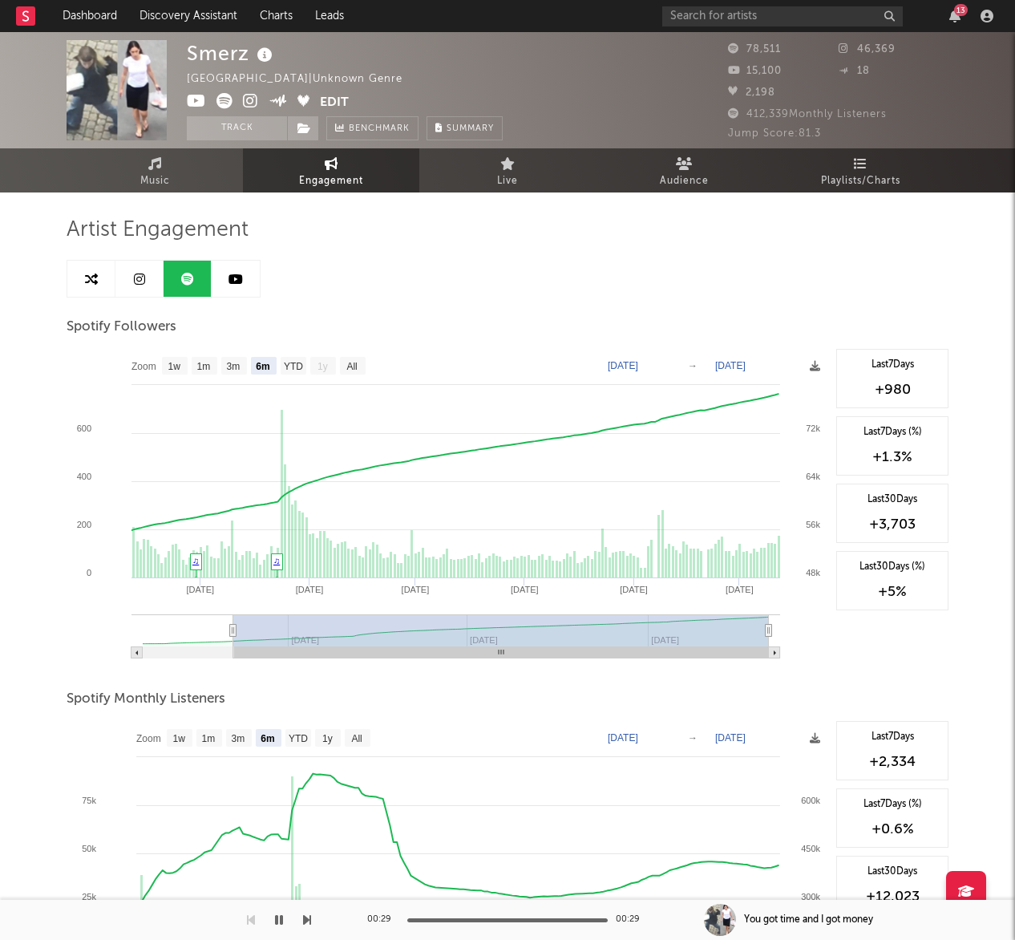
click at [80, 284] on link at bounding box center [91, 279] width 48 height 36
select select "1m"
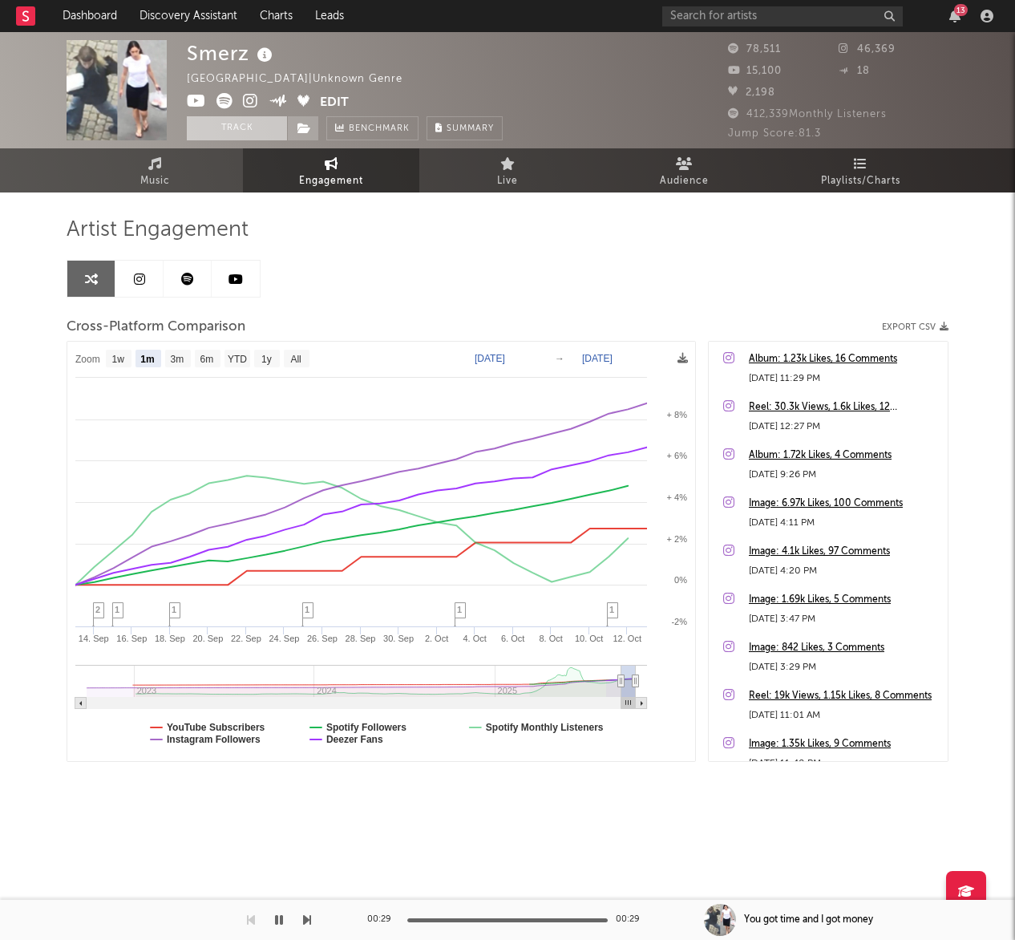
click at [249, 126] on button "Track" at bounding box center [237, 128] width 100 height 24
select select "1w"
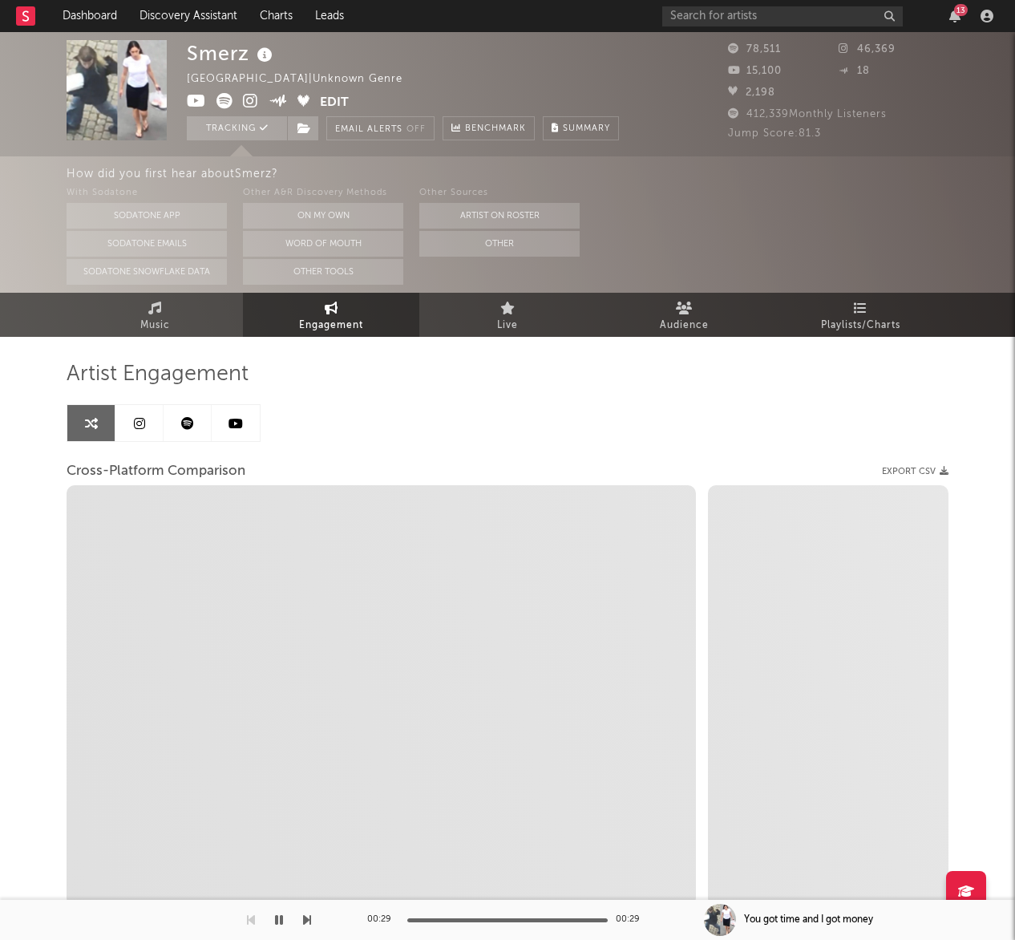
scroll to position [79, 0]
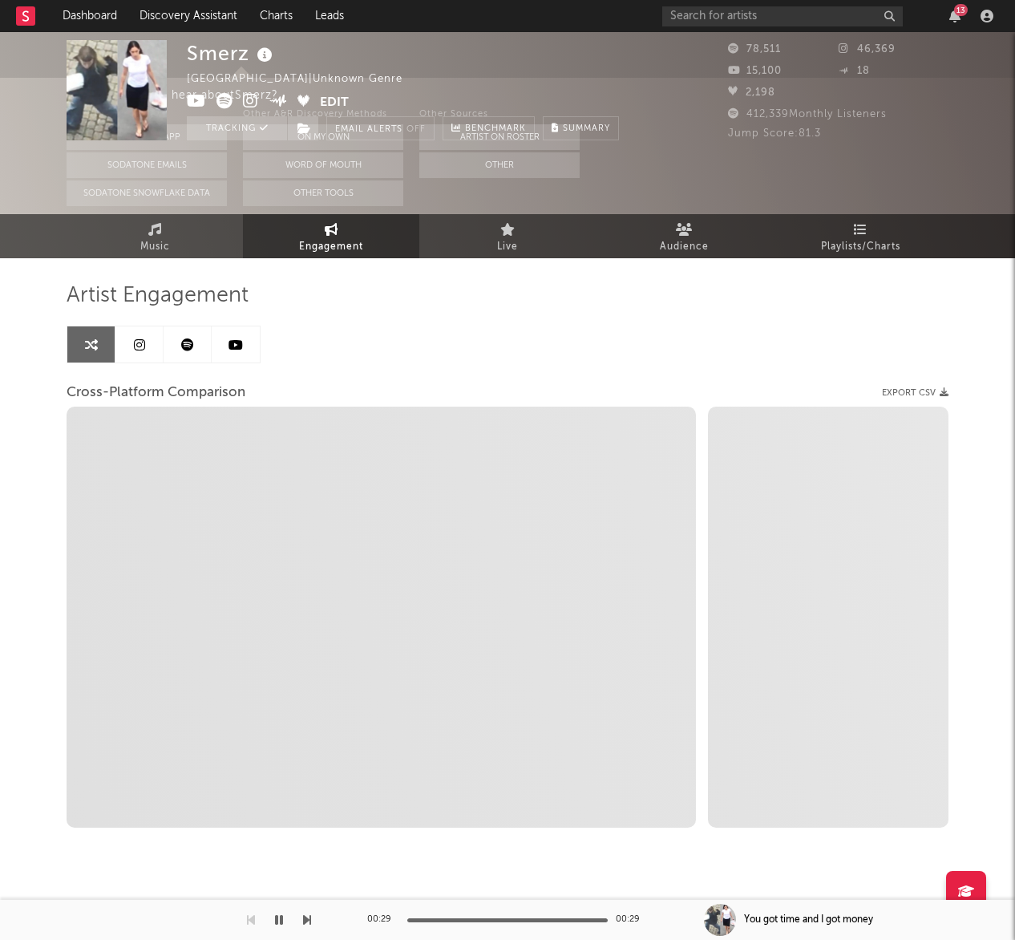
select select "1m"
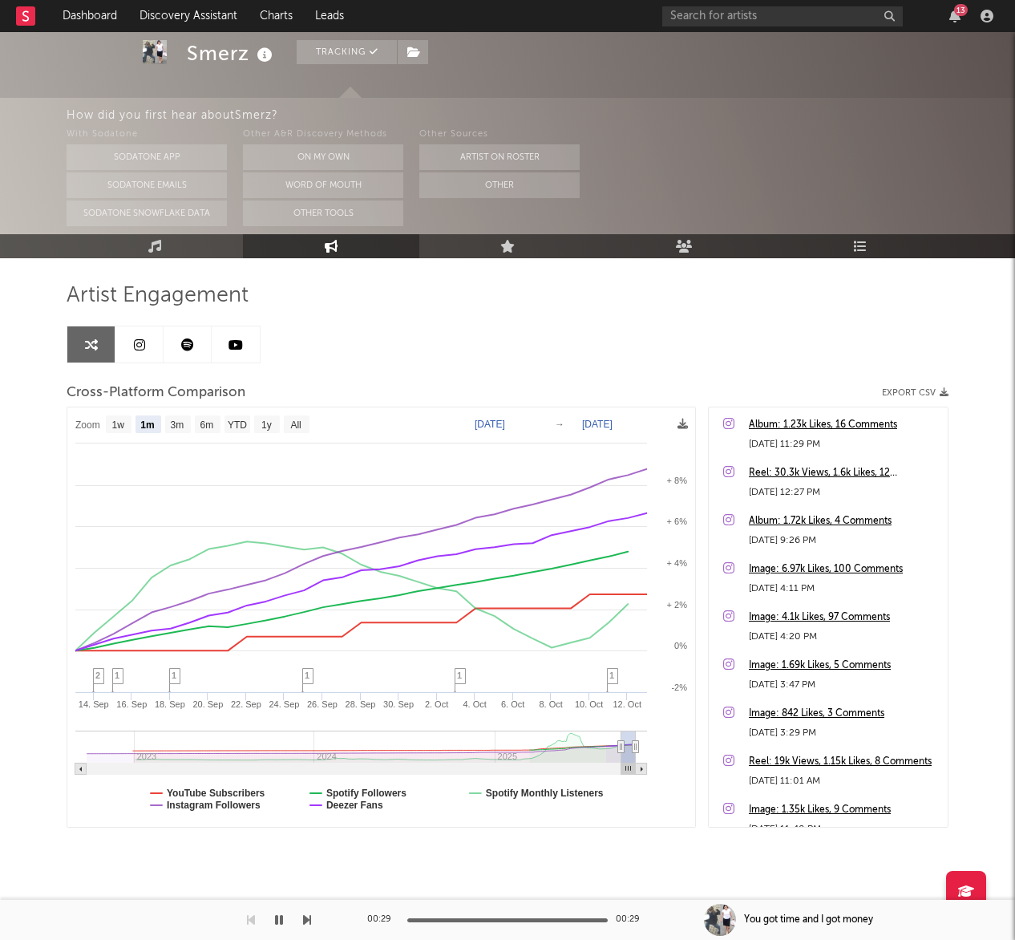
scroll to position [0, 0]
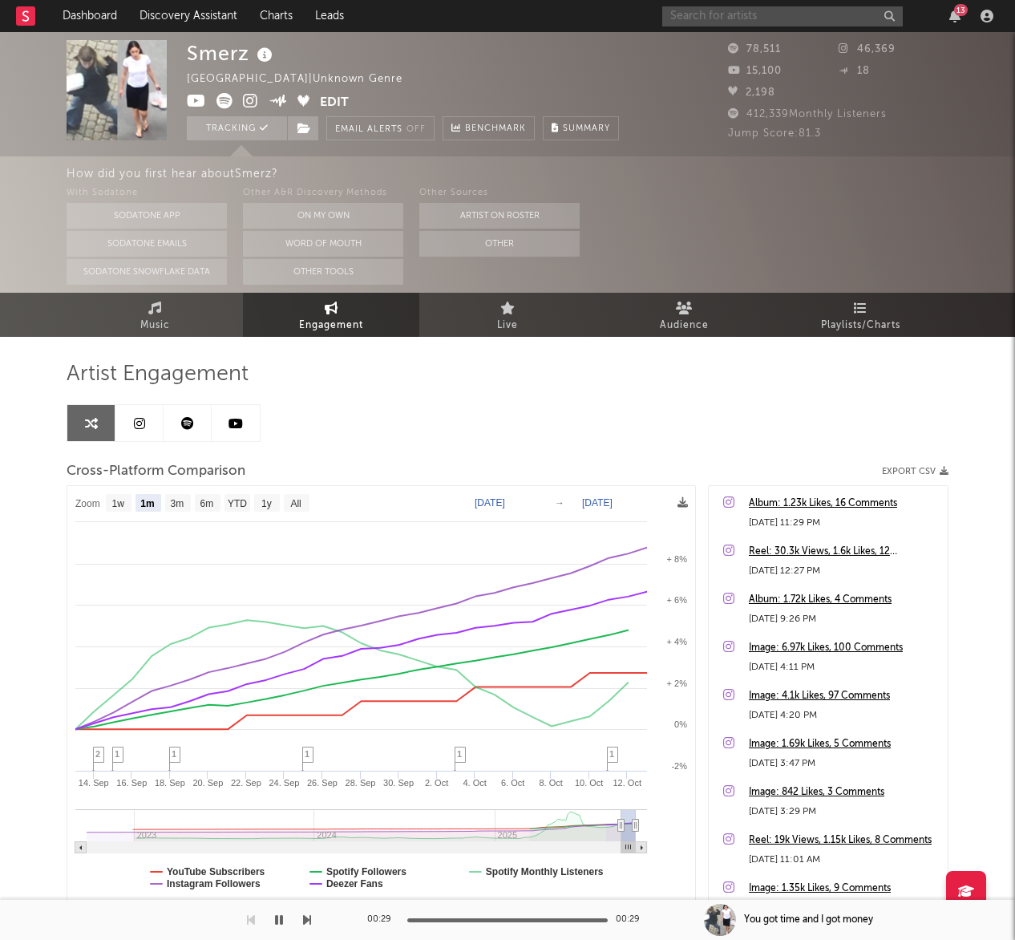
click at [758, 20] on input "text" at bounding box center [782, 16] width 241 height 20
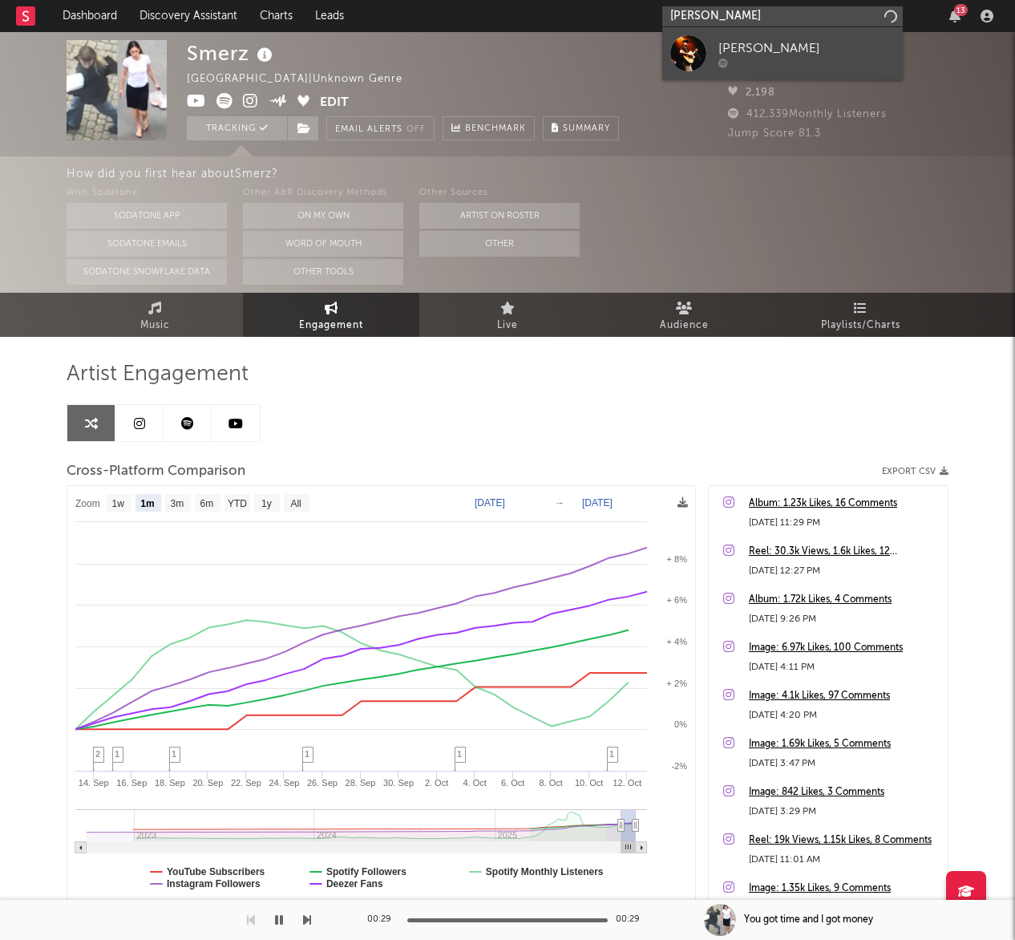
type input "joshua slon"
click at [738, 53] on div "Joshua Stone" at bounding box center [806, 47] width 176 height 19
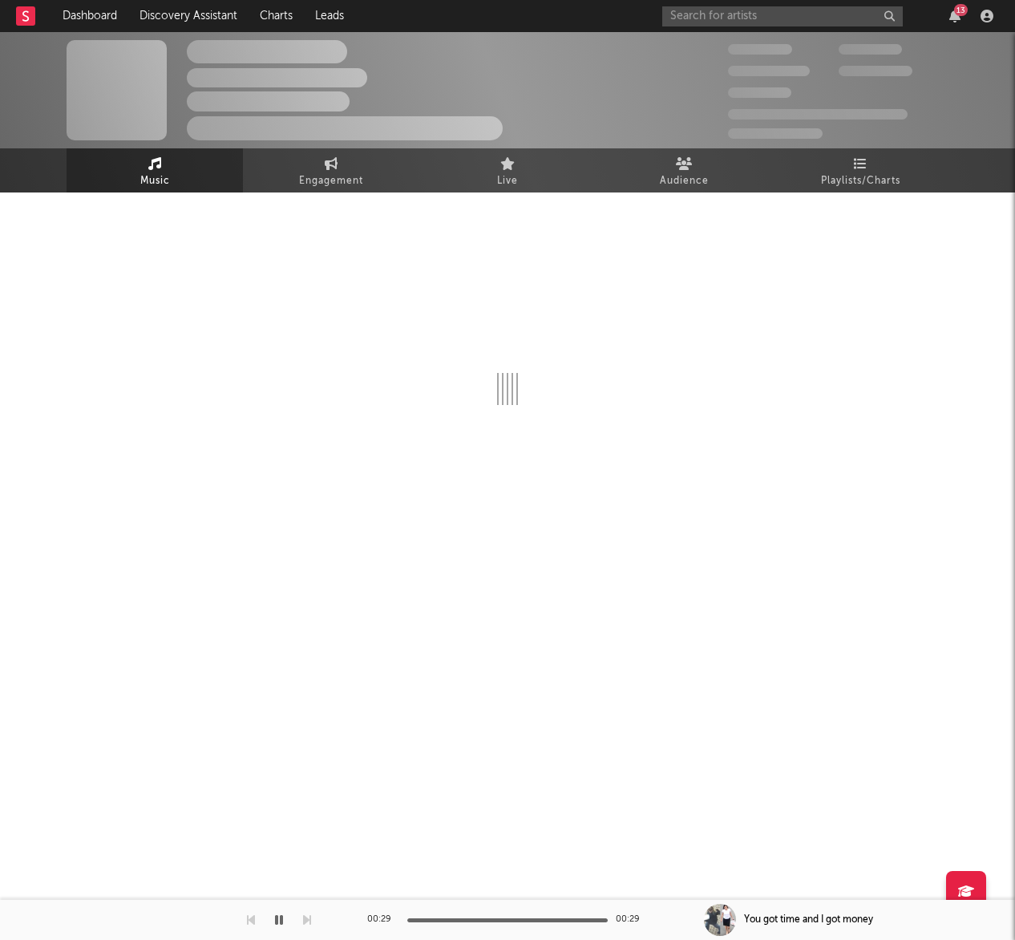
select select "1w"
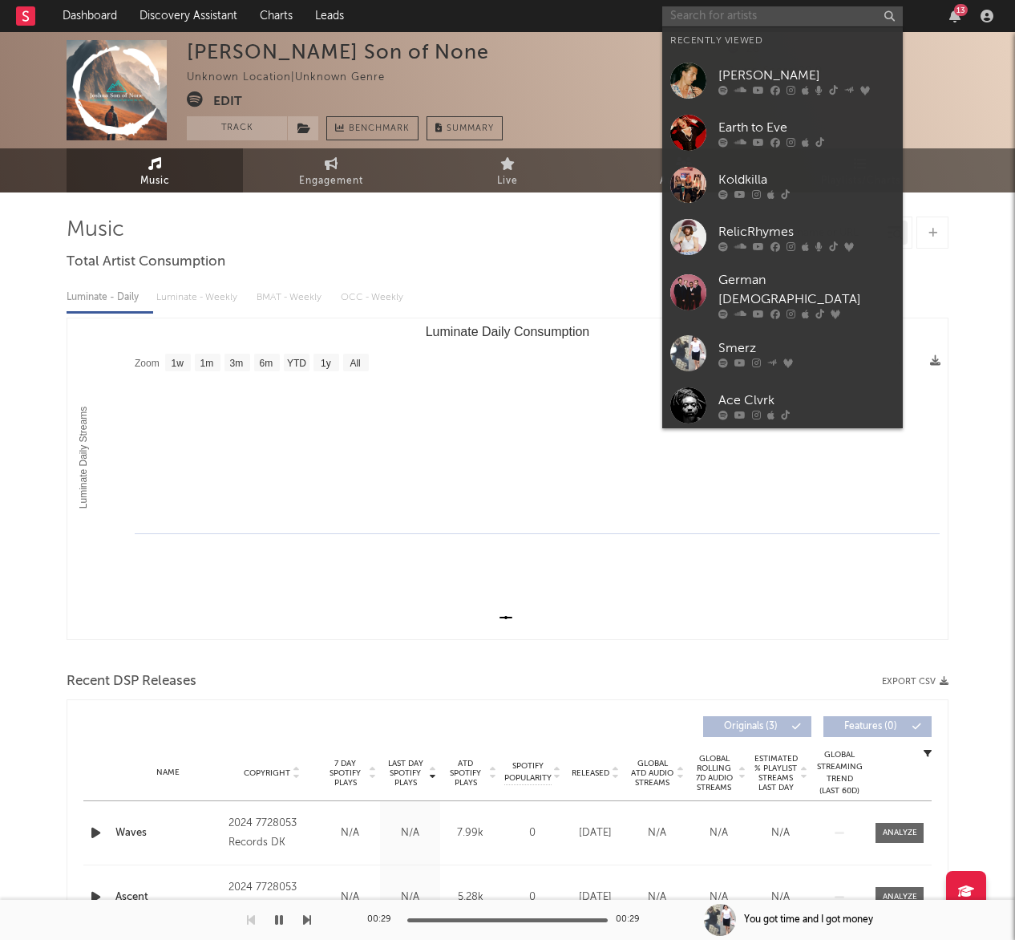
click at [795, 18] on input "text" at bounding box center [782, 16] width 241 height 20
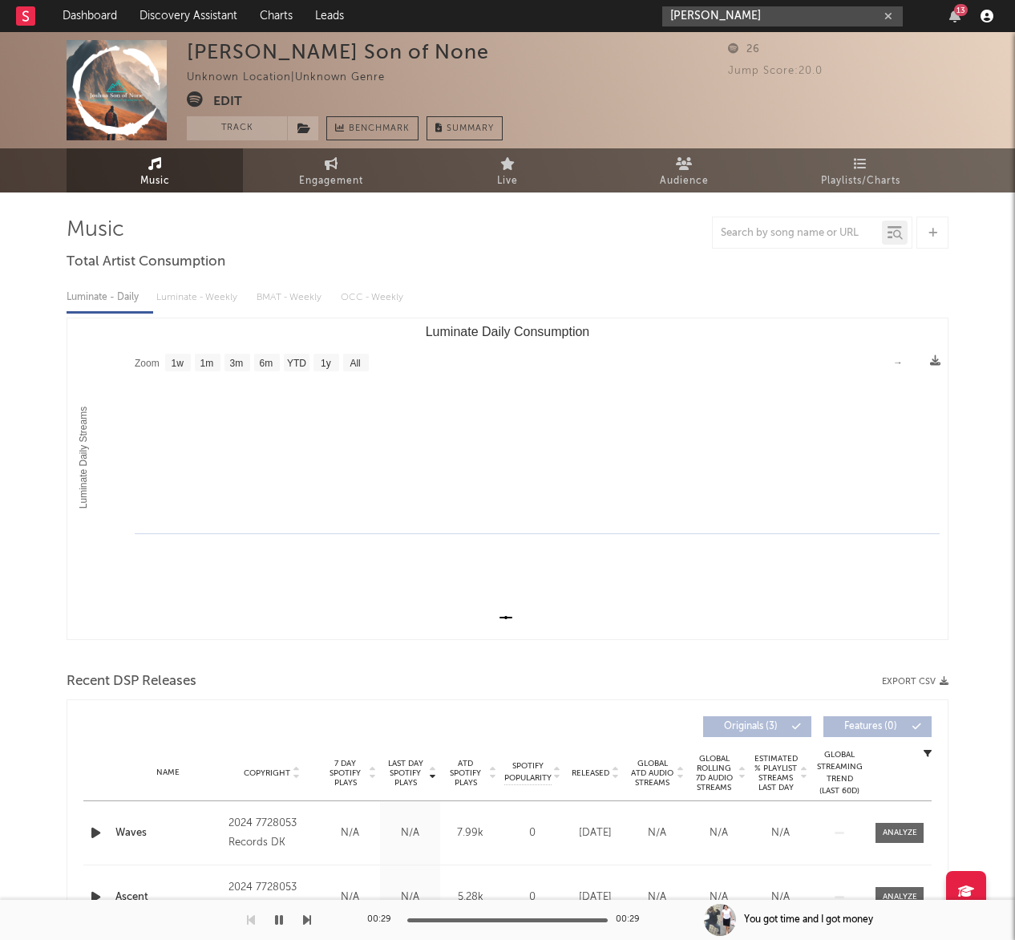
click at [991, 18] on icon "button" at bounding box center [986, 16] width 13 height 13
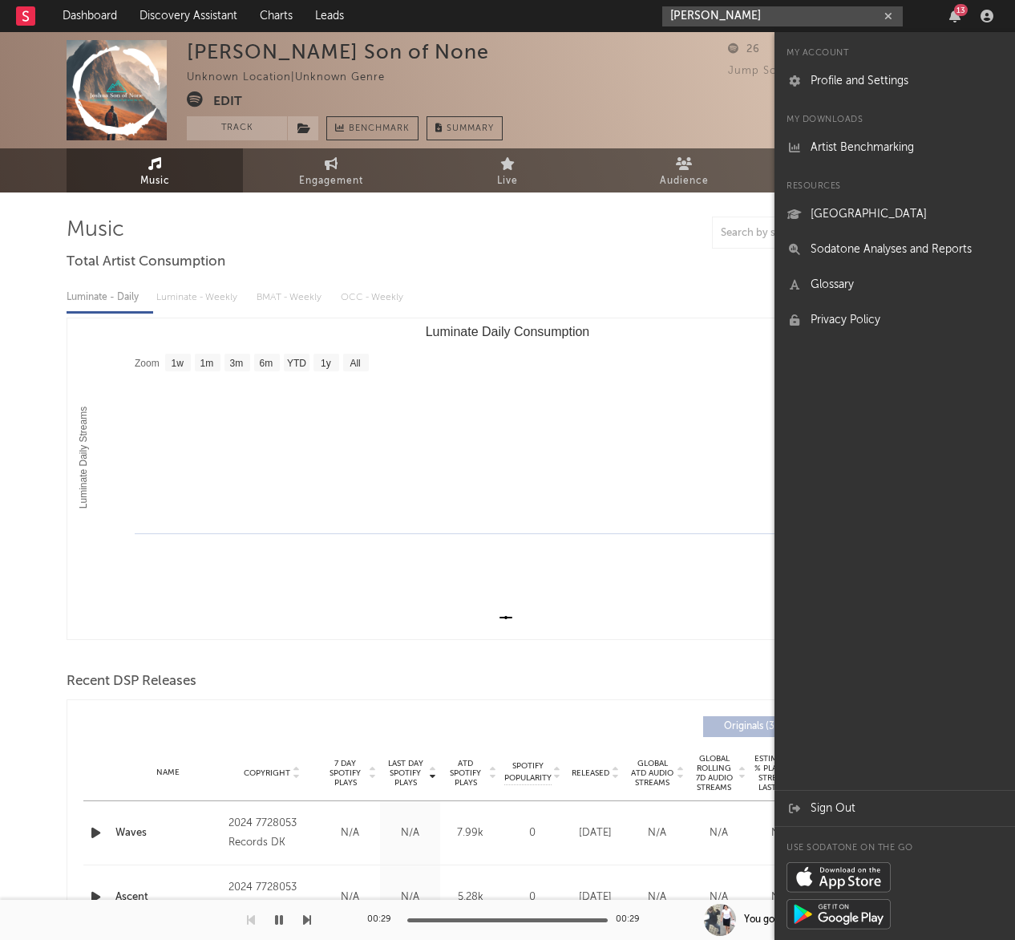
click at [961, 15] on div "13" at bounding box center [961, 10] width 14 height 12
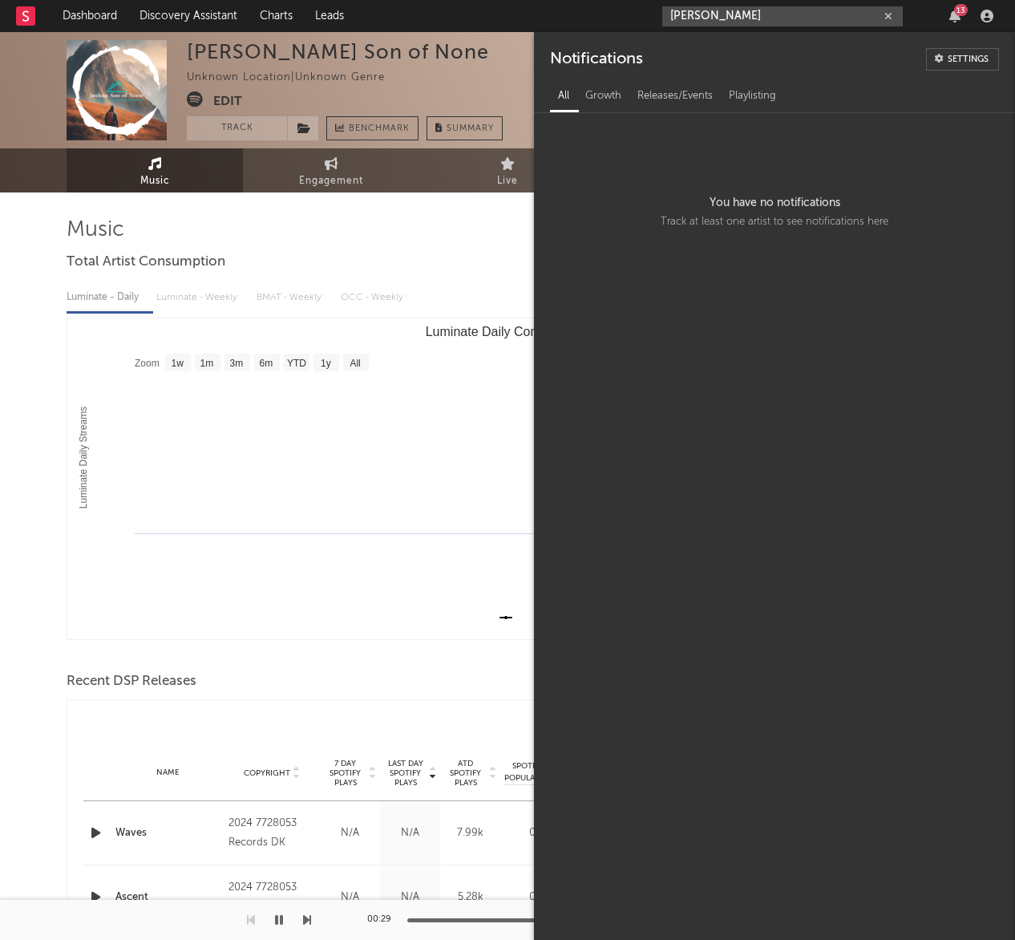
click at [961, 15] on div "13" at bounding box center [961, 10] width 14 height 12
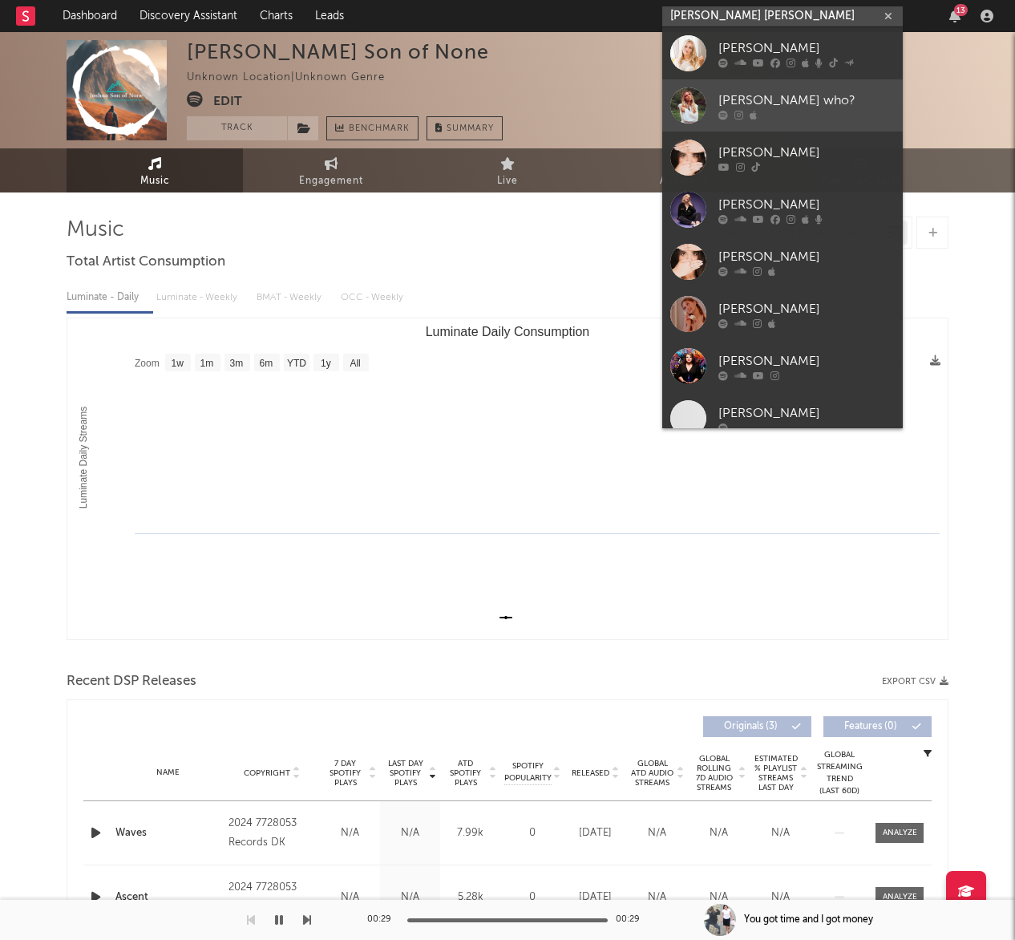
type input "emma wh"
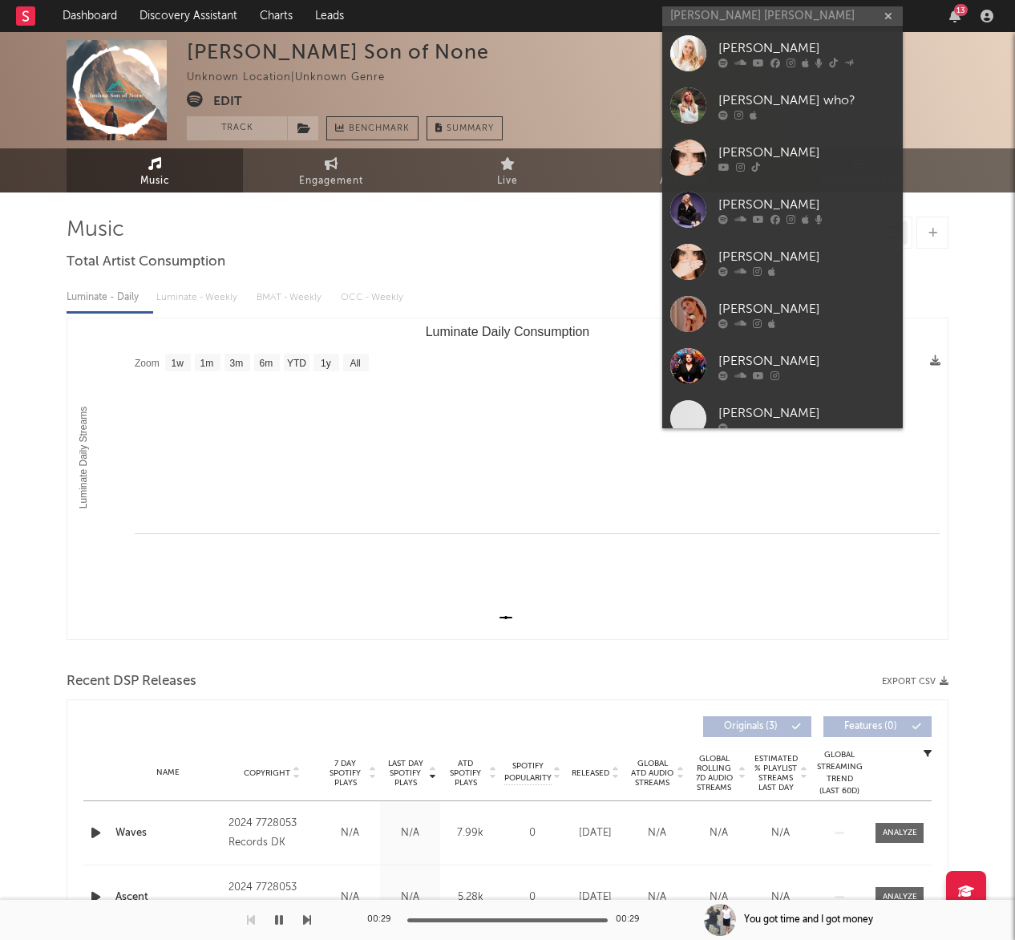
click at [822, 98] on div "emma who?" at bounding box center [806, 100] width 176 height 19
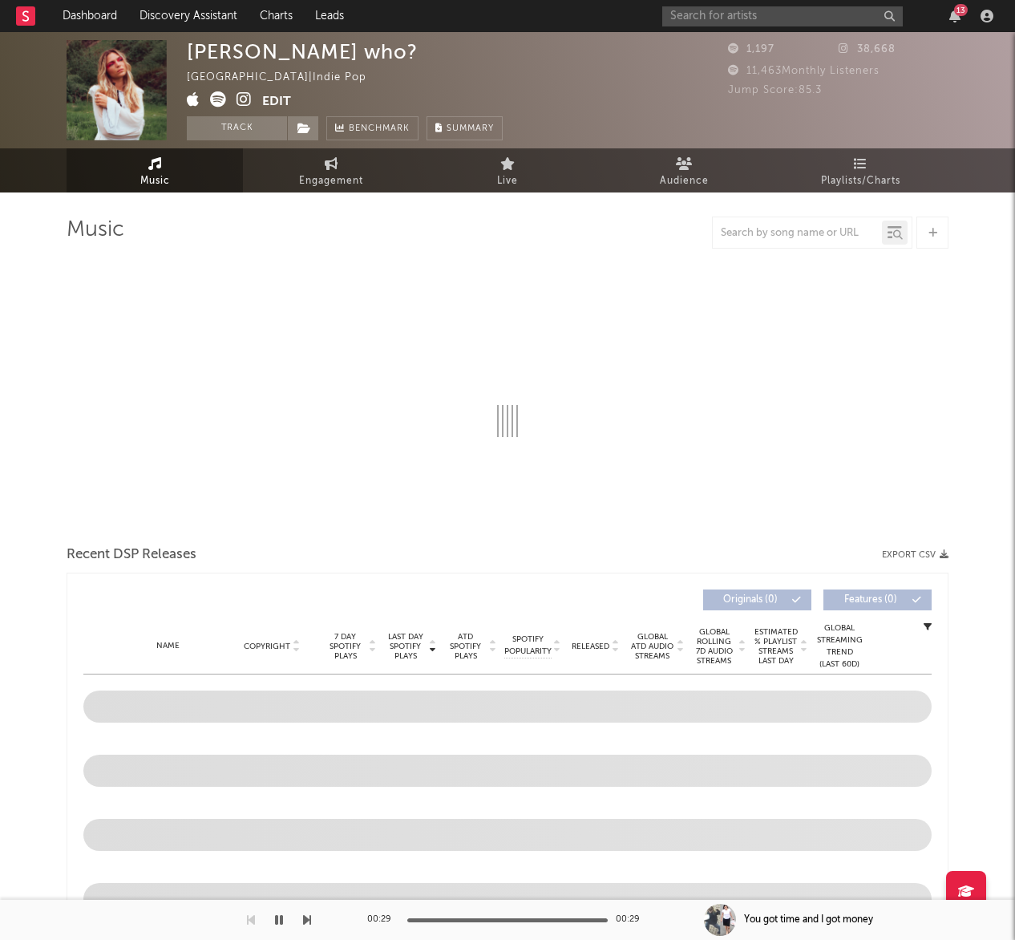
select select "1w"
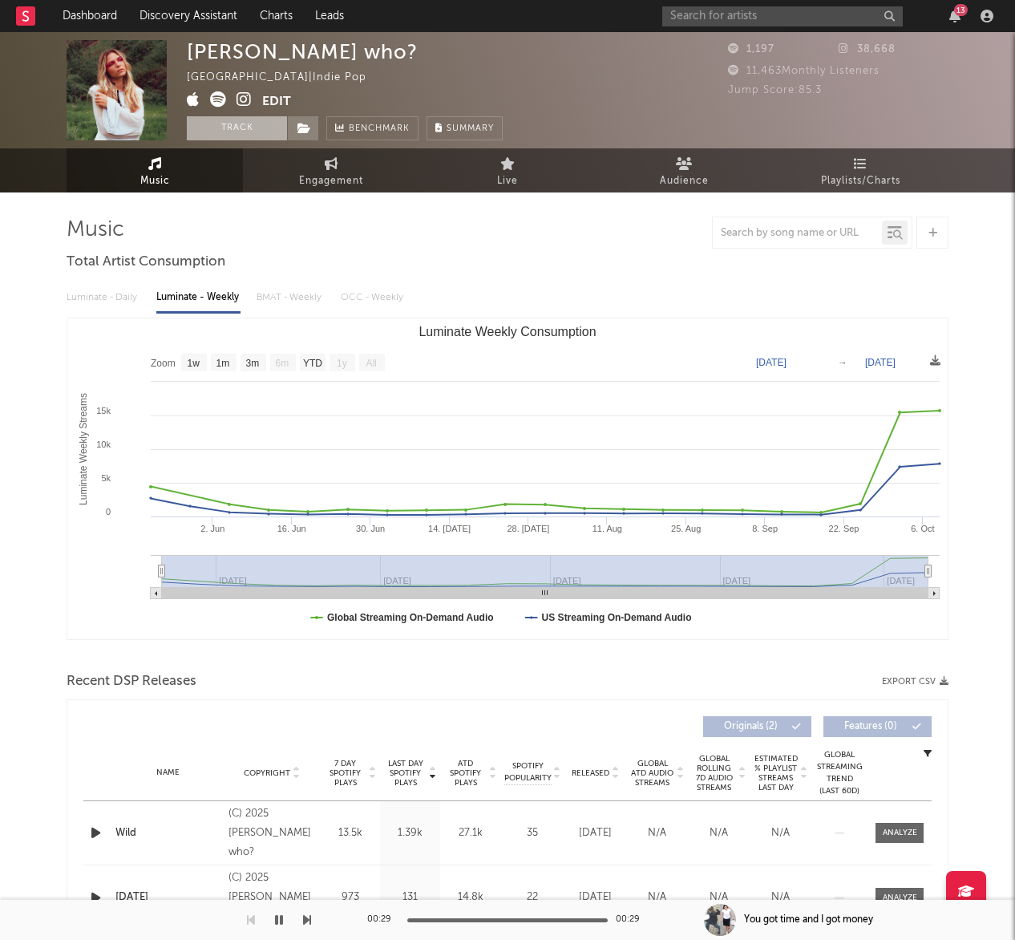
click at [243, 121] on button "Track" at bounding box center [237, 128] width 100 height 24
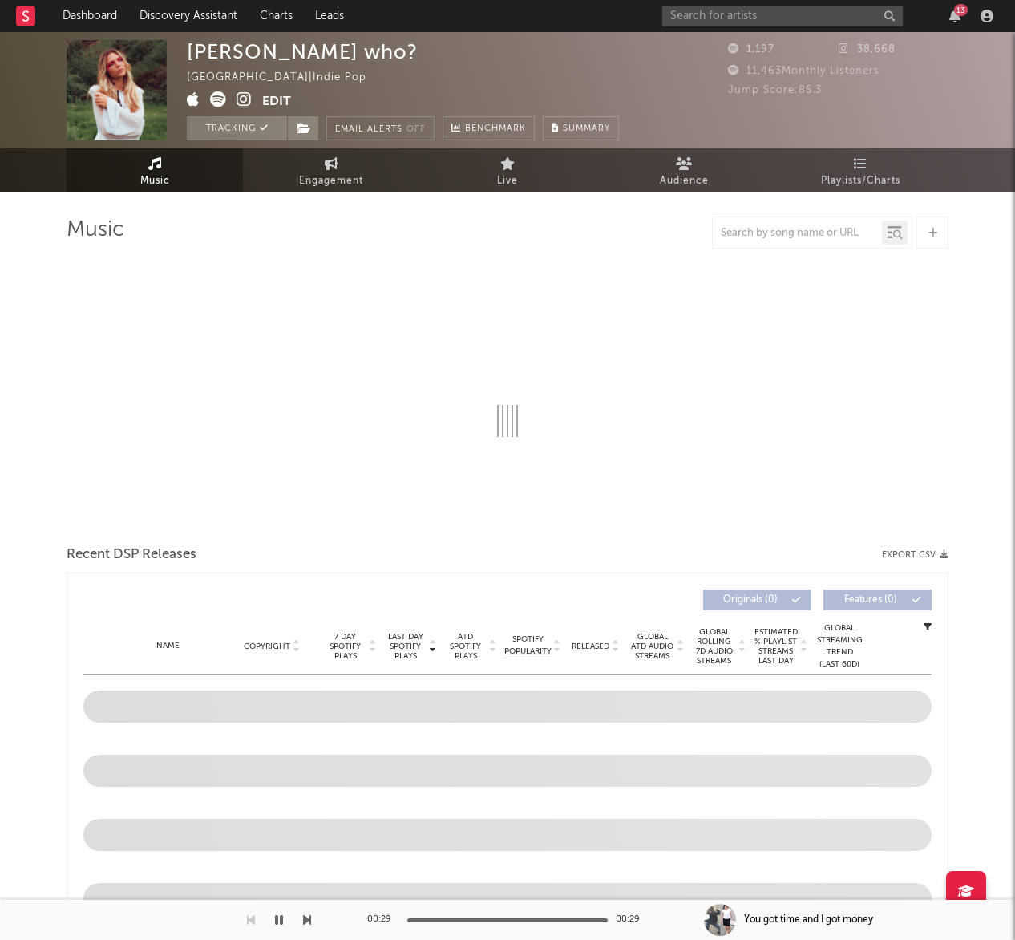
select select "1w"
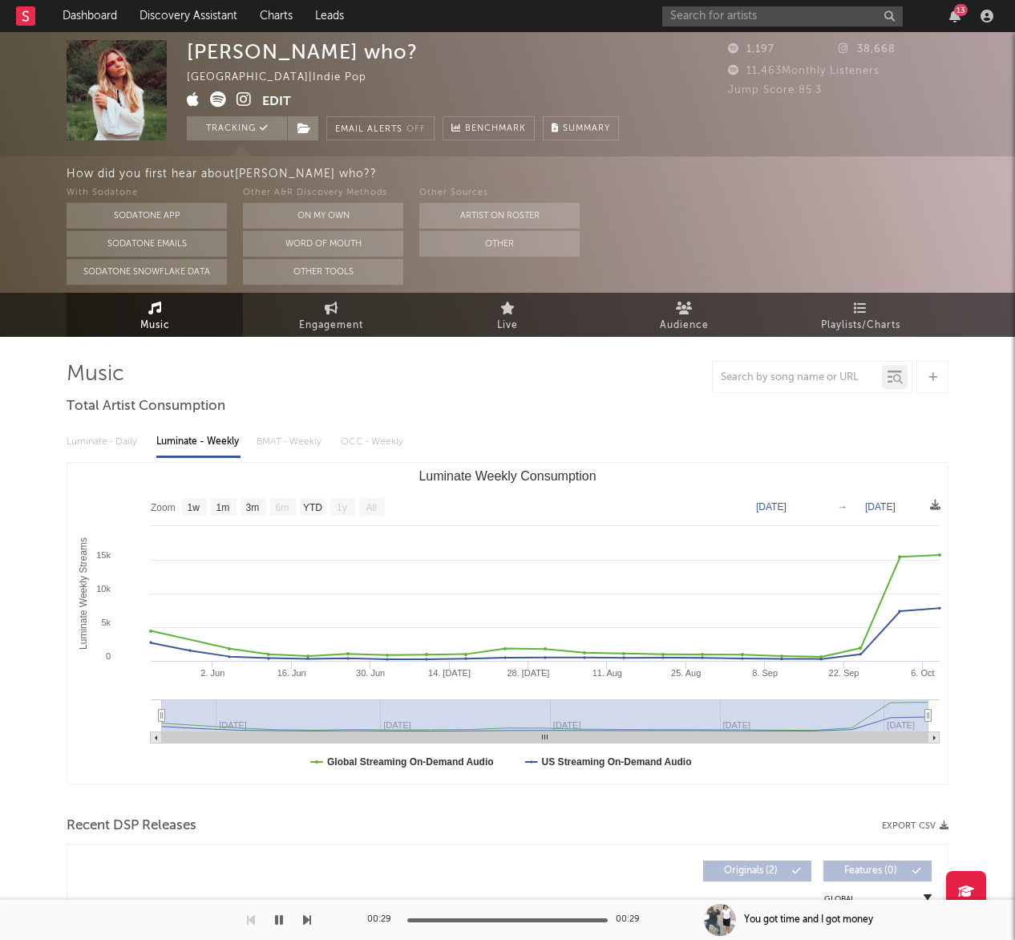
click at [273, 99] on button "Edit" at bounding box center [276, 101] width 29 height 20
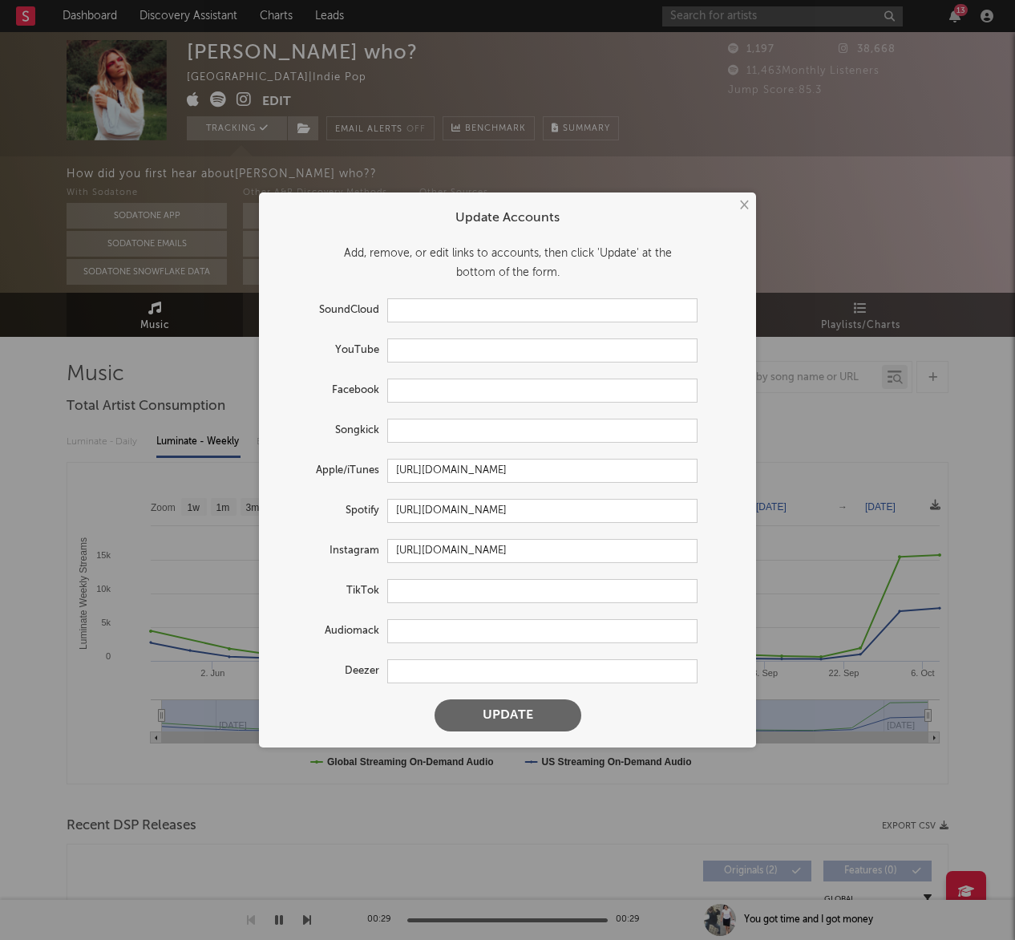
click at [742, 204] on button "×" at bounding box center [743, 205] width 18 height 18
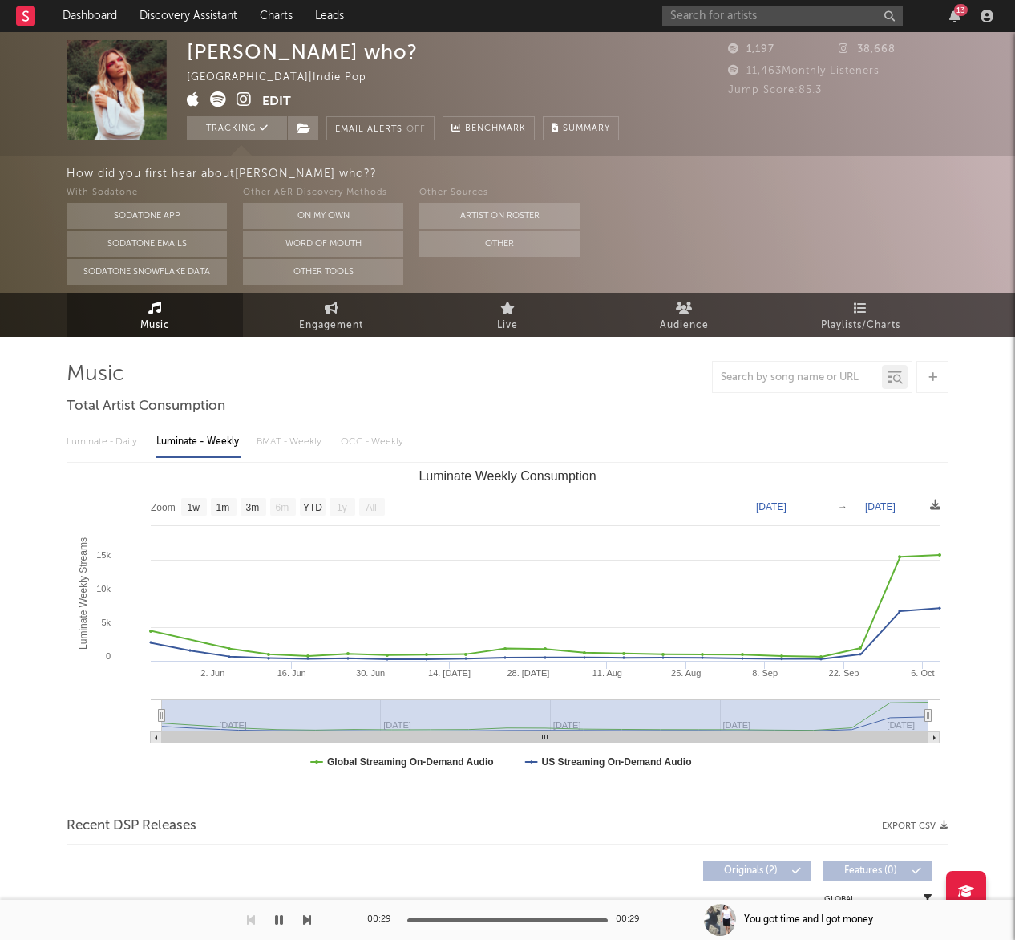
click at [269, 99] on button "Edit" at bounding box center [276, 101] width 29 height 20
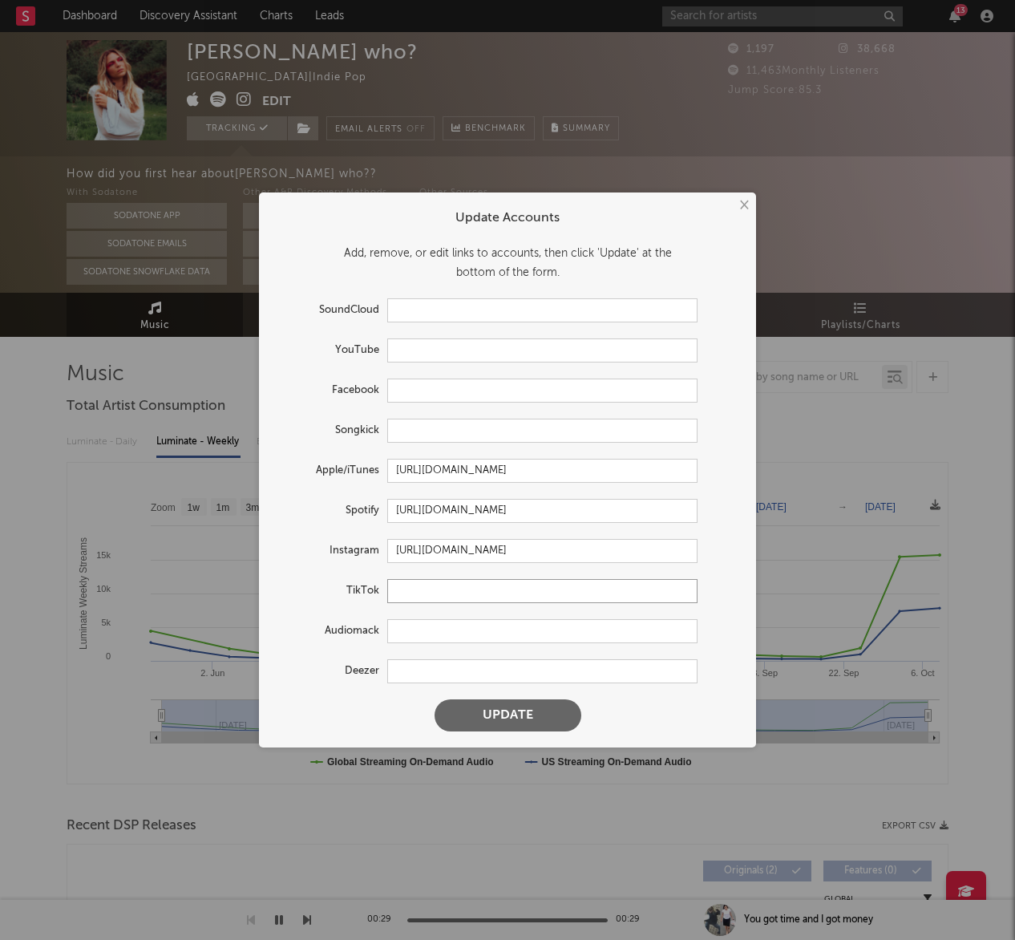
click at [408, 593] on input "text" at bounding box center [542, 591] width 310 height 24
paste input "https://www.tiktok.com/@emmmmmaaaahh?lang=en"
type input "https://www.tiktok.com/@emmmmmaaaahh?lang=en"
click at [532, 721] on button "Update" at bounding box center [508, 715] width 147 height 32
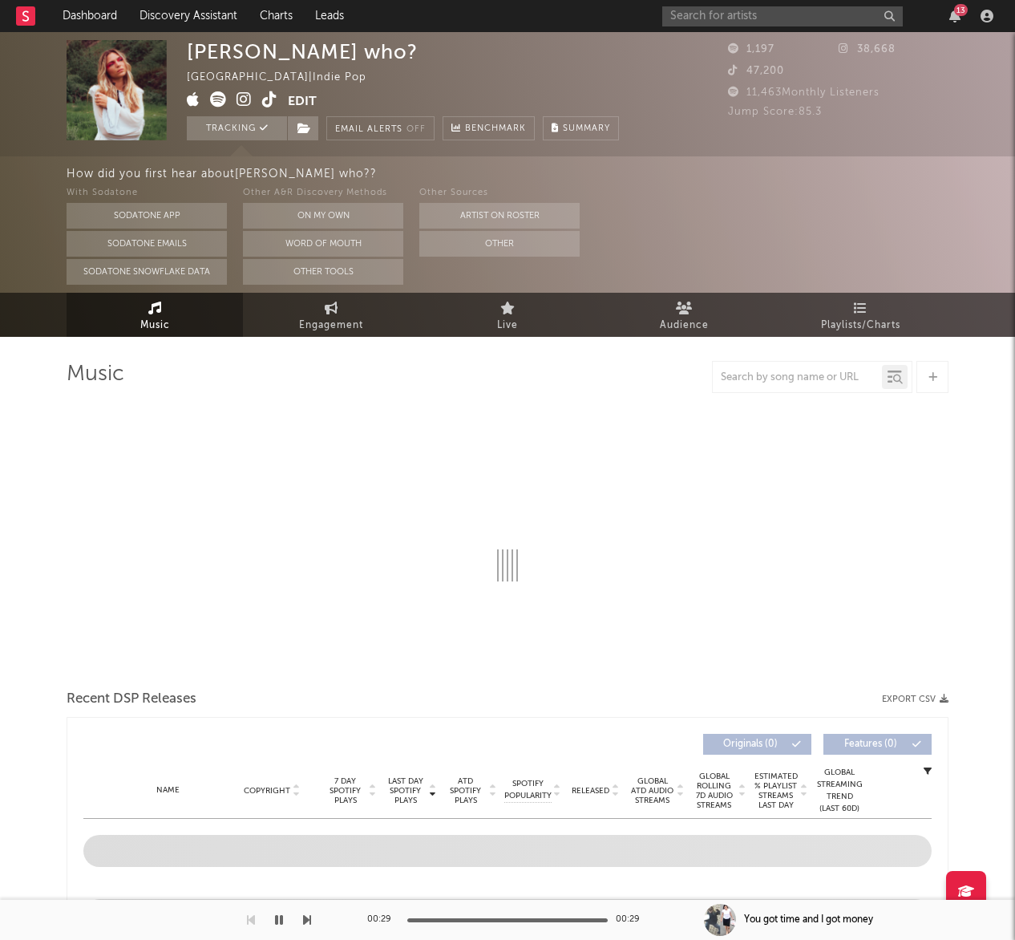
select select "1w"
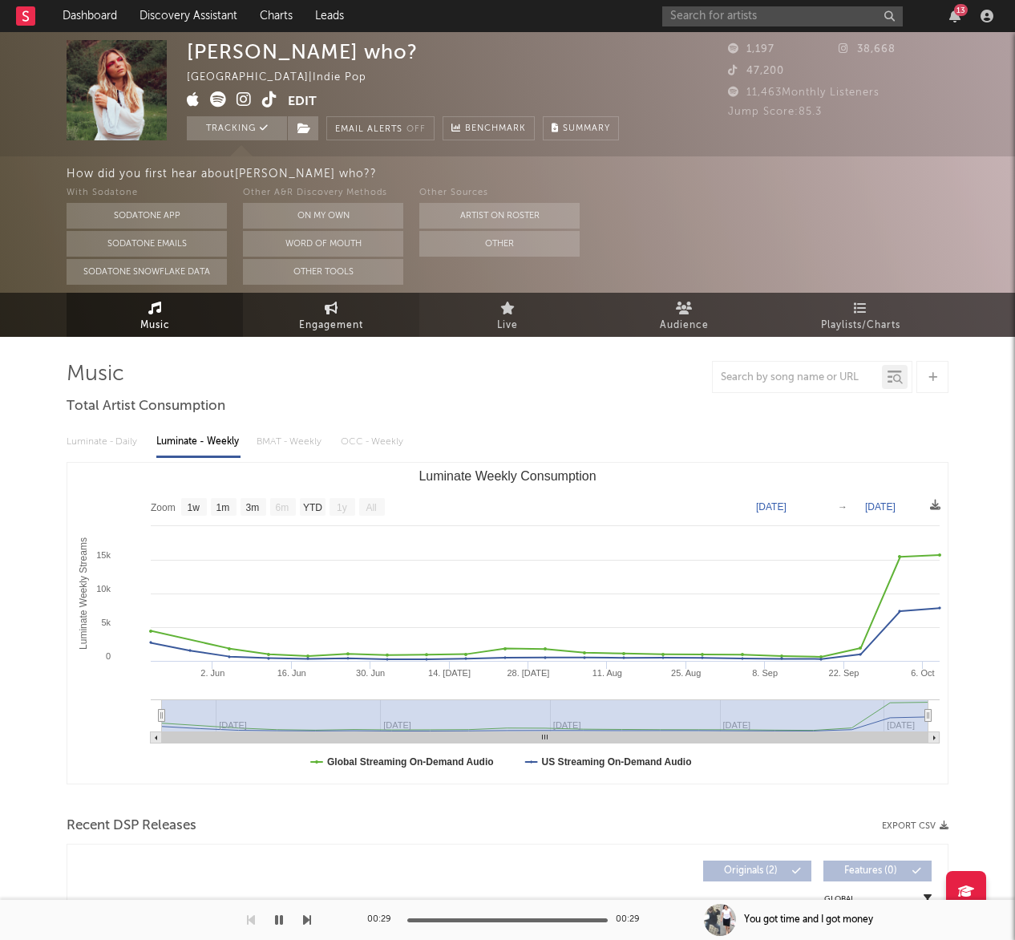
click at [356, 318] on span "Engagement" at bounding box center [331, 325] width 64 height 19
select select "1w"
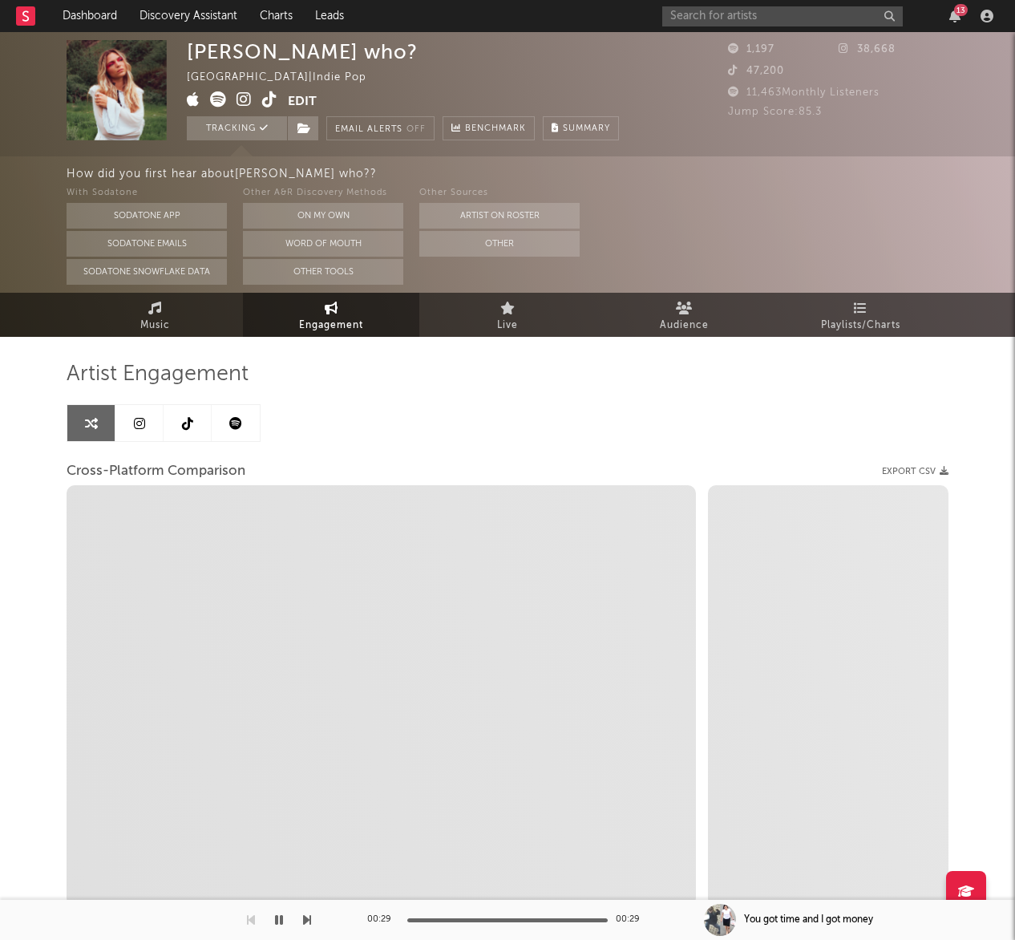
select select "1m"
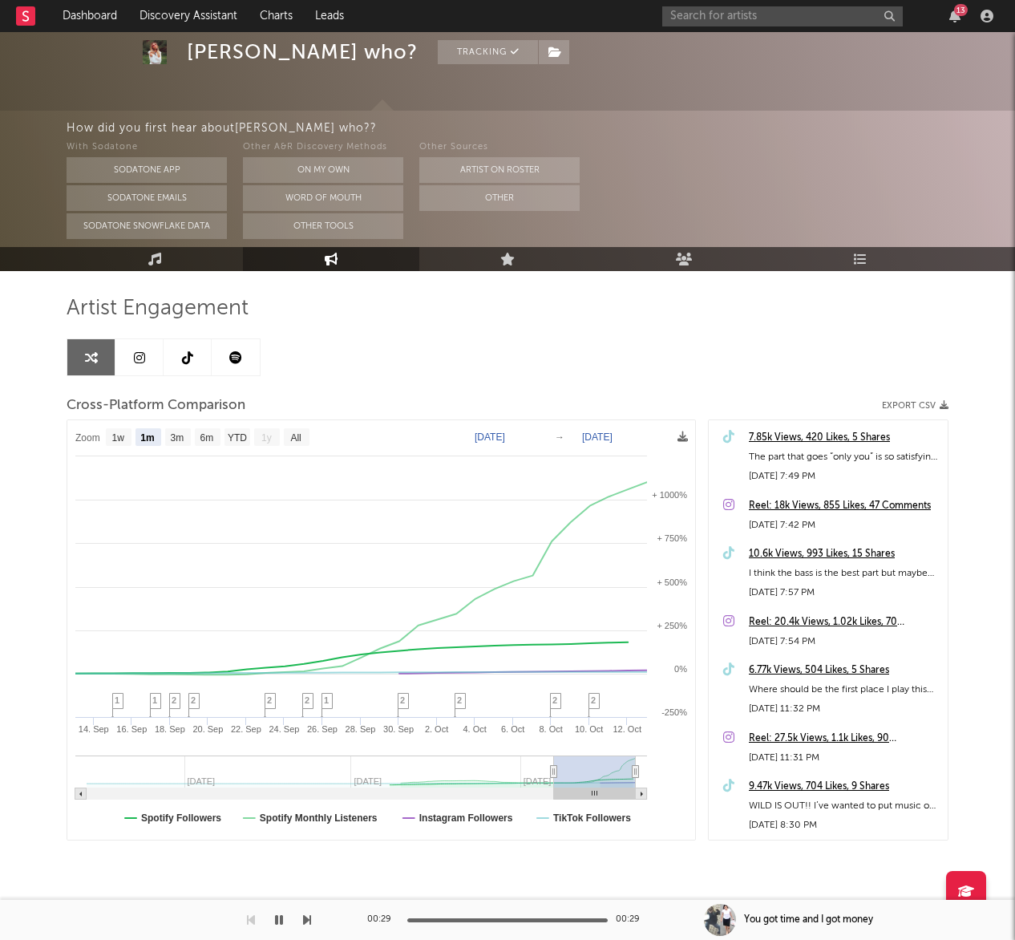
scroll to position [79, 0]
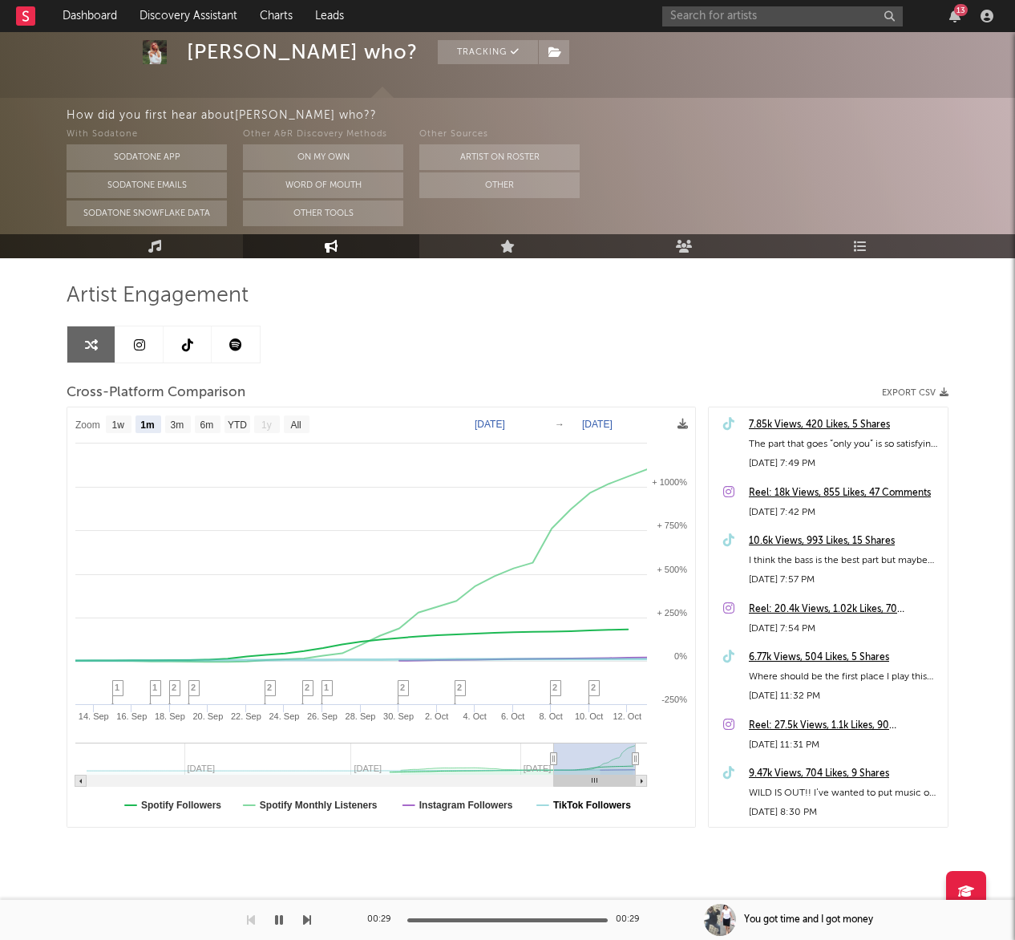
click at [597, 803] on text "TikTok Followers" at bounding box center [592, 804] width 78 height 11
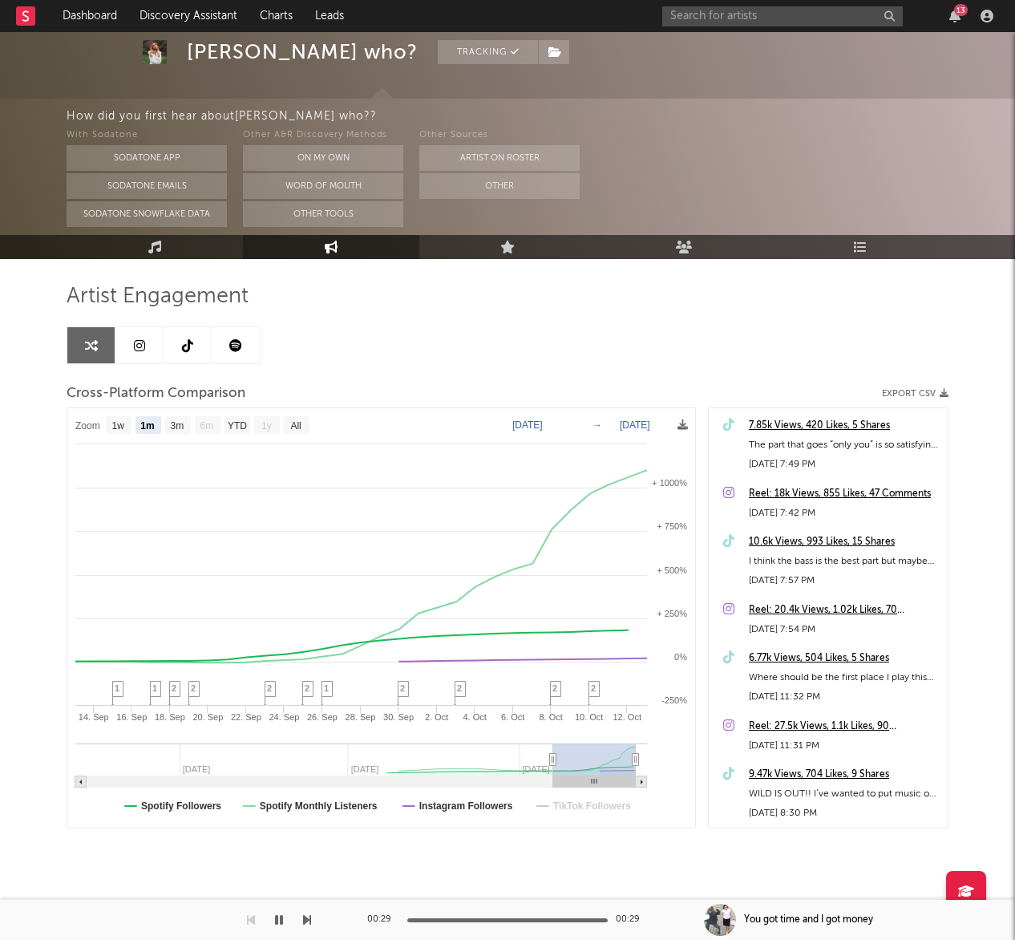
select select "1m"
click at [597, 803] on text "TikTok Followers" at bounding box center [592, 805] width 78 height 11
click at [119, 422] on text "1w" at bounding box center [118, 425] width 13 height 11
select select "1w"
type input "2025-10-07"
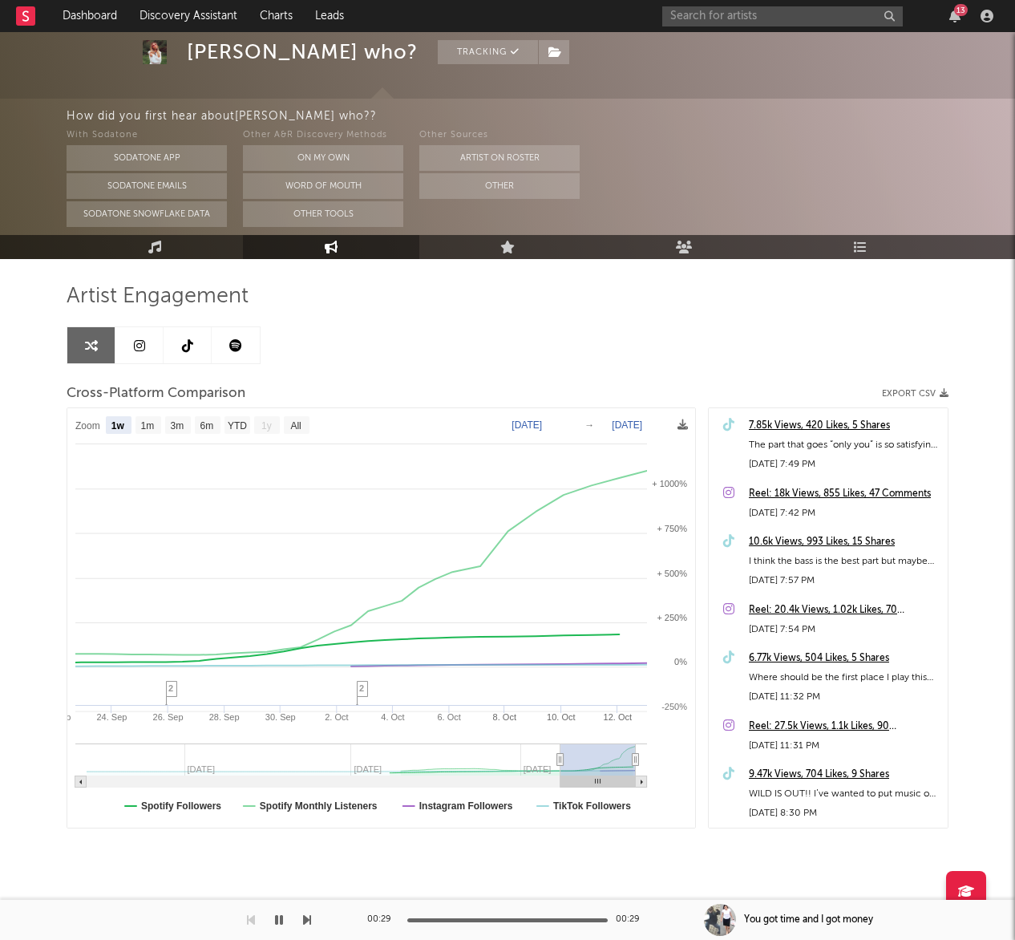
select select "1w"
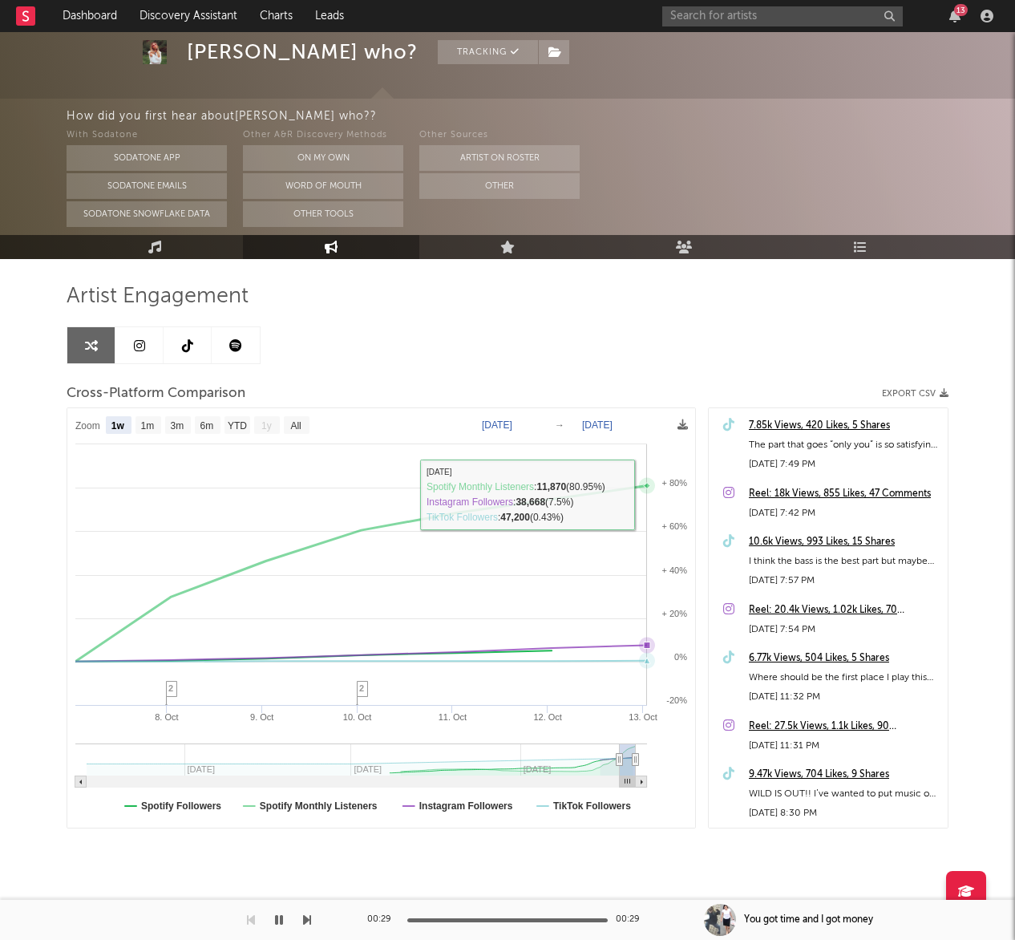
scroll to position [79, 0]
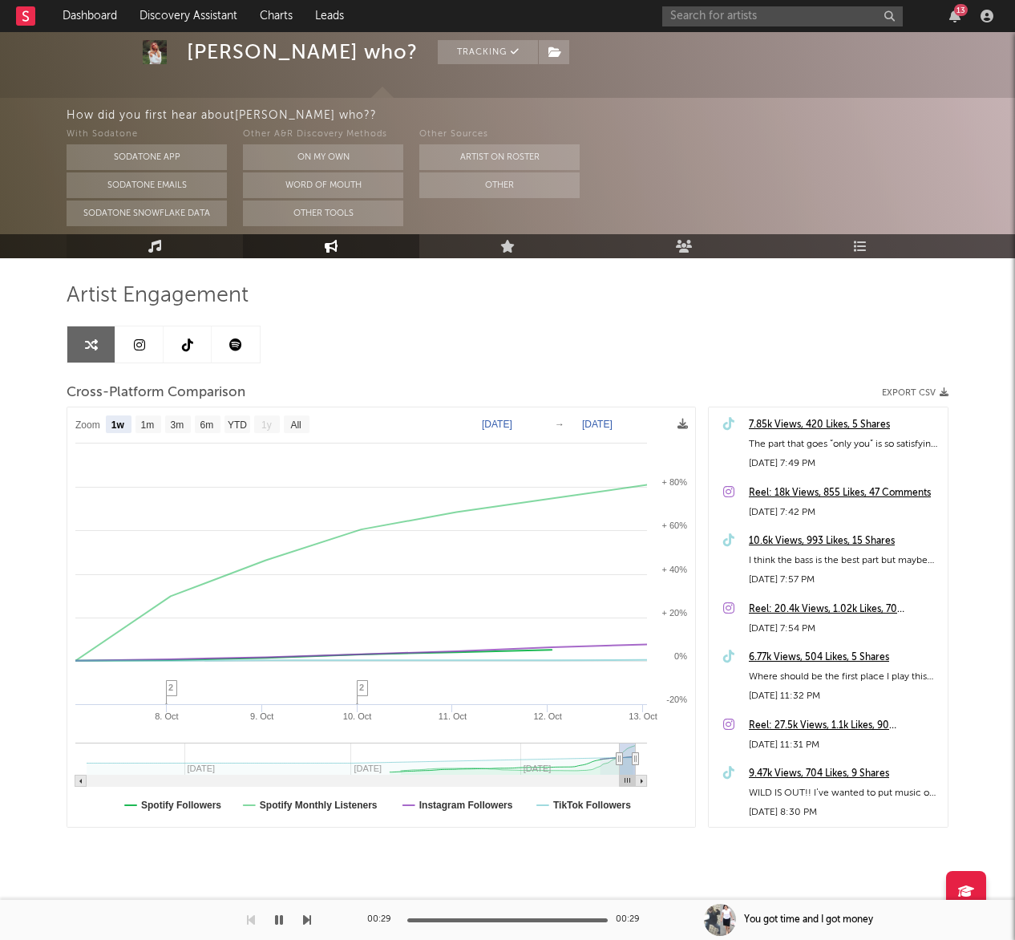
click at [172, 252] on link "Music" at bounding box center [155, 246] width 176 height 24
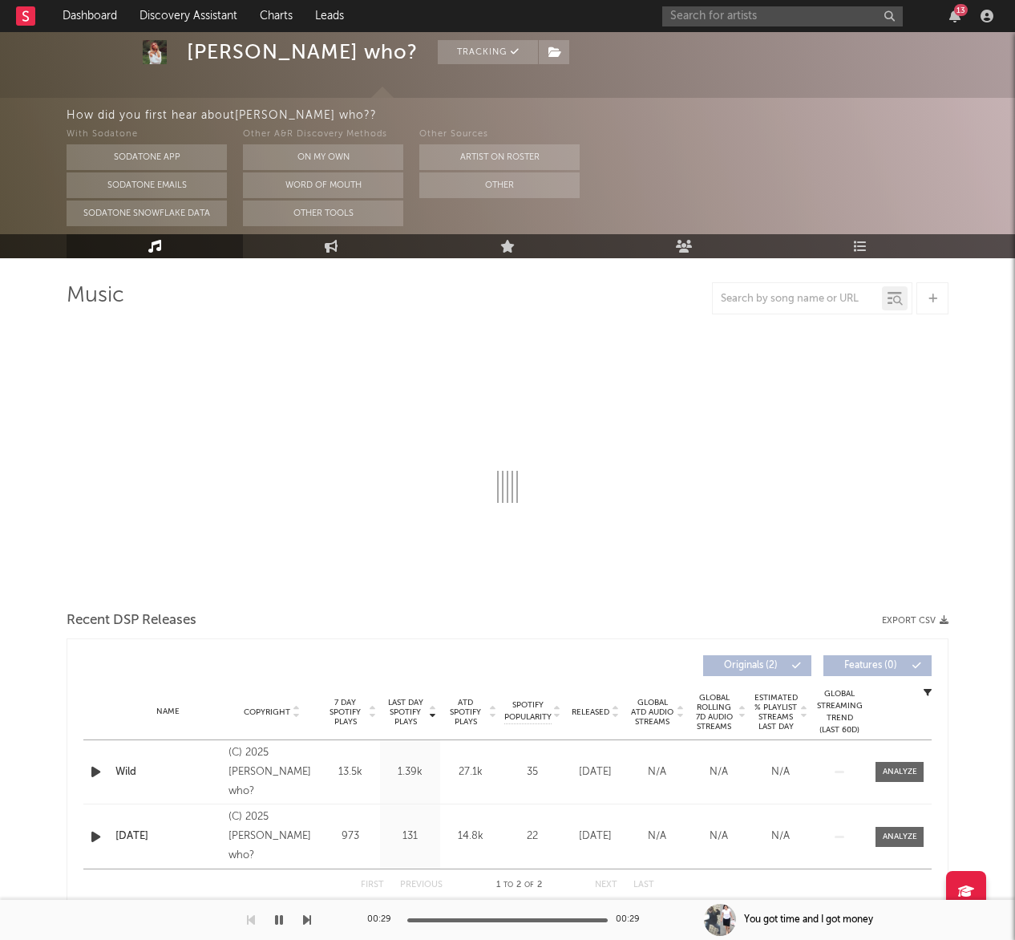
select select "1w"
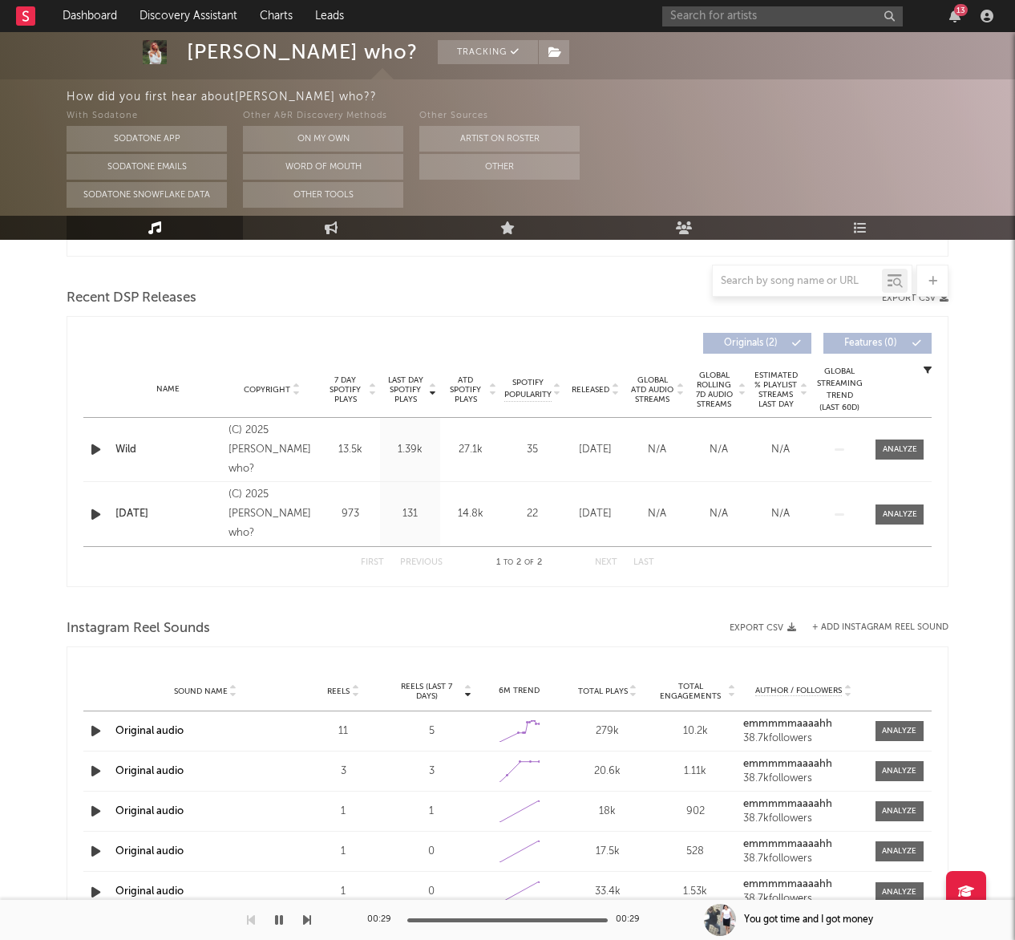
scroll to position [527, 0]
click at [85, 452] on div at bounding box center [97, 450] width 28 height 20
click at [101, 449] on icon "button" at bounding box center [95, 450] width 17 height 20
click at [784, 22] on input "text" at bounding box center [782, 16] width 241 height 20
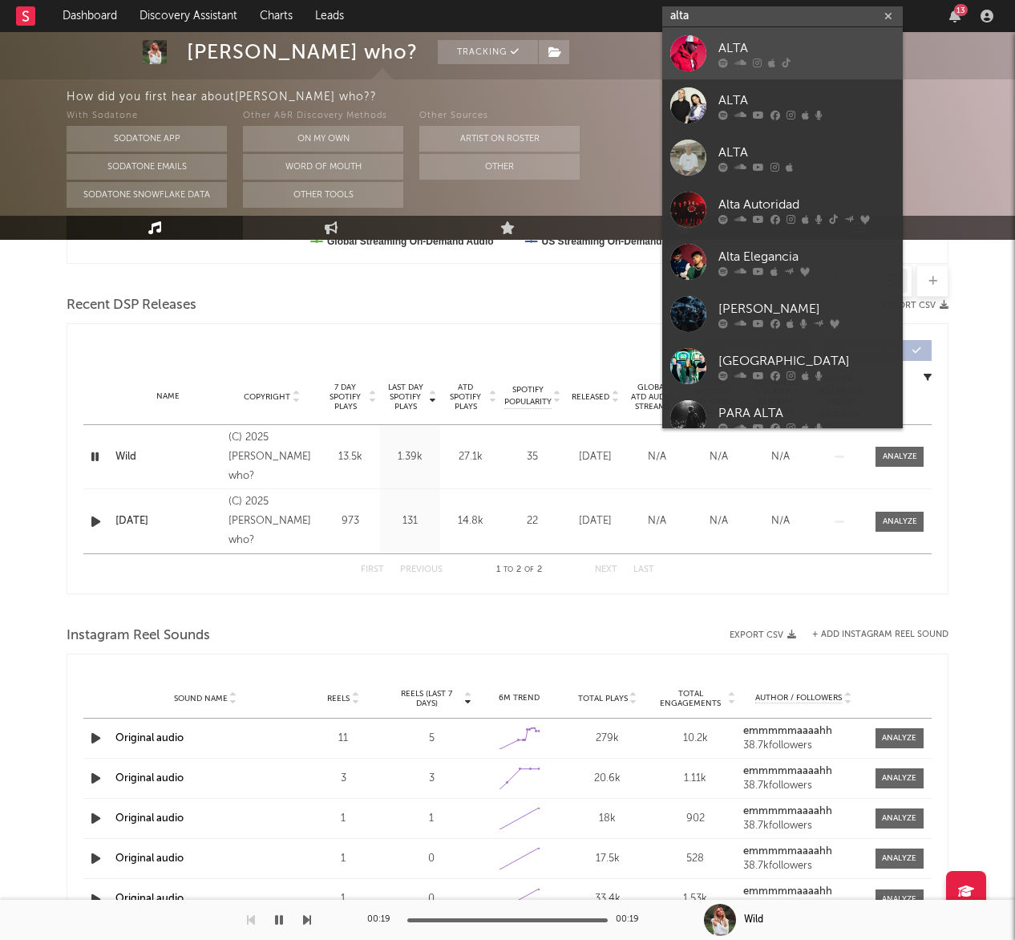
type input "alta"
click at [772, 48] on div "ALTA" at bounding box center [806, 47] width 176 height 19
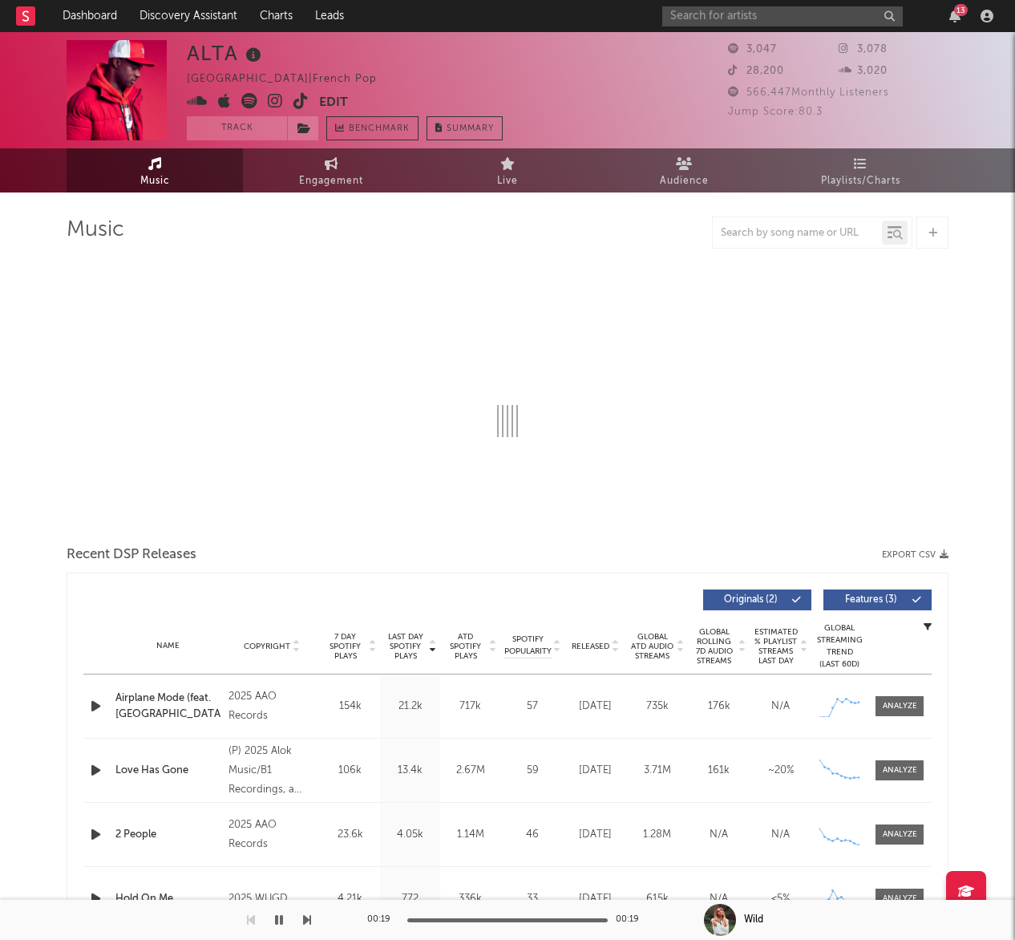
select select "6m"
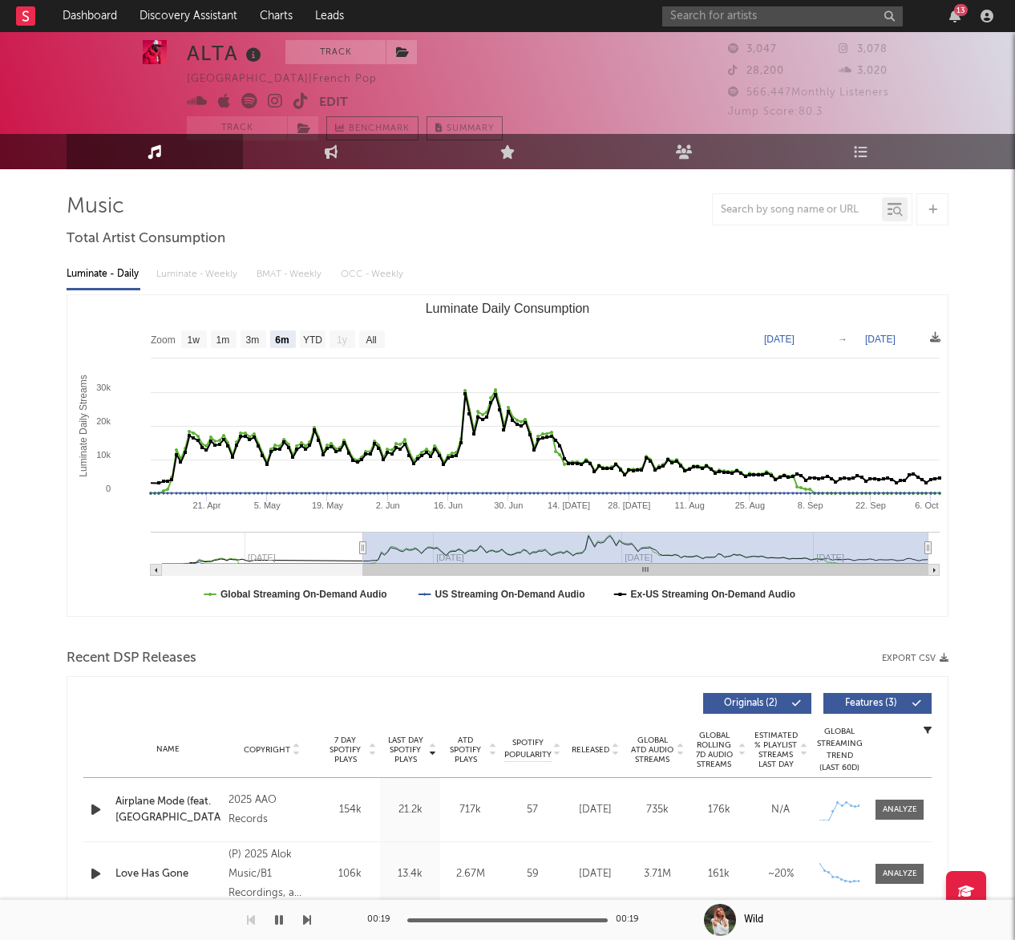
scroll to position [26, 0]
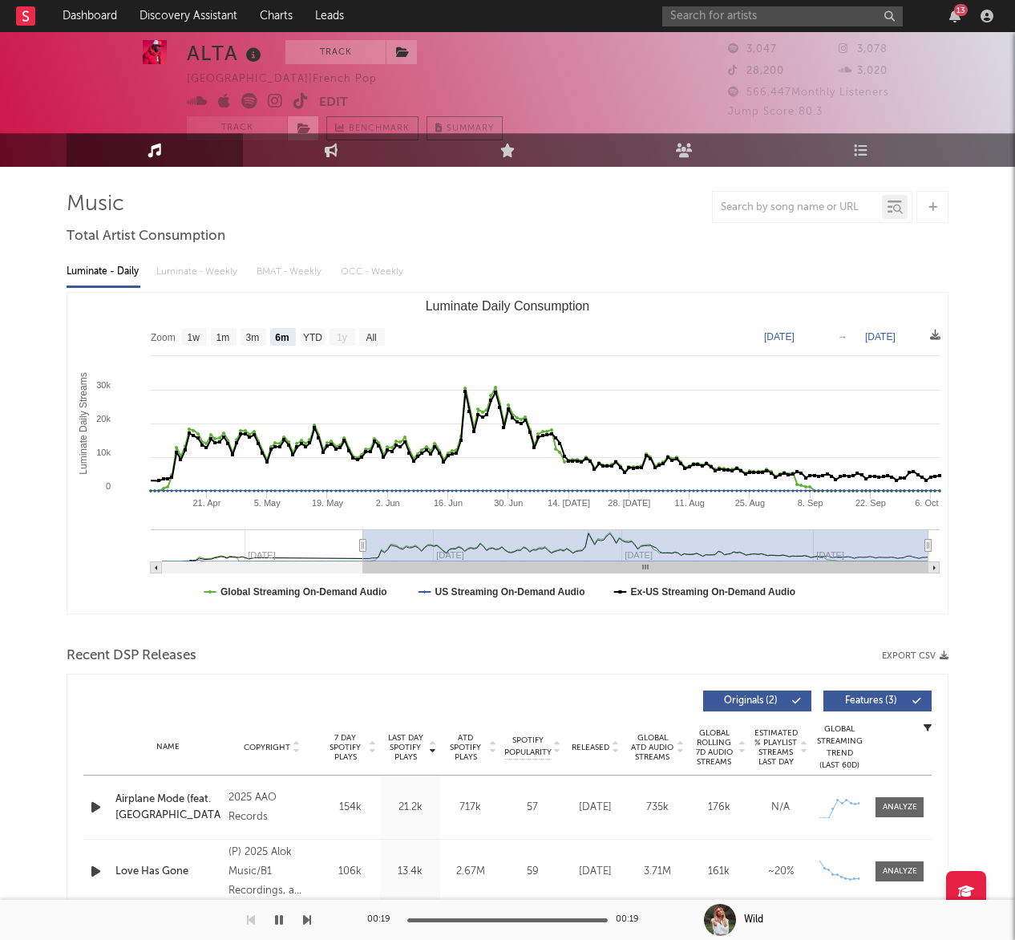
drag, startPoint x: 235, startPoint y: 131, endPoint x: 293, endPoint y: 117, distance: 60.3
click at [235, 131] on button "Track" at bounding box center [237, 128] width 100 height 24
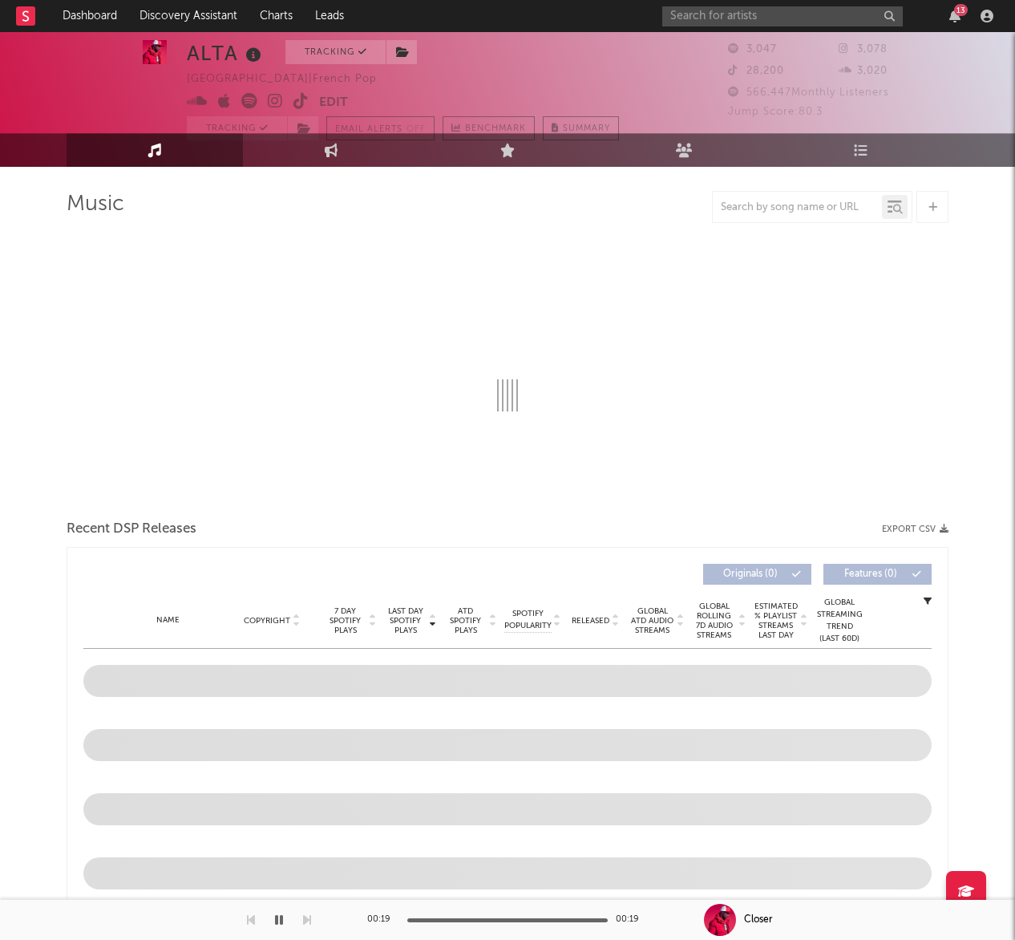
scroll to position [0, 0]
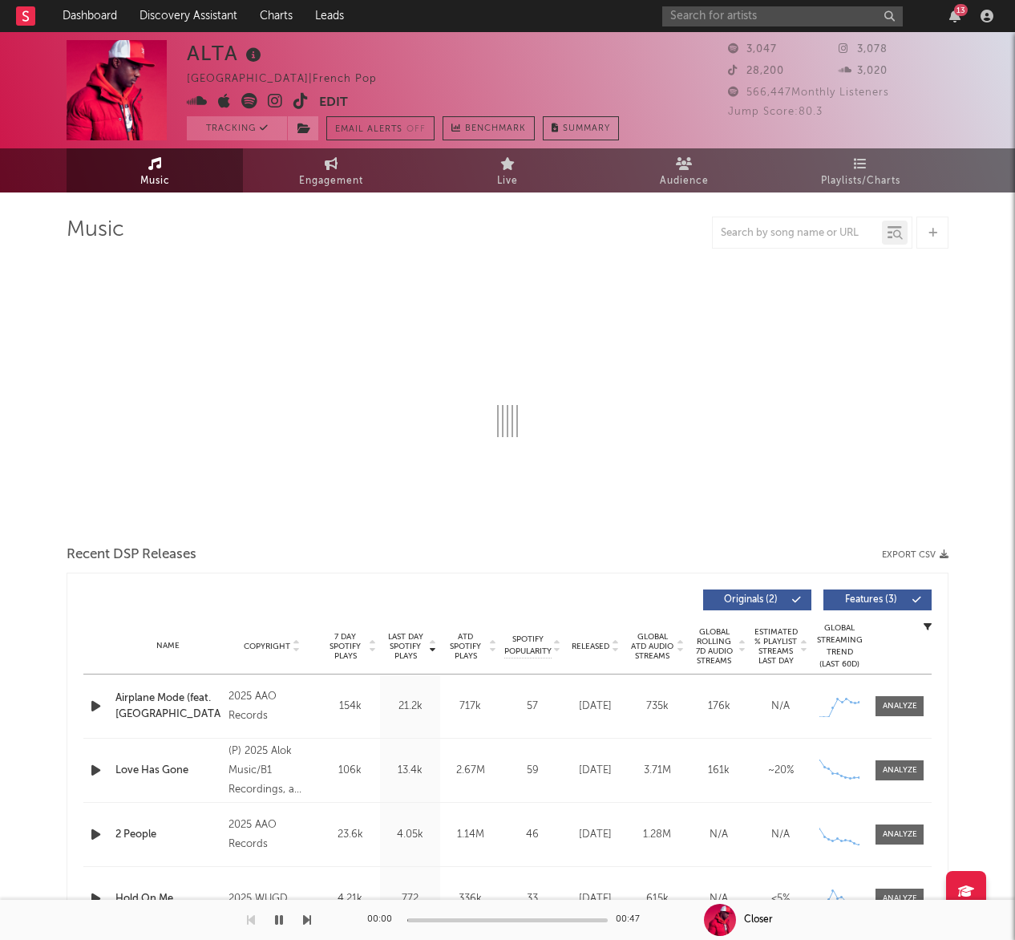
select select "6m"
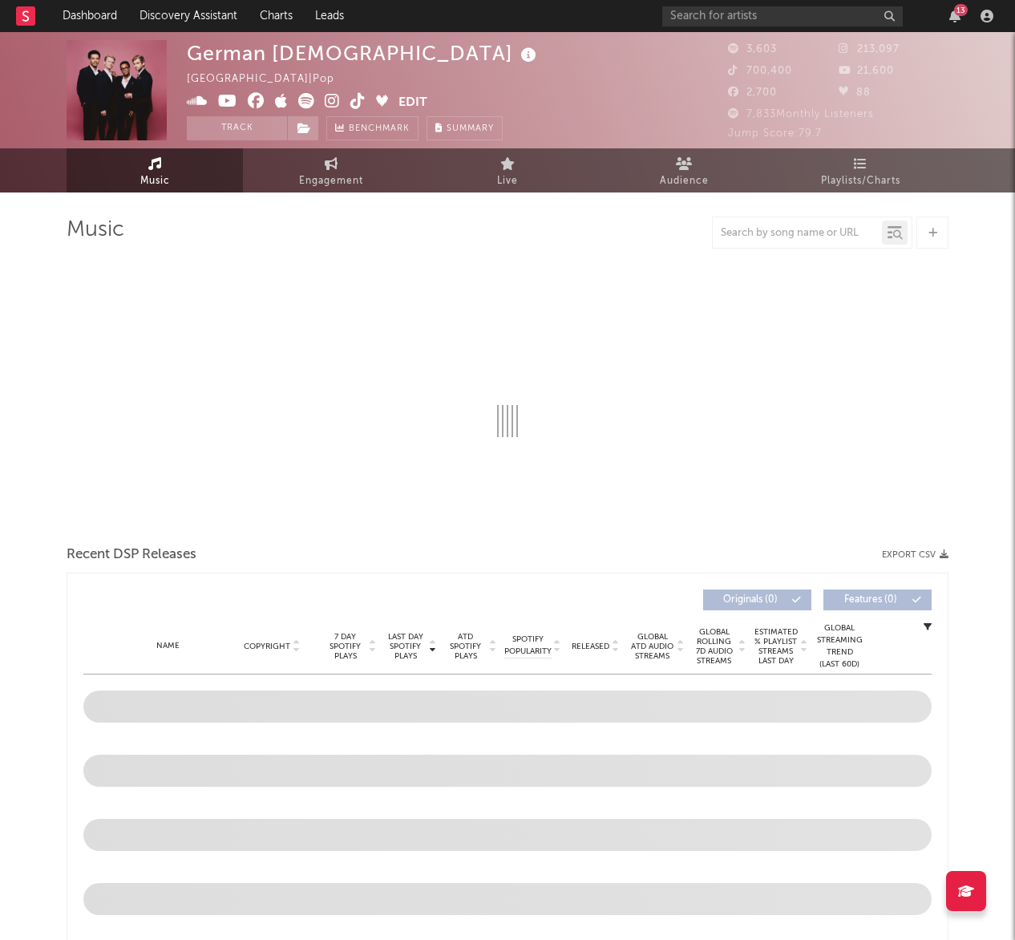
select select "6m"
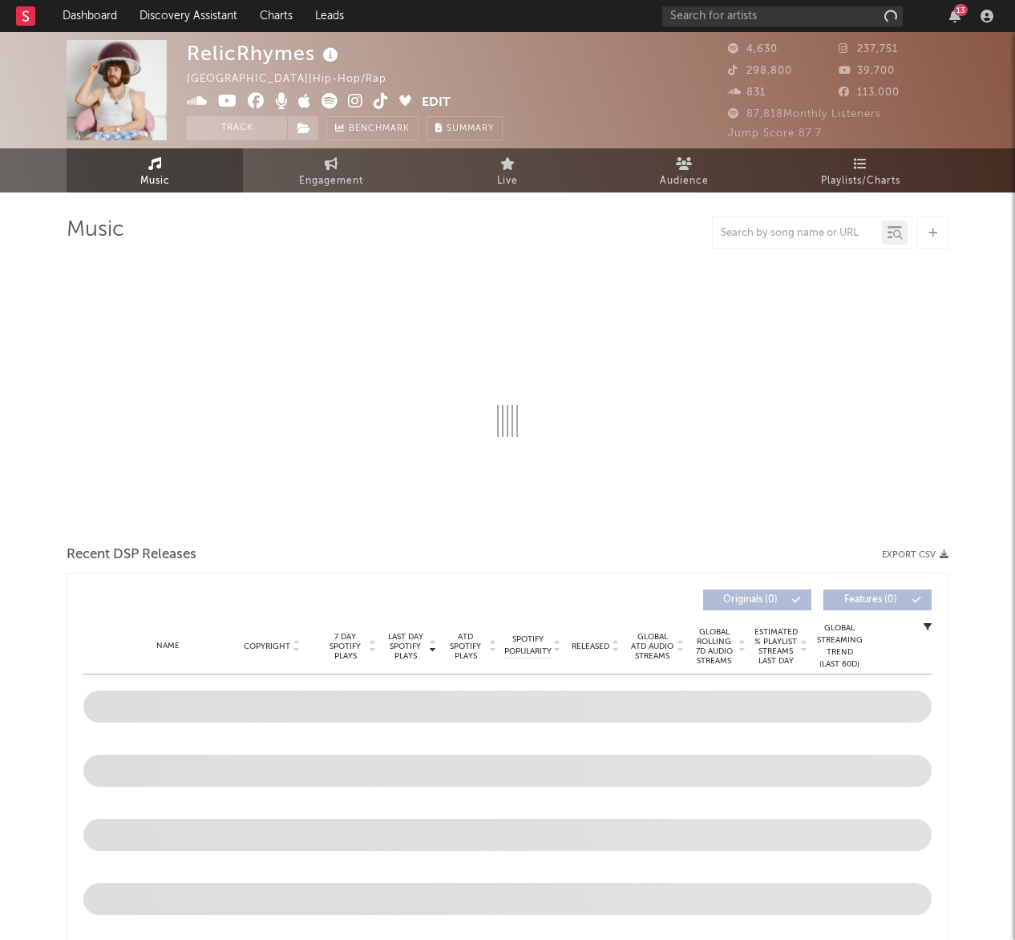
select select "6m"
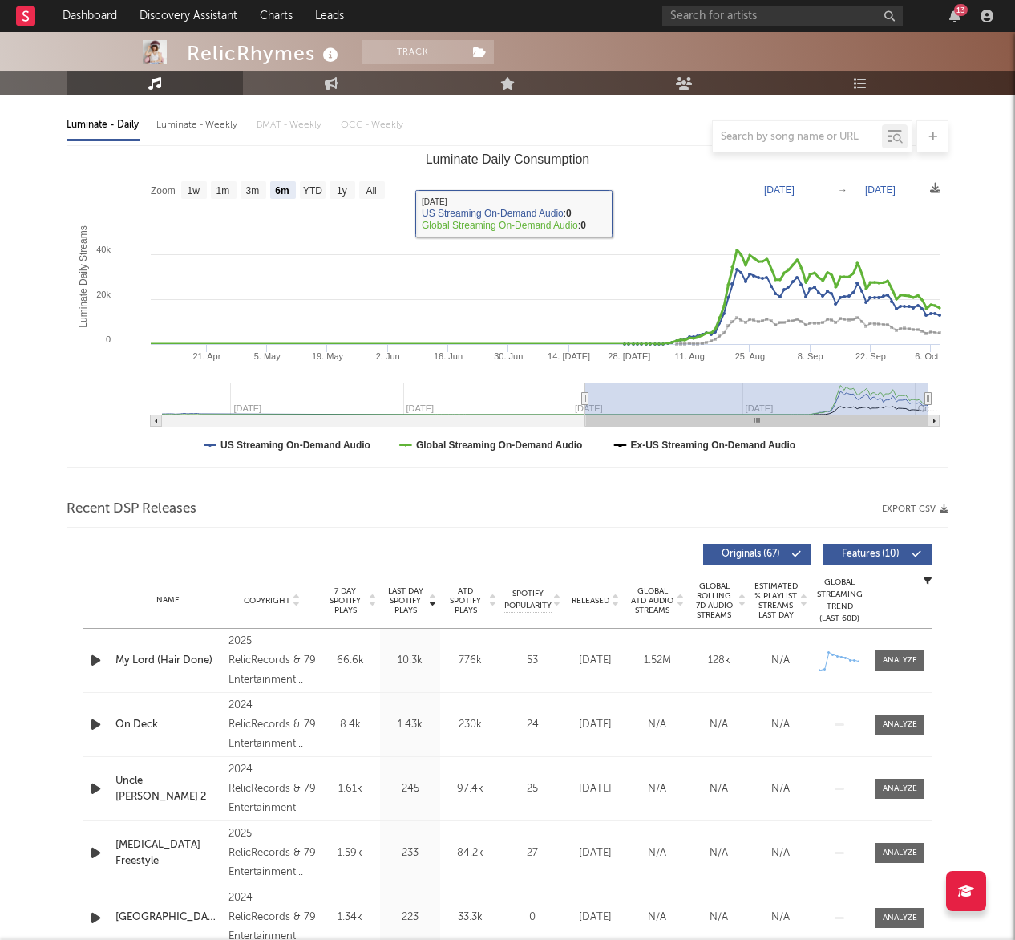
scroll to position [343, 0]
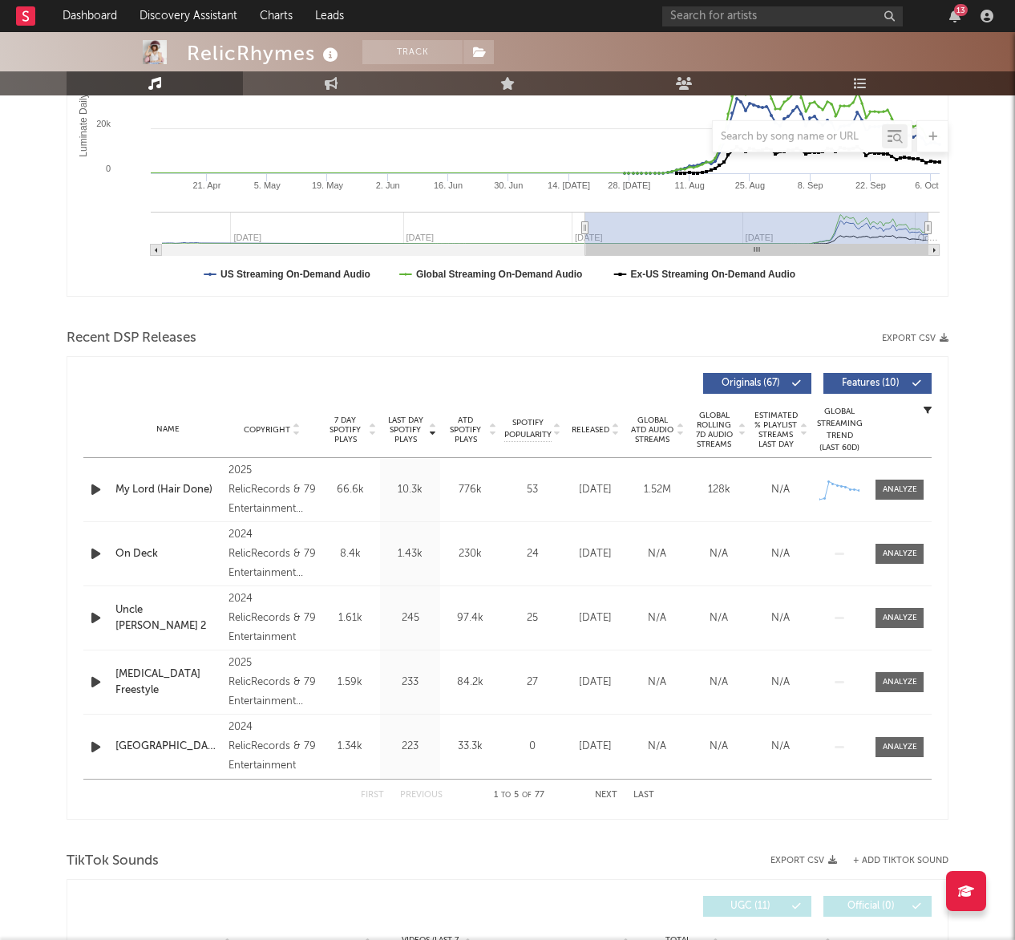
click at [95, 487] on icon "button" at bounding box center [95, 489] width 17 height 20
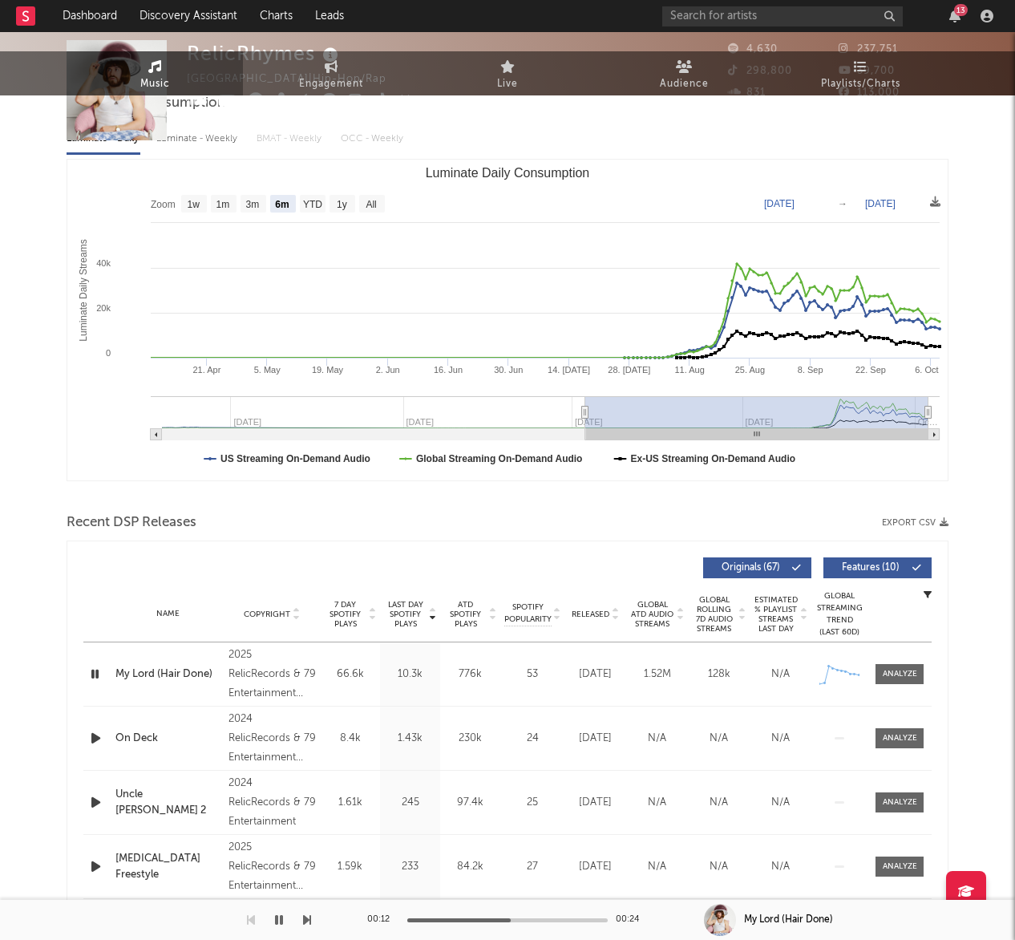
scroll to position [0, 0]
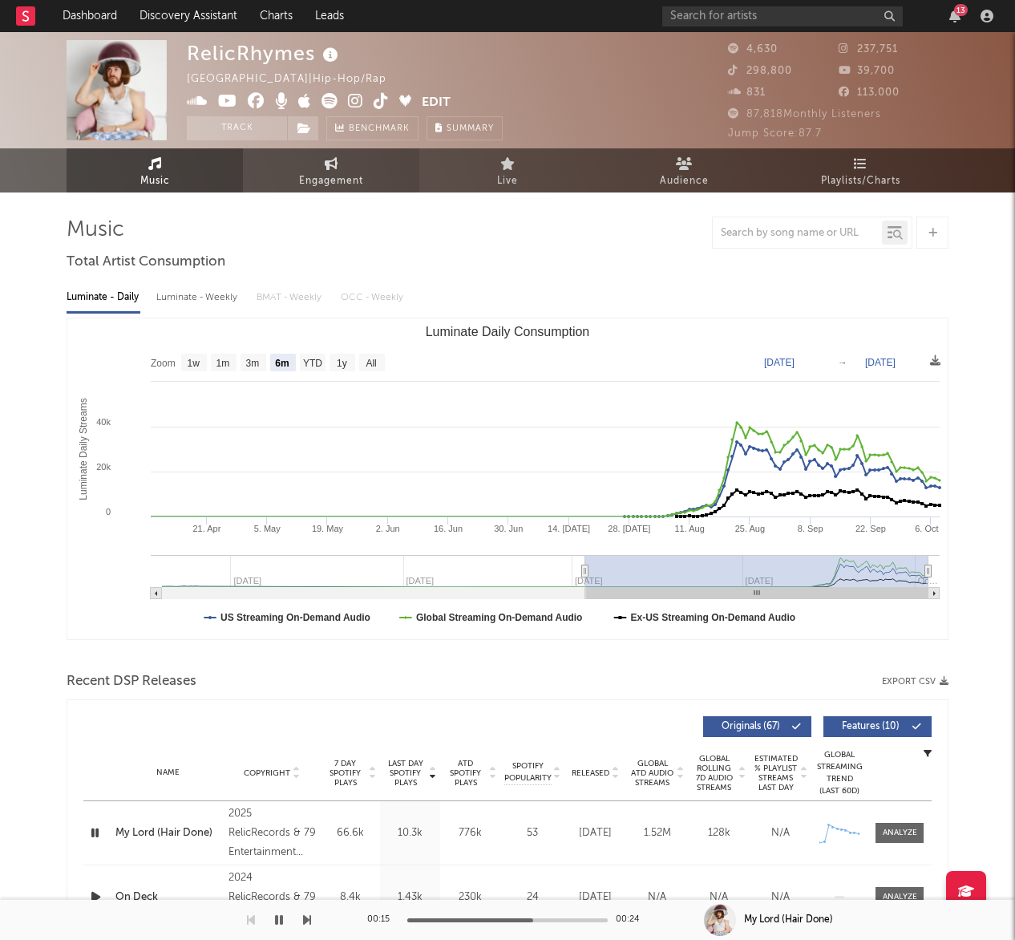
click at [307, 167] on link "Engagement" at bounding box center [331, 170] width 176 height 44
select select "1w"
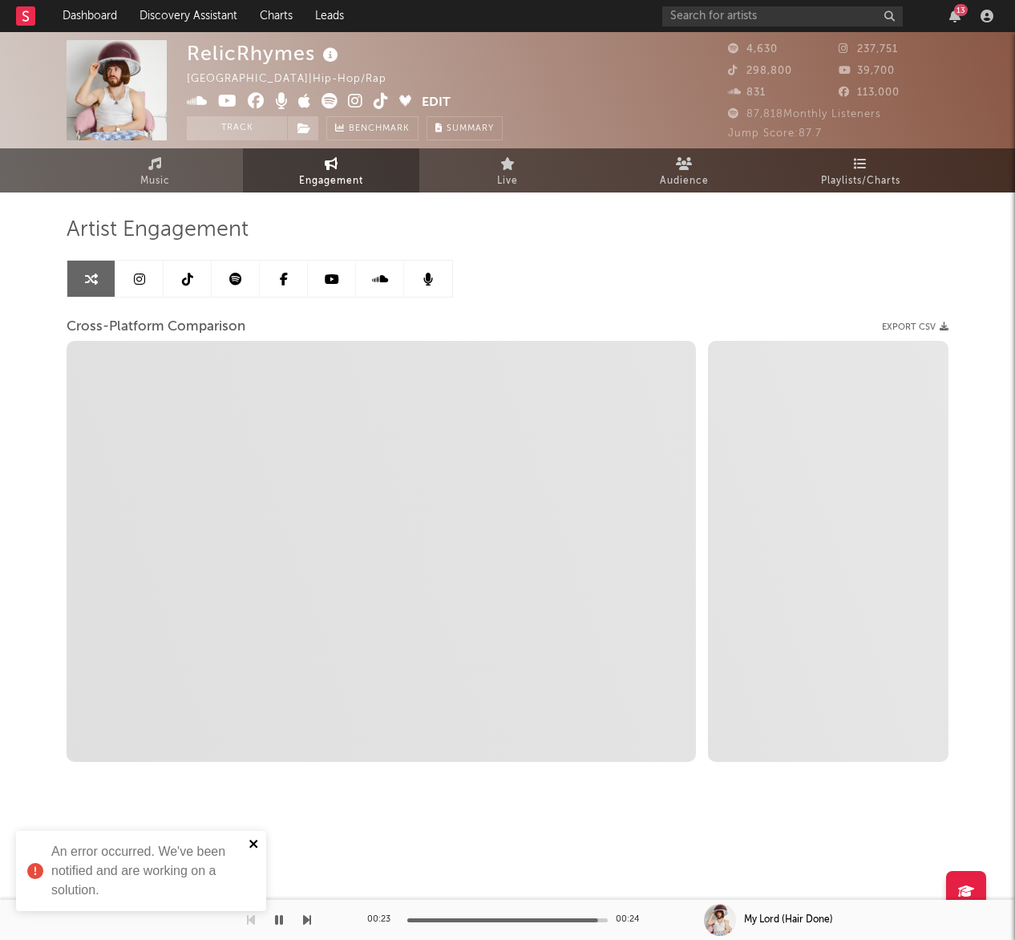
click at [250, 845] on icon "close" at bounding box center [253, 843] width 8 height 8
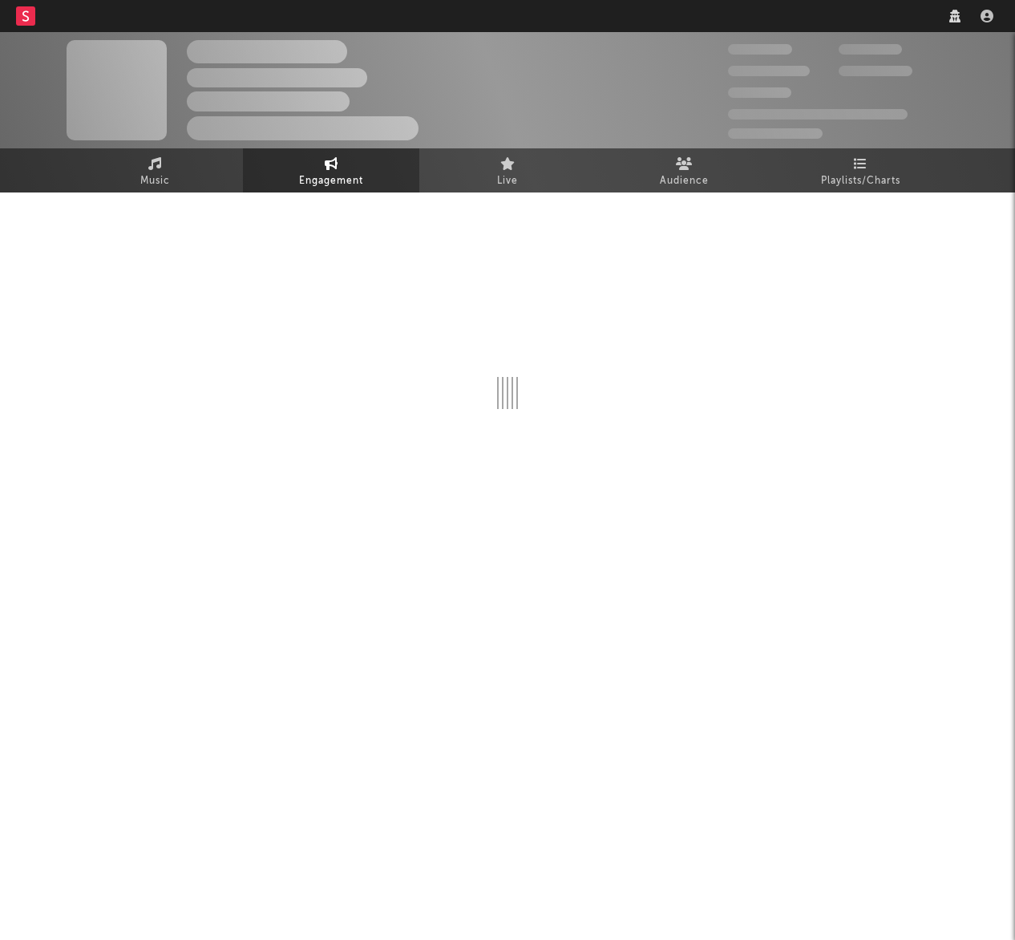
select select "1w"
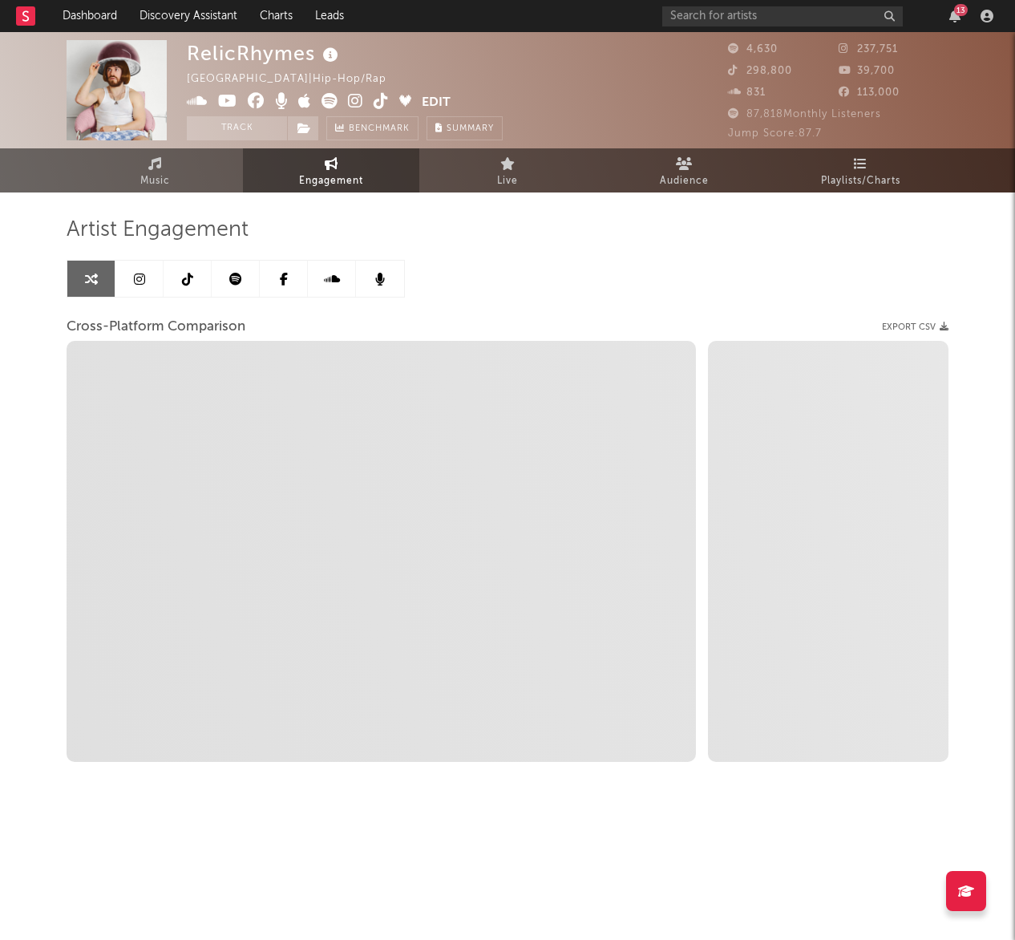
select select "1m"
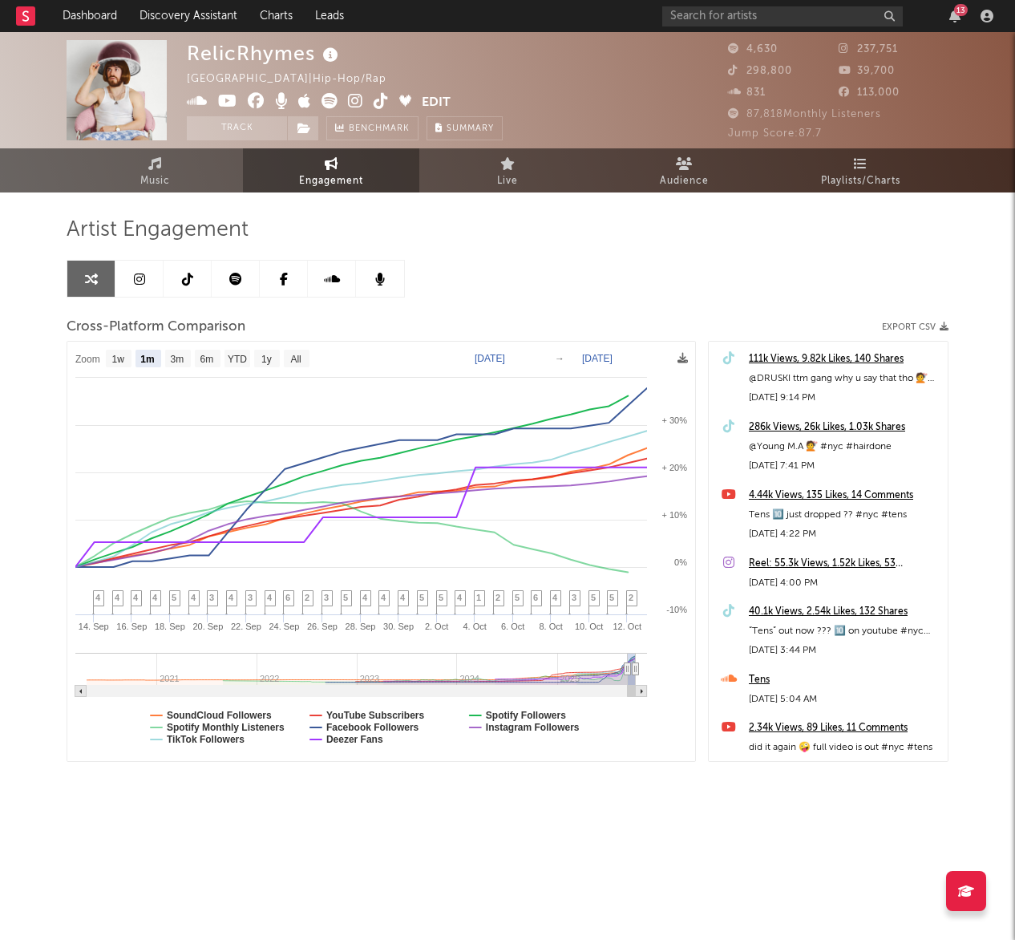
select select "1m"
click at [530, 714] on text "Spotify Followers" at bounding box center [526, 714] width 80 height 11
select select "1m"
click at [530, 714] on text "Spotify Followers" at bounding box center [526, 714] width 80 height 11
select select "1m"
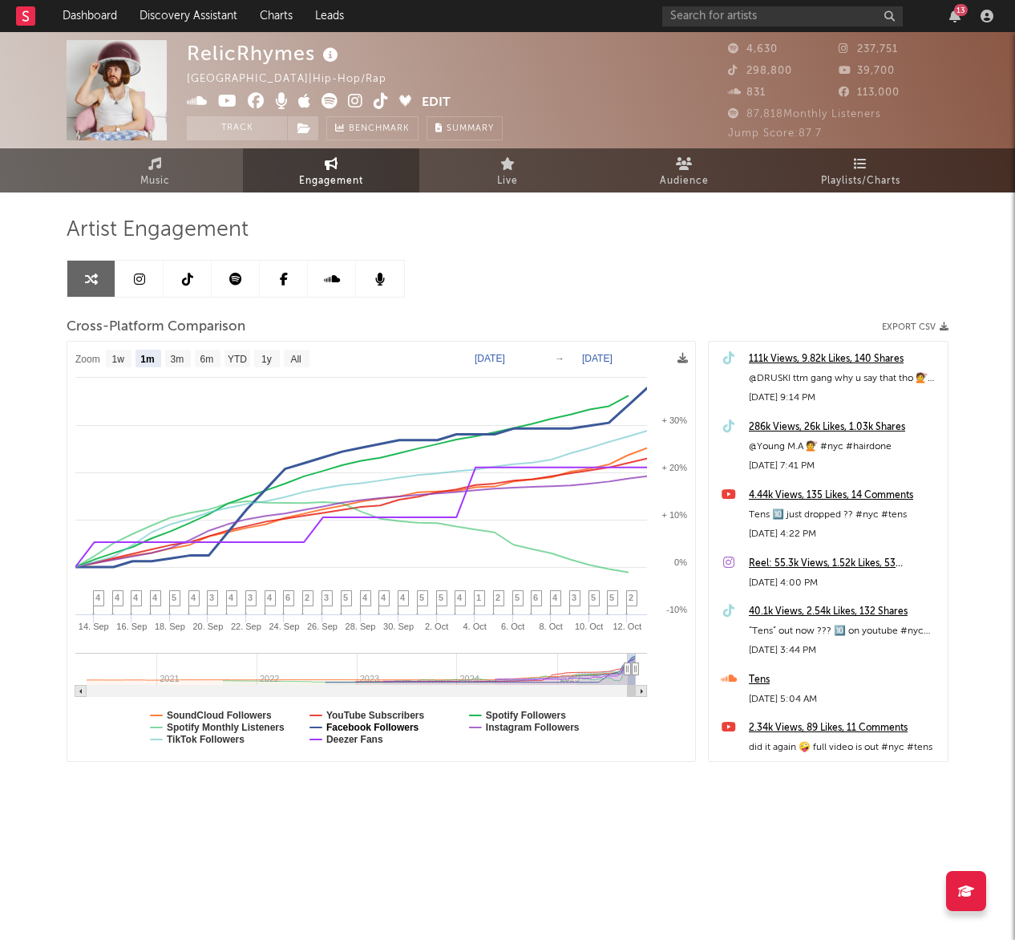
click at [394, 727] on text "Facebook Followers" at bounding box center [372, 727] width 93 height 11
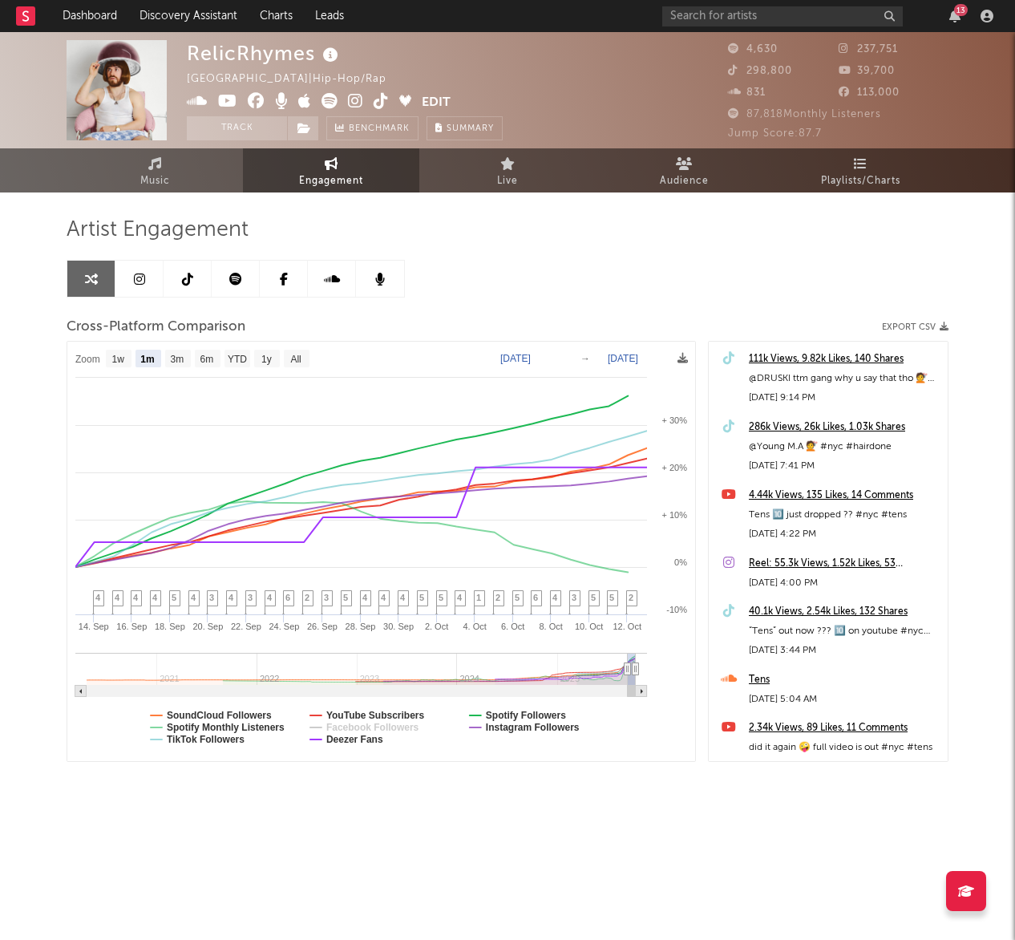
select select "1m"
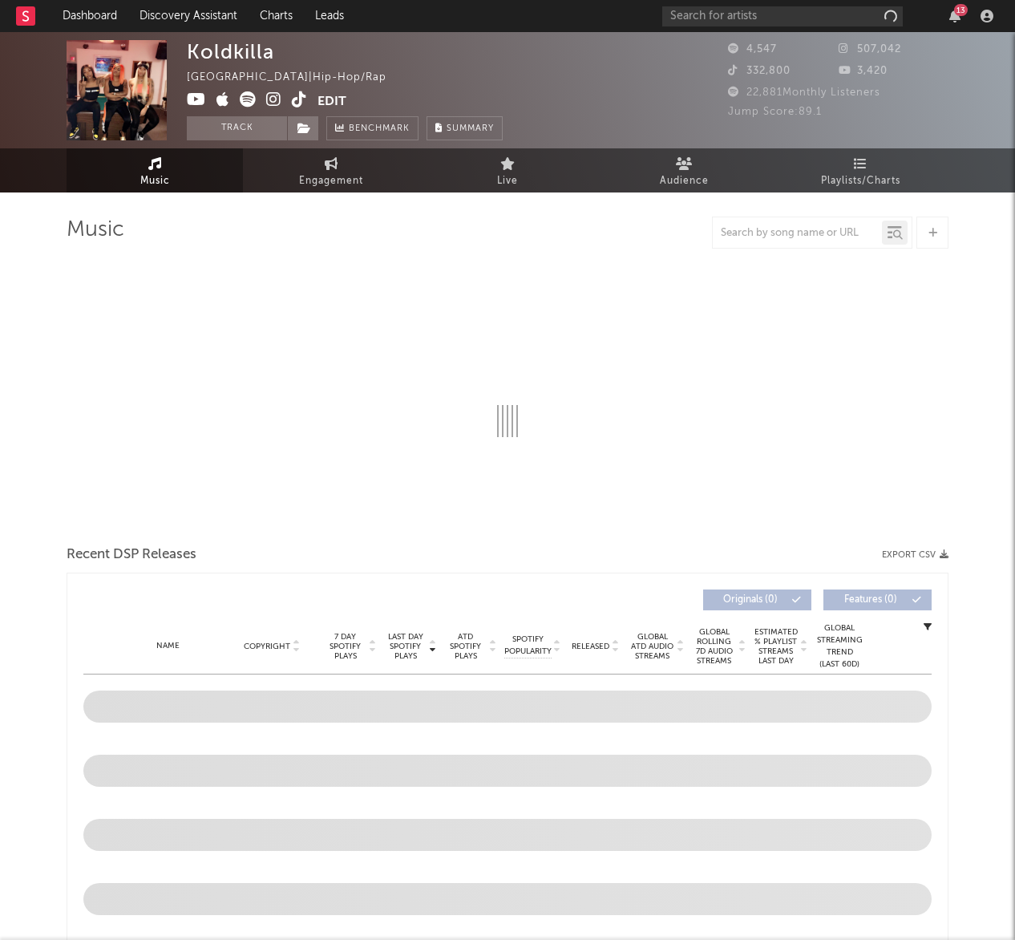
select select "6m"
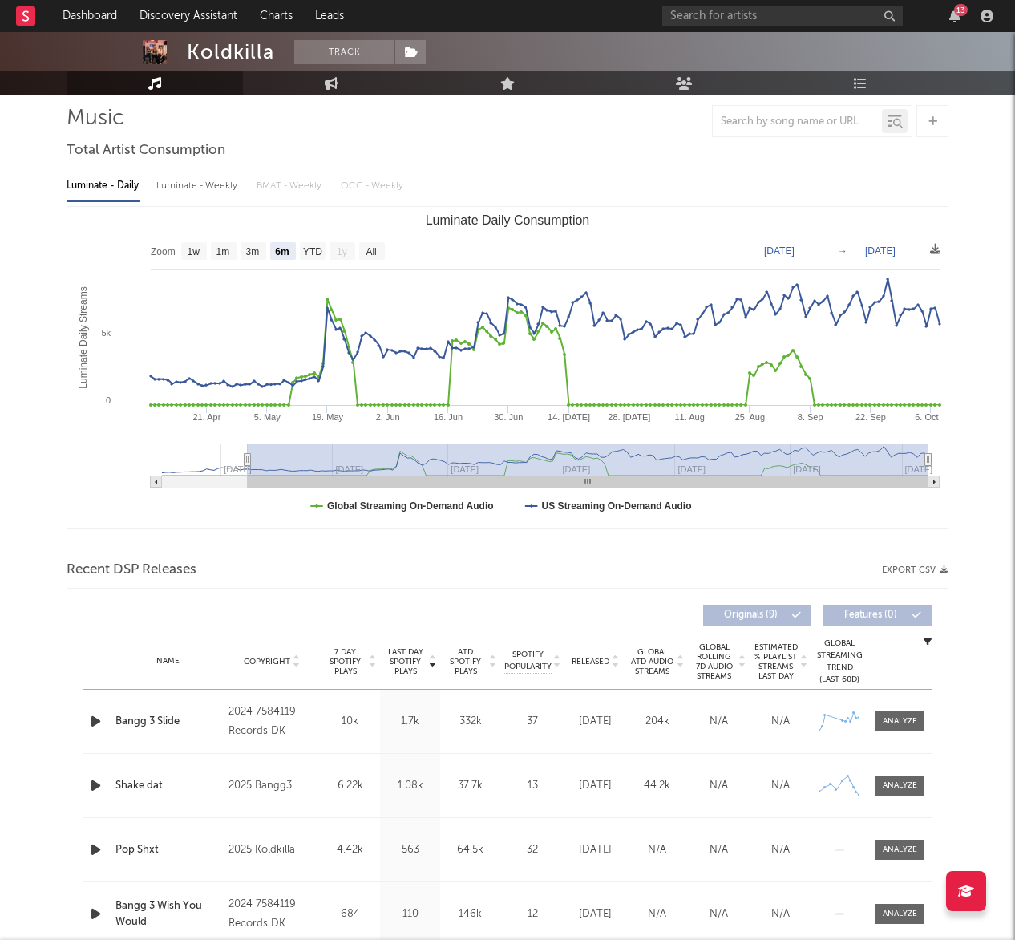
scroll to position [168, 0]
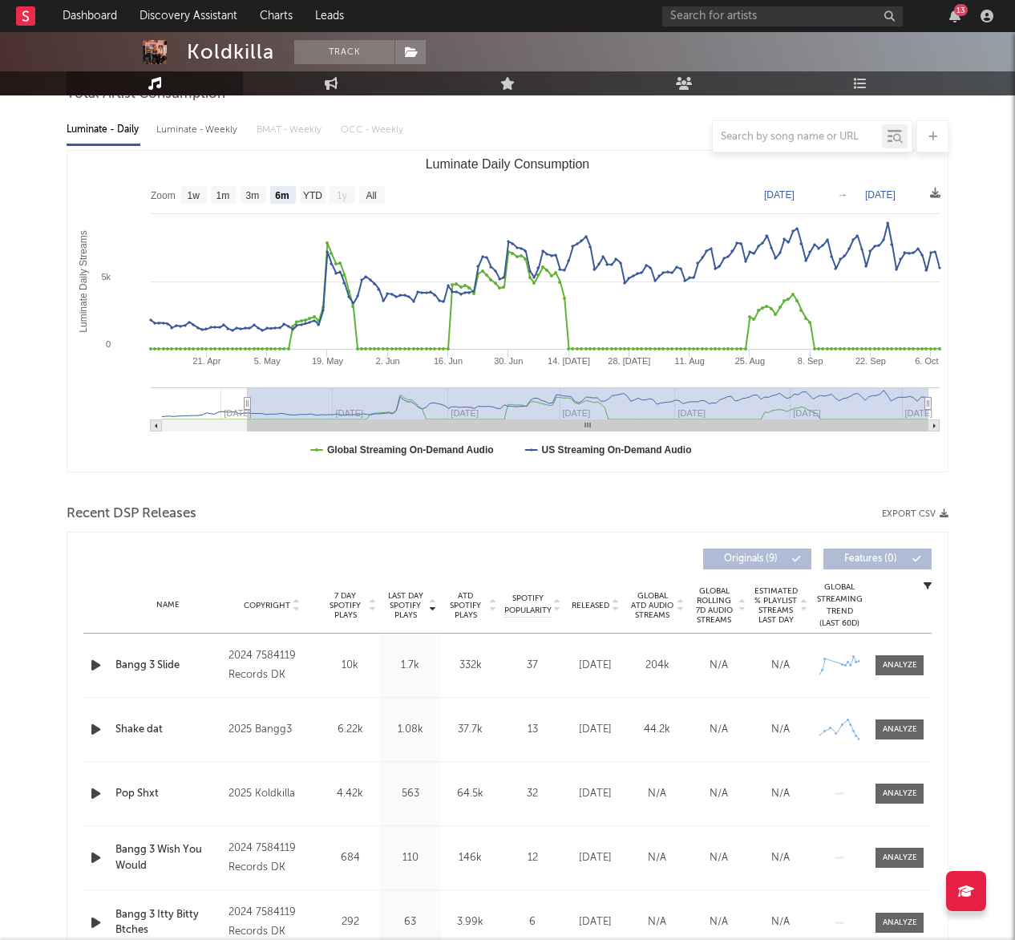
click at [95, 665] on icon "button" at bounding box center [95, 665] width 17 height 20
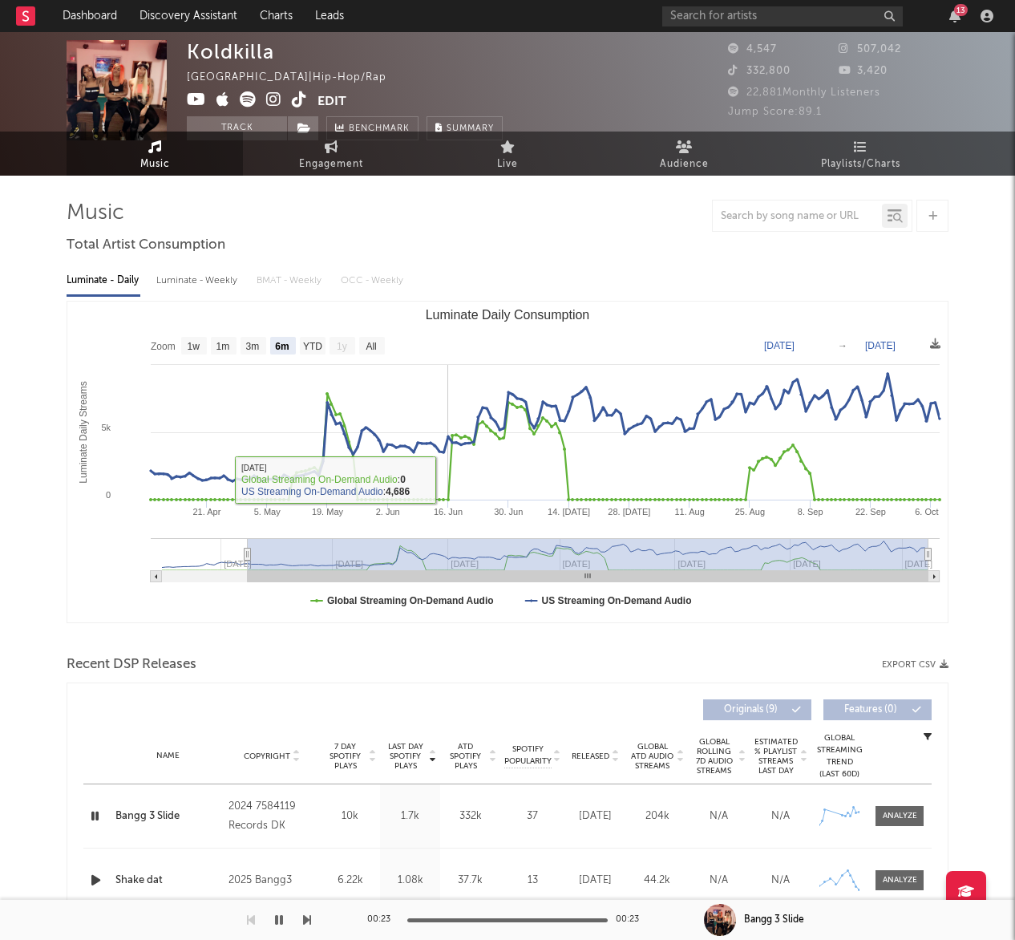
scroll to position [0, 0]
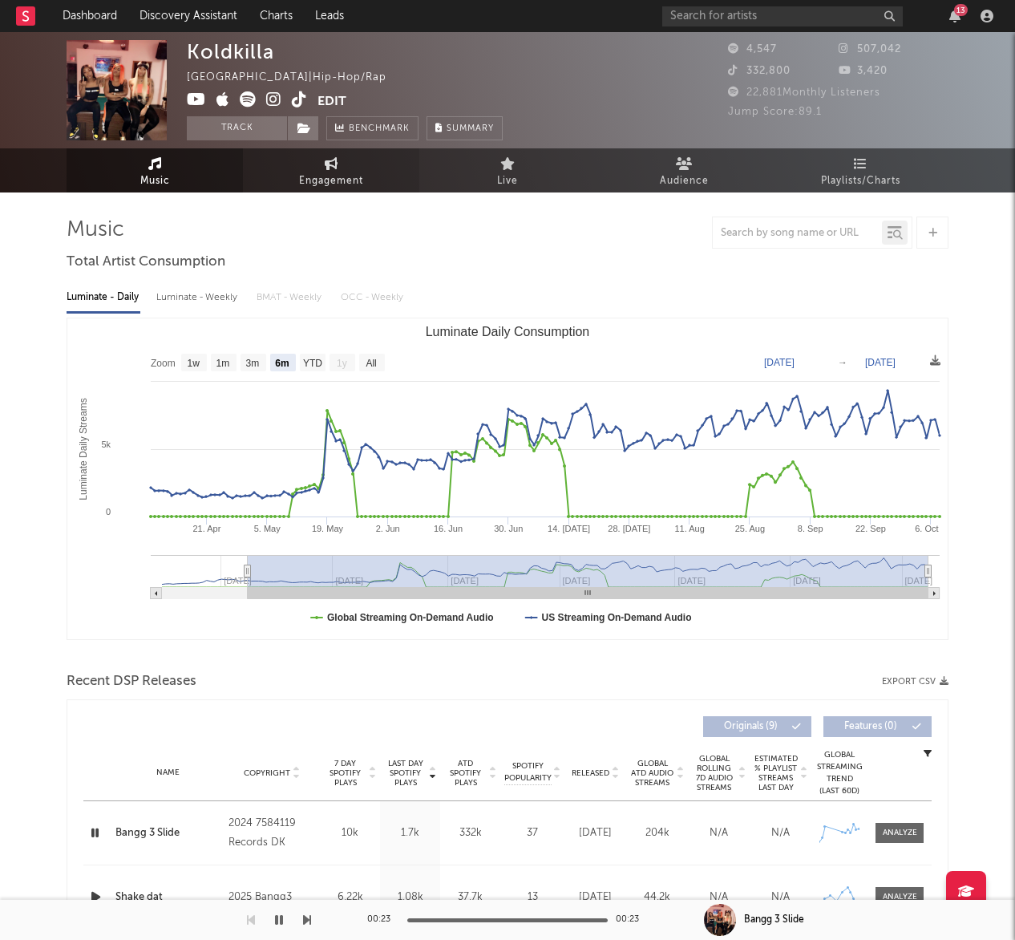
click at [325, 168] on icon at bounding box center [332, 163] width 14 height 13
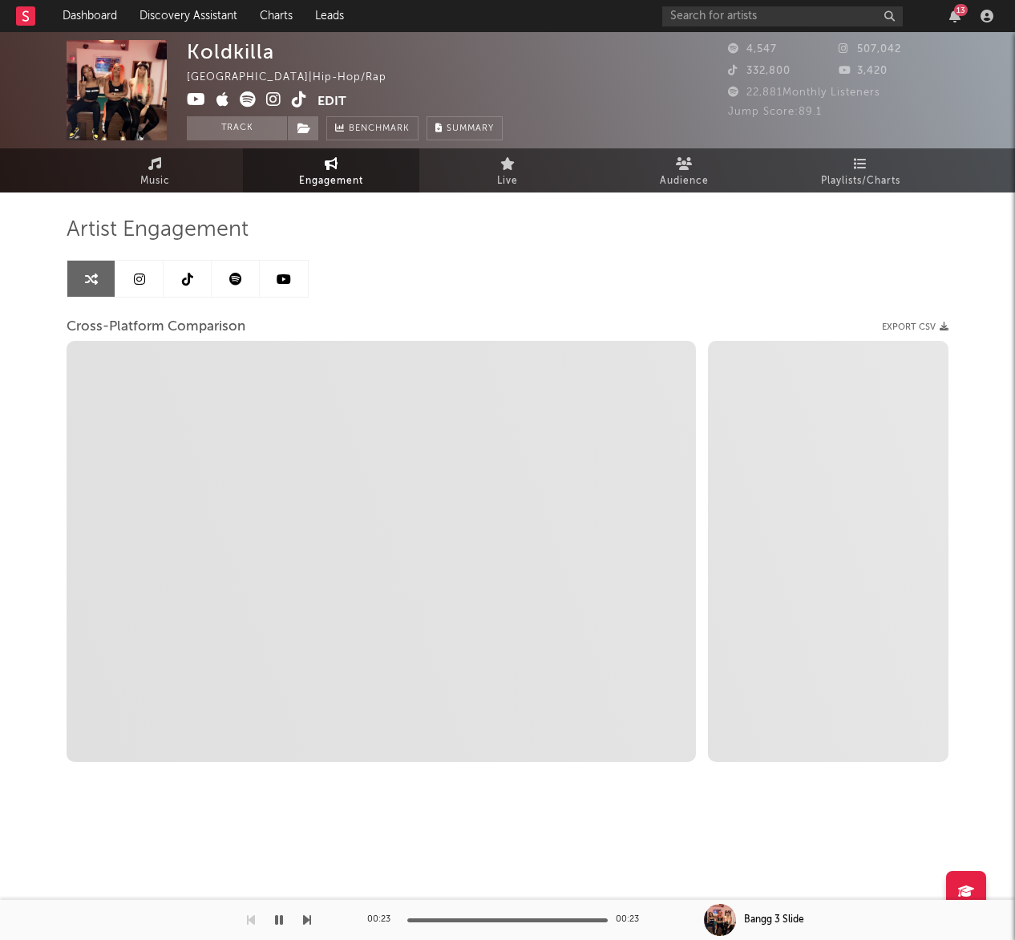
select select "1w"
select select "1m"
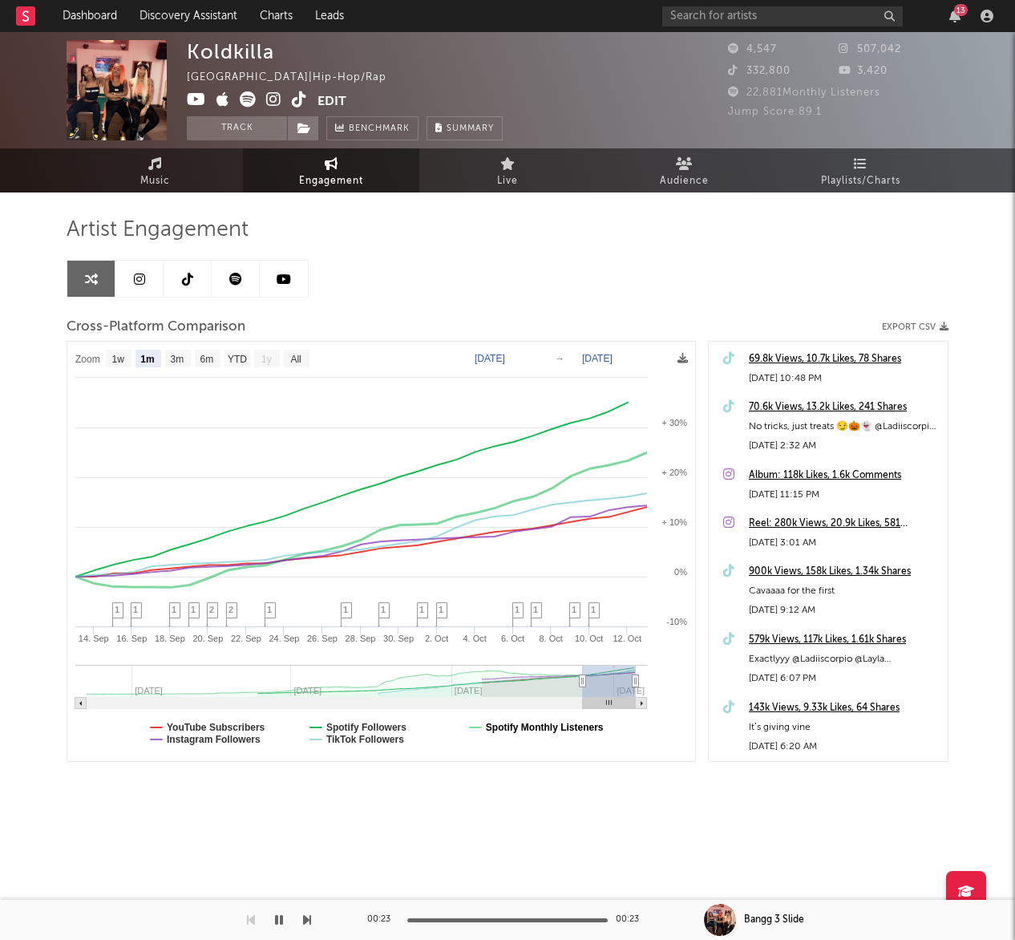
click at [534, 731] on text "Spotify Monthly Listeners" at bounding box center [545, 727] width 118 height 11
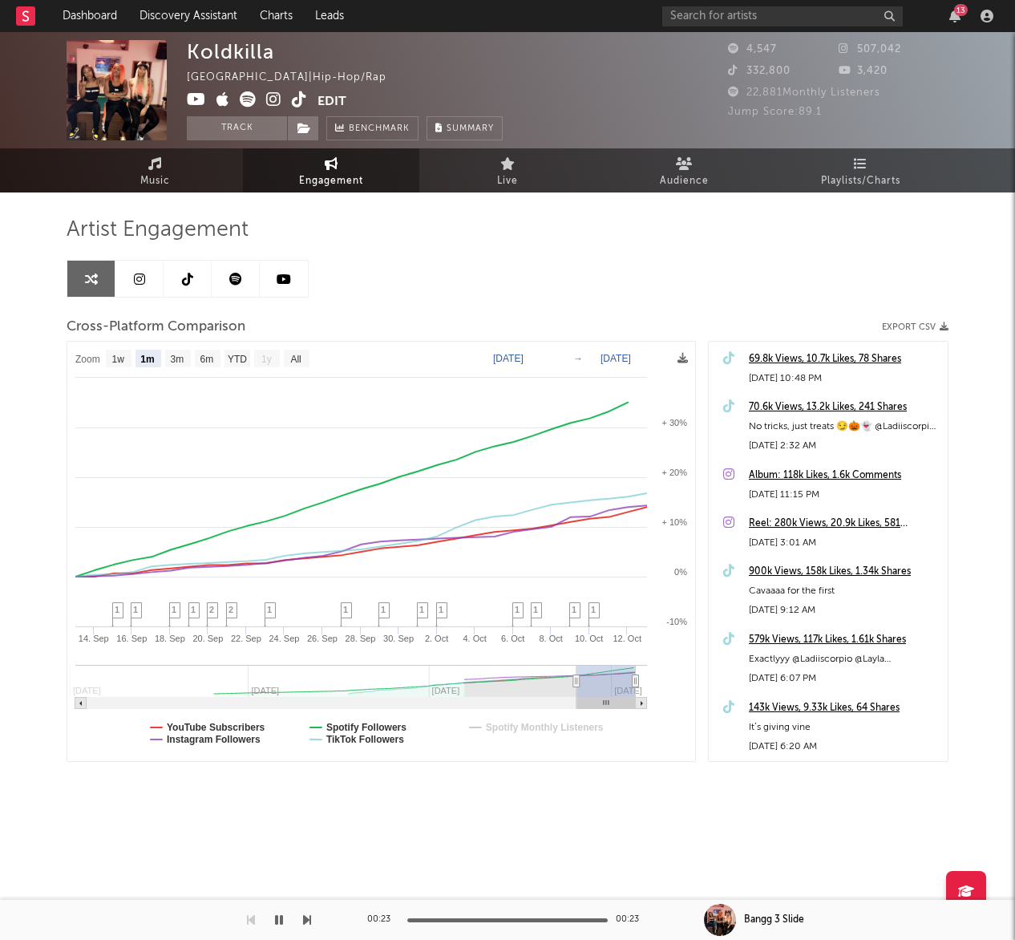
select select "1m"
click at [534, 731] on text "Spotify Monthly Listeners" at bounding box center [545, 727] width 118 height 11
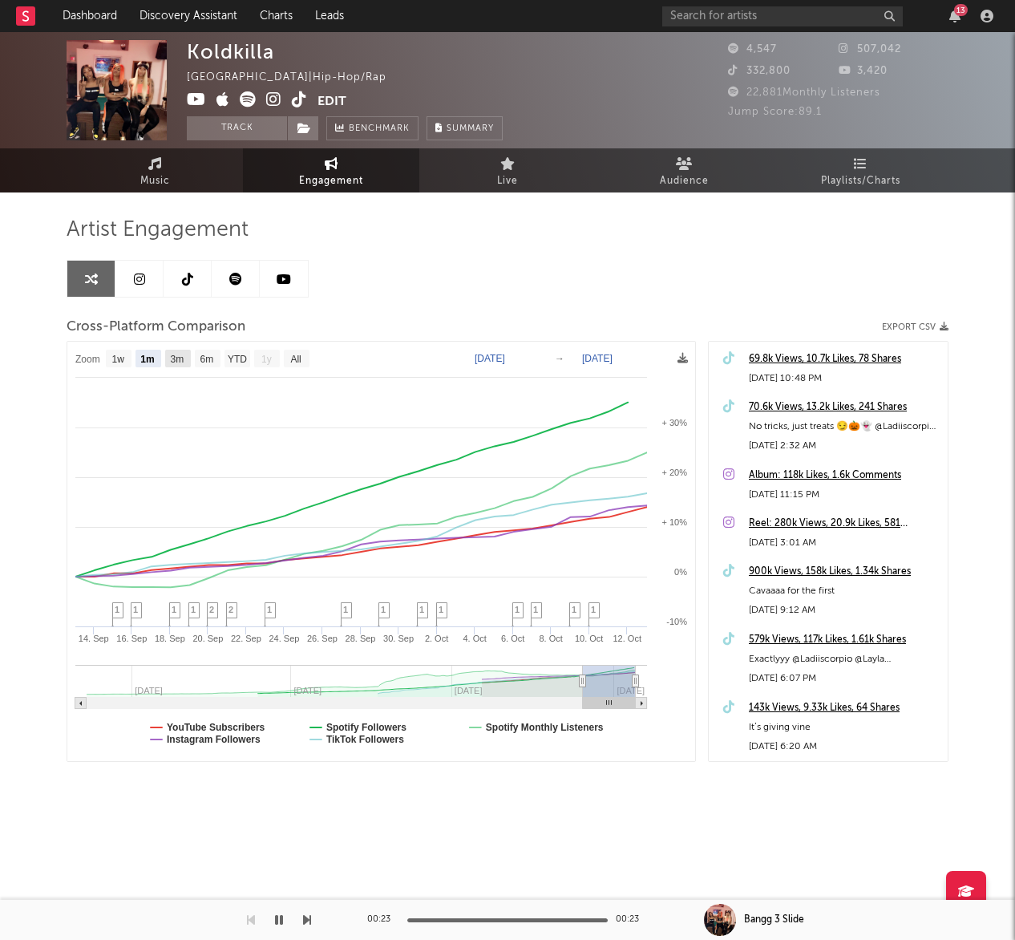
click at [183, 356] on text "3m" at bounding box center [178, 359] width 14 height 11
select select "3m"
type input "2025-07-13"
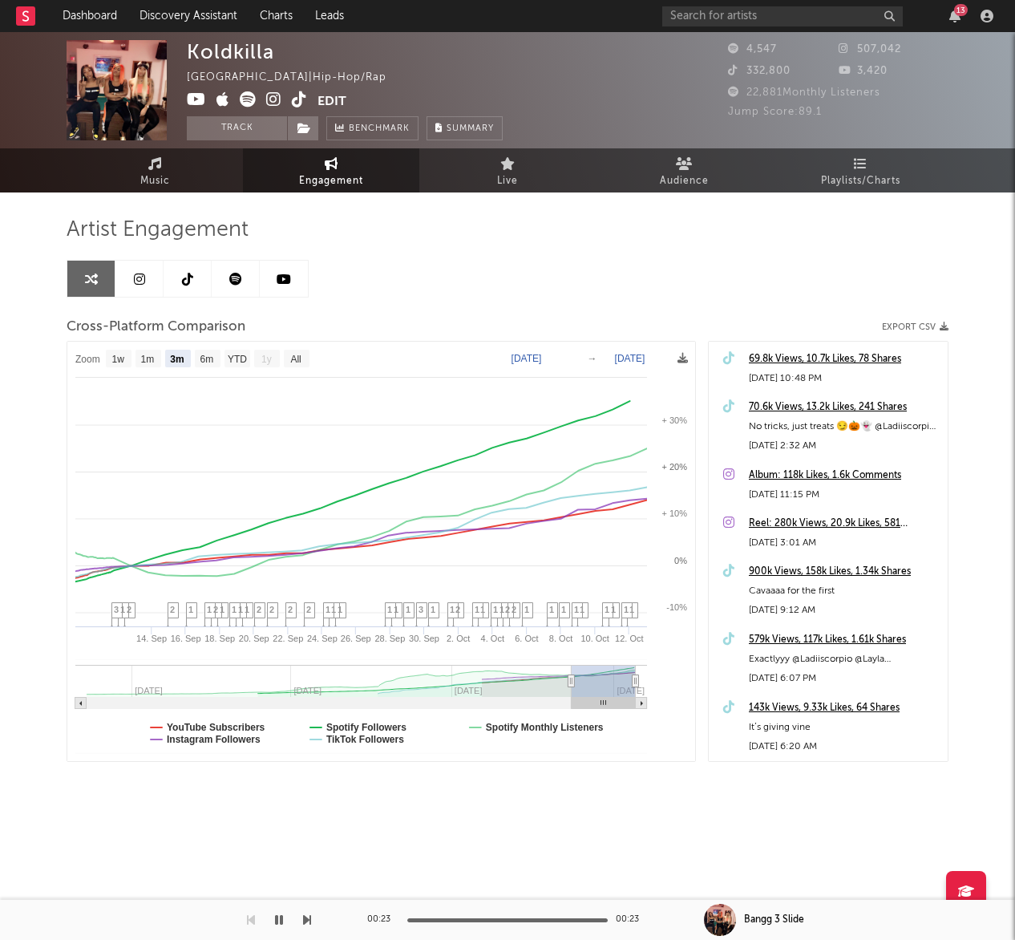
select select "3m"
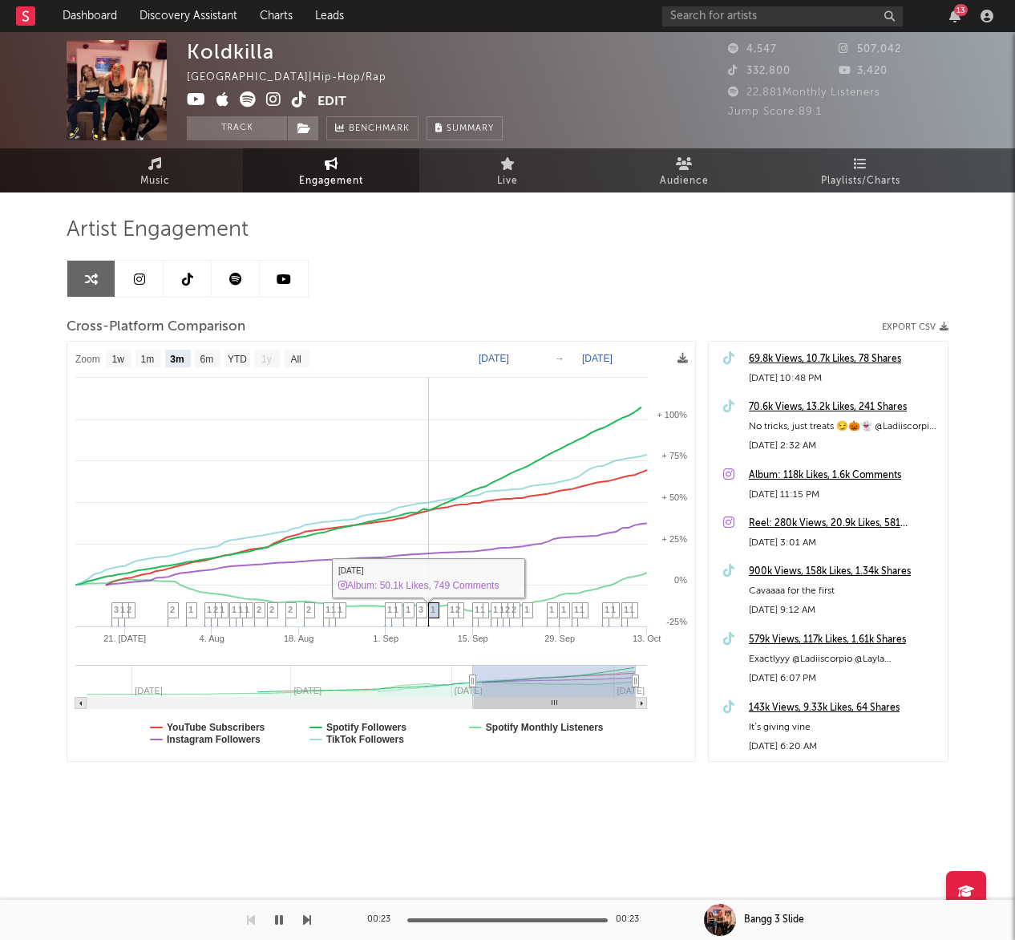
click at [432, 611] on span "1" at bounding box center [432, 609] width 5 height 10
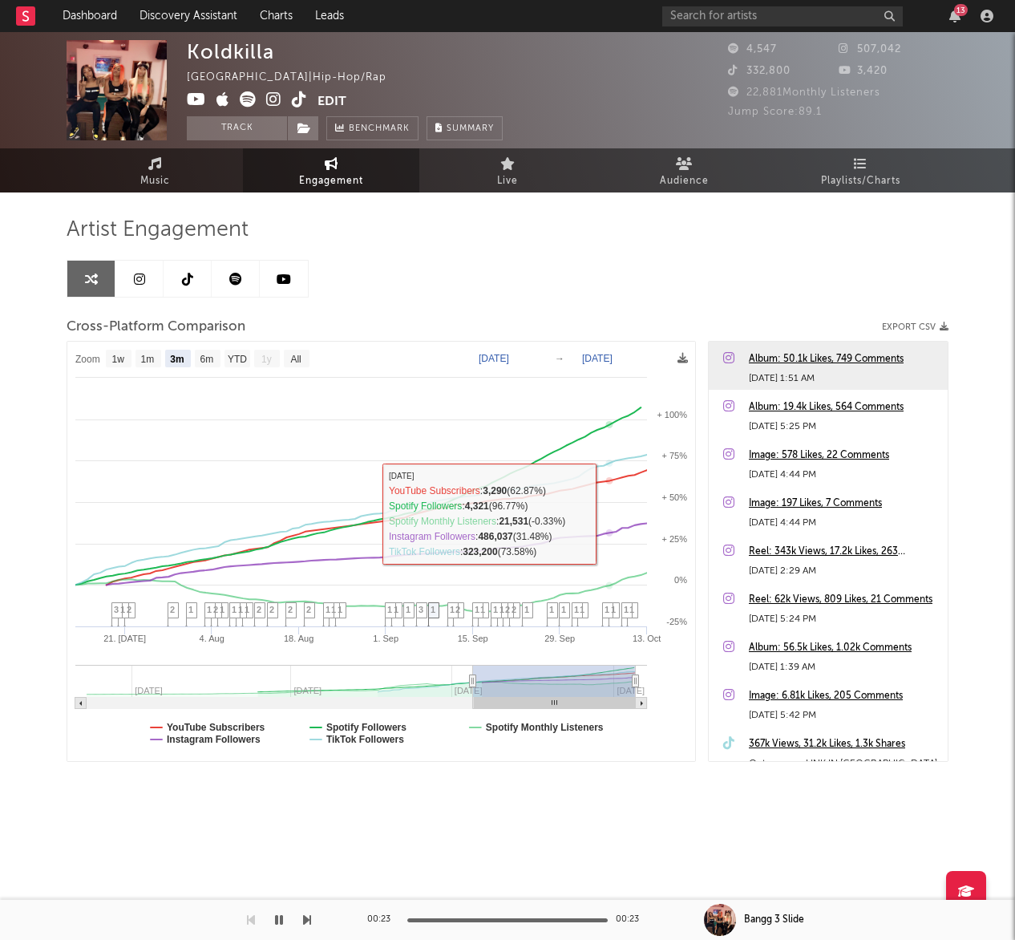
click at [852, 351] on div "Album: 50.1k Likes, 749 Comments" at bounding box center [844, 359] width 191 height 19
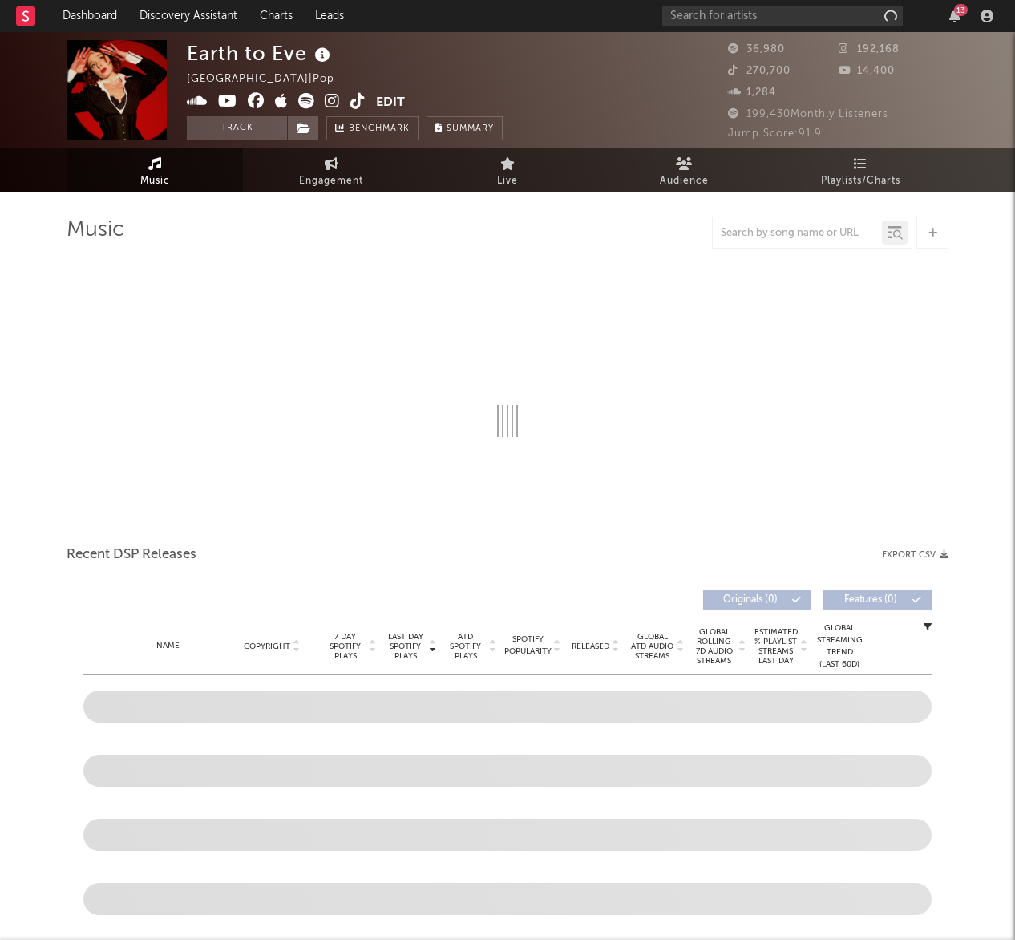
select select "6m"
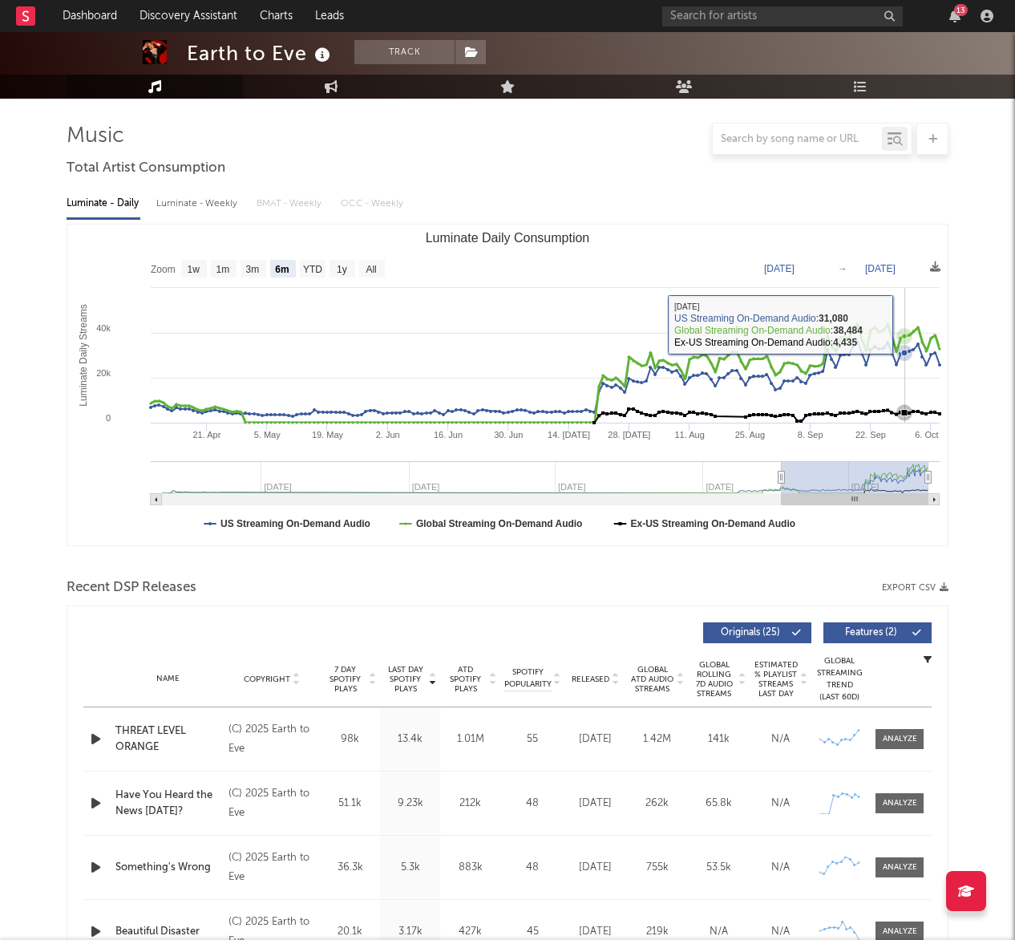
scroll to position [107, 0]
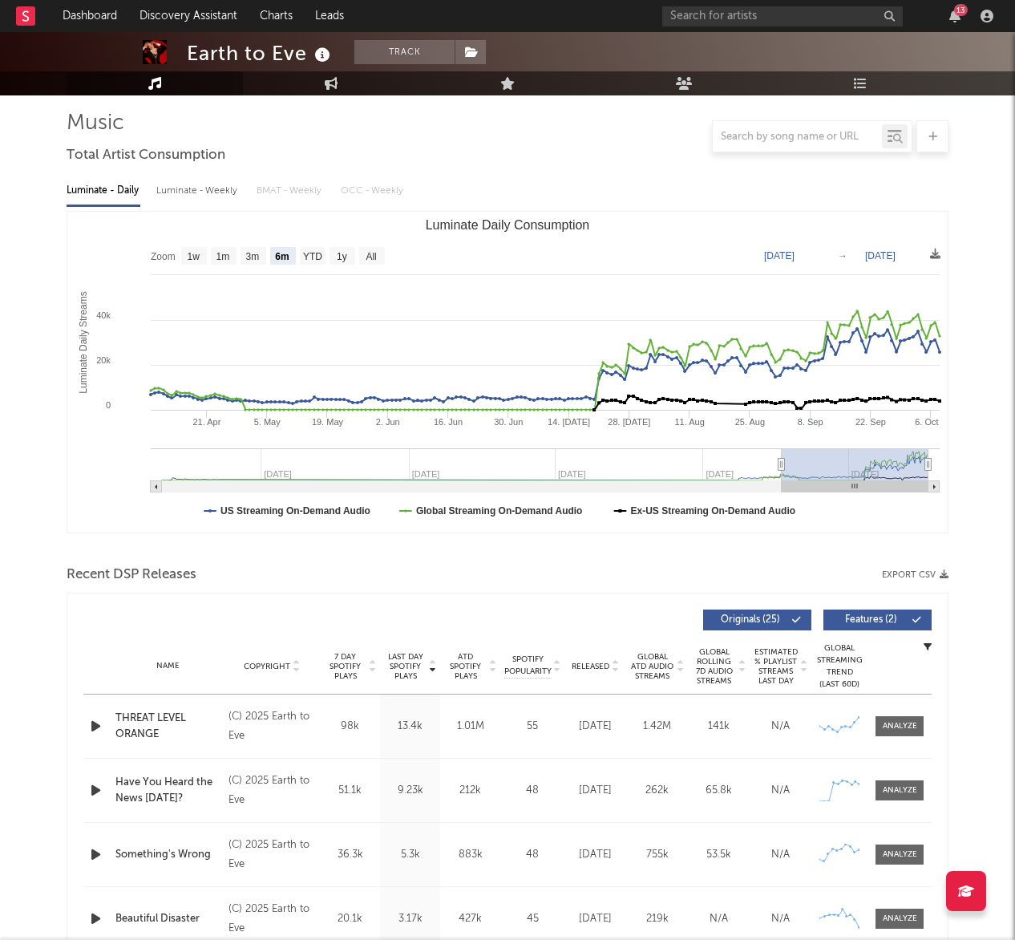
click at [95, 725] on icon "button" at bounding box center [95, 726] width 17 height 20
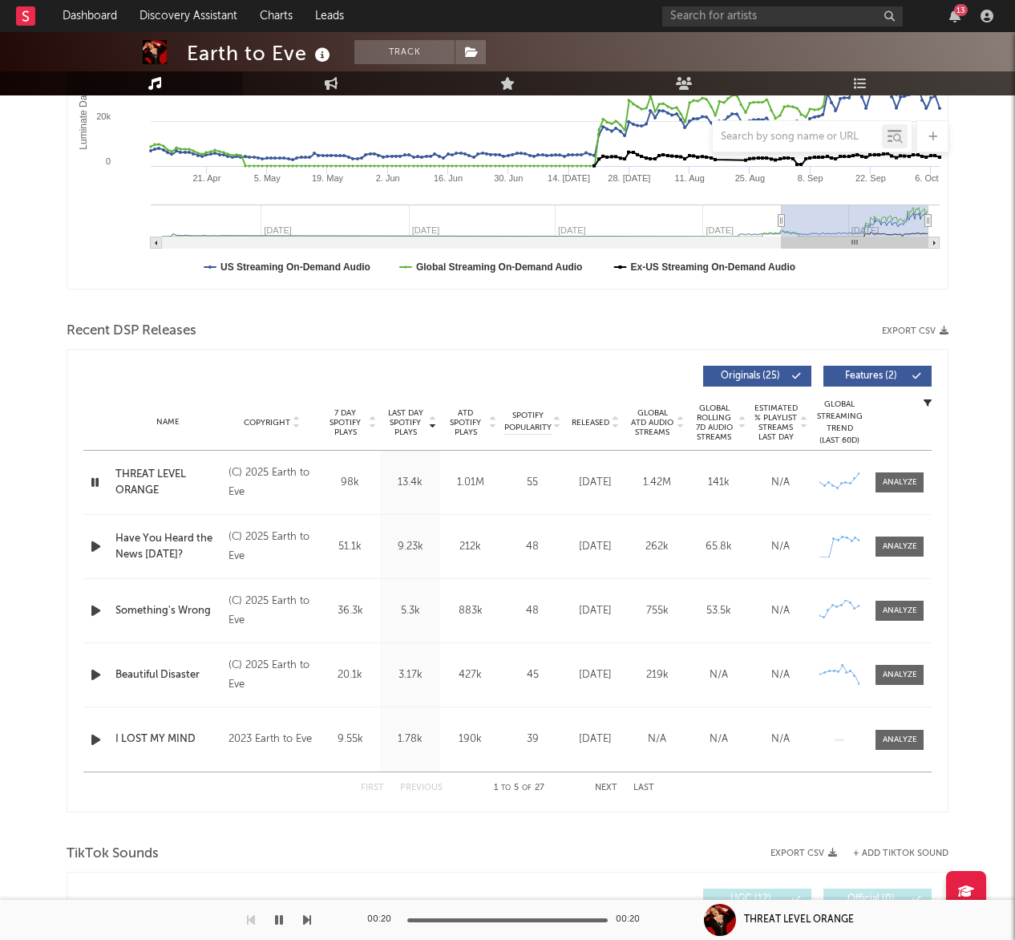
scroll to position [352, 0]
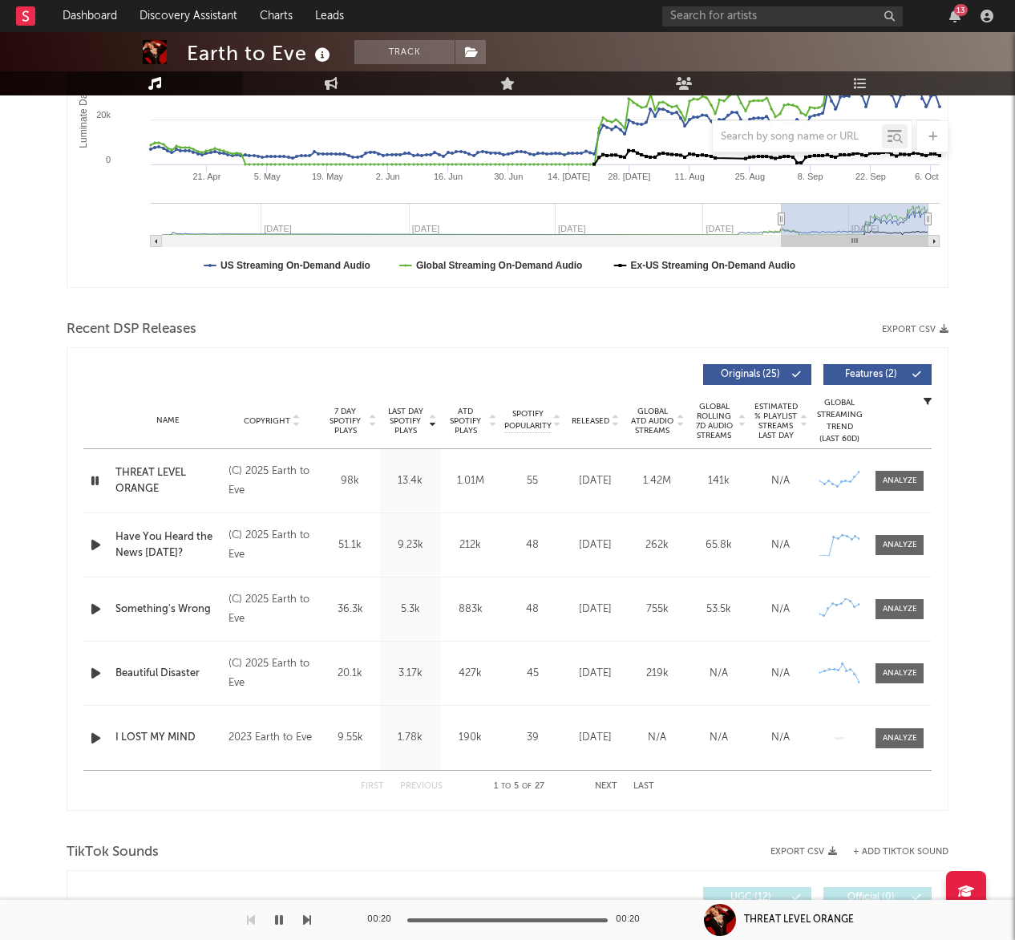
click at [101, 551] on icon "button" at bounding box center [95, 545] width 17 height 20
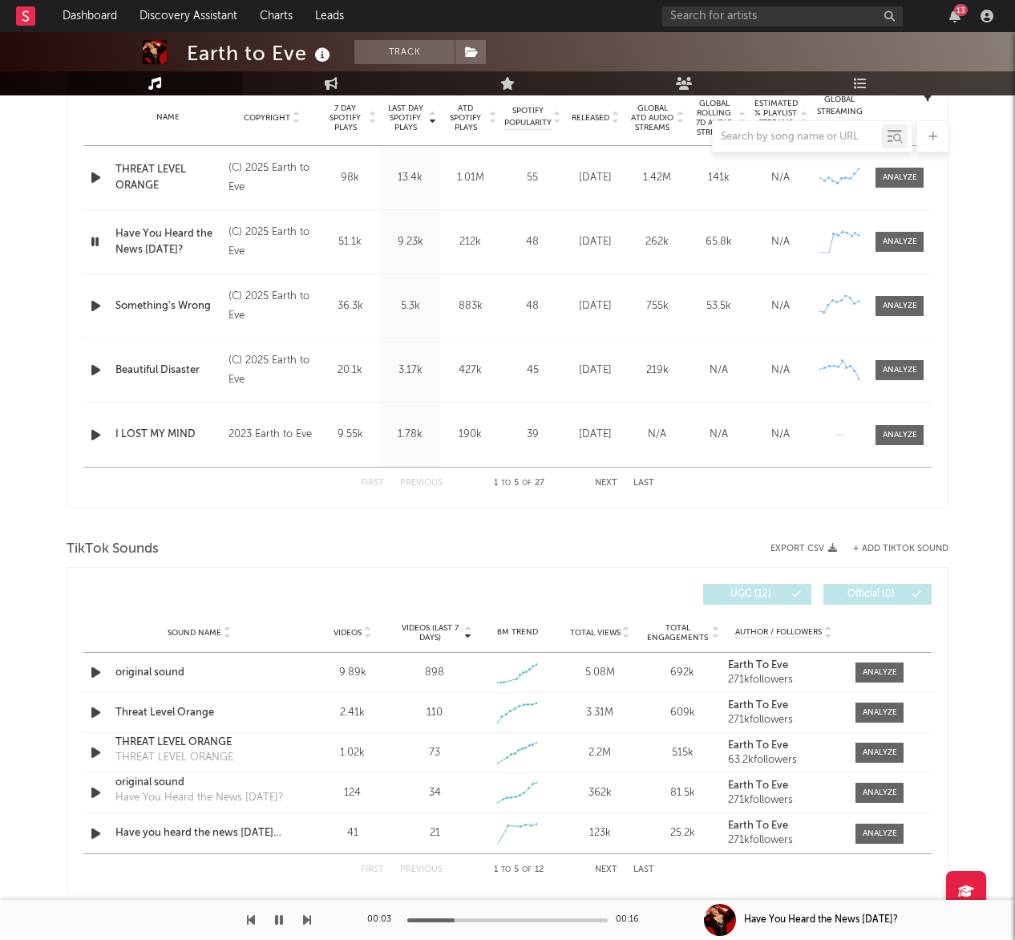
scroll to position [0, 0]
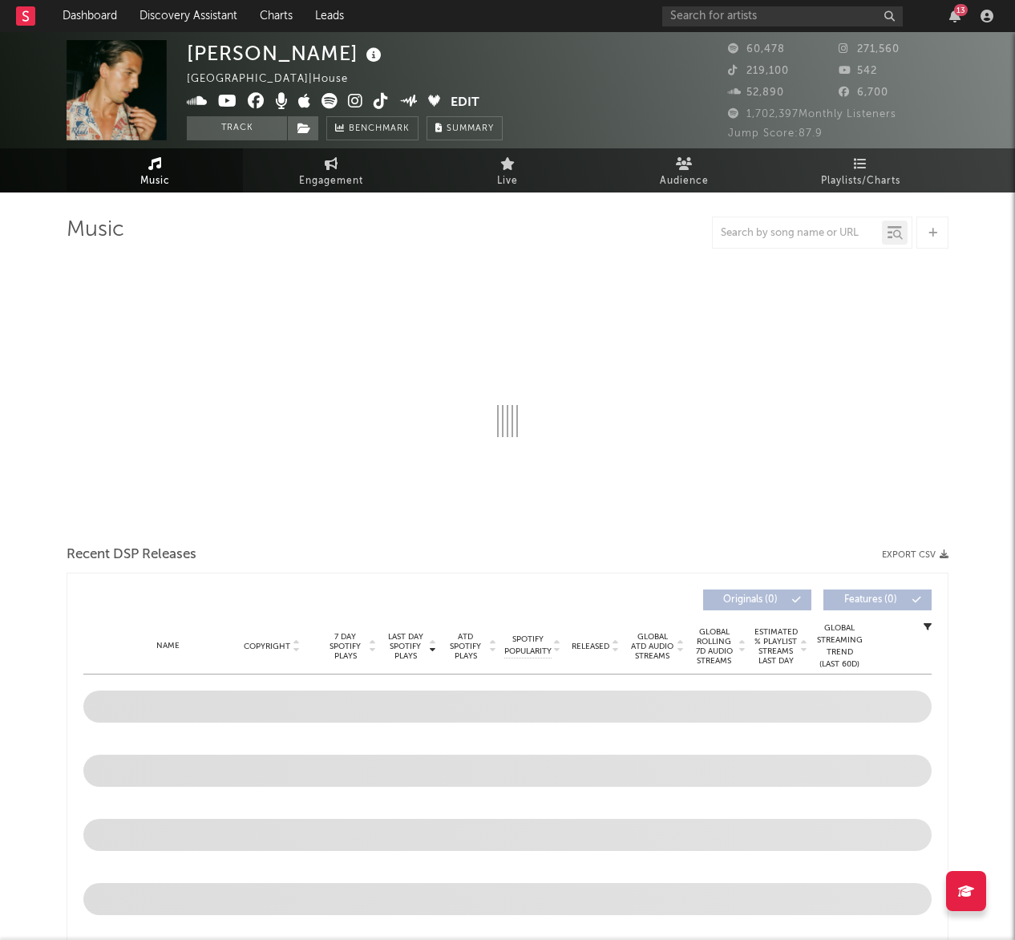
select select "6m"
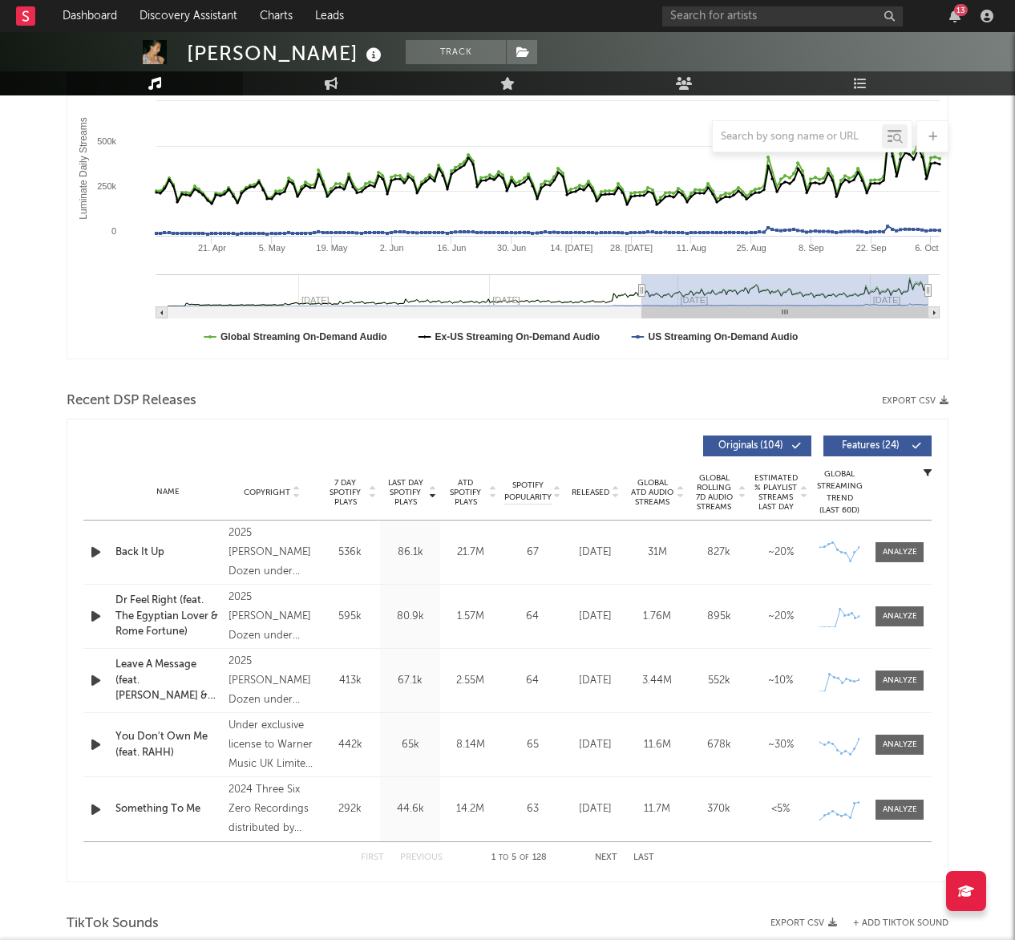
scroll to position [373, 0]
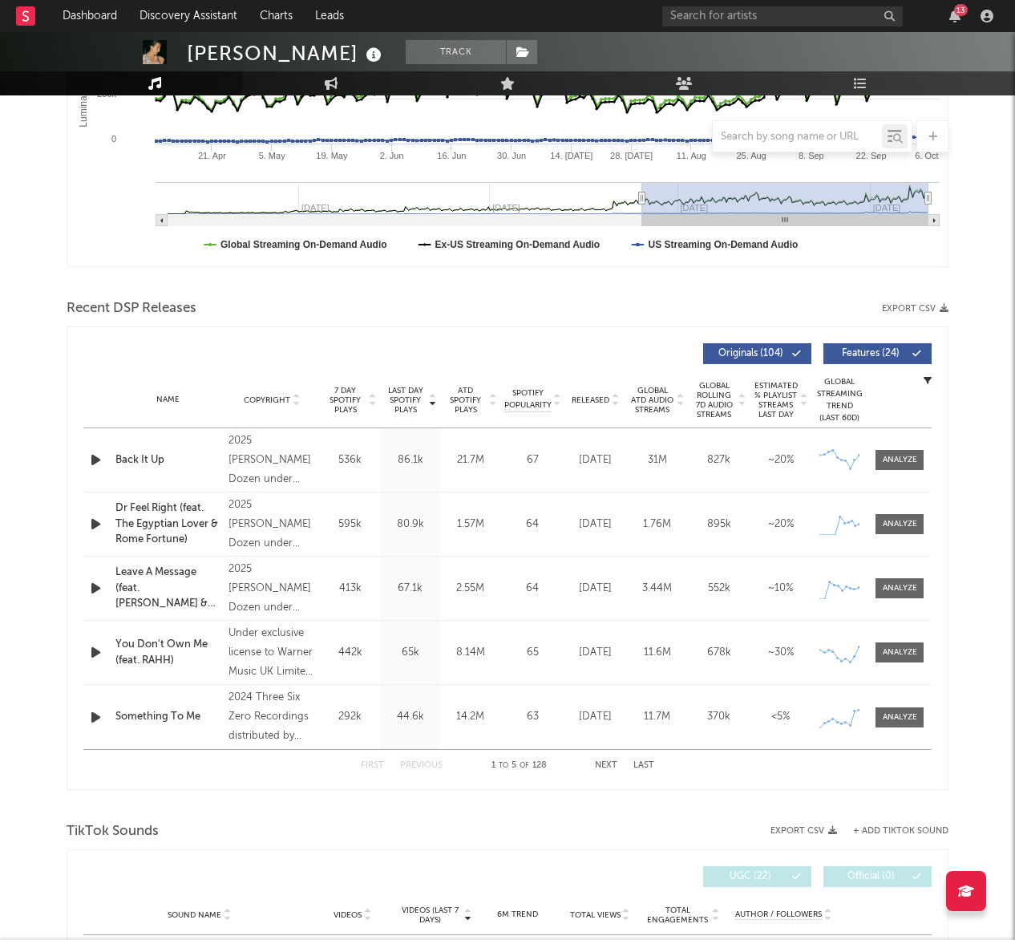
click at [87, 453] on div at bounding box center [97, 460] width 28 height 20
click at [94, 461] on icon "button" at bounding box center [95, 460] width 17 height 20
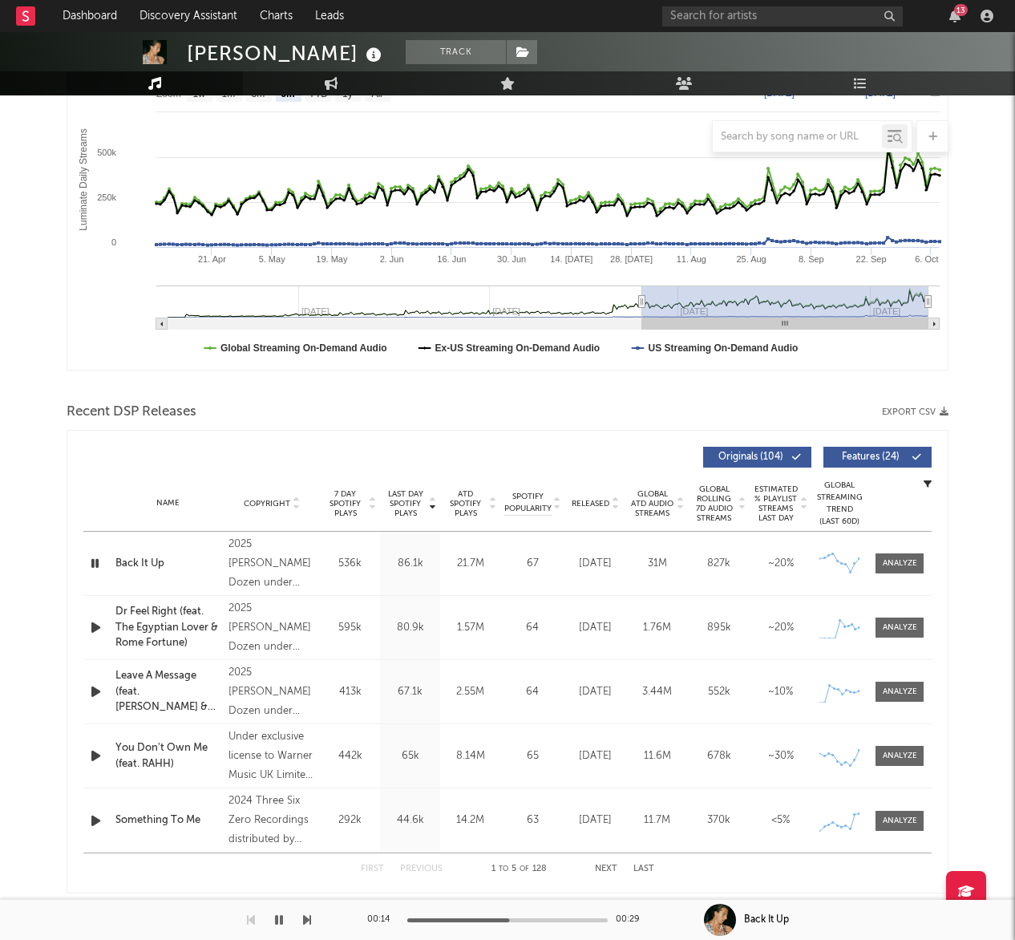
scroll to position [0, 0]
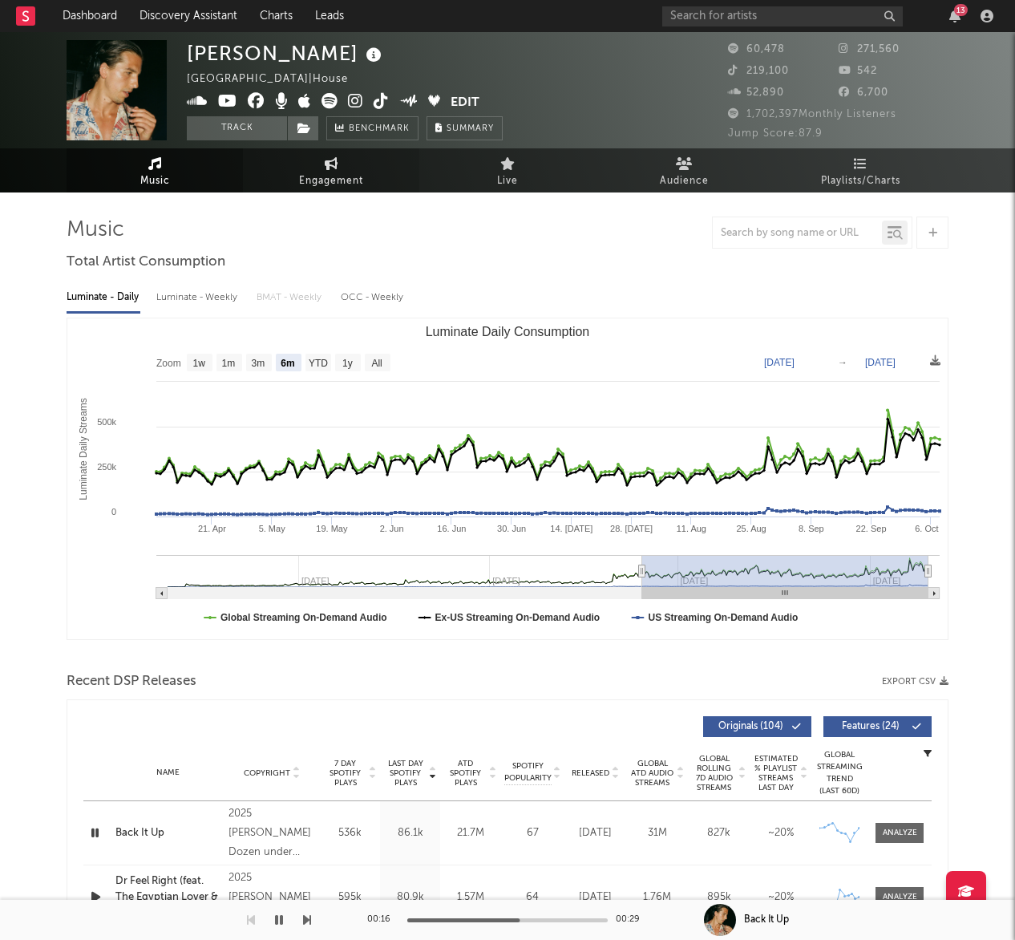
click at [326, 176] on span "Engagement" at bounding box center [331, 181] width 64 height 19
select select "1w"
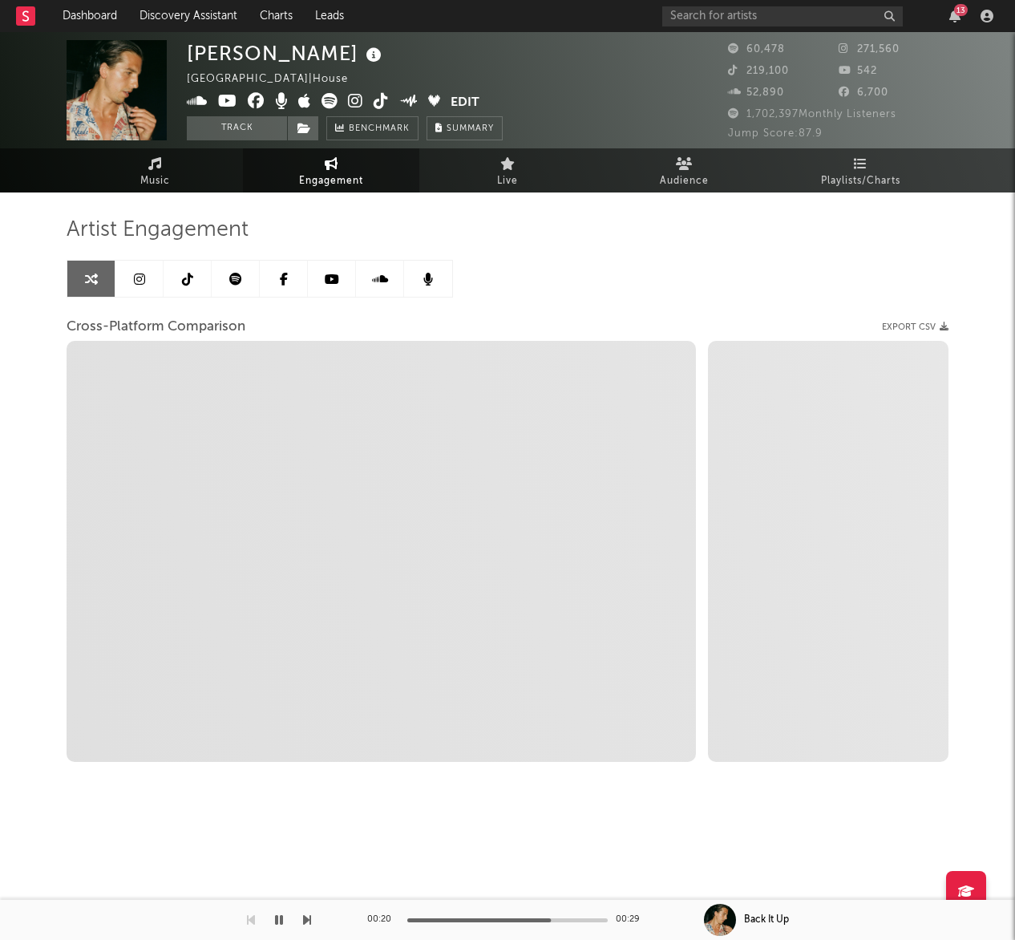
select select "1m"
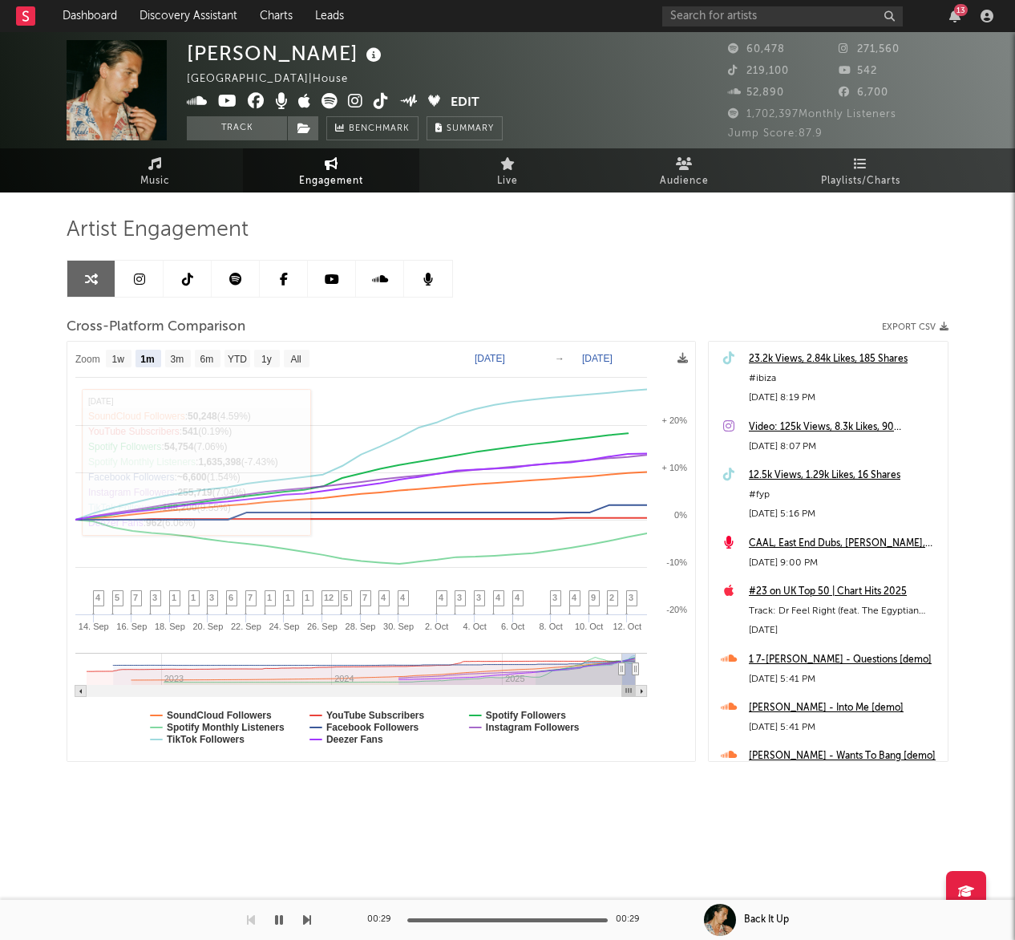
click at [187, 281] on icon at bounding box center [187, 279] width 11 height 13
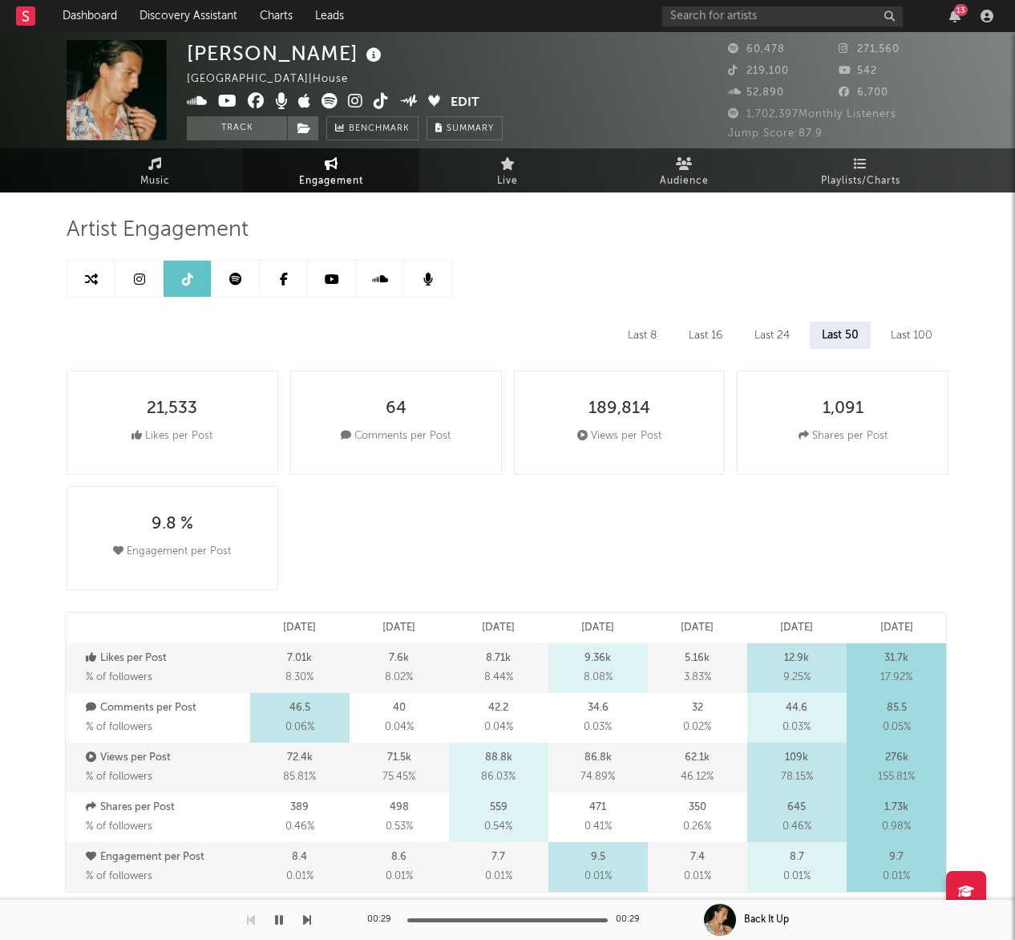
select select "6m"
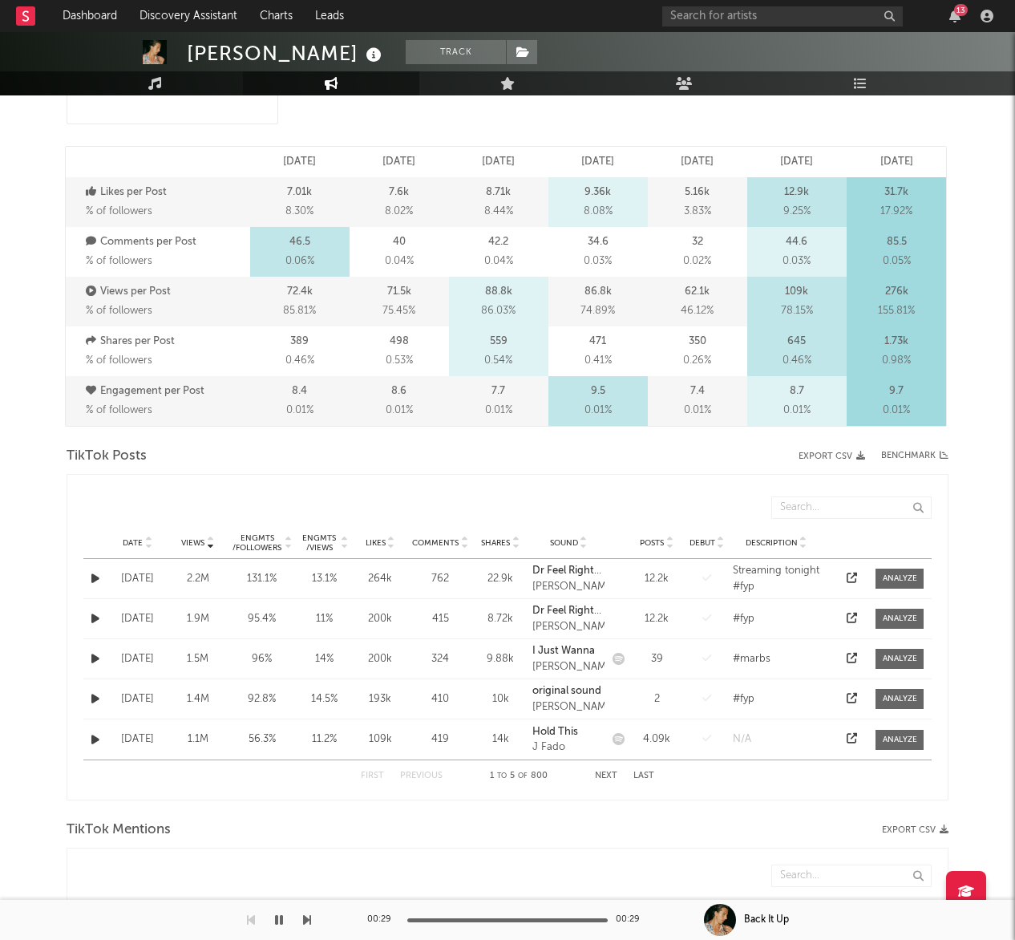
scroll to position [570, 0]
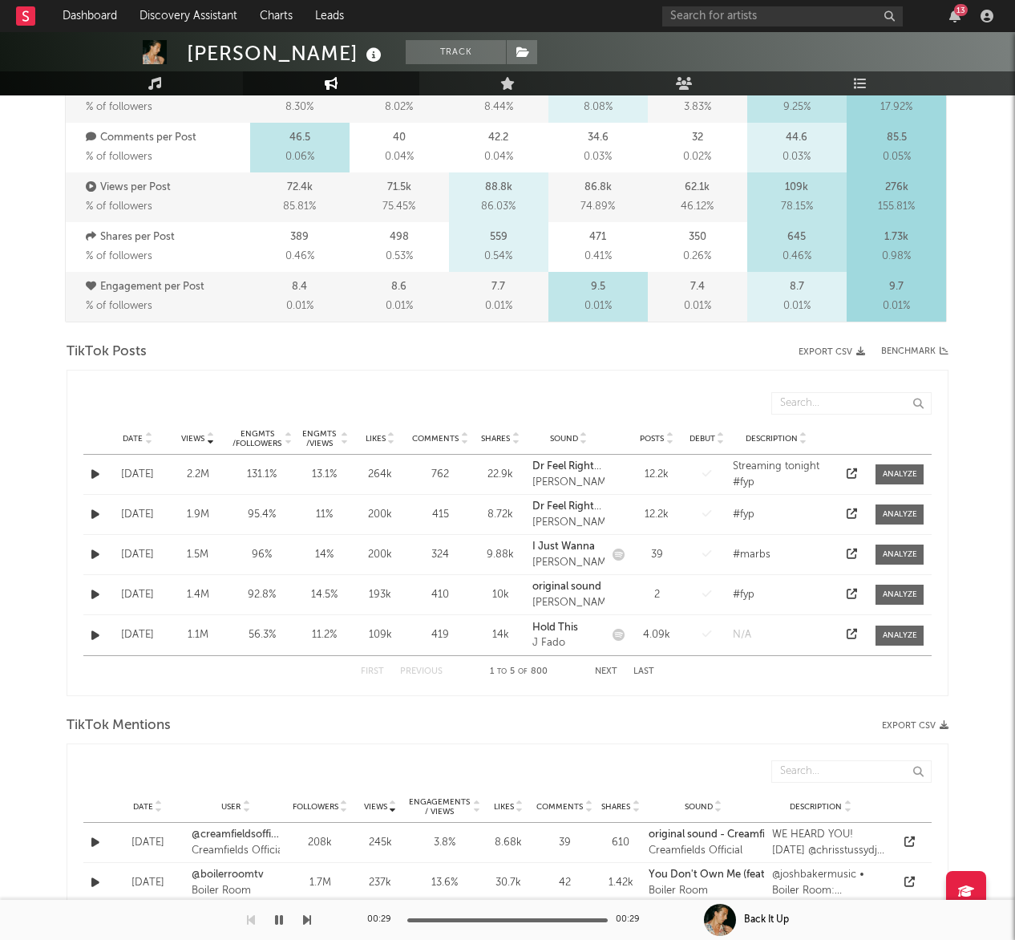
click at [855, 475] on icon at bounding box center [852, 473] width 10 height 10
